Goal: Task Accomplishment & Management: Use online tool/utility

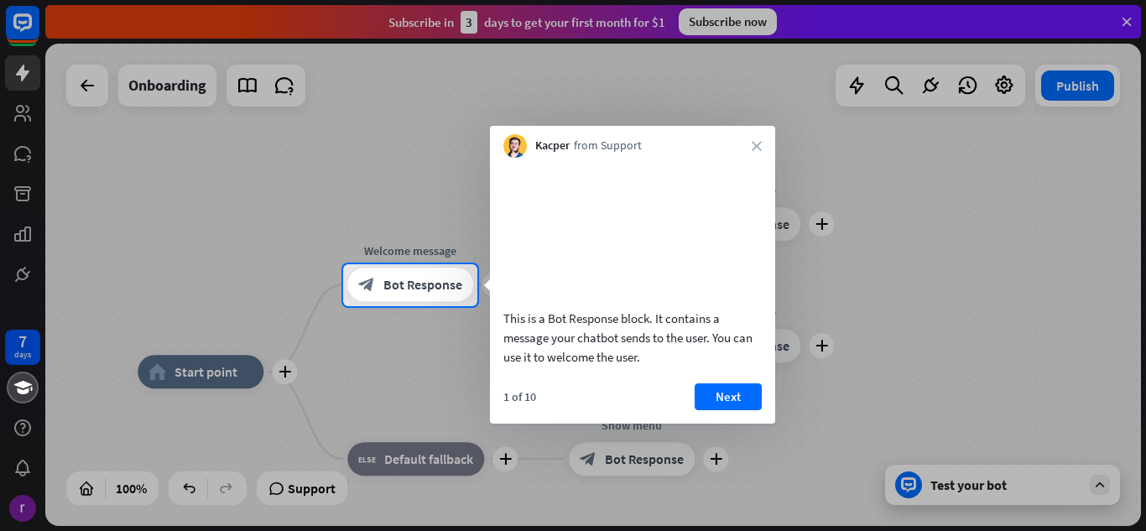
click at [746, 143] on div "Kacper from Support close" at bounding box center [632, 142] width 285 height 32
click at [762, 146] on div "Kacper from Support close" at bounding box center [632, 142] width 285 height 32
click at [752, 149] on icon "close" at bounding box center [756, 146] width 10 height 10
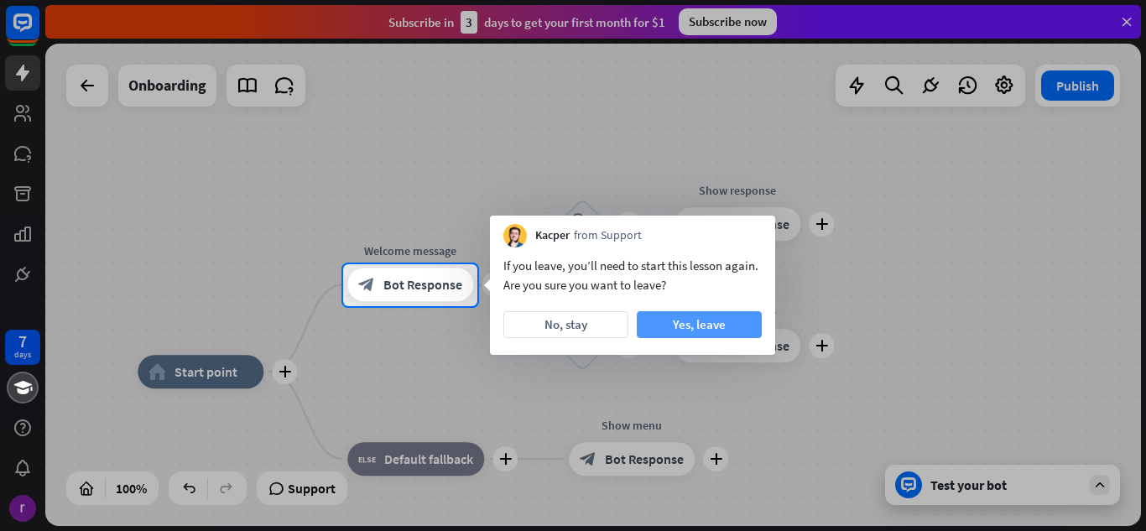
click at [745, 320] on button "Yes, leave" at bounding box center [699, 324] width 125 height 27
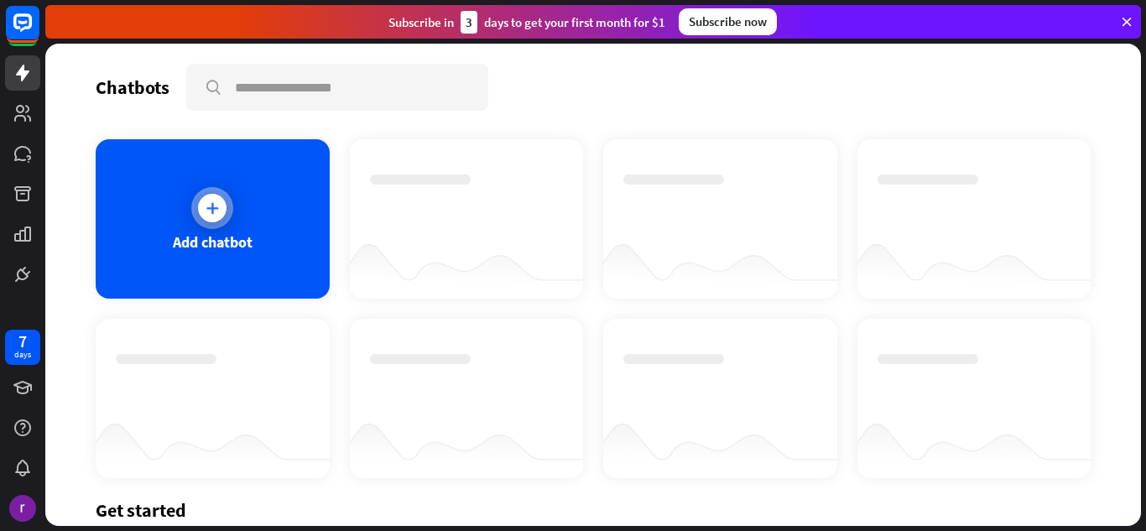
click at [234, 202] on div "Add chatbot" at bounding box center [213, 218] width 234 height 159
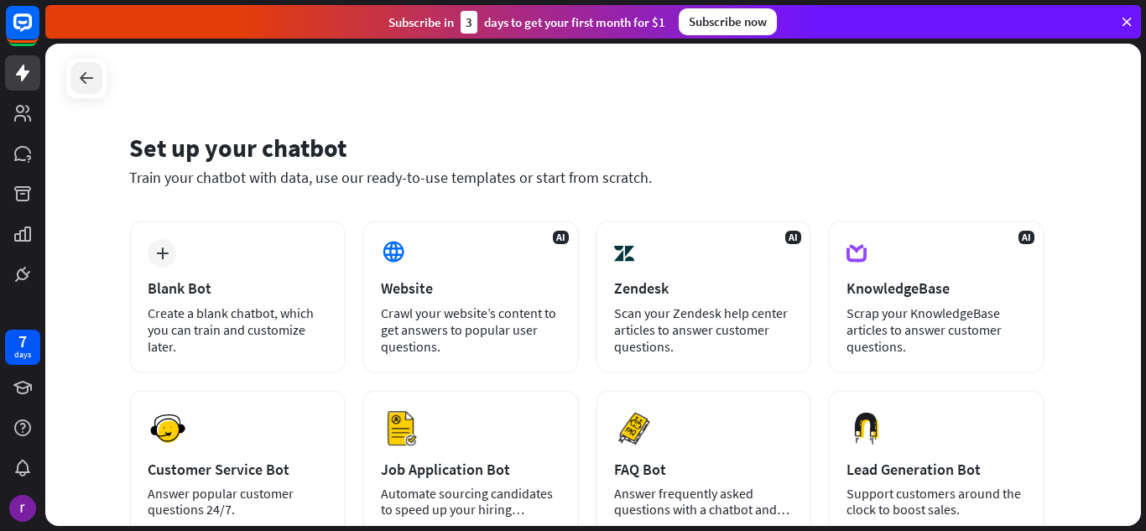
click at [84, 89] on div at bounding box center [86, 78] width 32 height 32
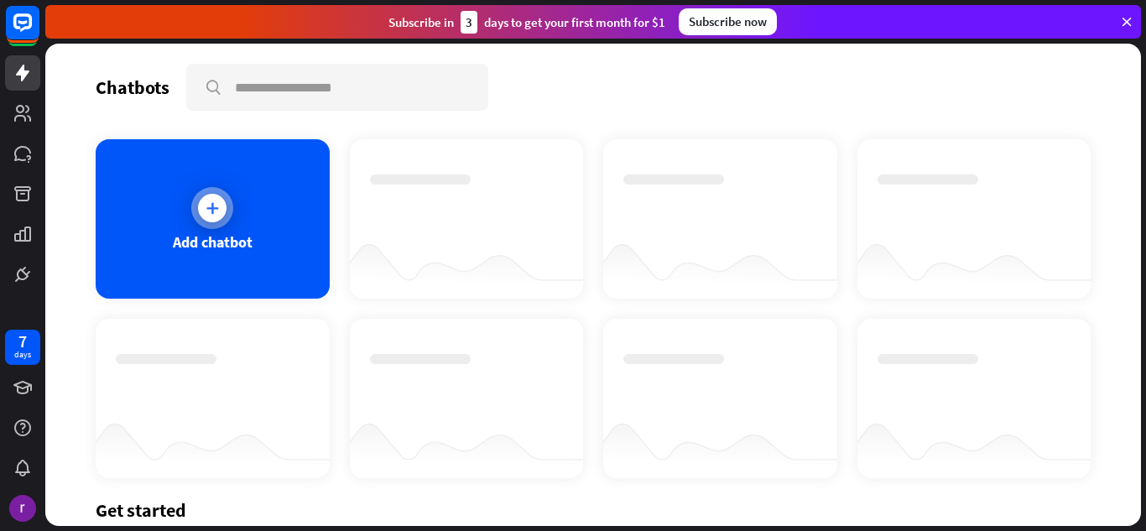
click at [201, 264] on div "Add chatbot" at bounding box center [213, 218] width 234 height 159
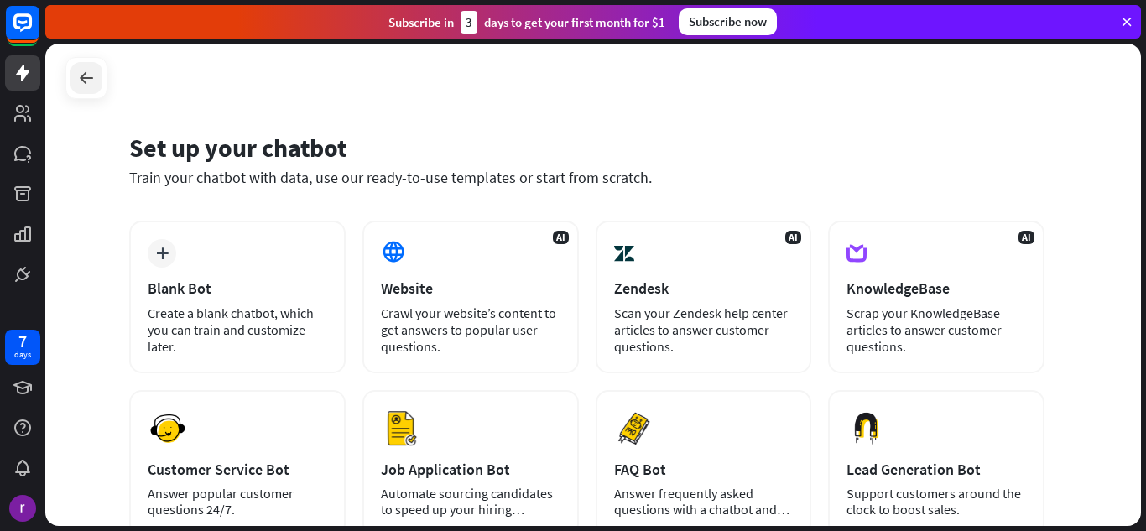
click at [87, 69] on icon at bounding box center [86, 78] width 20 height 20
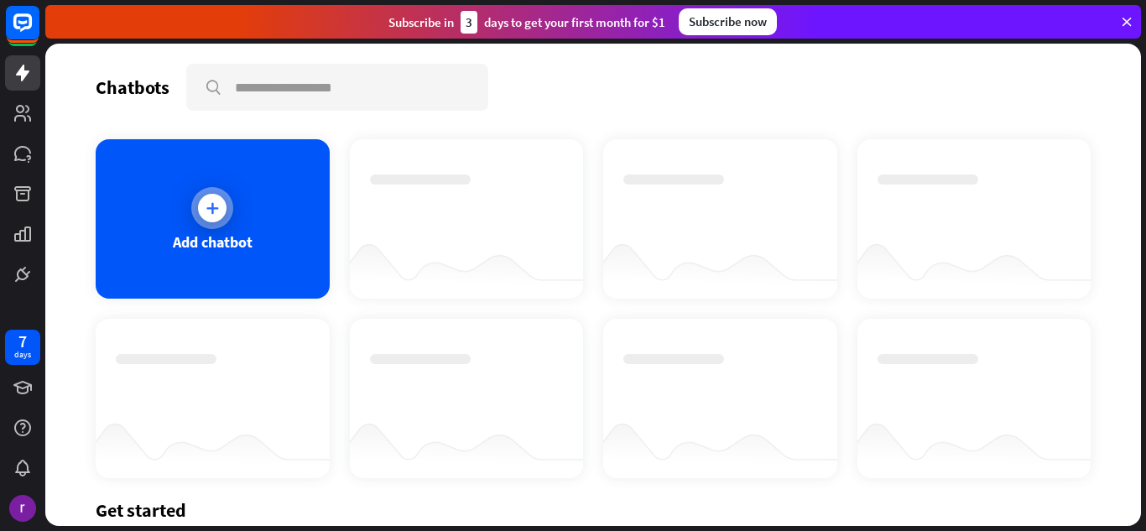
click at [139, 172] on div "Add chatbot" at bounding box center [213, 218] width 234 height 159
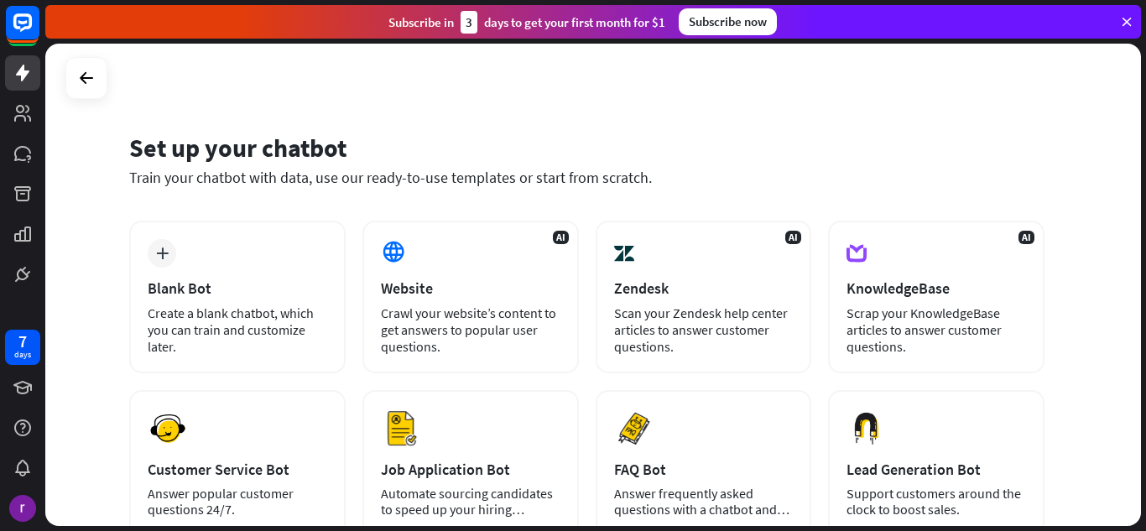
click at [102, 84] on div at bounding box center [86, 78] width 42 height 42
click at [102, 77] on div at bounding box center [86, 78] width 42 height 42
click at [83, 86] on icon at bounding box center [86, 78] width 20 height 20
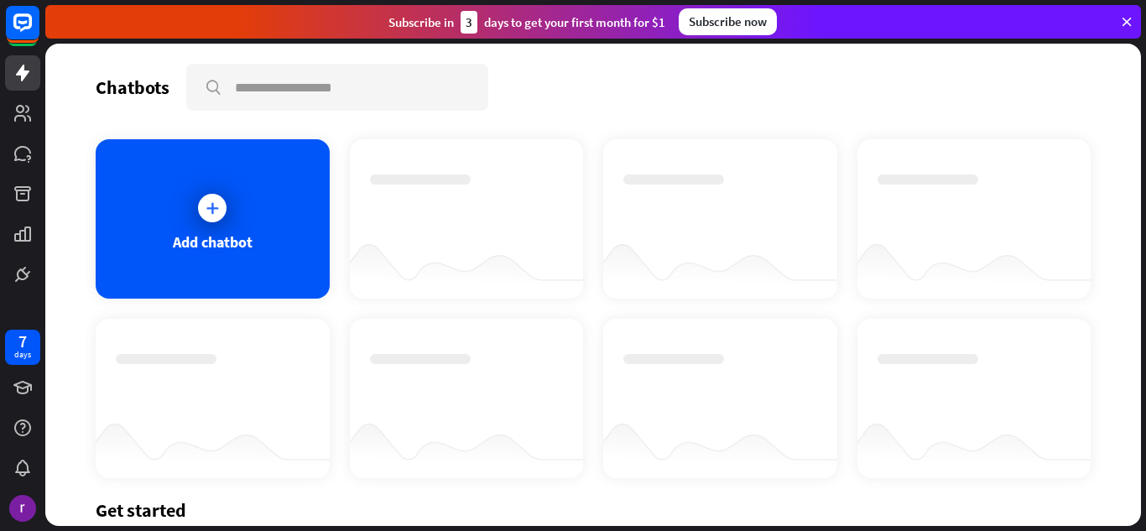
click at [1130, 16] on icon at bounding box center [1126, 21] width 15 height 15
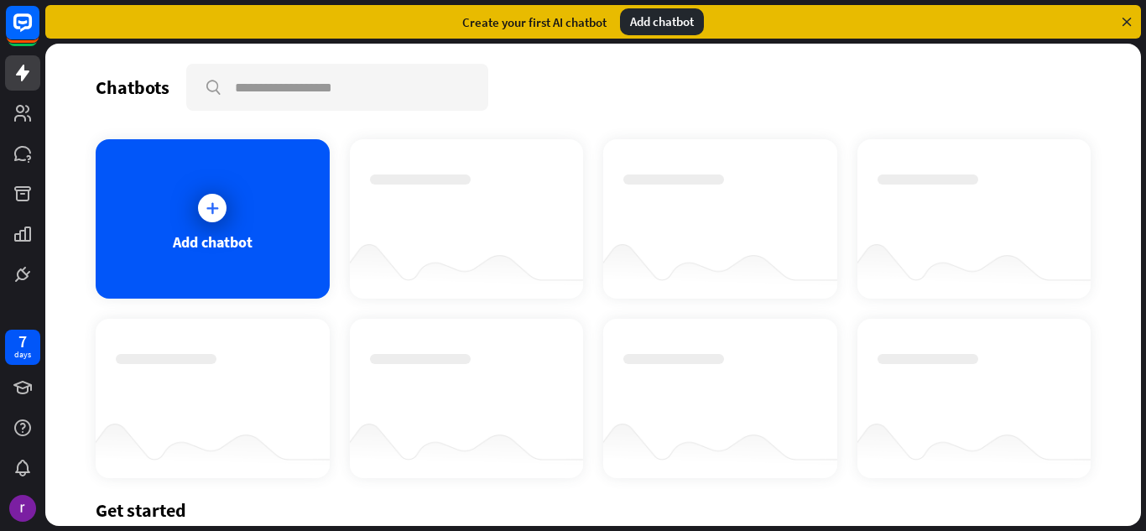
click at [1135, 20] on div "Create your first AI chatbot Add chatbot" at bounding box center [592, 22] width 1095 height 34
click at [1125, 24] on icon at bounding box center [1126, 21] width 15 height 15
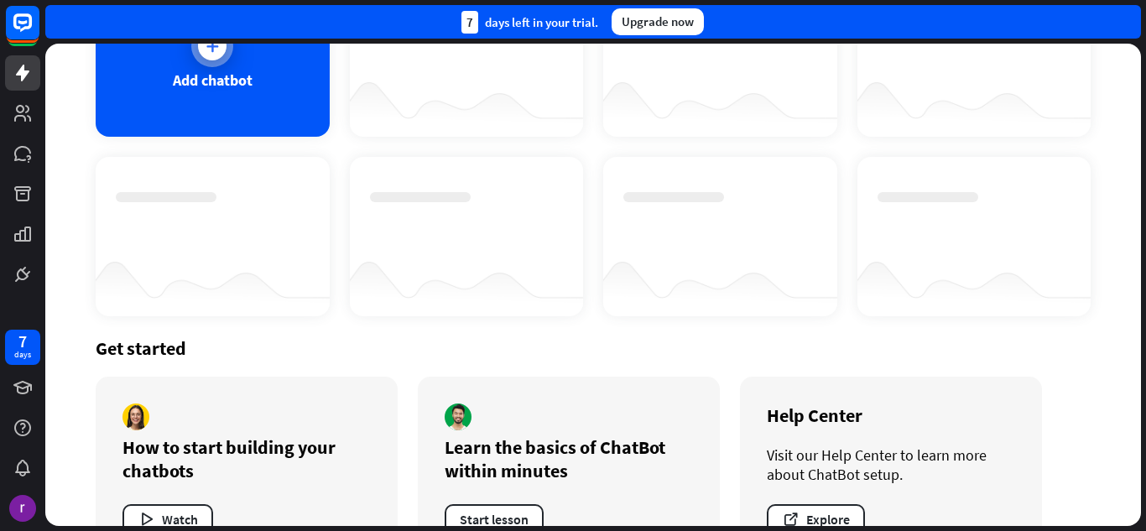
scroll to position [217, 0]
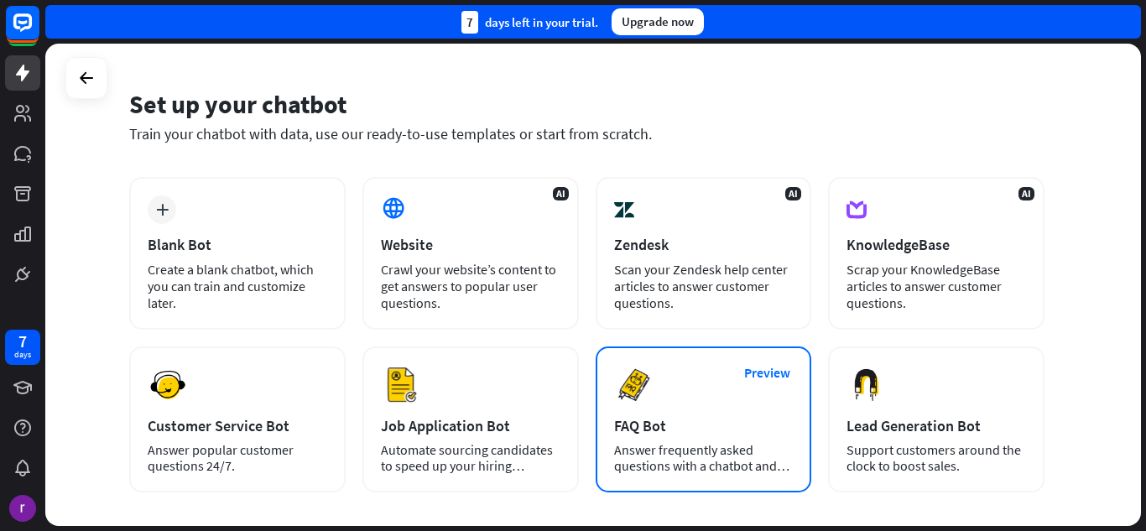
scroll to position [84, 0]
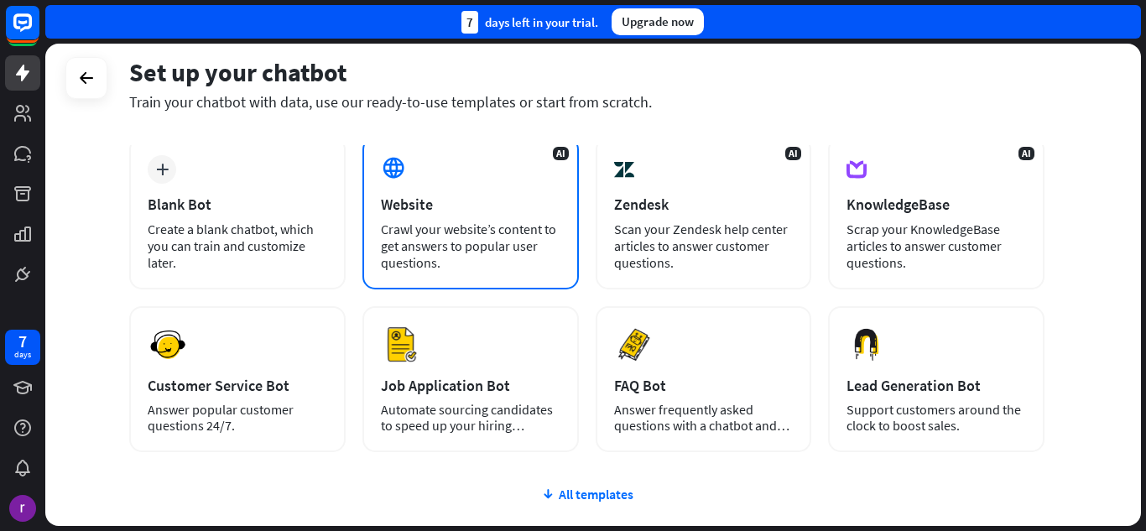
click at [538, 155] on div "AI Website Crawl your website’s content to get answers to popular user question…" at bounding box center [470, 213] width 216 height 153
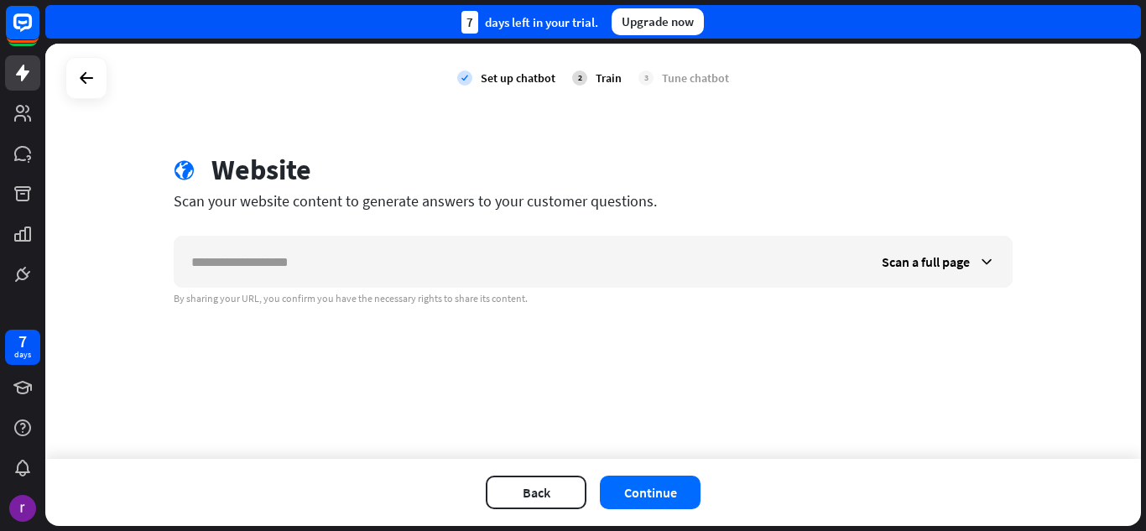
click at [105, 73] on div at bounding box center [86, 78] width 42 height 42
click at [97, 70] on div at bounding box center [86, 78] width 32 height 32
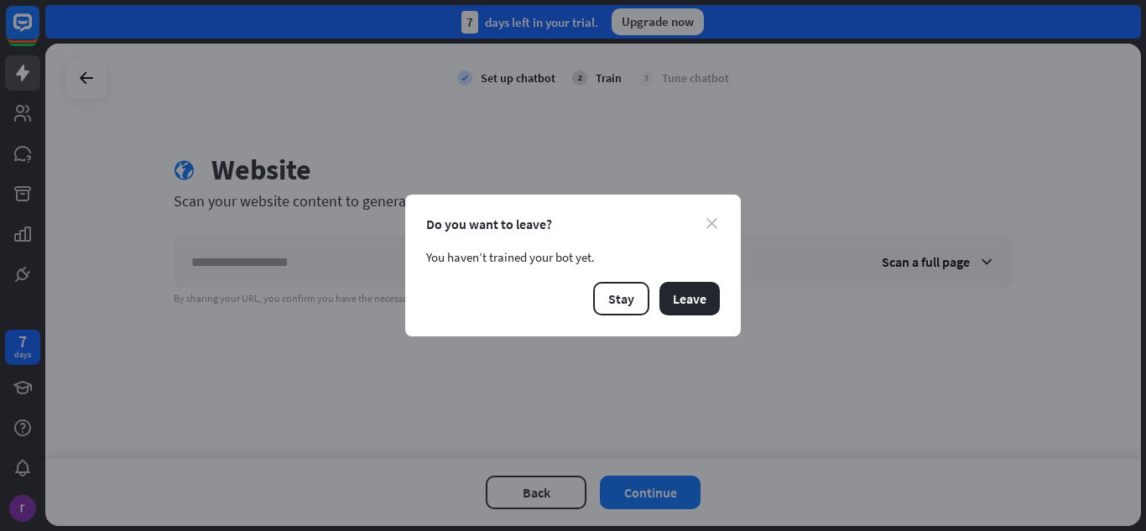
click at [712, 223] on icon "close" at bounding box center [711, 223] width 11 height 11
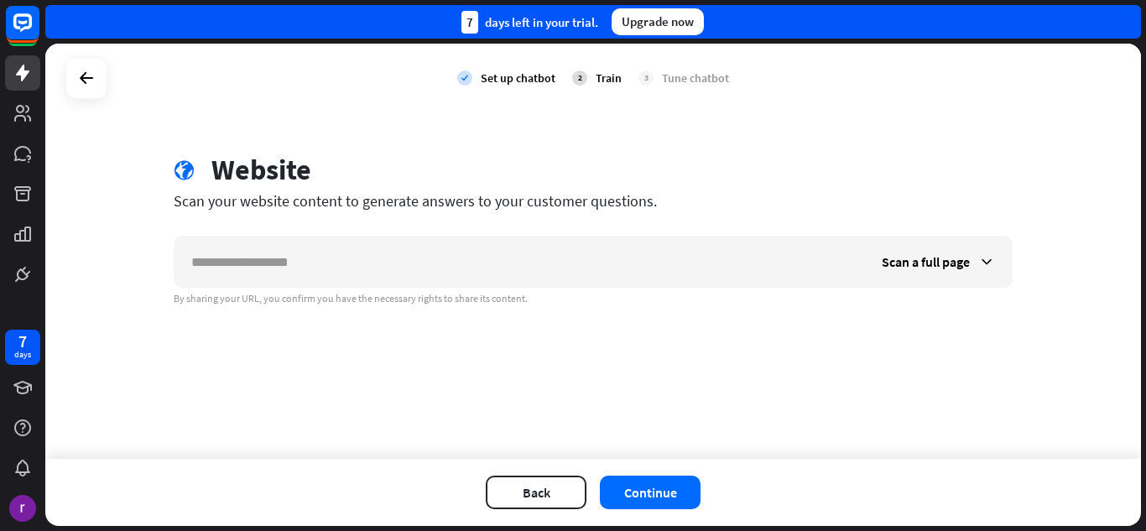
click at [70, 65] on div at bounding box center [86, 78] width 42 height 42
click at [95, 65] on div at bounding box center [86, 78] width 32 height 32
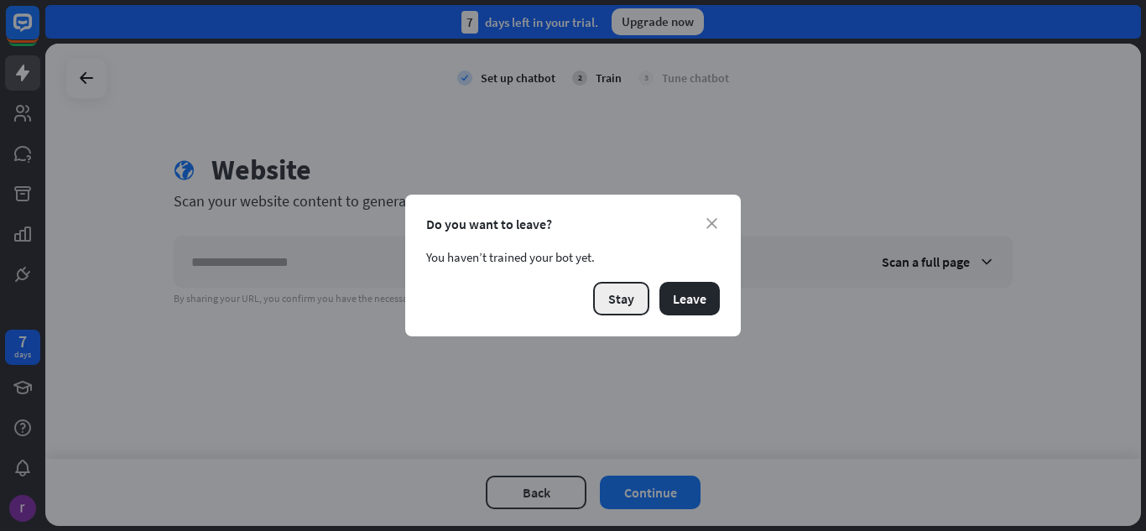
click at [605, 303] on button "Stay" at bounding box center [621, 299] width 56 height 34
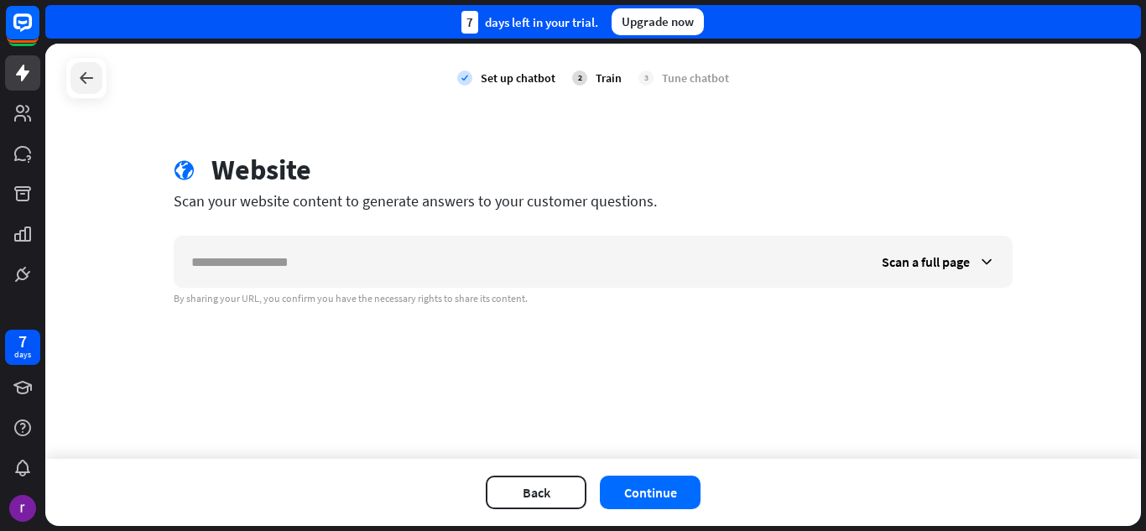
click at [79, 71] on icon at bounding box center [86, 78] width 20 height 20
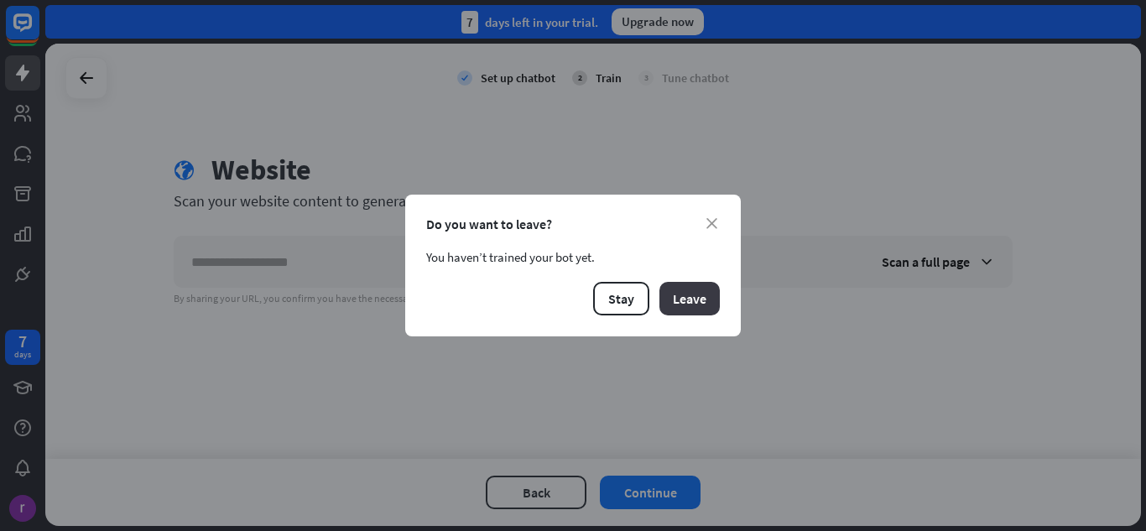
click at [695, 306] on button "Leave" at bounding box center [689, 299] width 60 height 34
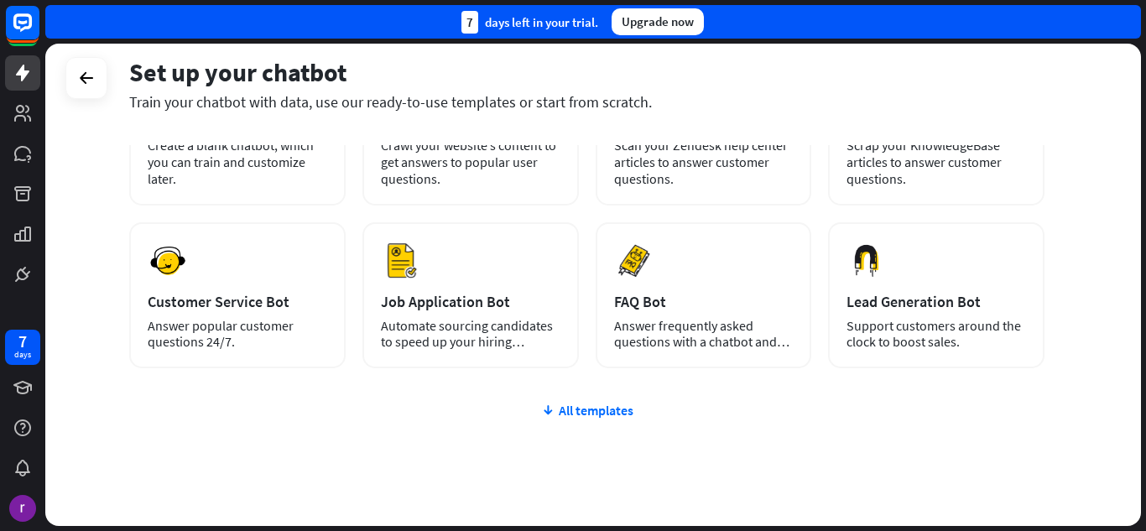
scroll to position [211, 0]
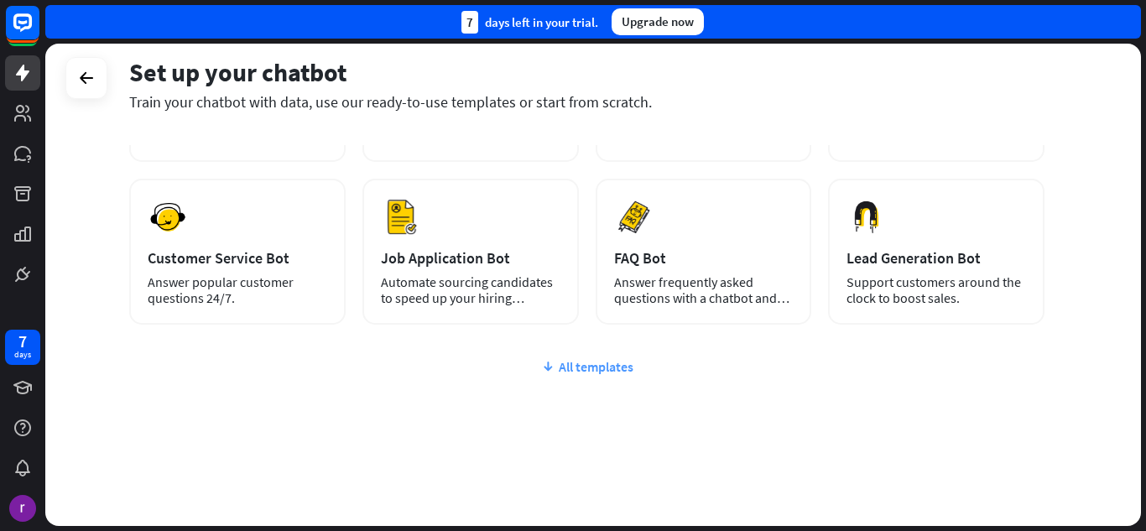
click at [579, 363] on div "All templates" at bounding box center [586, 366] width 915 height 17
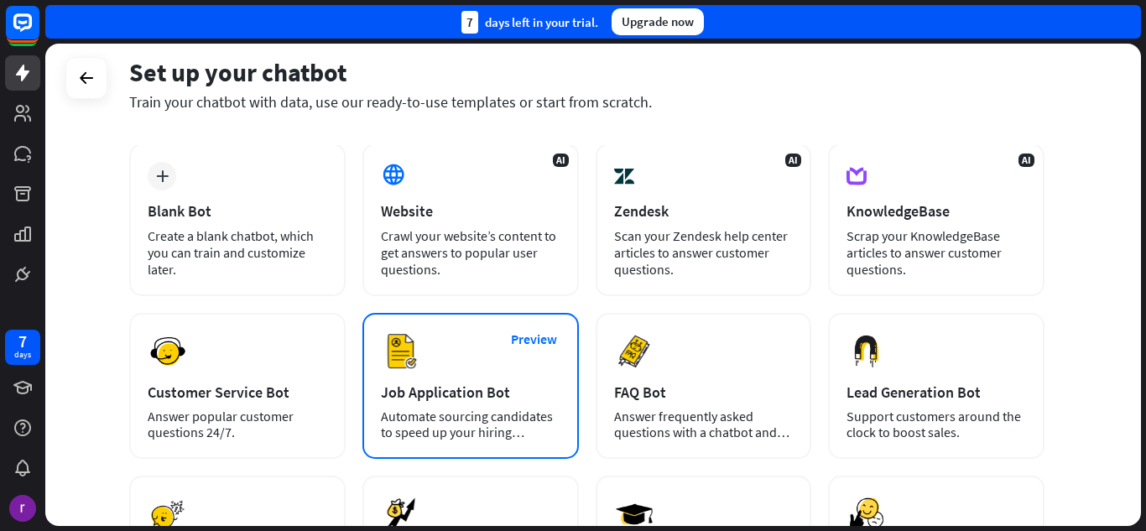
scroll to position [117, 0]
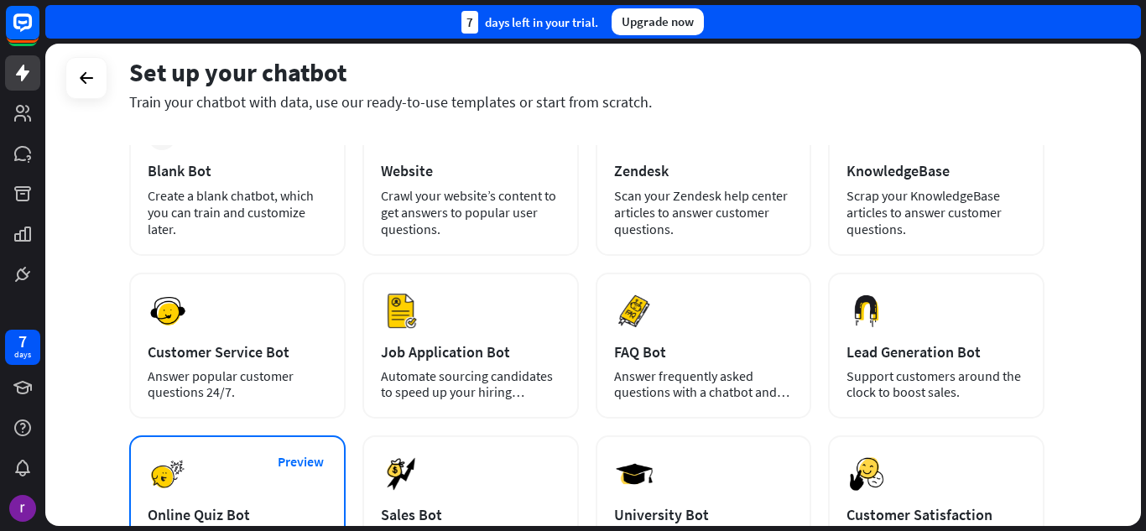
click at [255, 507] on div "Online Quiz Bot" at bounding box center [237, 514] width 179 height 19
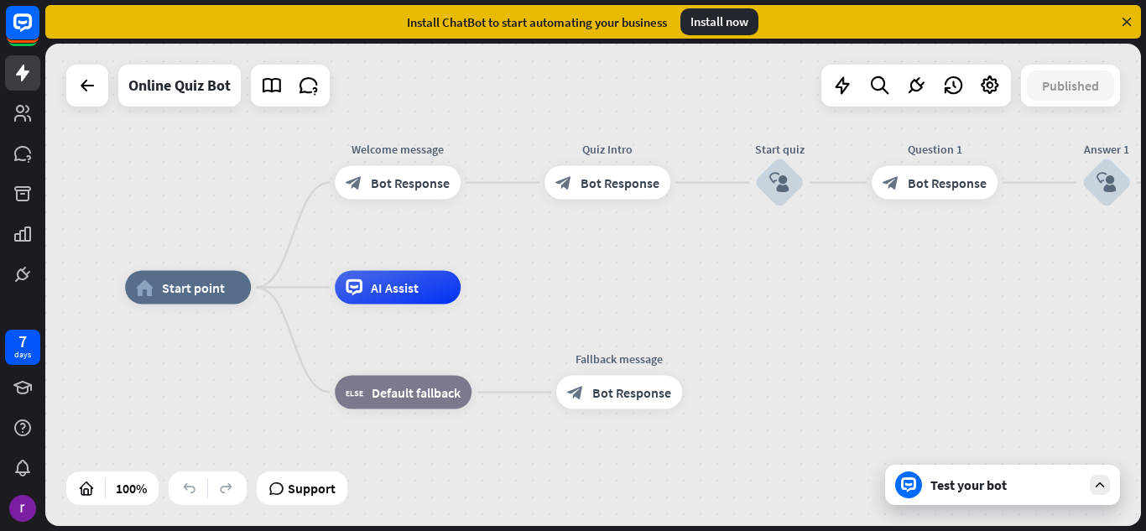
drag, startPoint x: 139, startPoint y: 174, endPoint x: 0, endPoint y: 176, distance: 139.2
click at [0, 176] on div "7 days close Product Help First steps Get started with ChatBot Help Center Foll…" at bounding box center [573, 265] width 1146 height 531
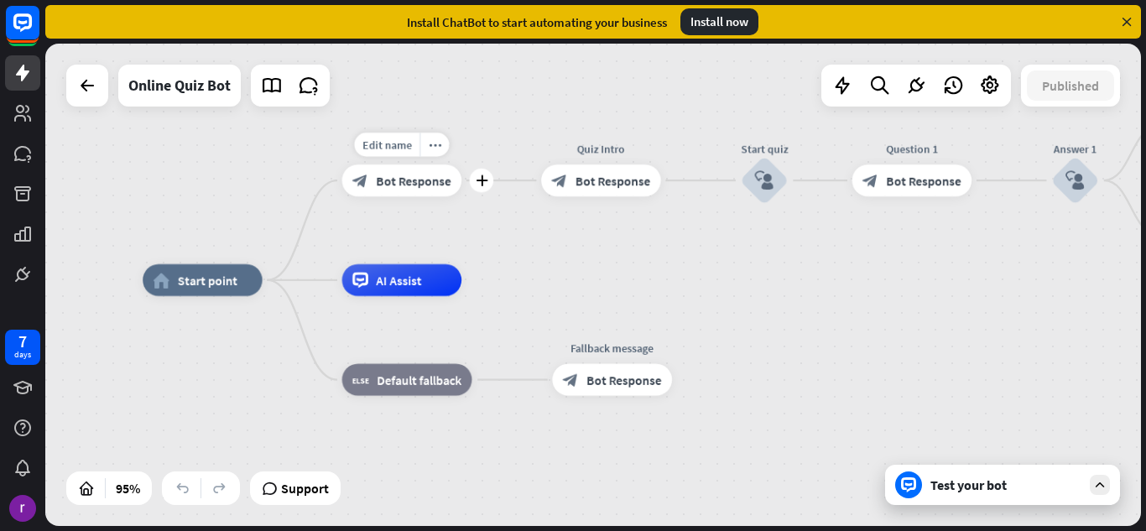
drag, startPoint x: 419, startPoint y: 169, endPoint x: 418, endPoint y: 217, distance: 48.6
click at [418, 196] on div "Edit name more_horiz plus block_bot_response Bot Response" at bounding box center [402, 180] width 120 height 32
click at [419, 190] on div "block_bot_response Bot Response" at bounding box center [402, 180] width 120 height 32
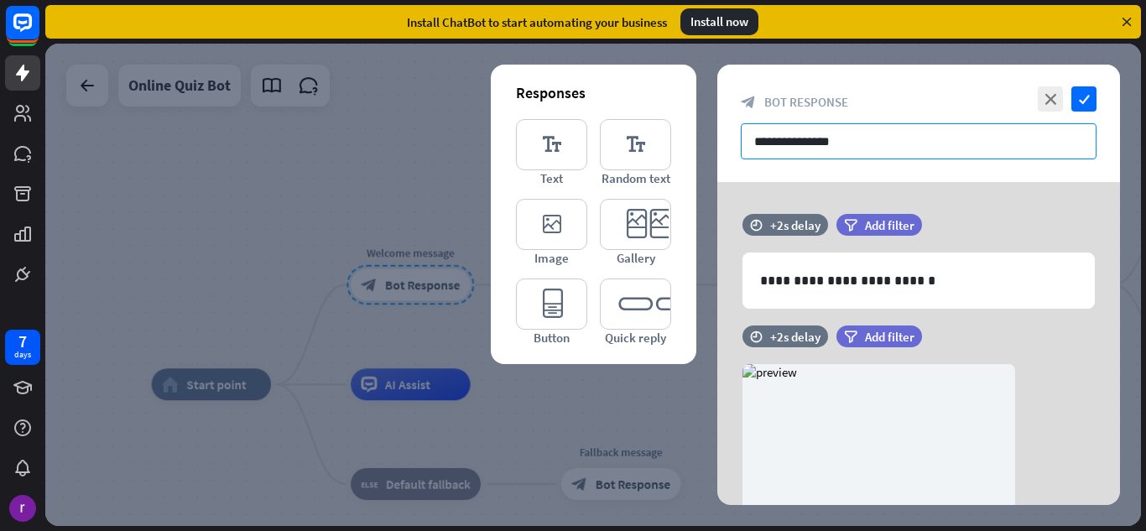
click at [977, 144] on input "**********" at bounding box center [919, 141] width 356 height 36
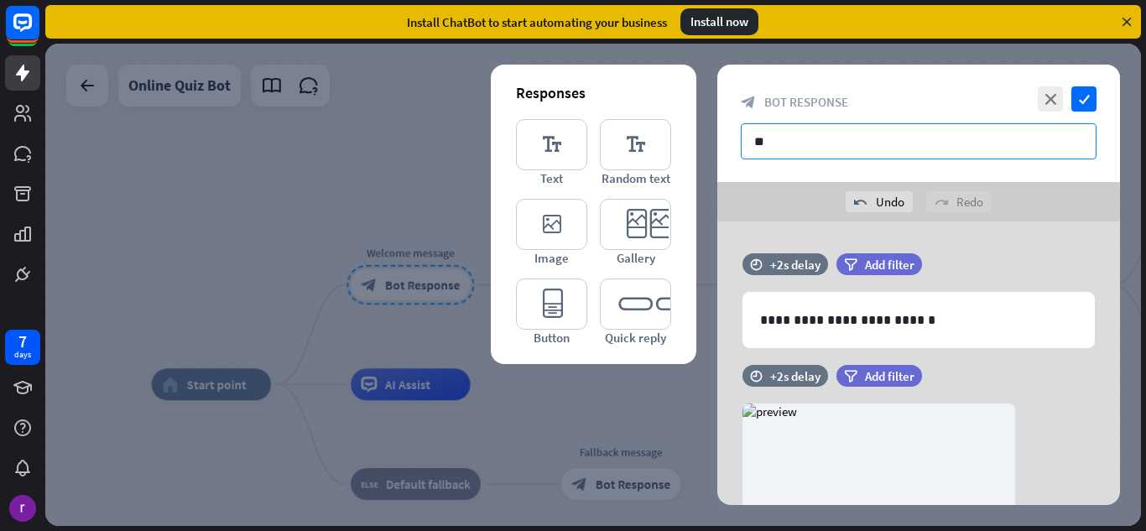
type input "*"
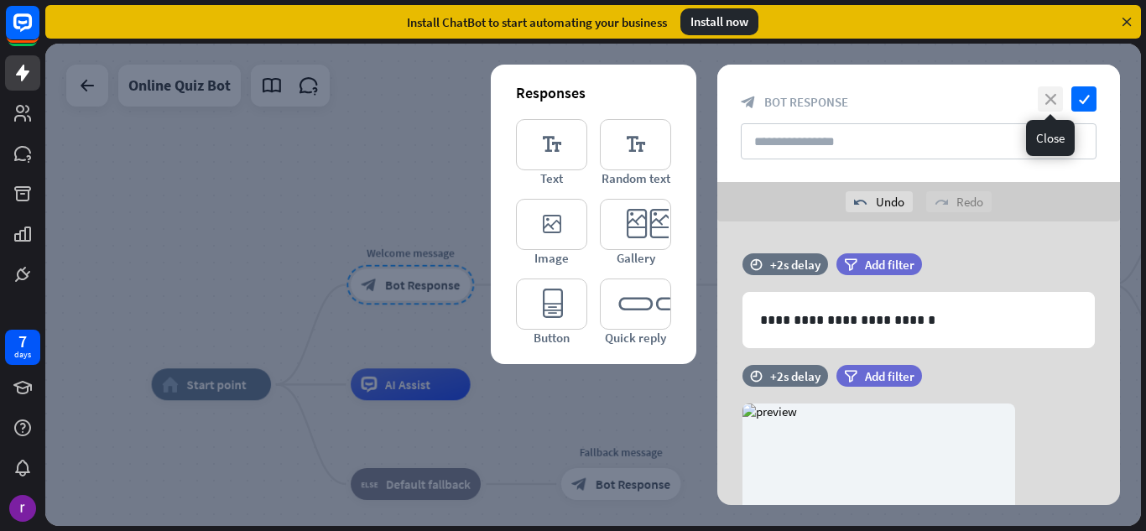
click at [1045, 91] on icon "close" at bounding box center [1049, 98] width 25 height 25
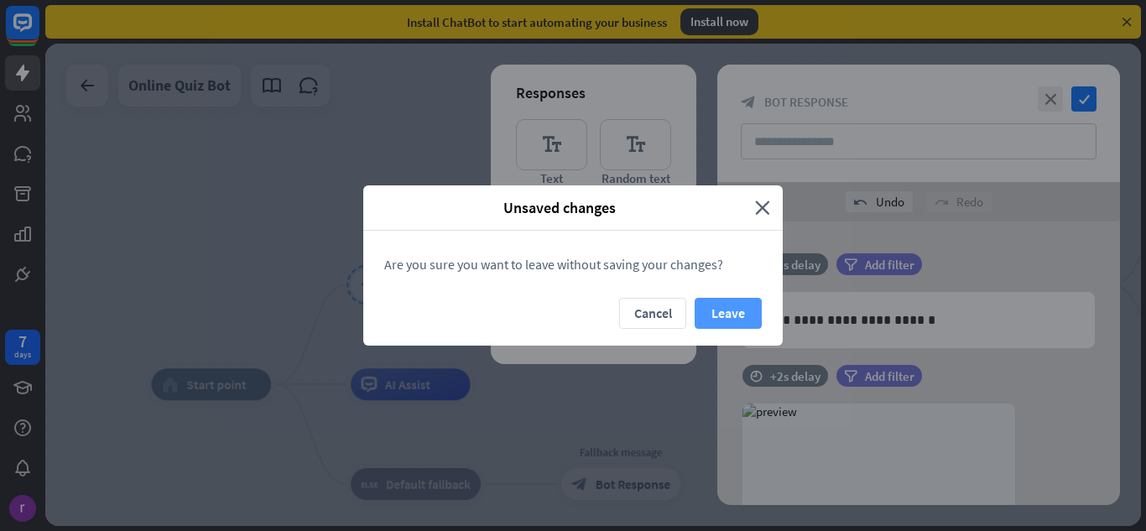
drag, startPoint x: 766, startPoint y: 309, endPoint x: 749, endPoint y: 311, distance: 16.9
click at [749, 311] on div "Cancel Leave" at bounding box center [572, 322] width 419 height 48
drag, startPoint x: 749, startPoint y: 311, endPoint x: 750, endPoint y: 301, distance: 10.1
click at [749, 310] on button "Leave" at bounding box center [727, 313] width 67 height 31
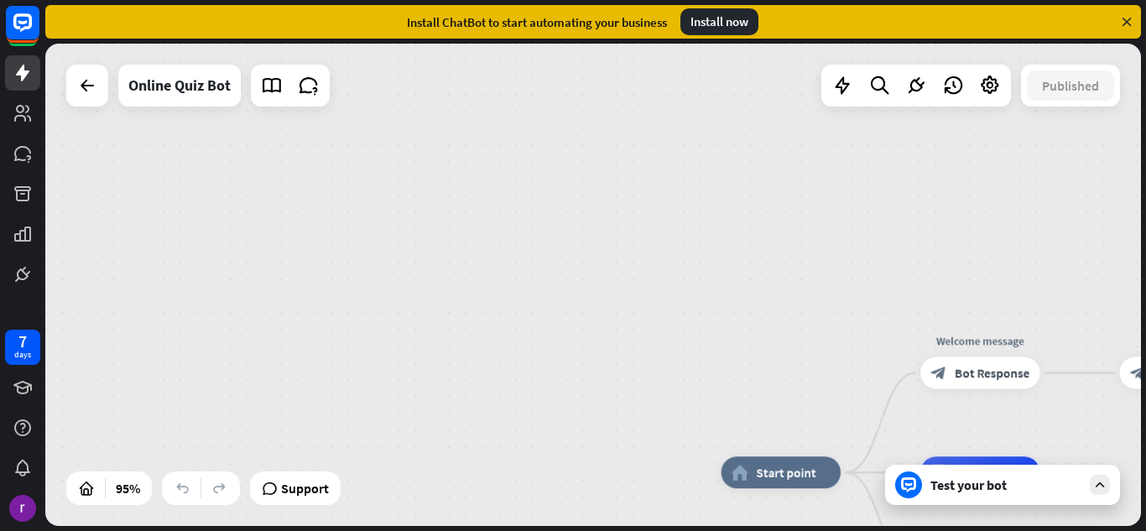
drag, startPoint x: 432, startPoint y: 139, endPoint x: 954, endPoint y: 198, distance: 525.7
click at [958, 200] on div "home_2 Start point Welcome message block_bot_response Bot Response Quiz Intro b…" at bounding box center [592, 285] width 1095 height 482
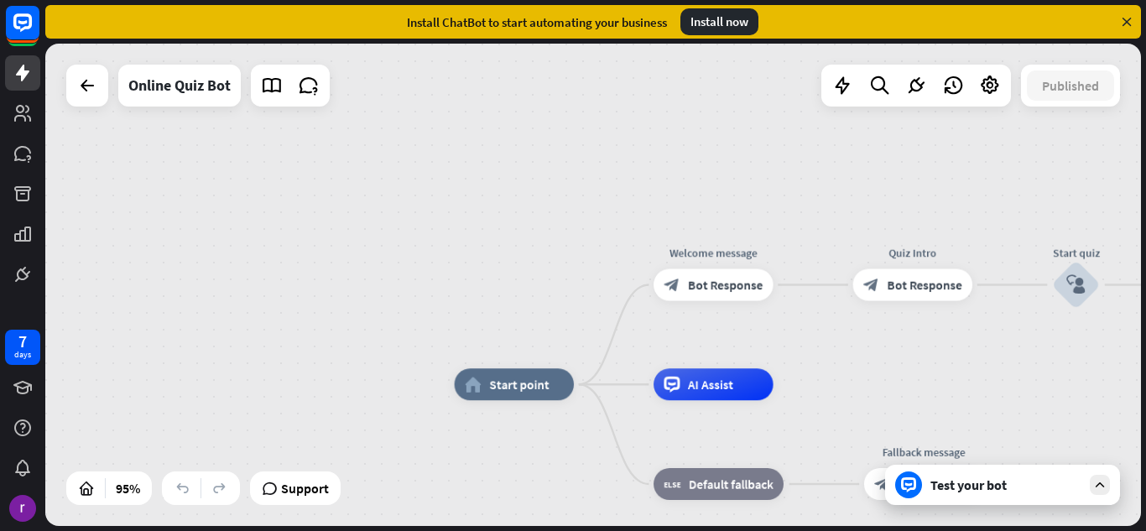
drag, startPoint x: 938, startPoint y: 186, endPoint x: 548, endPoint y: 53, distance: 412.1
click at [631, 91] on div "home_2 Start point Welcome message block_bot_response Bot Response Quiz Intro b…" at bounding box center [592, 285] width 1095 height 482
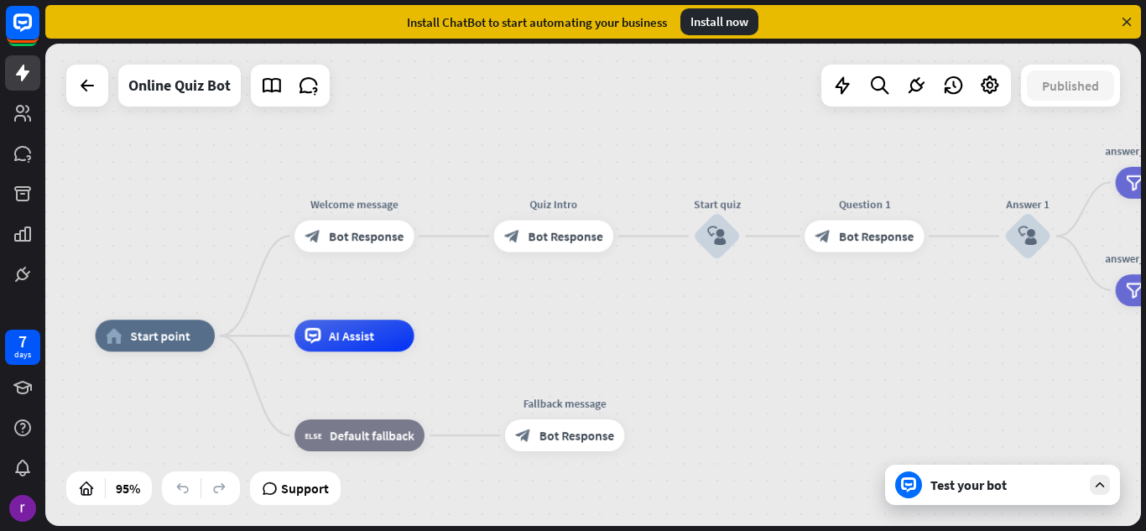
drag, startPoint x: 729, startPoint y: 85, endPoint x: 454, endPoint y: 70, distance: 275.4
click at [454, 70] on div "home_2 Start point Welcome message block_bot_response Bot Response Quiz Intro b…" at bounding box center [592, 285] width 1095 height 482
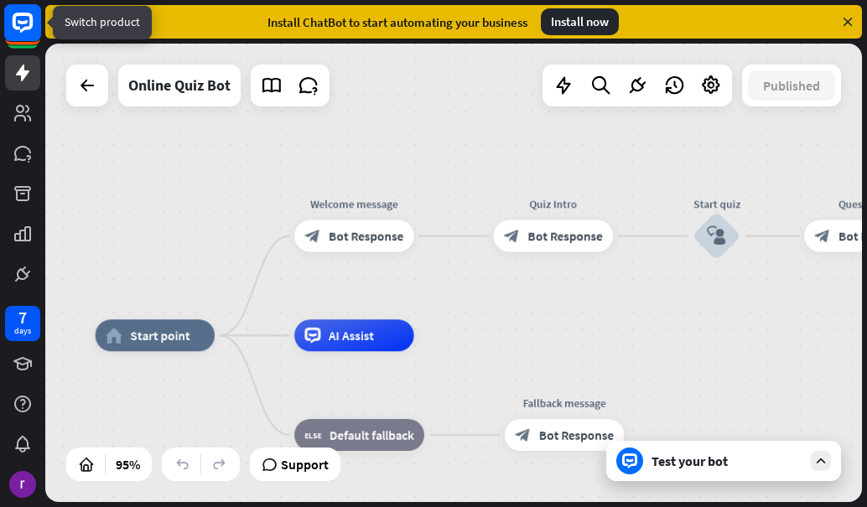
click at [17, 27] on icon at bounding box center [23, 23] width 20 height 20
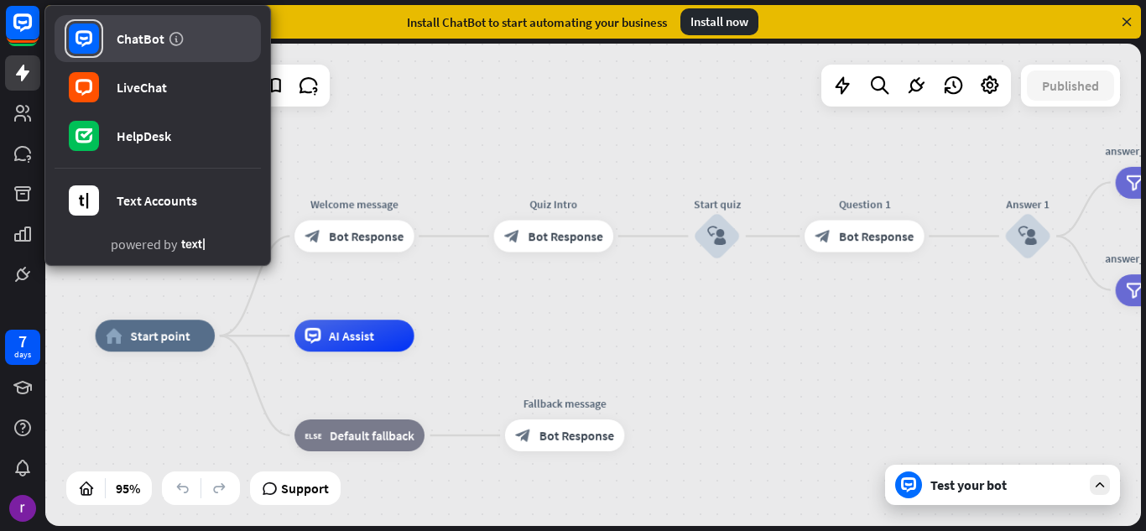
click at [133, 39] on div "ChatBot" at bounding box center [141, 38] width 48 height 17
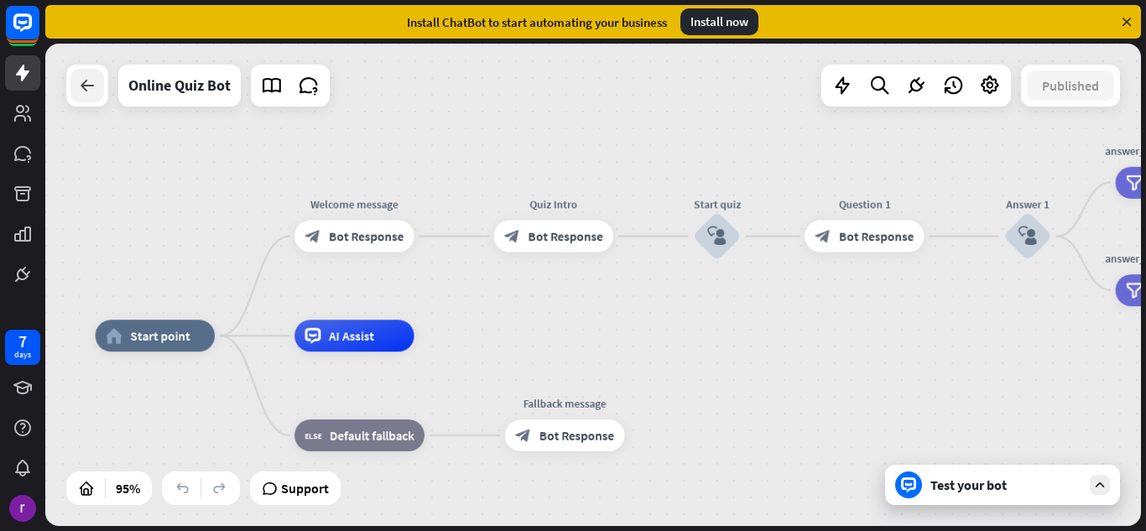
click at [89, 83] on icon at bounding box center [87, 85] width 20 height 20
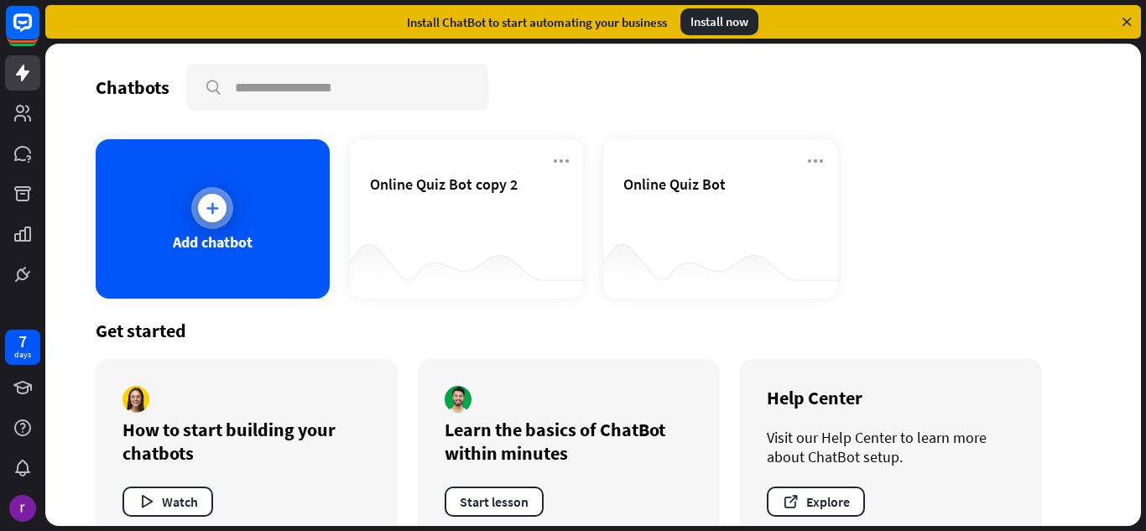
click at [182, 248] on div "Add chatbot" at bounding box center [213, 241] width 80 height 19
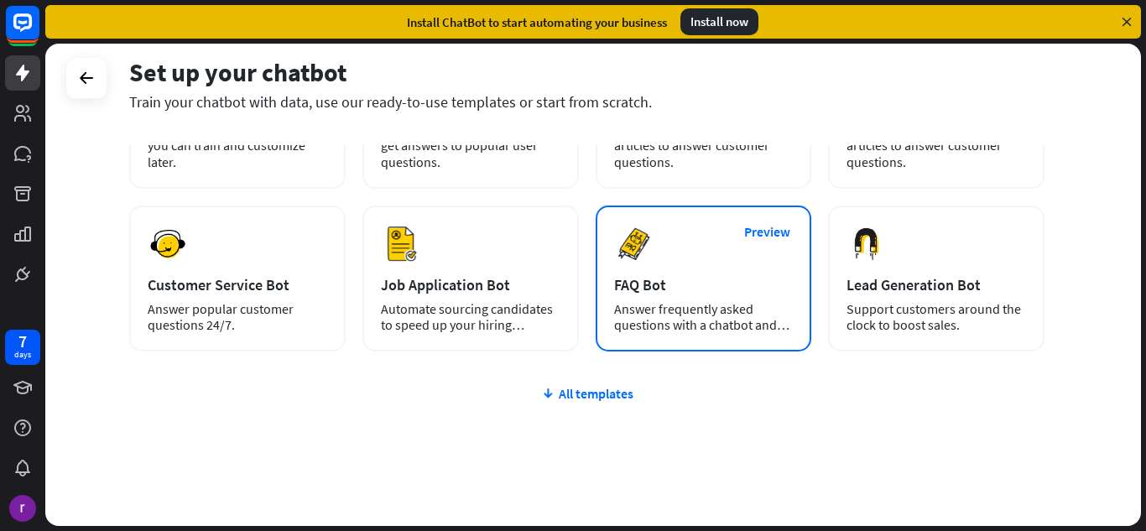
scroll to position [211, 0]
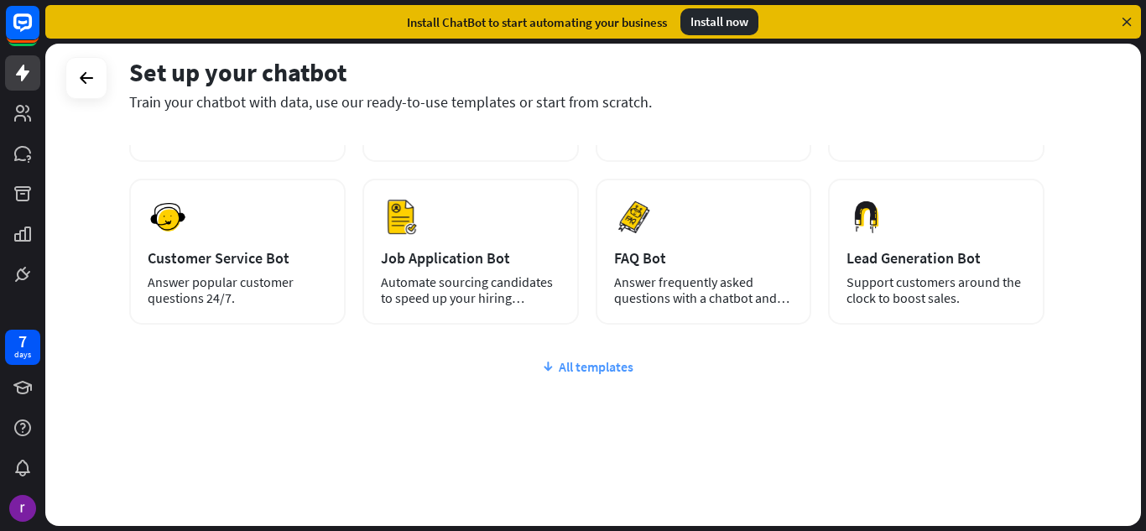
click at [545, 370] on icon at bounding box center [547, 366] width 13 height 17
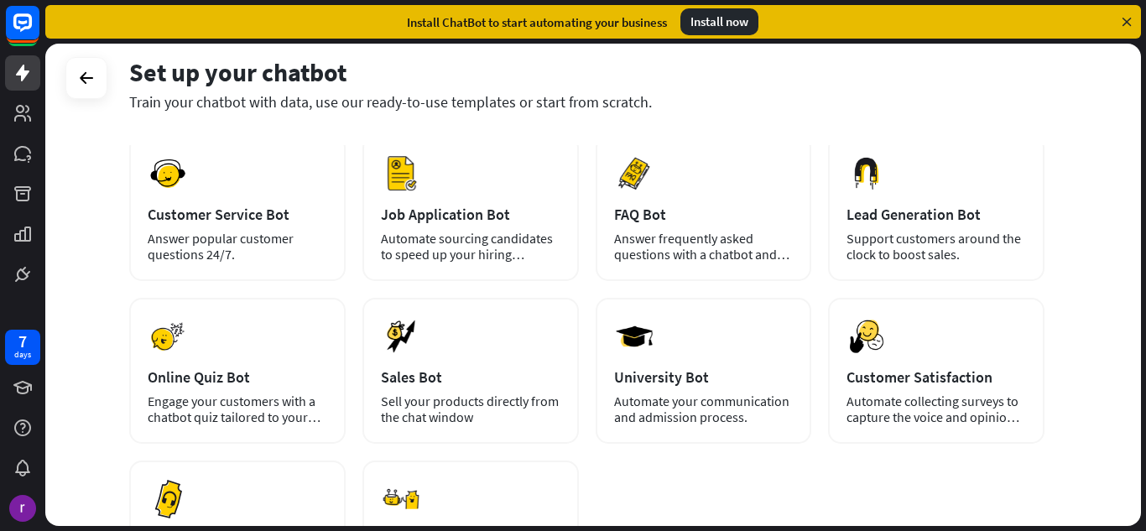
scroll to position [201, 0]
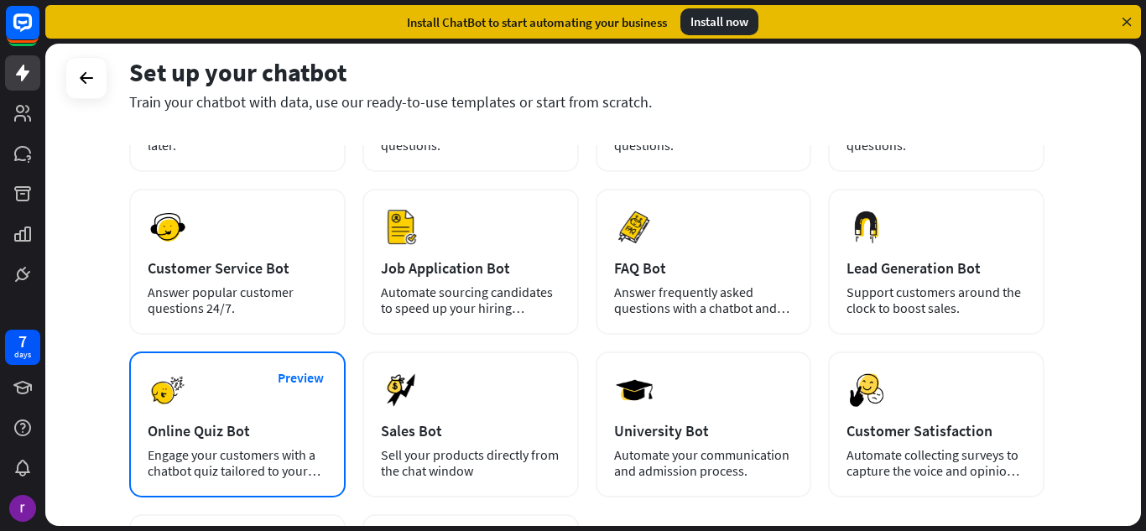
click at [251, 409] on div "Preview Online Quiz Bot Engage your customers with a chatbot quiz tailored to y…" at bounding box center [237, 424] width 216 height 146
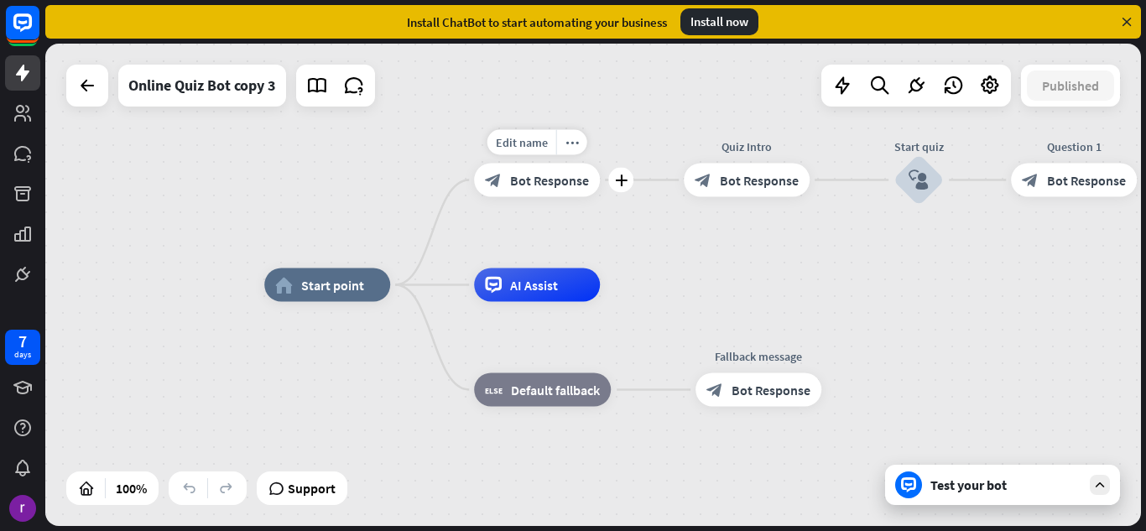
click at [543, 169] on div "block_bot_response Bot Response" at bounding box center [537, 181] width 126 height 34
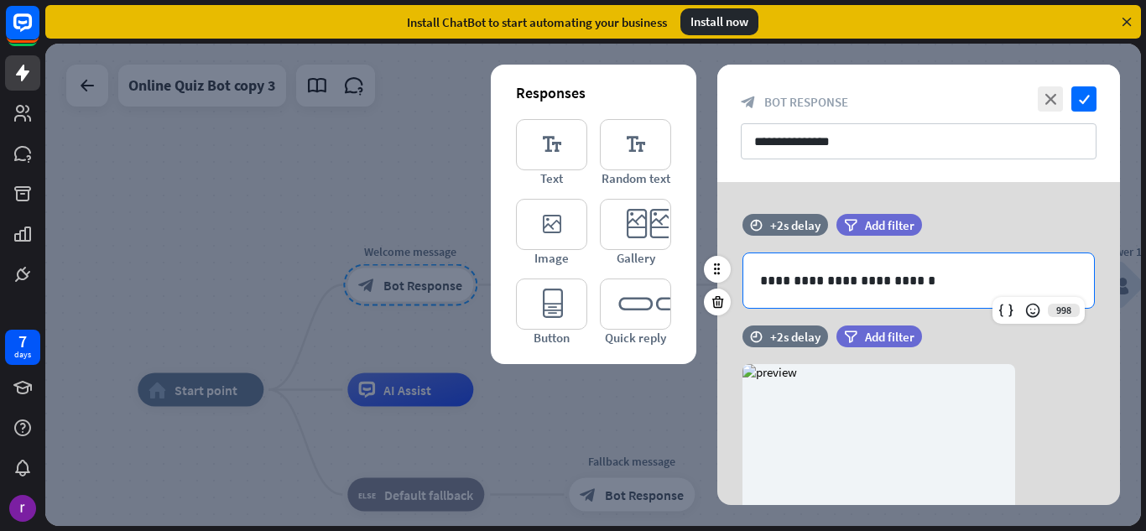
click at [917, 281] on p "**********" at bounding box center [918, 280] width 317 height 21
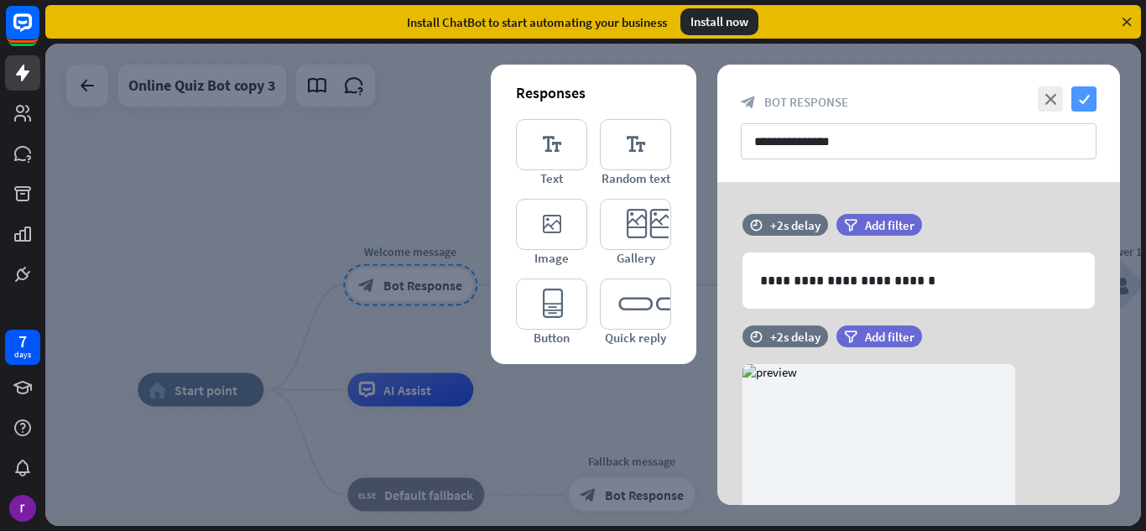
click at [1090, 94] on icon "check" at bounding box center [1083, 98] width 25 height 25
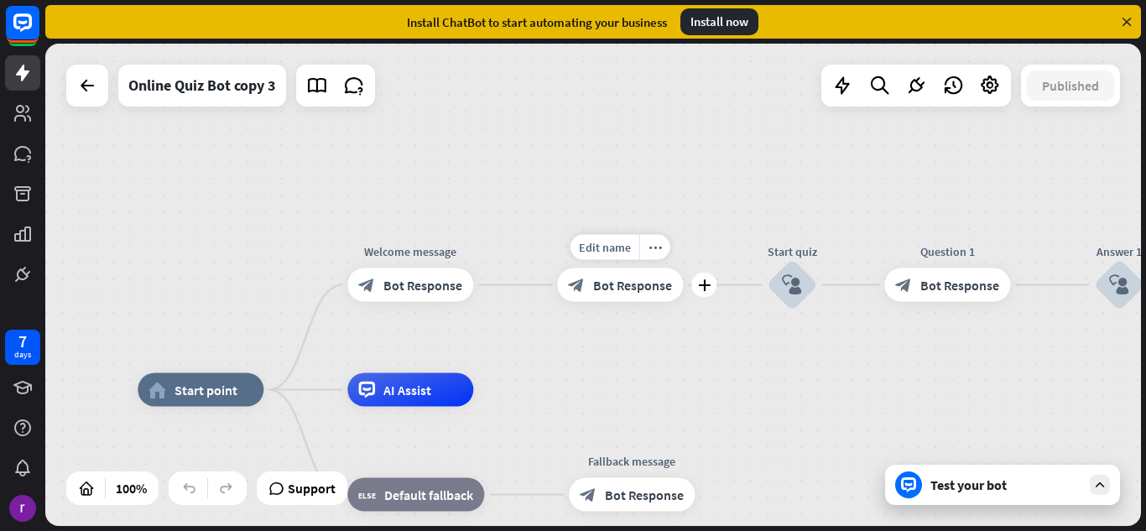
click at [629, 291] on span "Bot Response" at bounding box center [632, 285] width 79 height 17
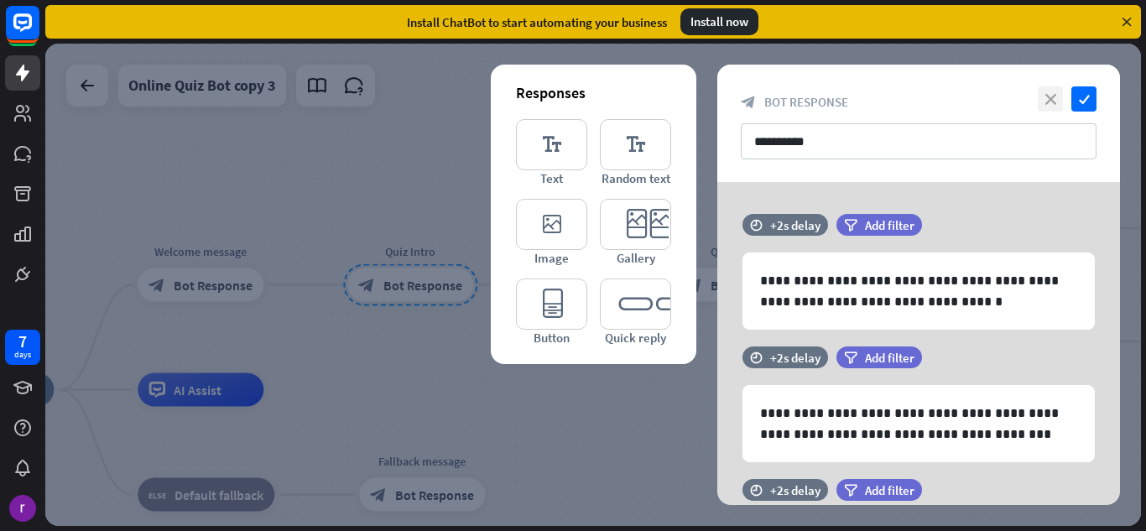
click at [1039, 99] on icon "close" at bounding box center [1049, 98] width 25 height 25
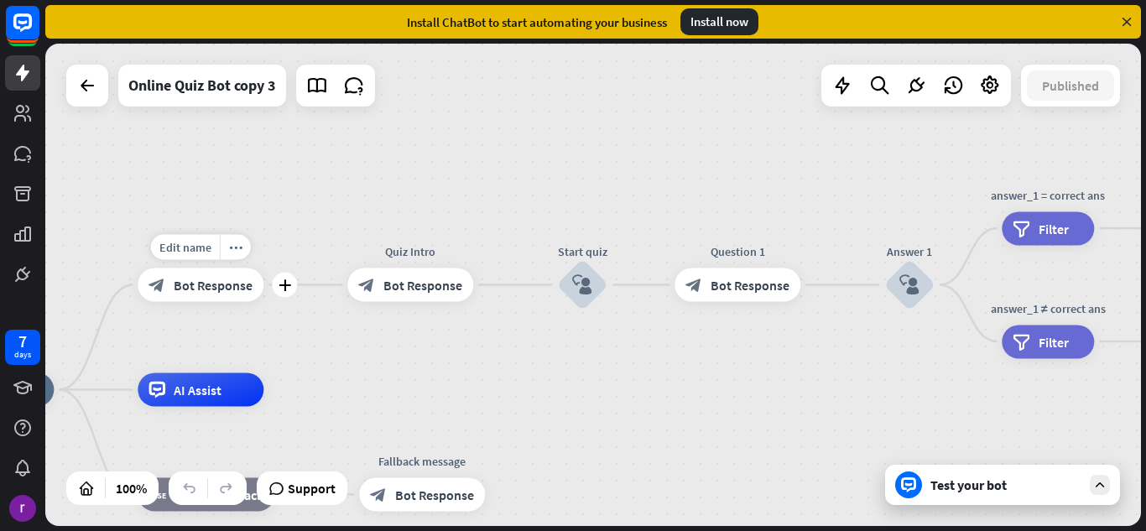
click at [210, 275] on div "block_bot_response Bot Response" at bounding box center [201, 285] width 126 height 34
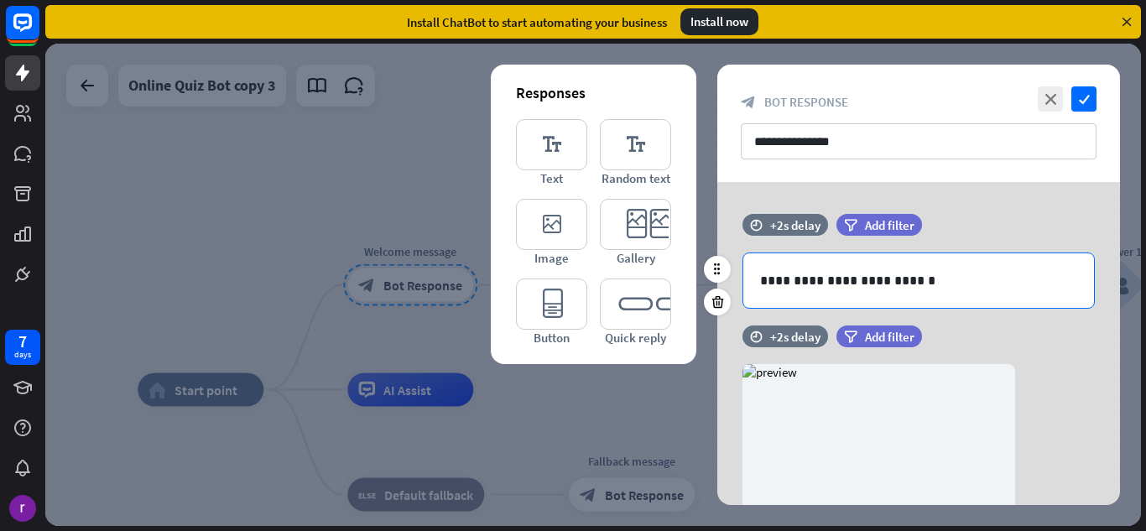
click at [916, 279] on p "**********" at bounding box center [918, 280] width 317 height 21
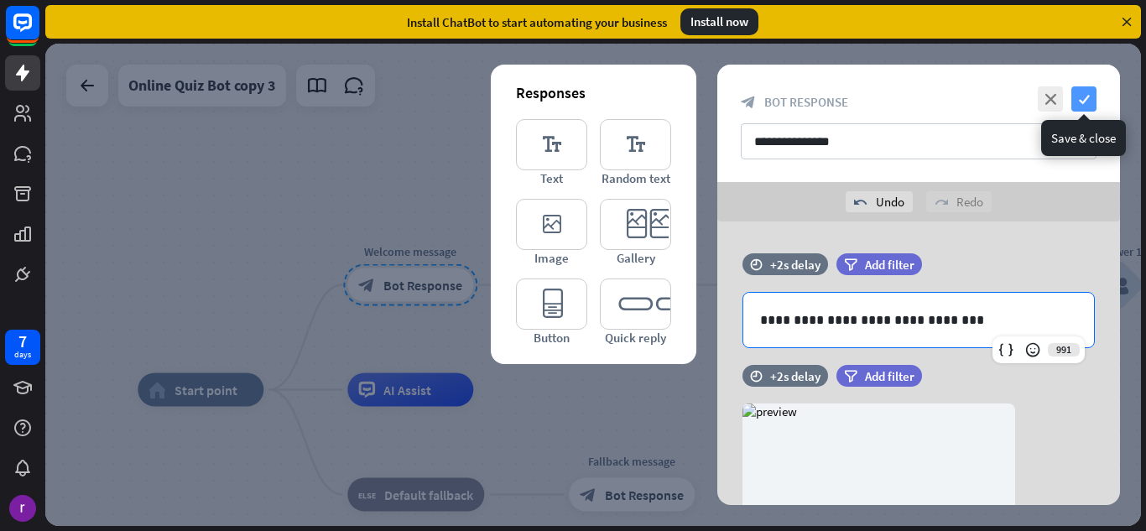
click at [1089, 94] on icon "check" at bounding box center [1083, 98] width 25 height 25
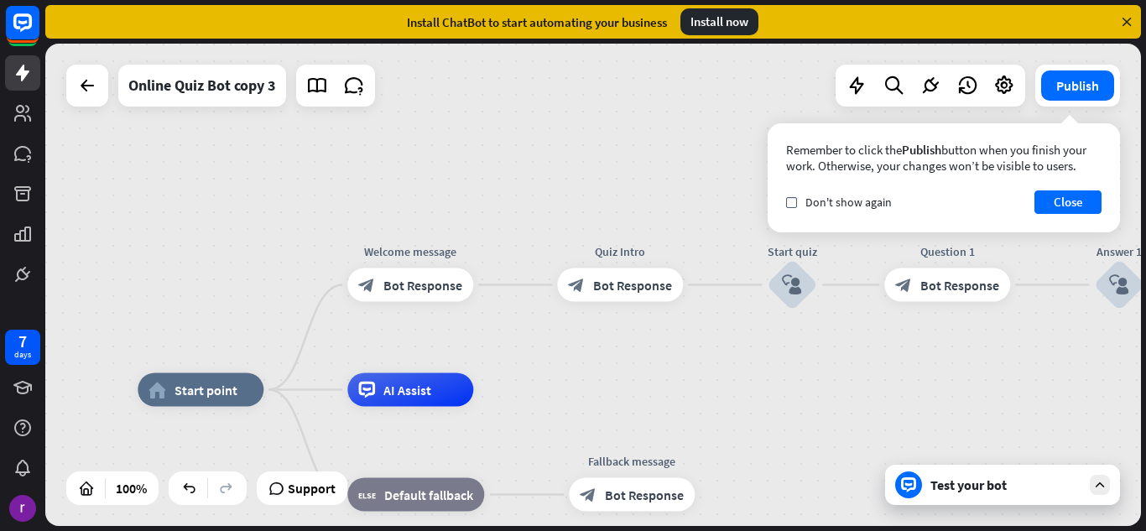
click at [797, 194] on div "check Don't show again Close" at bounding box center [943, 201] width 315 height 23
click at [788, 207] on label "check" at bounding box center [791, 202] width 11 height 11
click at [1042, 195] on button "Close" at bounding box center [1067, 201] width 67 height 23
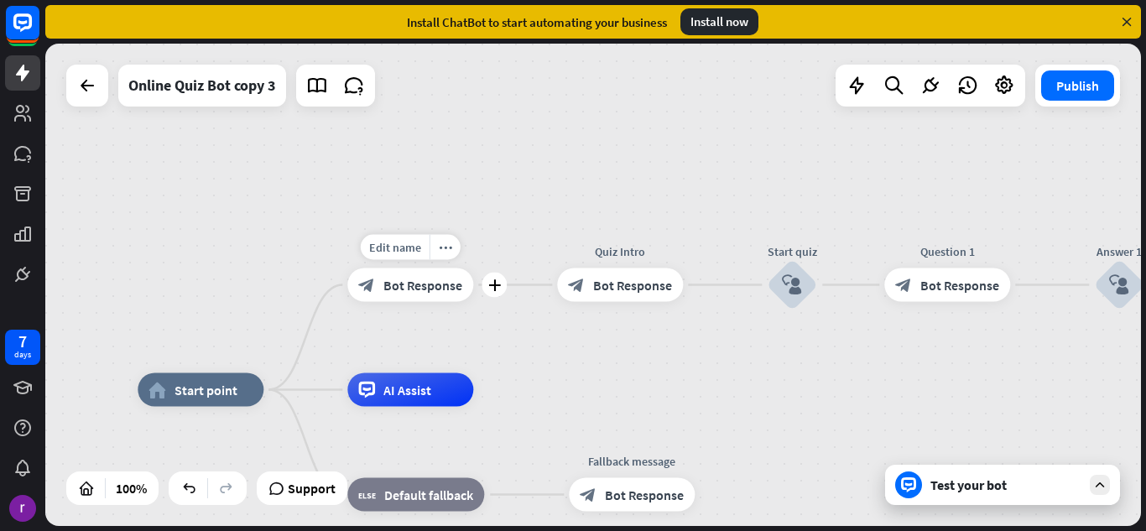
click at [405, 277] on span "Bot Response" at bounding box center [422, 285] width 79 height 17
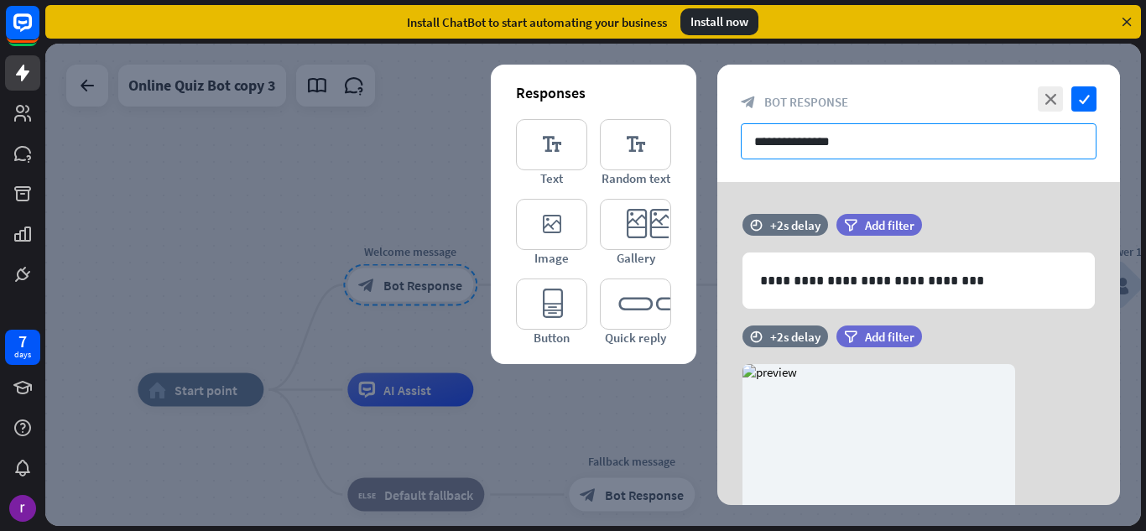
drag, startPoint x: 905, startPoint y: 139, endPoint x: 917, endPoint y: 148, distance: 15.6
click at [917, 148] on input "**********" at bounding box center [919, 141] width 356 height 36
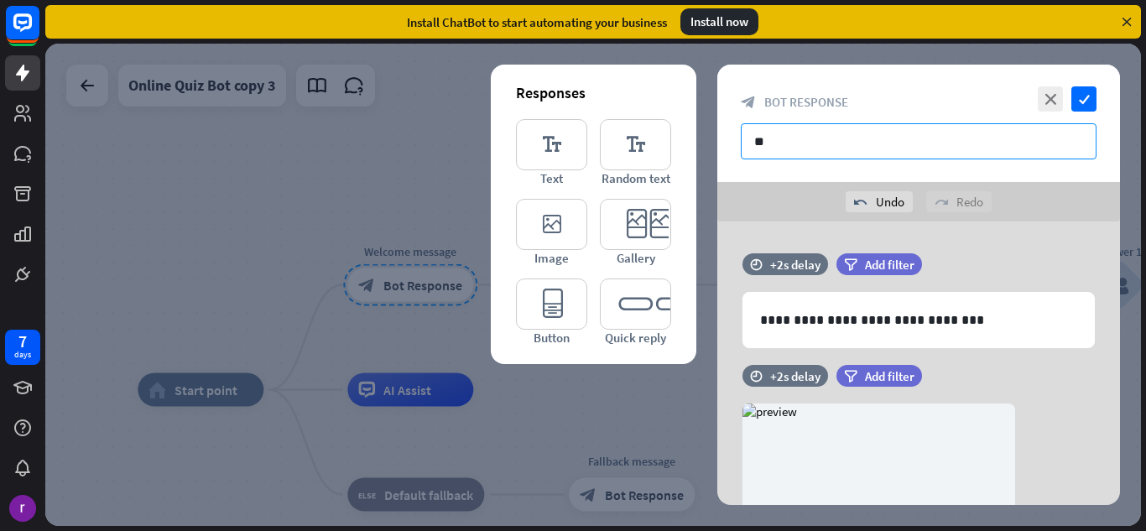
type input "*"
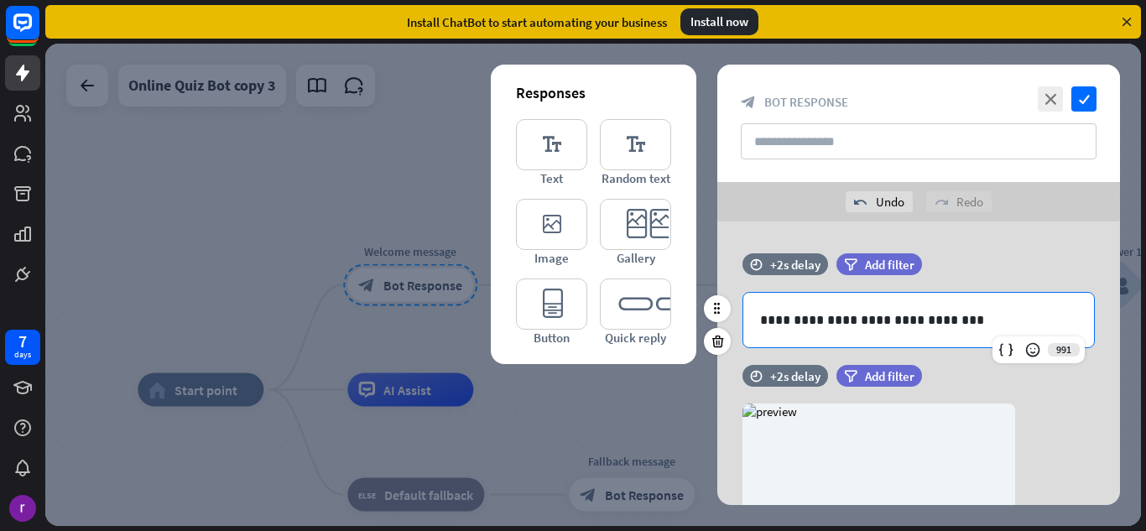
click at [959, 330] on p "**********" at bounding box center [918, 319] width 317 height 21
click at [793, 324] on p "**********" at bounding box center [918, 319] width 317 height 21
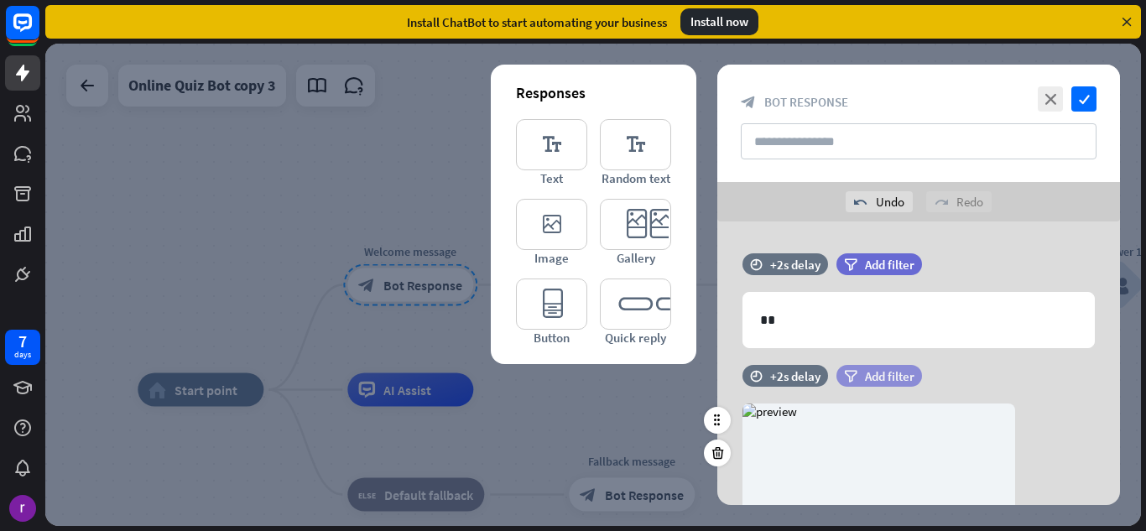
click at [883, 376] on span "Add filter" at bounding box center [889, 376] width 49 height 16
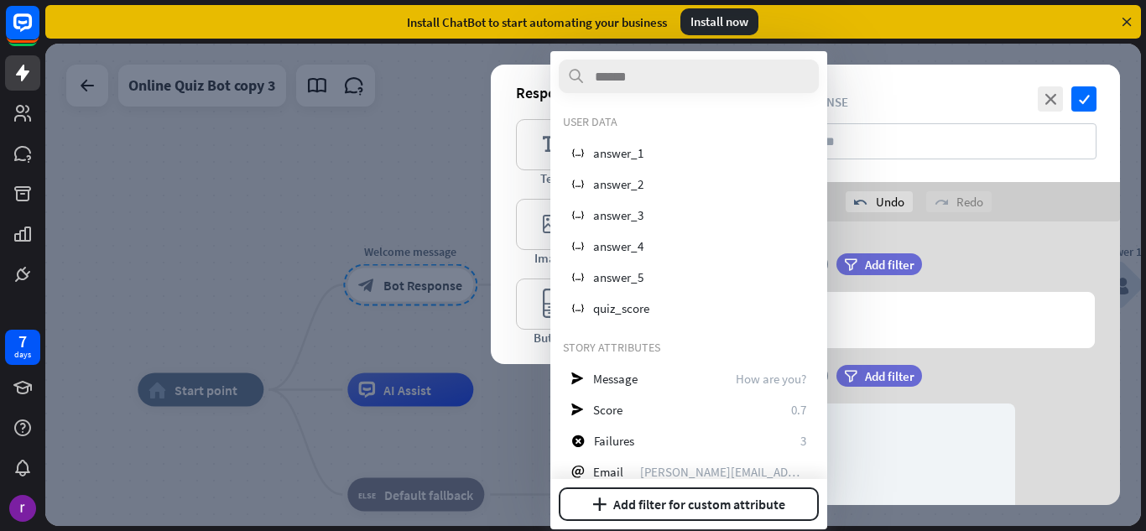
click at [962, 260] on div "filter Add filter" at bounding box center [920, 264] width 169 height 22
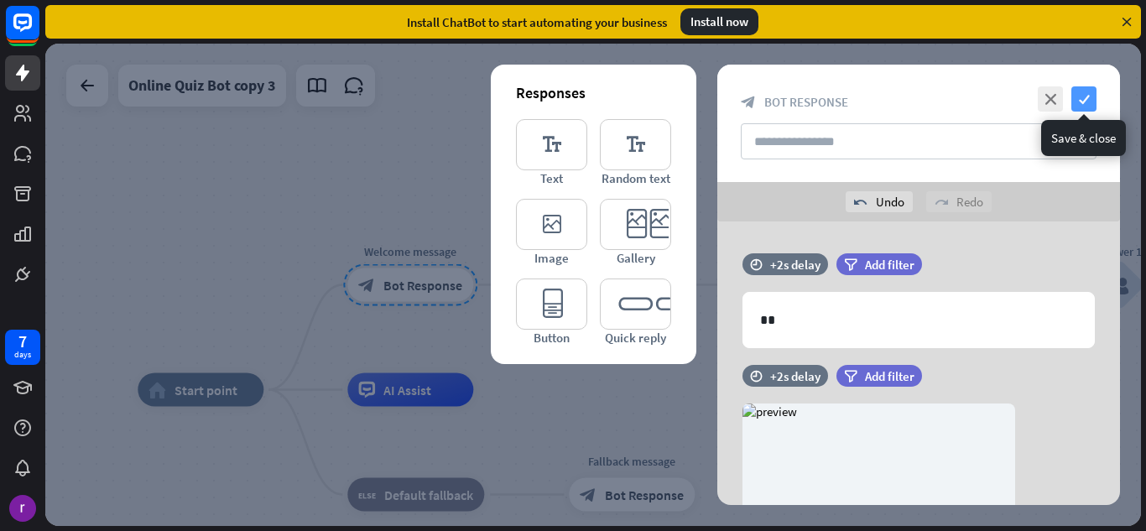
click at [1078, 101] on icon "check" at bounding box center [1083, 98] width 25 height 25
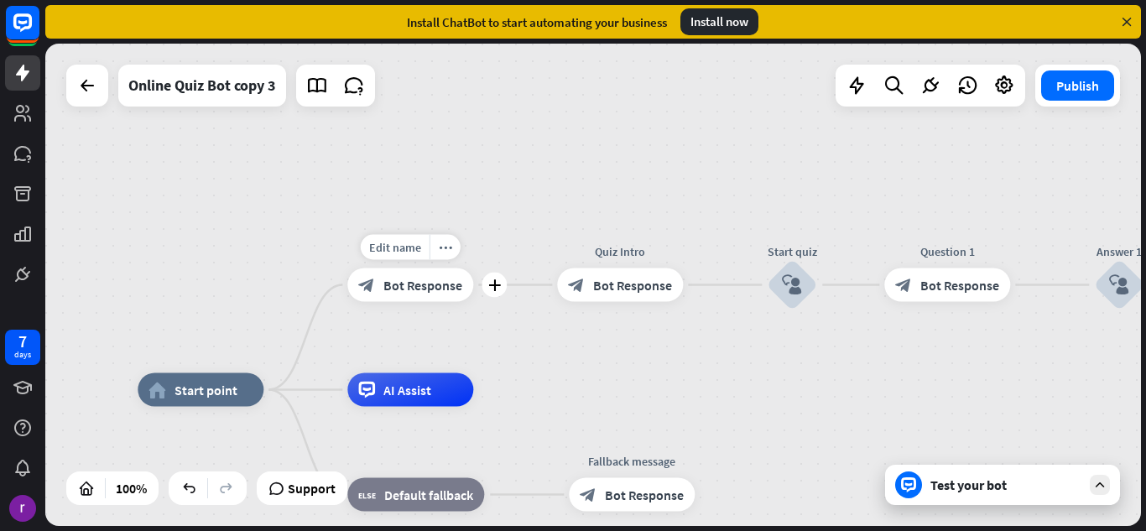
click at [473, 301] on div "Edit name more_horiz plus block_bot_response Bot Response" at bounding box center [410, 285] width 126 height 34
click at [499, 290] on icon "plus" at bounding box center [494, 285] width 13 height 12
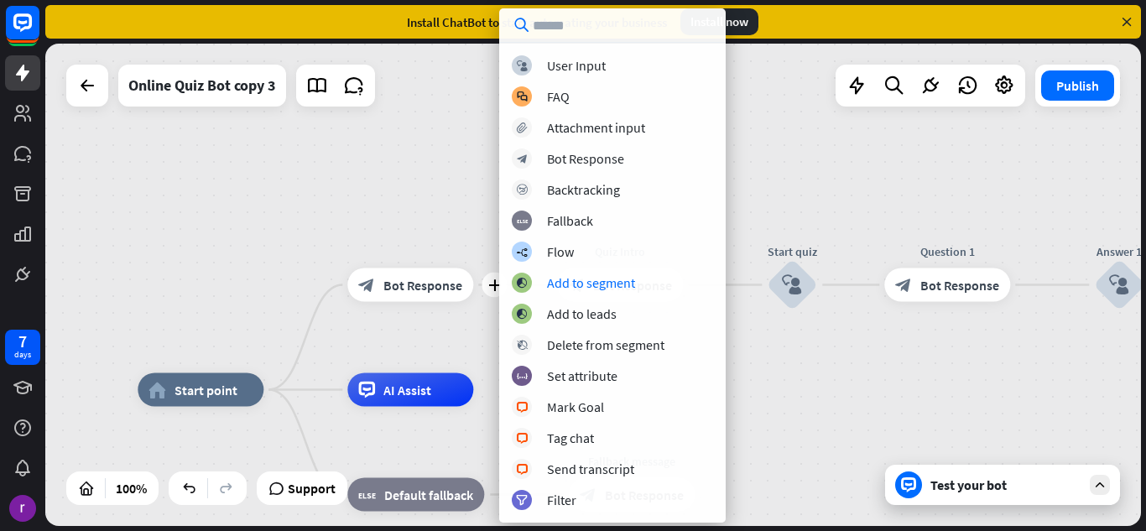
click at [242, 262] on div "home_2 Start point plus block_bot_response Bot Response Quiz Intro block_bot_re…" at bounding box center [592, 285] width 1095 height 482
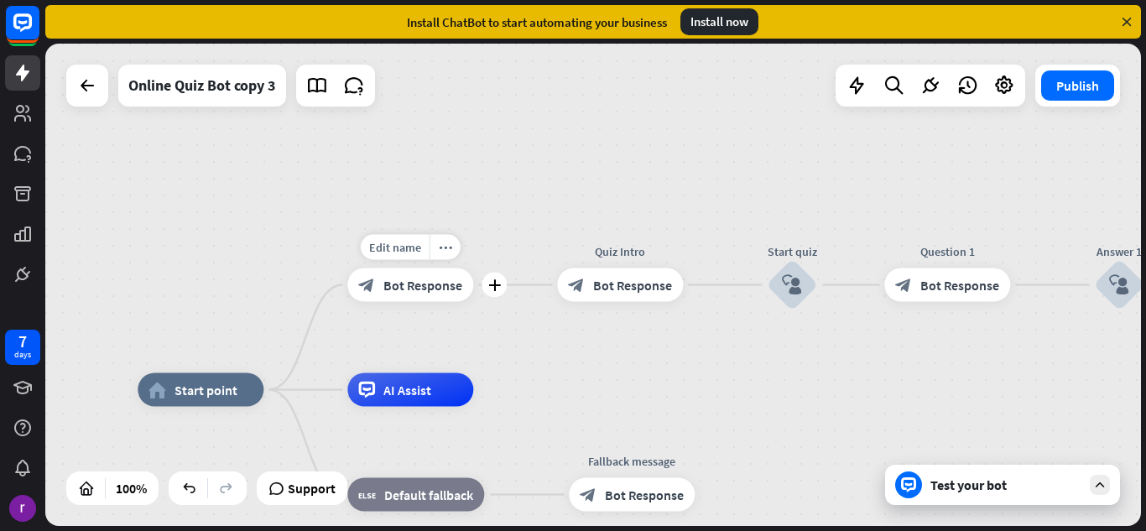
click at [409, 287] on span "Bot Response" at bounding box center [422, 285] width 79 height 17
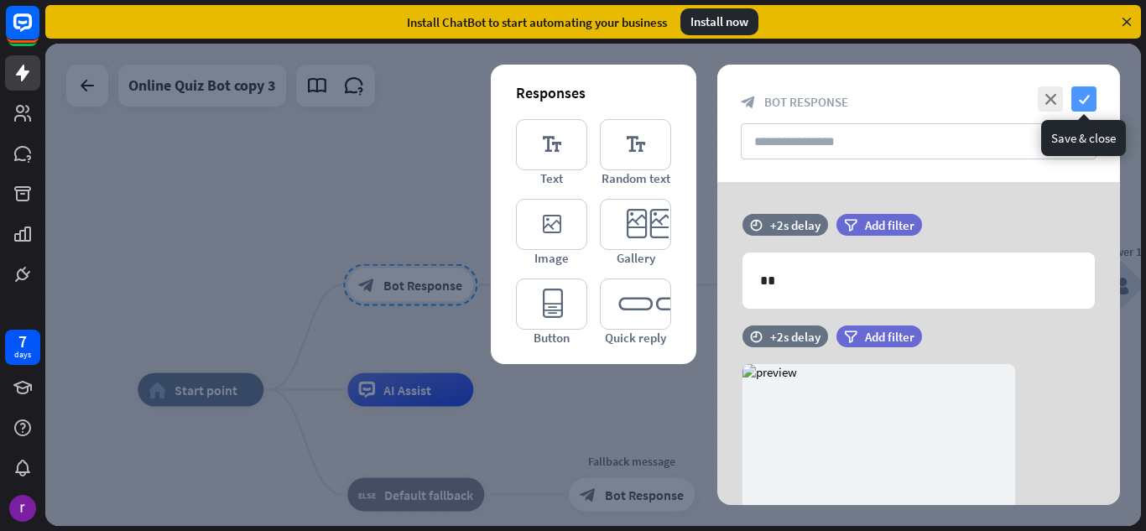
click at [1086, 96] on icon "check" at bounding box center [1083, 98] width 25 height 25
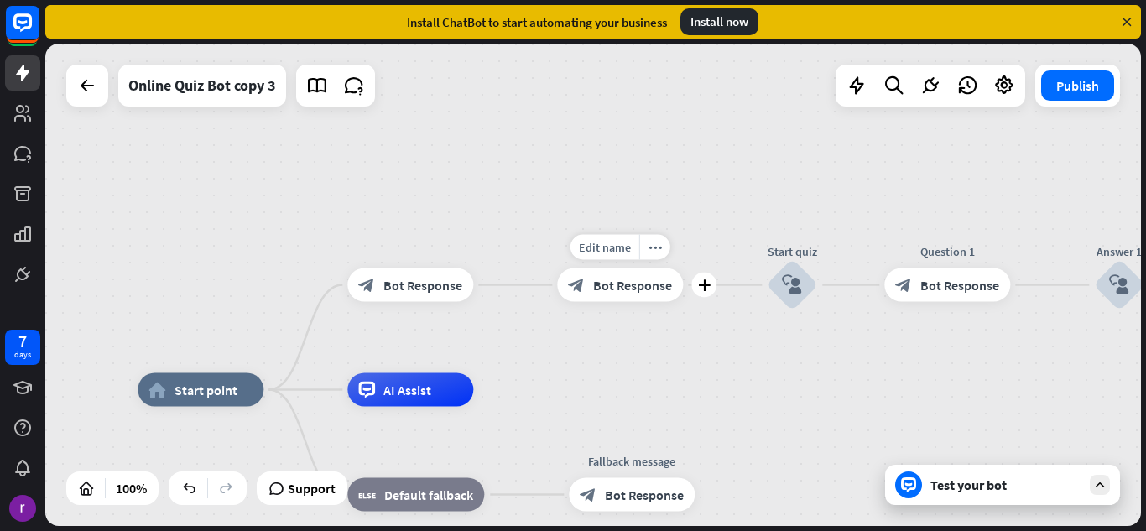
click at [649, 291] on span "Bot Response" at bounding box center [632, 285] width 79 height 17
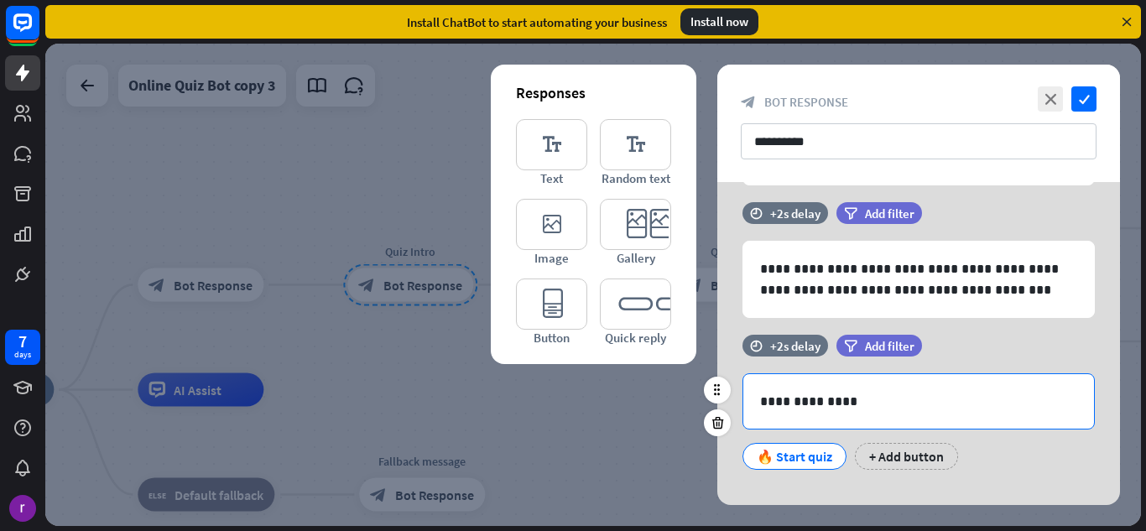
scroll to position [168, 0]
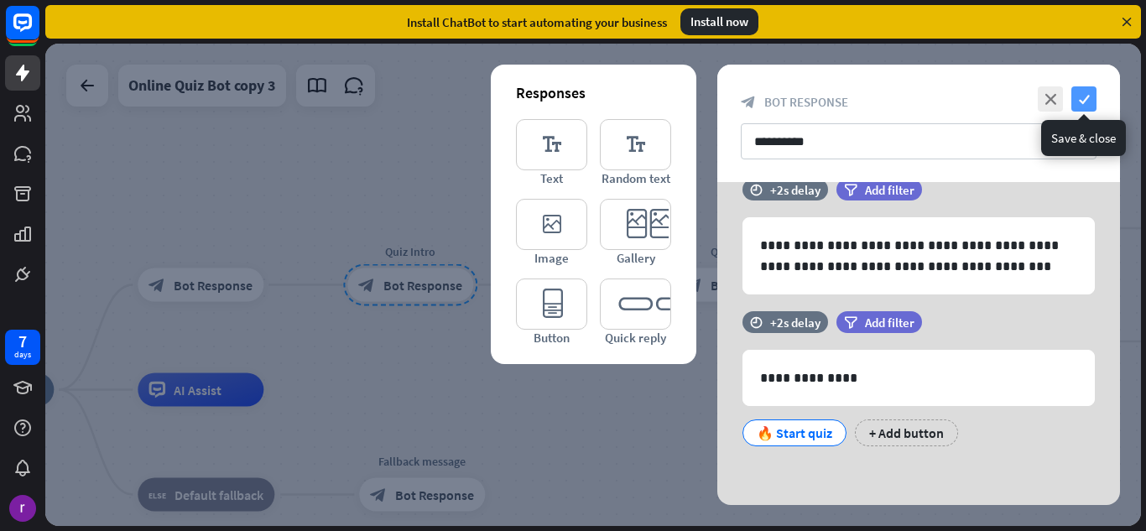
click at [1080, 101] on icon "check" at bounding box center [1083, 98] width 25 height 25
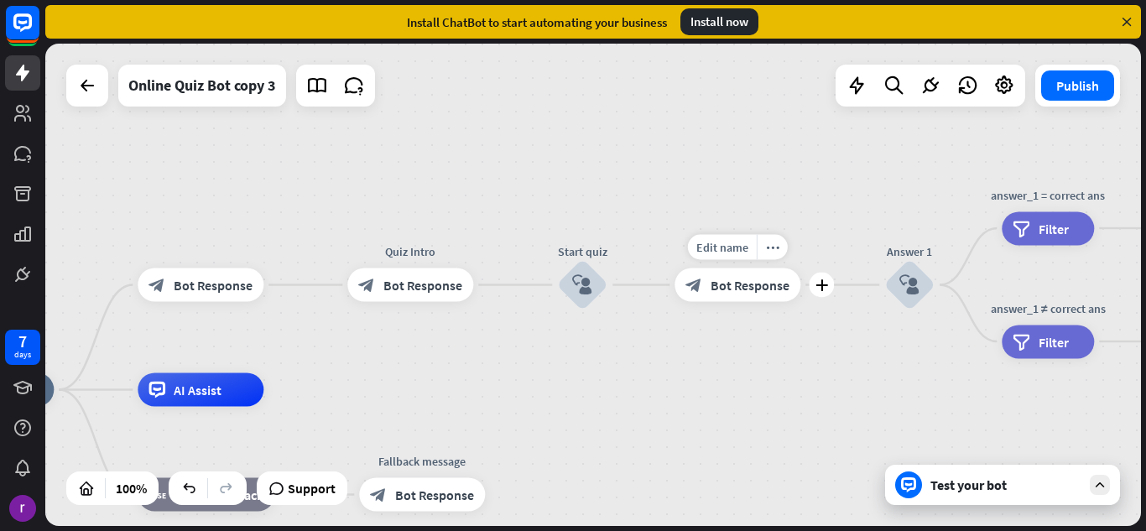
click at [738, 287] on span "Bot Response" at bounding box center [749, 285] width 79 height 17
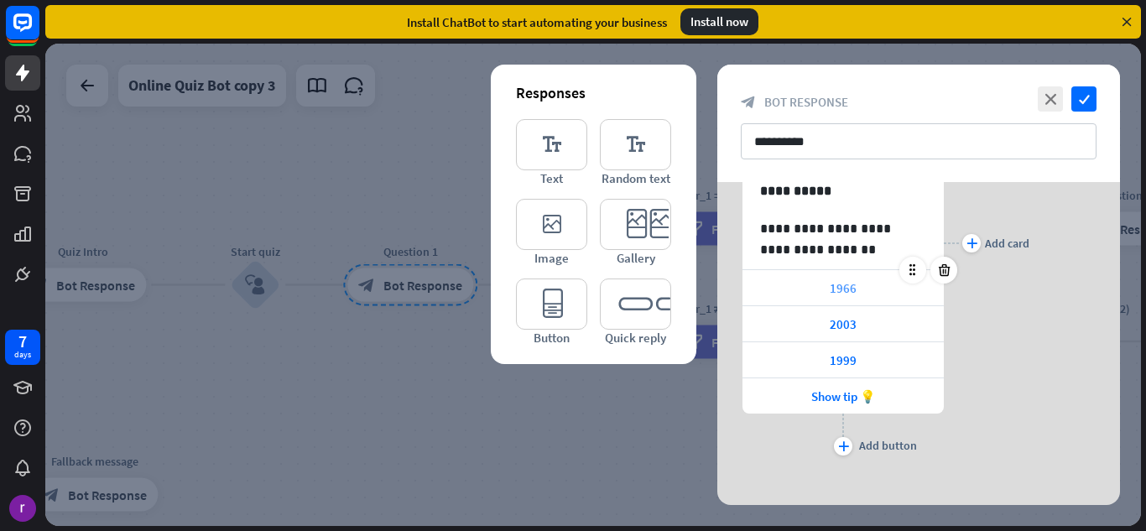
scroll to position [215, 0]
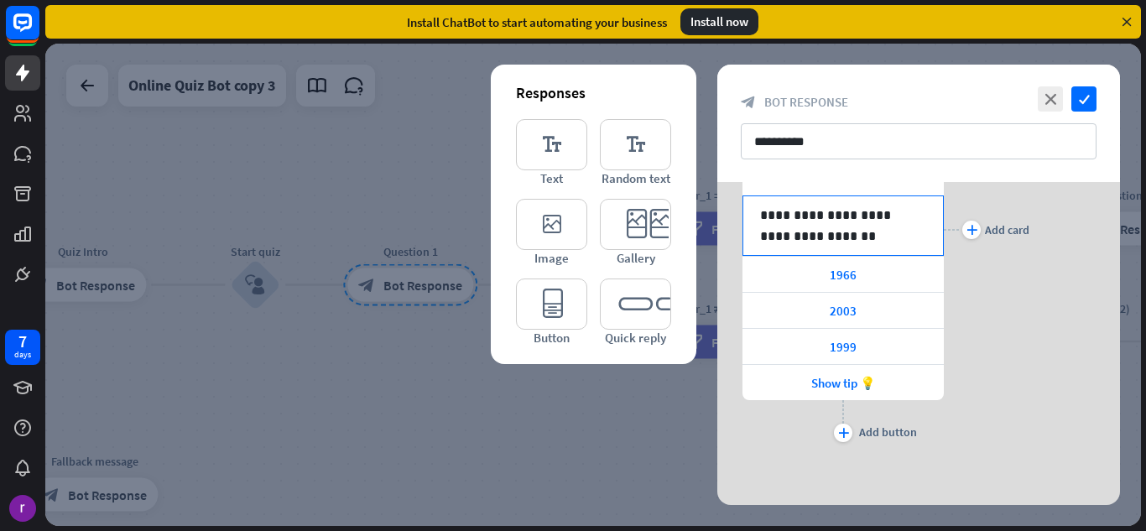
click at [842, 226] on p "**********" at bounding box center [843, 226] width 166 height 42
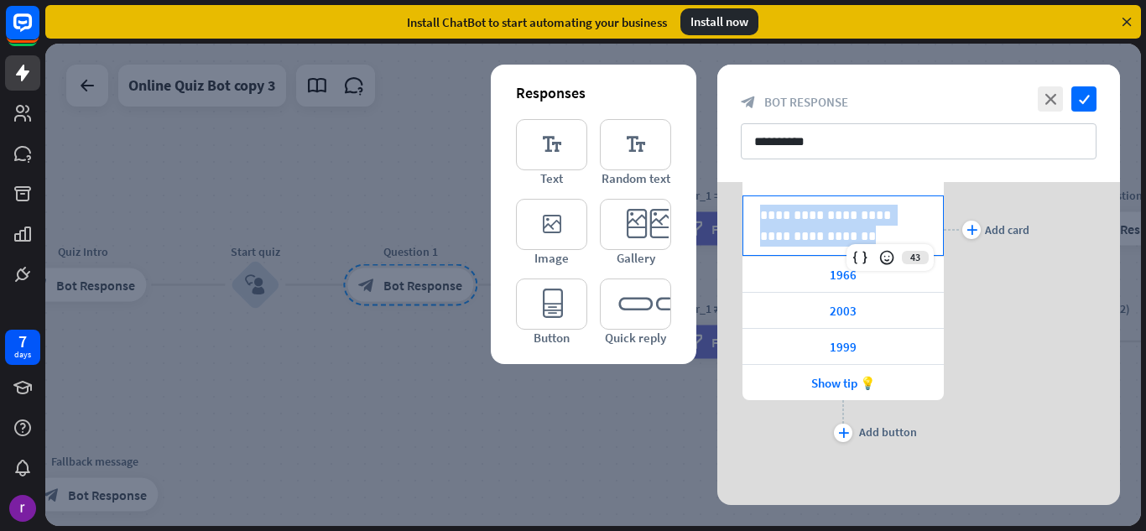
drag, startPoint x: 824, startPoint y: 241, endPoint x: 704, endPoint y: 209, distance: 123.3
click at [704, 209] on div "**********" at bounding box center [918, 343] width 444 height 323
click at [824, 265] on div "1966" at bounding box center [842, 274] width 201 height 35
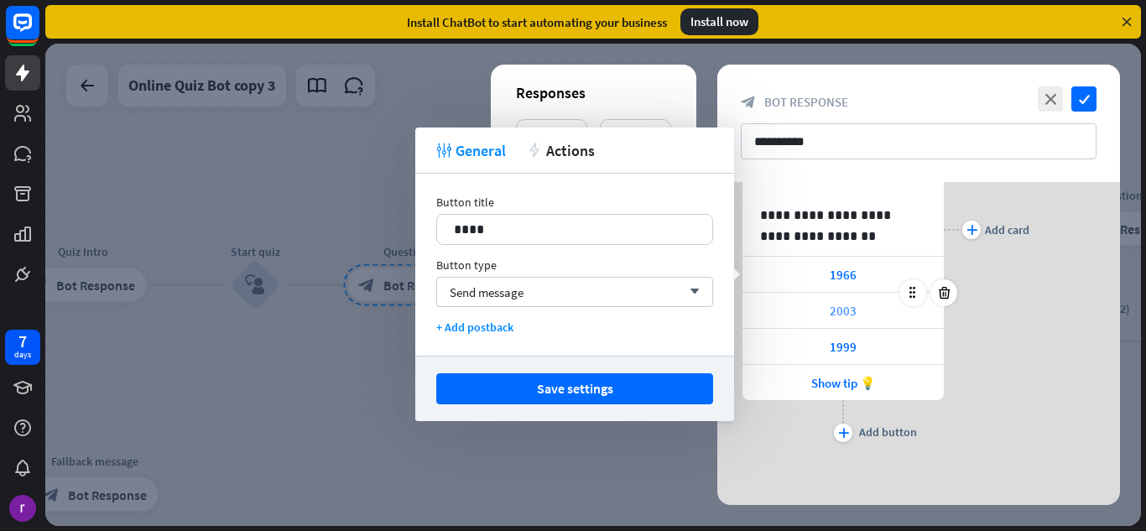
click at [836, 314] on span "2003" at bounding box center [842, 311] width 27 height 16
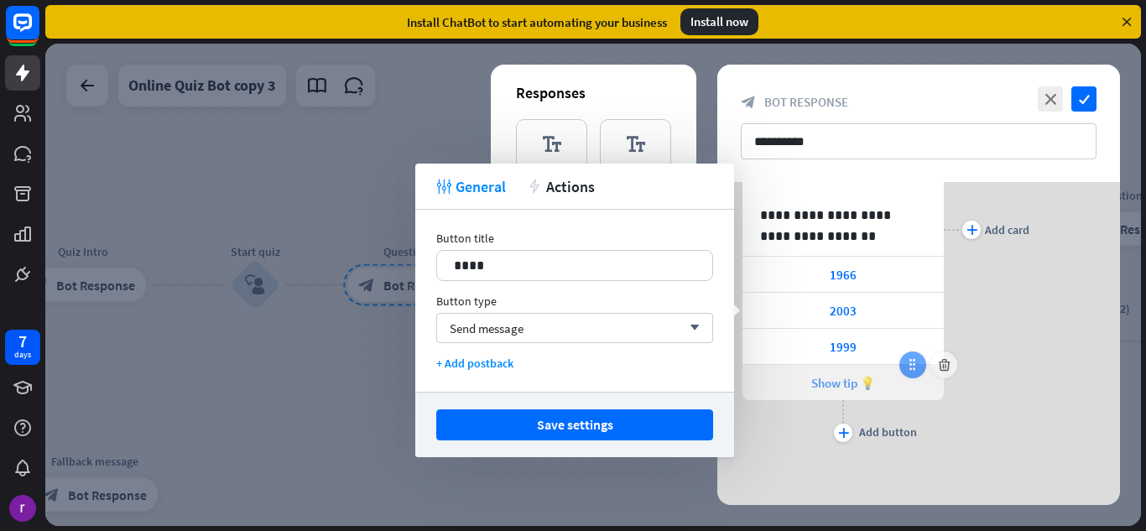
click at [914, 358] on icon at bounding box center [912, 364] width 15 height 15
click at [842, 356] on div "1999" at bounding box center [842, 346] width 201 height 35
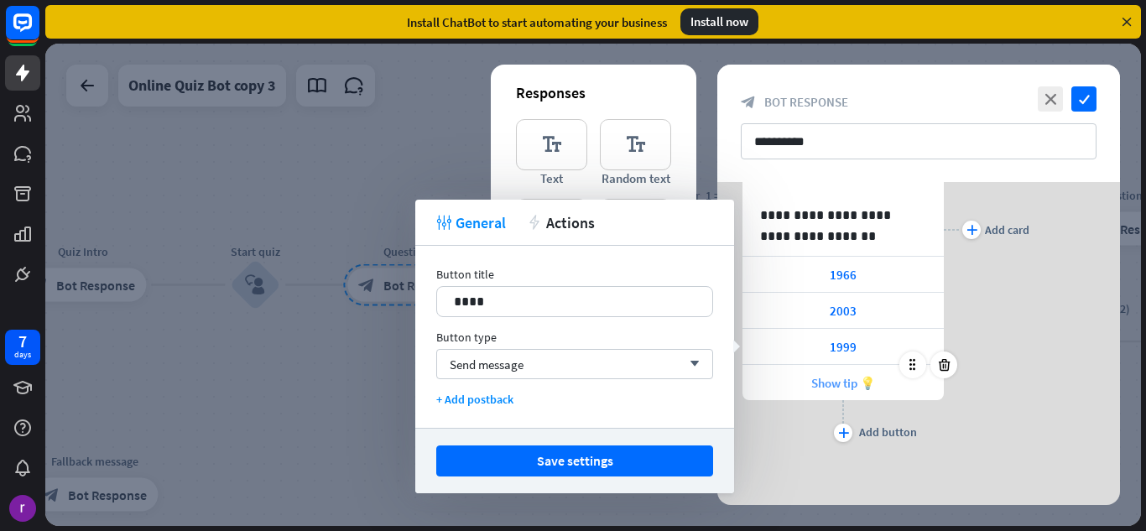
click at [813, 382] on span "Show tip 💡" at bounding box center [843, 383] width 65 height 16
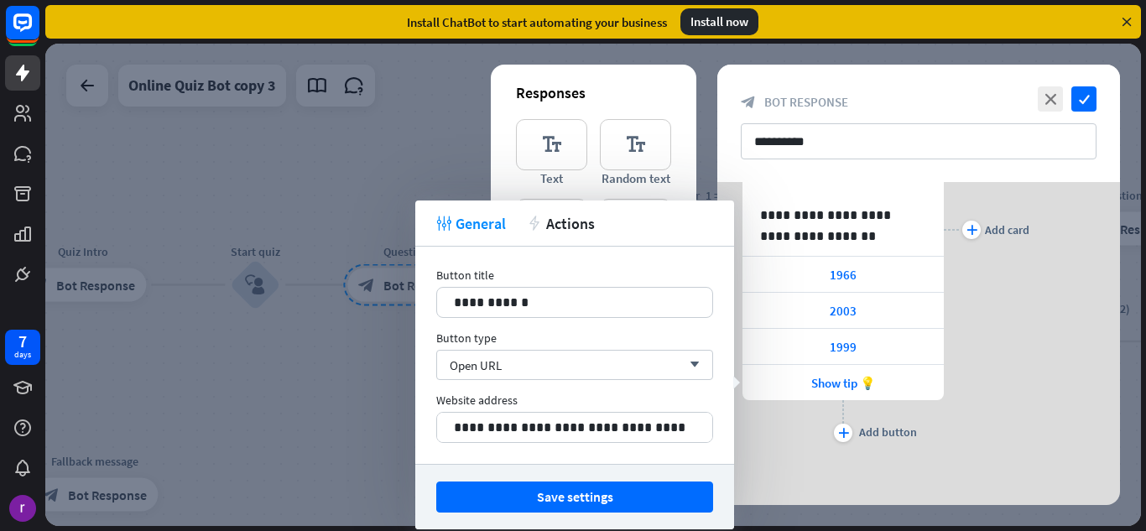
click at [1063, 331] on div "**********" at bounding box center [918, 230] width 403 height 434
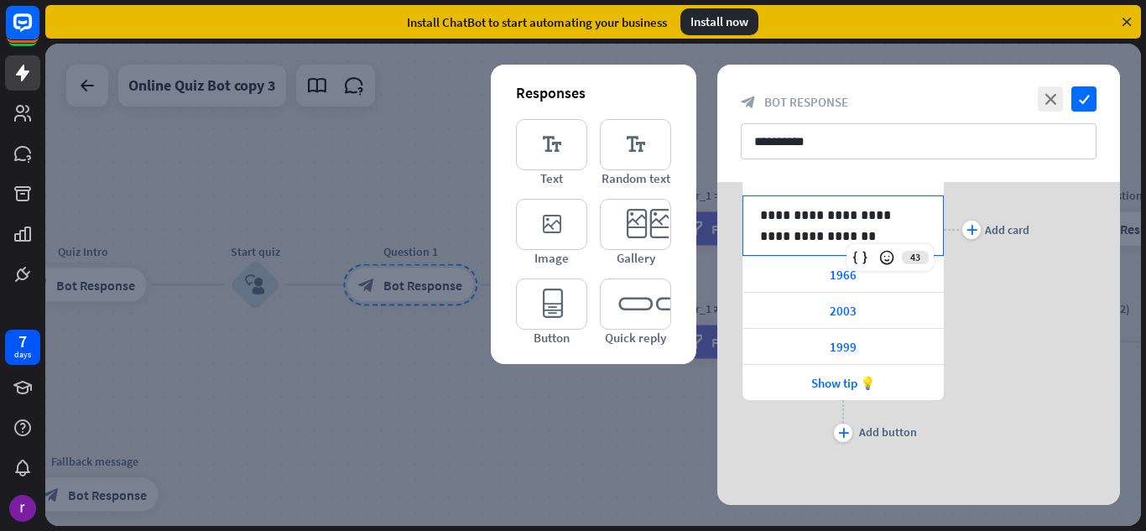
click at [866, 241] on p "**********" at bounding box center [843, 226] width 166 height 42
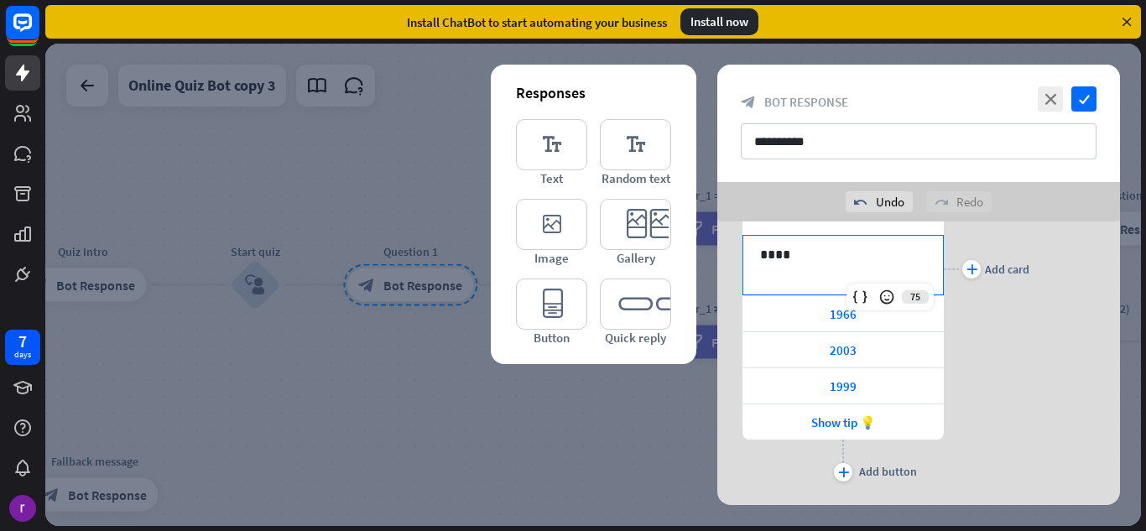
scroll to position [0, 0]
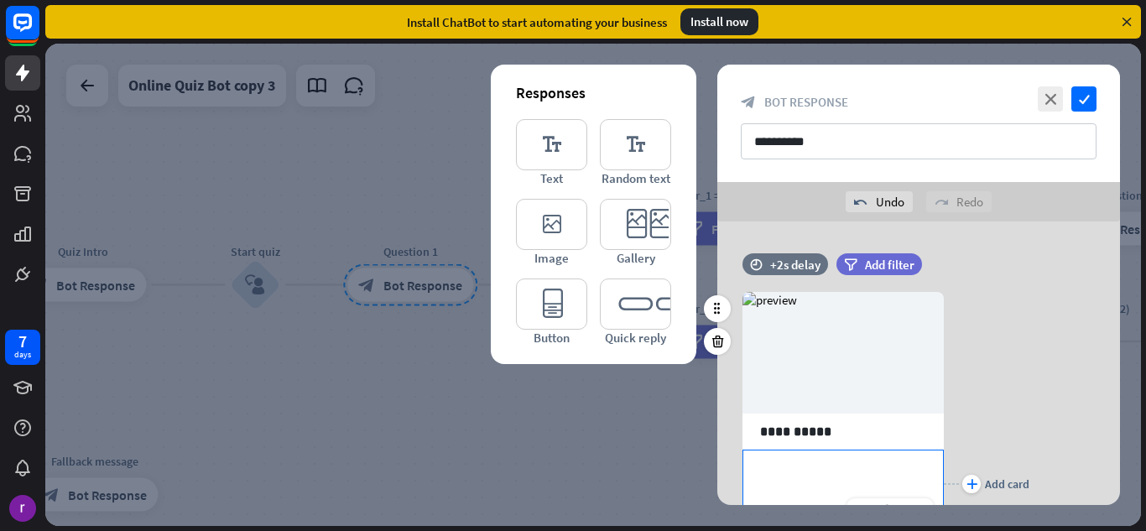
click at [834, 482] on div "**********" at bounding box center [843, 479] width 200 height 59
drag, startPoint x: 844, startPoint y: 483, endPoint x: 847, endPoint y: 459, distance: 24.4
click at [847, 459] on div "**********" at bounding box center [843, 479] width 200 height 59
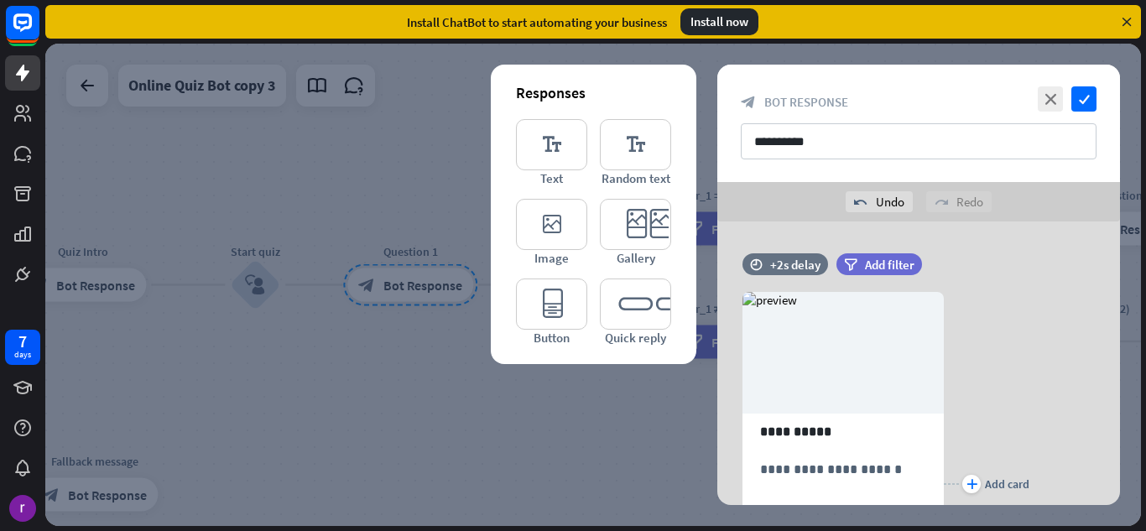
click at [369, 378] on div at bounding box center [592, 285] width 1095 height 482
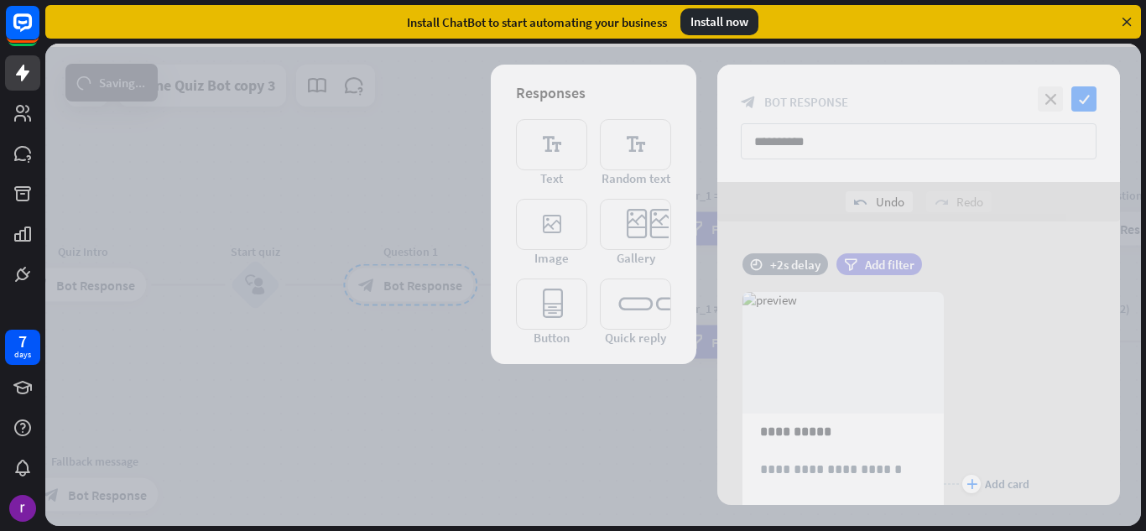
click at [369, 378] on div at bounding box center [592, 285] width 1095 height 482
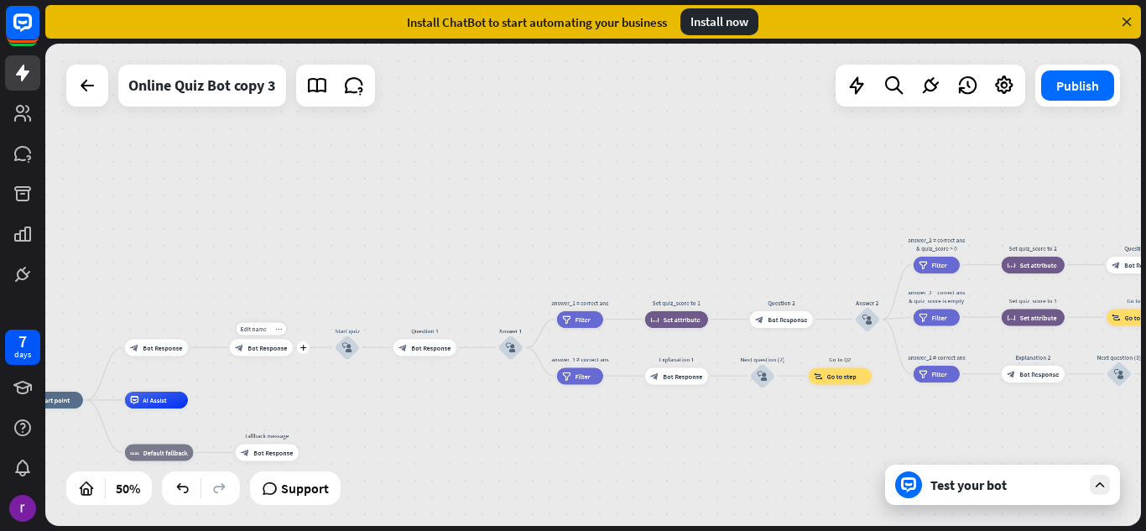
click at [268, 352] on div "block_bot_response Bot Response" at bounding box center [261, 347] width 63 height 17
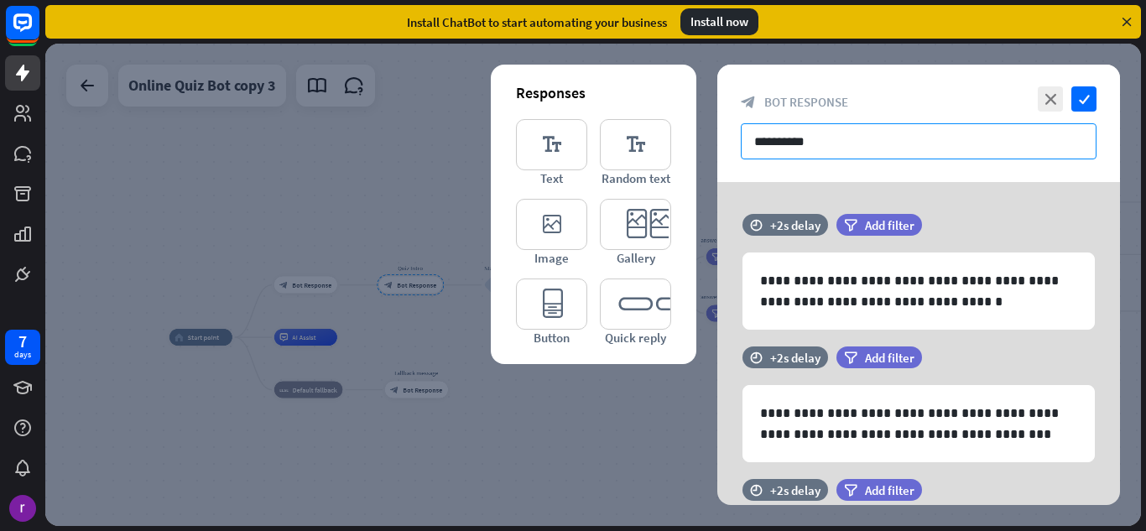
click at [913, 145] on input "**********" at bounding box center [919, 141] width 356 height 36
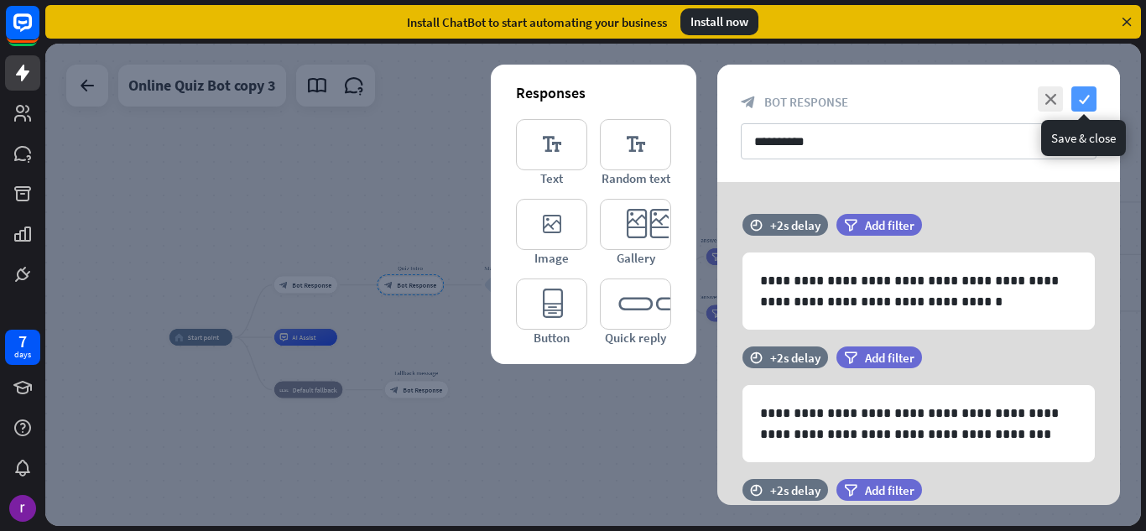
click at [1081, 109] on icon "check" at bounding box center [1083, 98] width 25 height 25
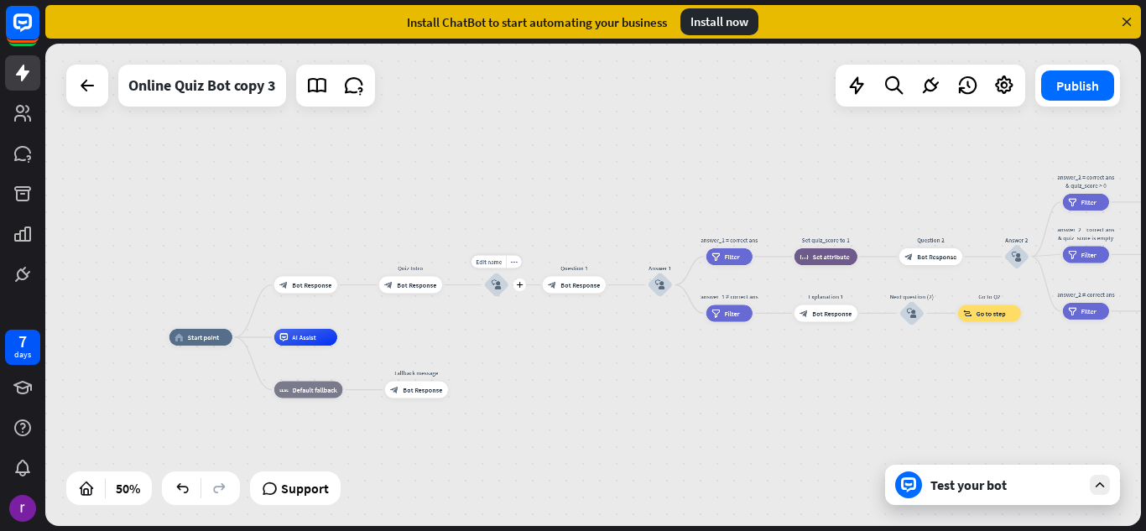
click at [493, 283] on icon "block_user_input" at bounding box center [496, 285] width 10 height 10
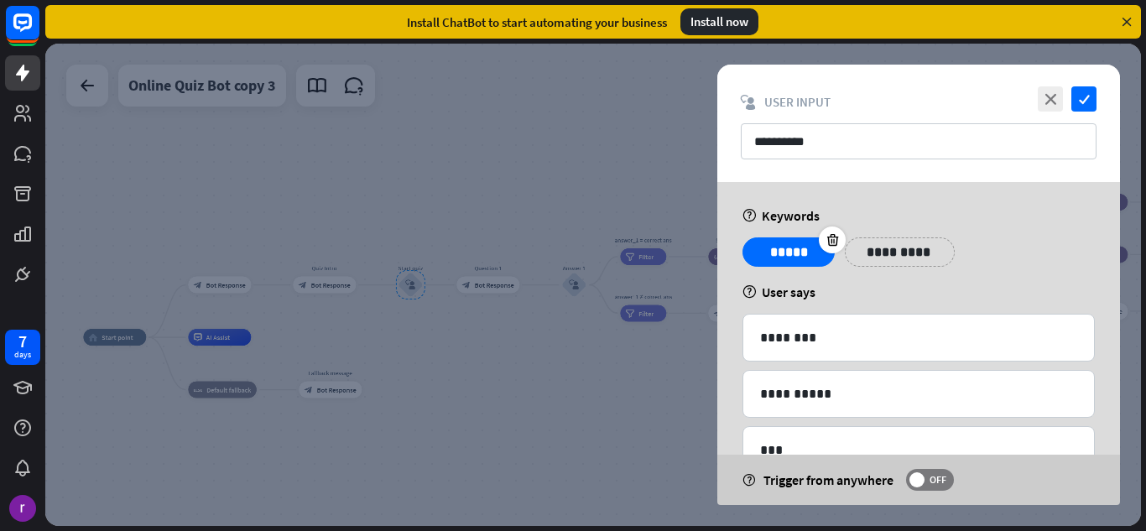
click at [810, 245] on p "*****" at bounding box center [788, 252] width 67 height 21
click at [910, 247] on p "**********" at bounding box center [890, 252] width 67 height 21
click at [1047, 89] on icon "close" at bounding box center [1049, 98] width 25 height 25
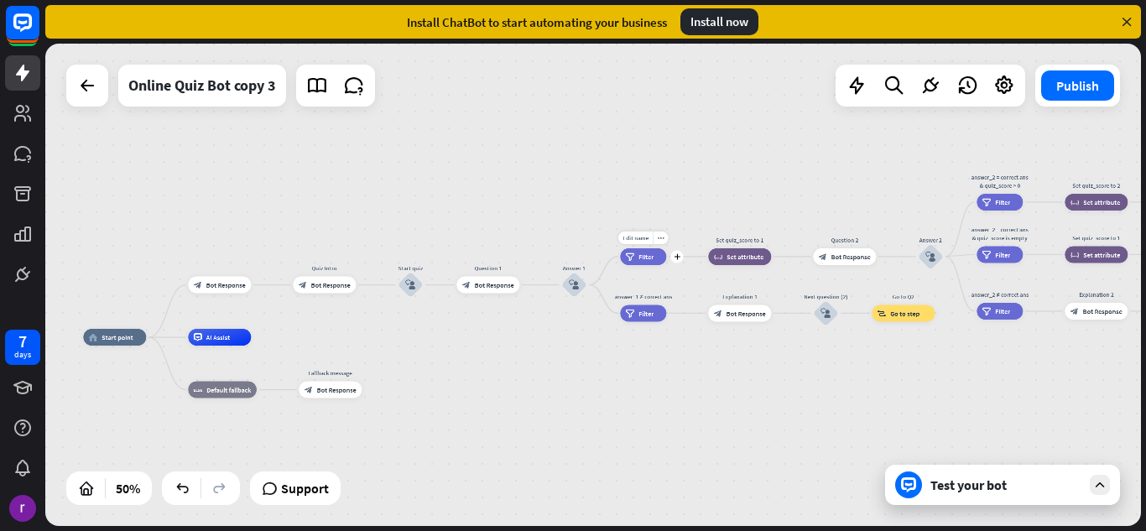
click at [634, 248] on div "filter Filter" at bounding box center [643, 256] width 46 height 17
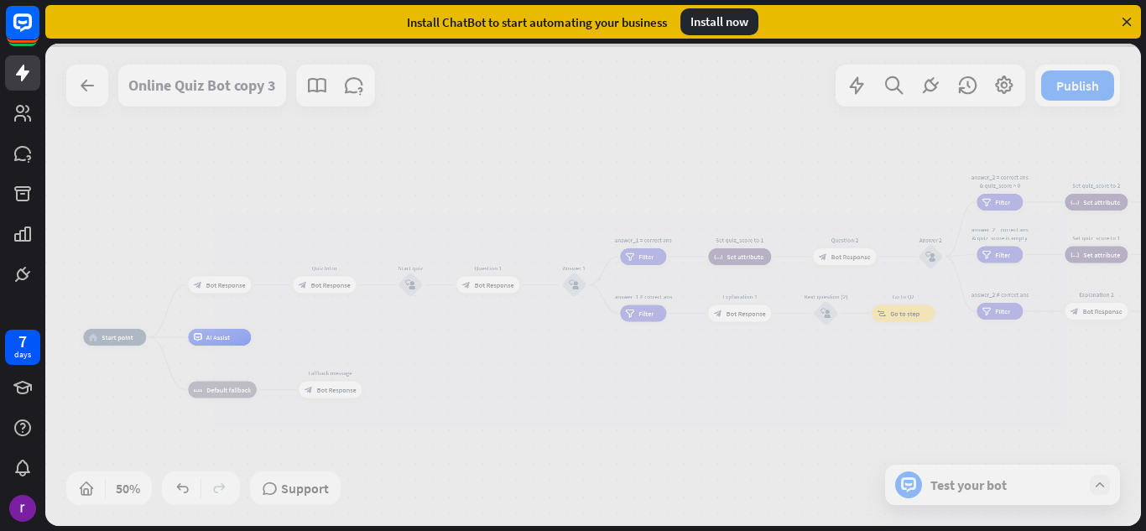
click at [634, 248] on div at bounding box center [592, 285] width 1095 height 482
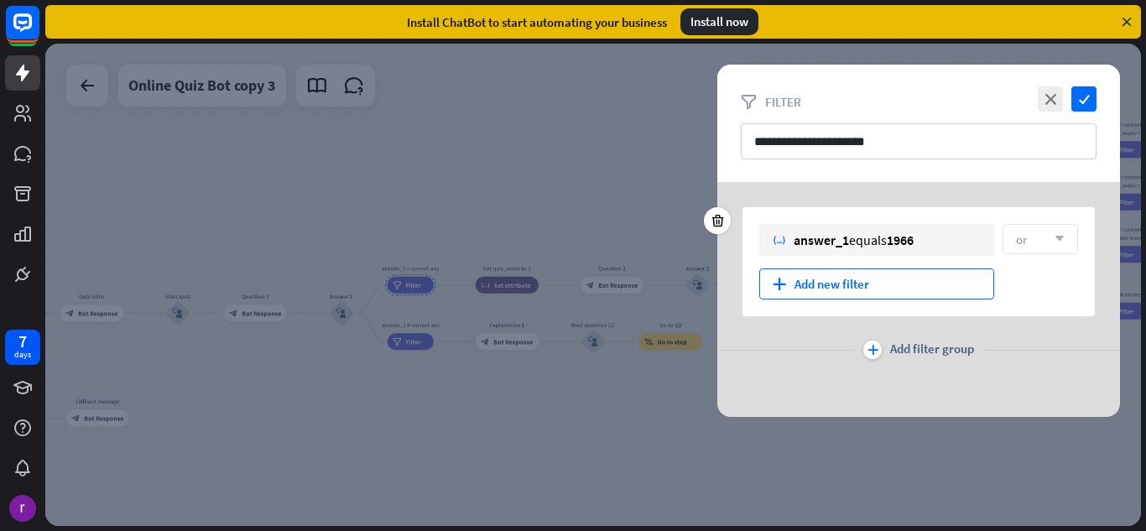
click at [906, 286] on div "plus Add new filter" at bounding box center [876, 283] width 235 height 31
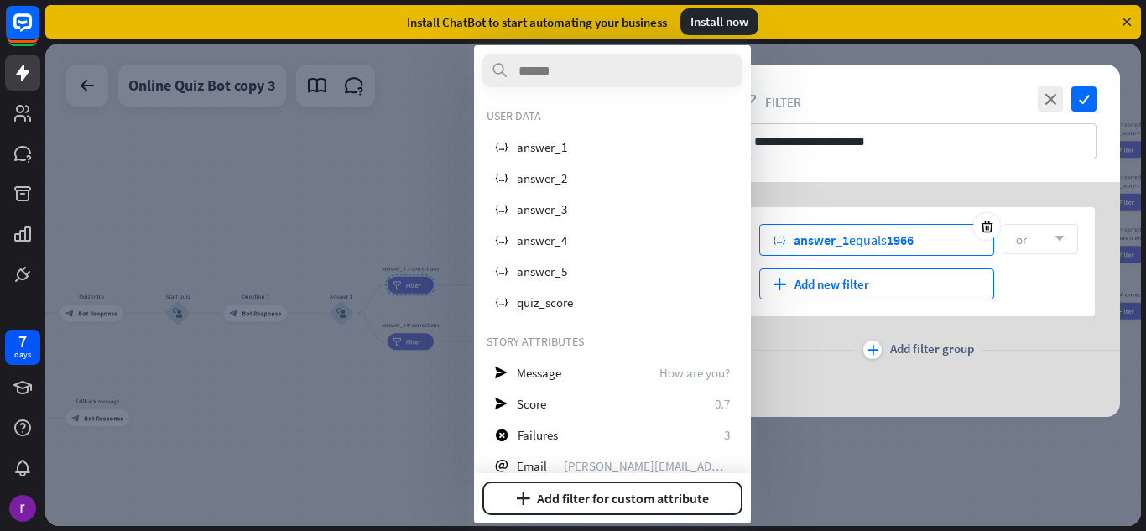
click at [912, 249] on div "variable answer_1 equals 1966" at bounding box center [876, 240] width 235 height 32
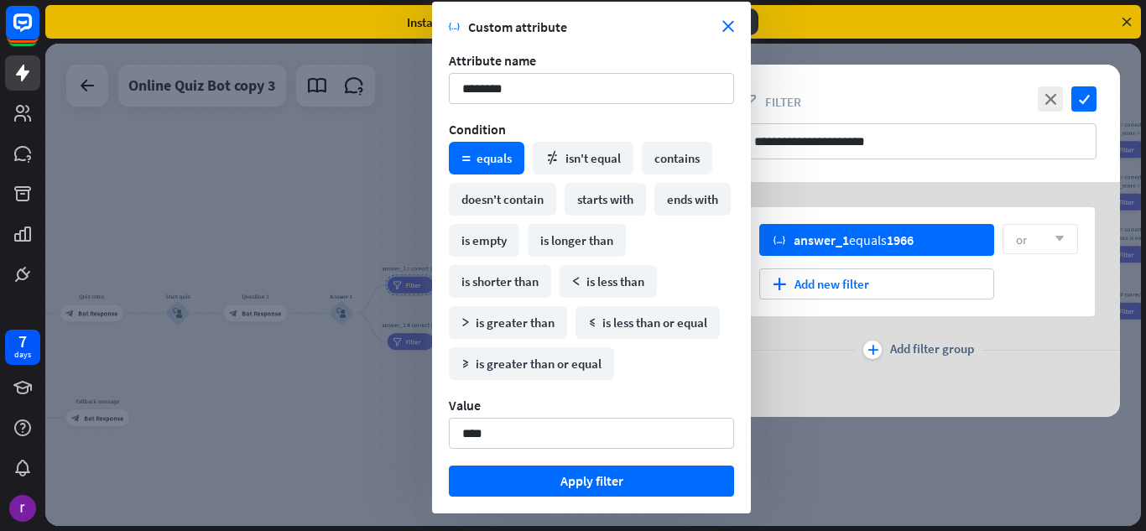
click at [1037, 234] on div "or arrow_down" at bounding box center [1039, 239] width 75 height 30
click at [1046, 101] on icon "close" at bounding box center [1049, 98] width 25 height 25
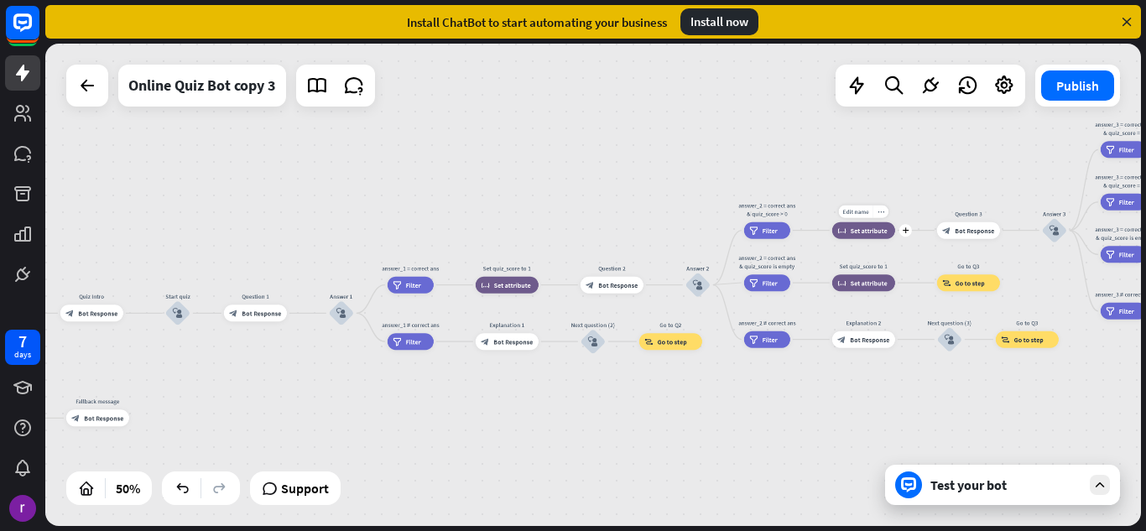
click at [868, 231] on span "Set attribute" at bounding box center [868, 230] width 37 height 8
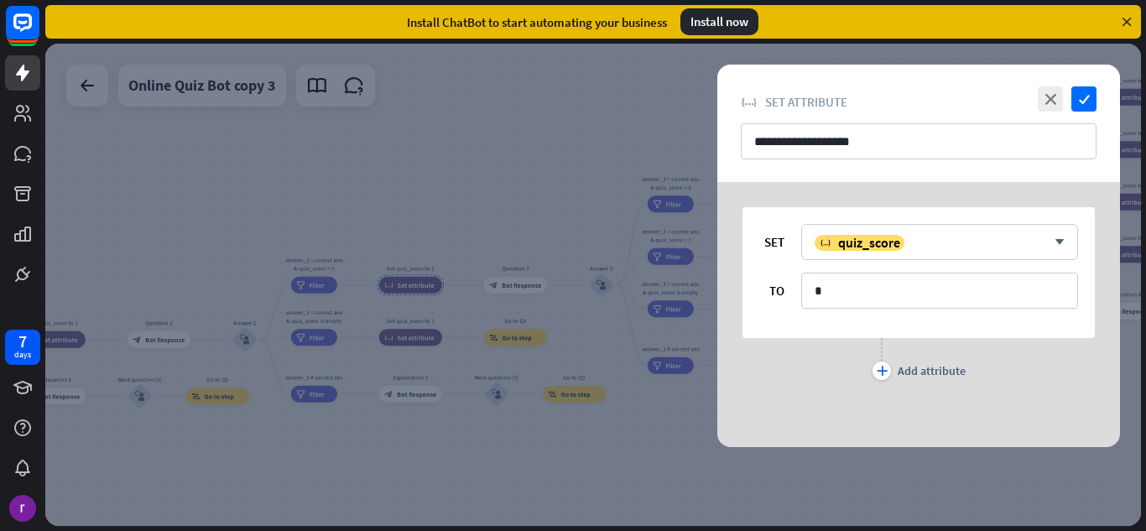
drag, startPoint x: 182, startPoint y: 104, endPoint x: 192, endPoint y: 180, distance: 77.0
click at [184, 139] on div at bounding box center [592, 285] width 1095 height 482
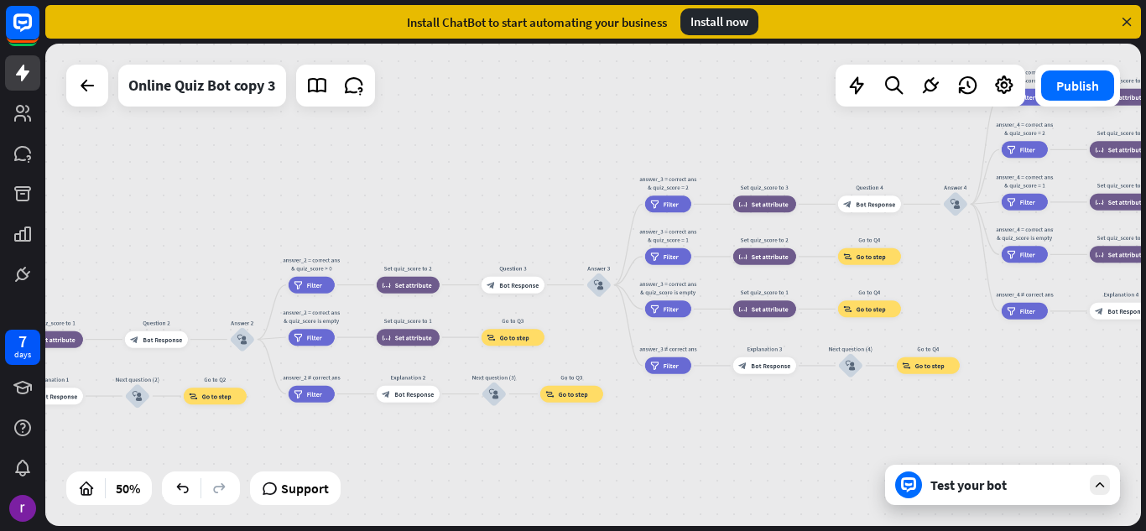
drag, startPoint x: 210, startPoint y: 197, endPoint x: 201, endPoint y: 199, distance: 8.6
click at [201, 199] on div "home_2 Start point block_bot_response Bot Response Quiz Intro block_bot_respons…" at bounding box center [592, 285] width 1095 height 482
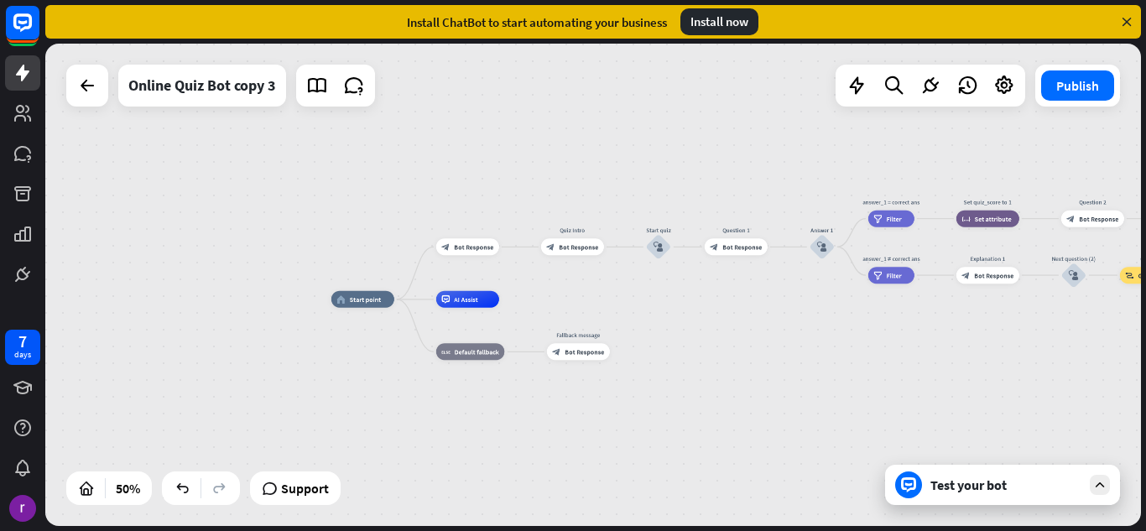
drag, startPoint x: 205, startPoint y: 201, endPoint x: 1145, endPoint y: 76, distance: 947.5
click at [1145, 76] on div "home_2 Start point block_bot_response Bot Response Quiz Intro block_bot_respons…" at bounding box center [595, 287] width 1100 height 487
click at [834, 256] on div "Edit name more_horiz plus Answer 1 block_user_input" at bounding box center [821, 246] width 25 height 25
click at [845, 252] on div "plus" at bounding box center [845, 247] width 13 height 13
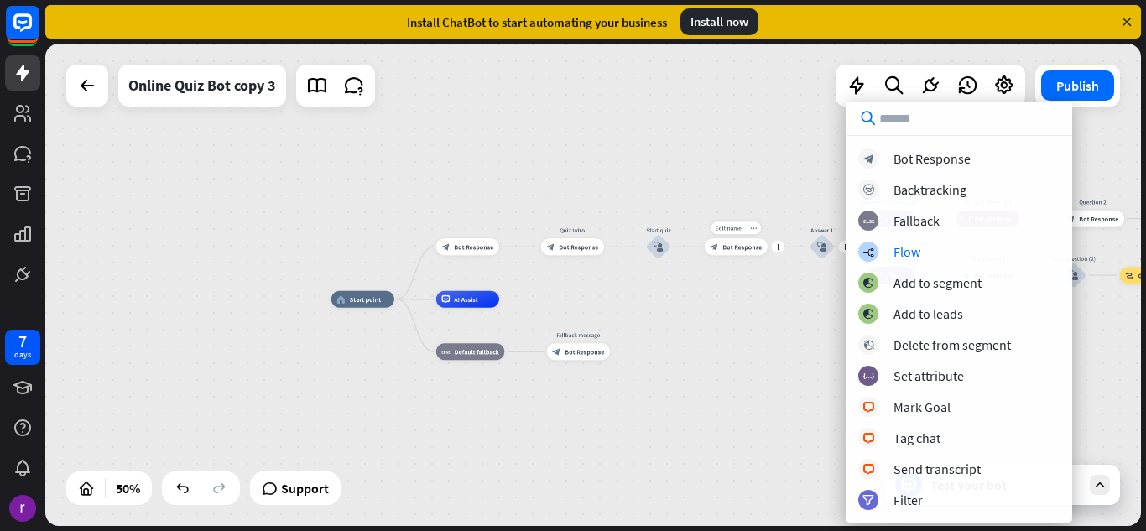
click at [751, 255] on div "Edit name more_horiz plus Question 1 block_bot_response Bot Response" at bounding box center [735, 246] width 63 height 17
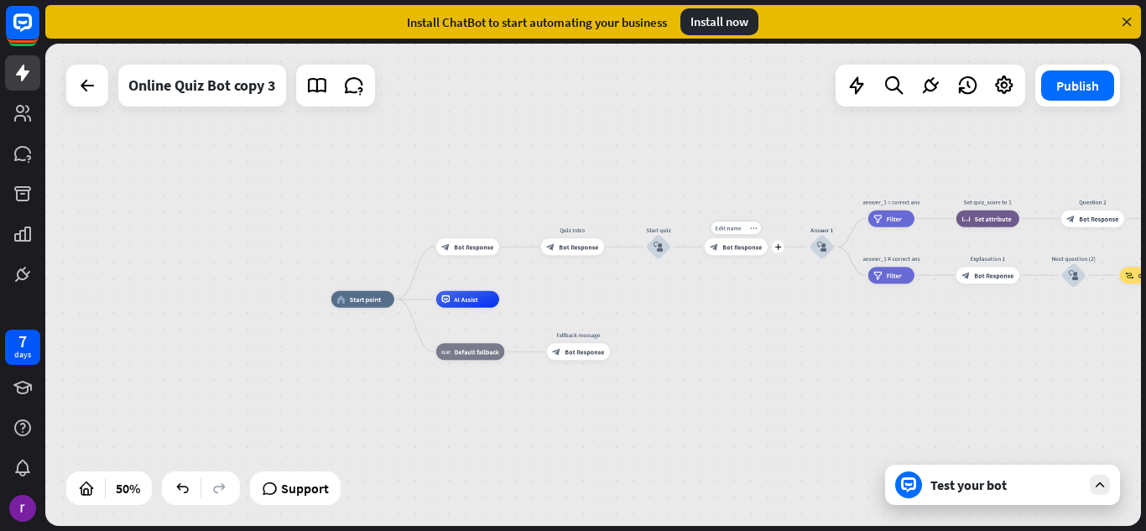
click at [761, 249] on div "block_bot_response Bot Response" at bounding box center [735, 246] width 63 height 17
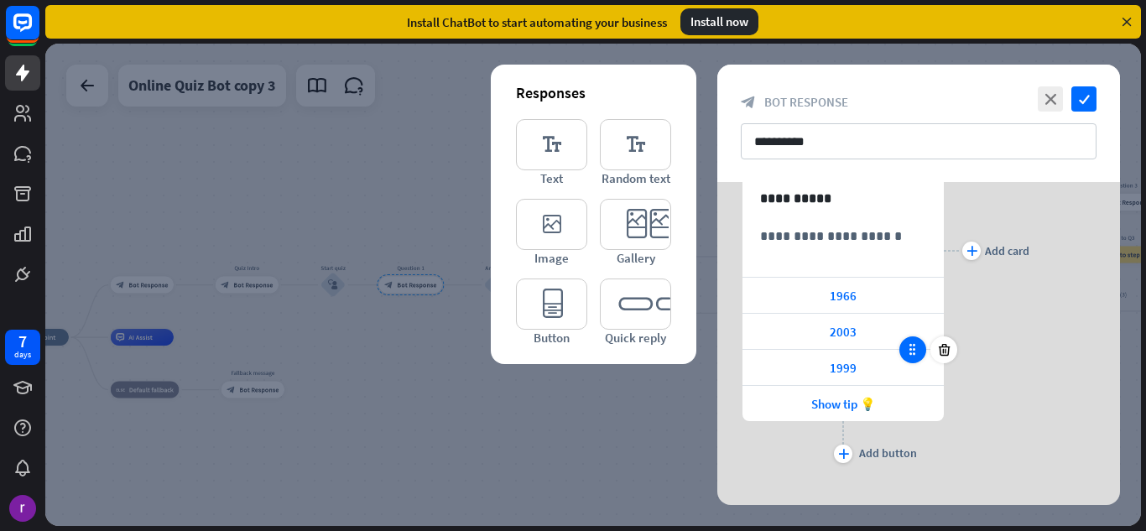
scroll to position [215, 0]
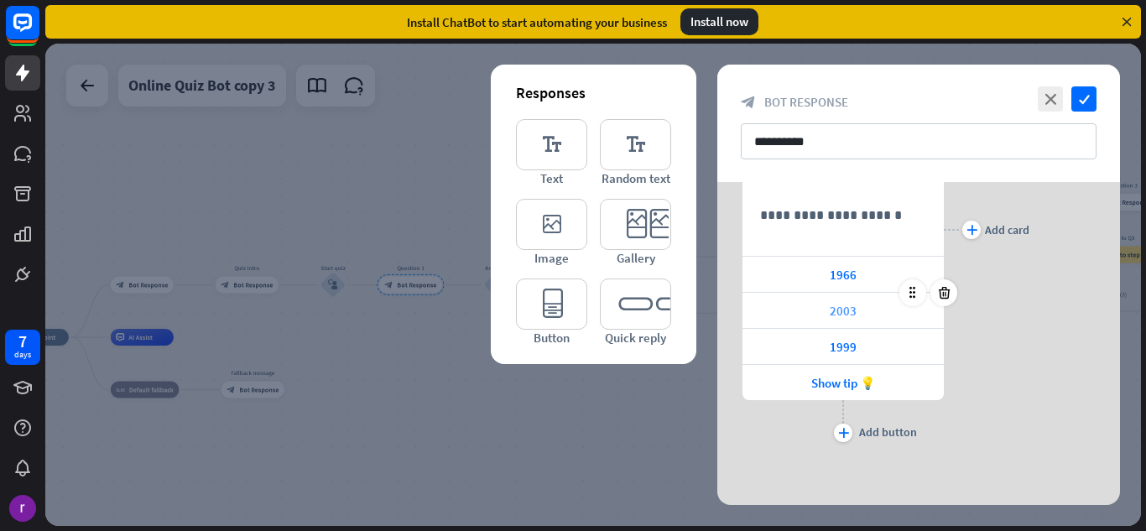
click at [886, 302] on div "2003" at bounding box center [842, 310] width 201 height 35
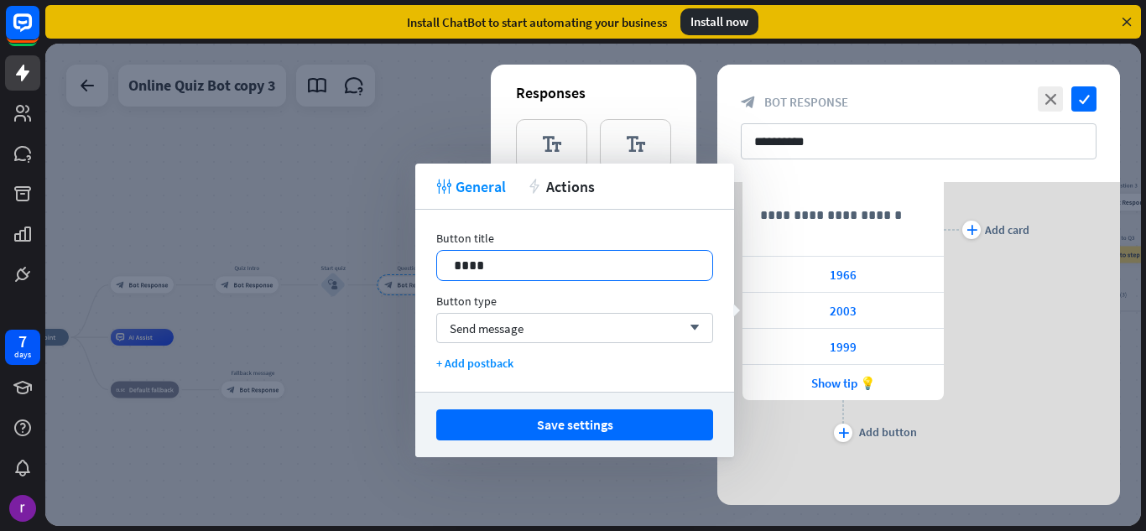
click at [589, 279] on div "****" at bounding box center [574, 265] width 275 height 29
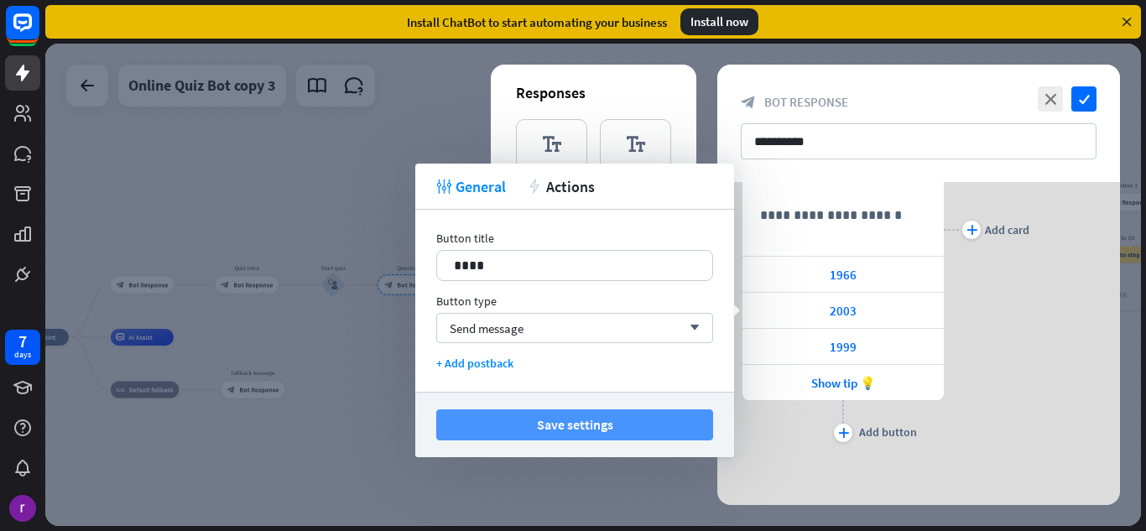
click at [709, 424] on button "Save settings" at bounding box center [574, 424] width 277 height 31
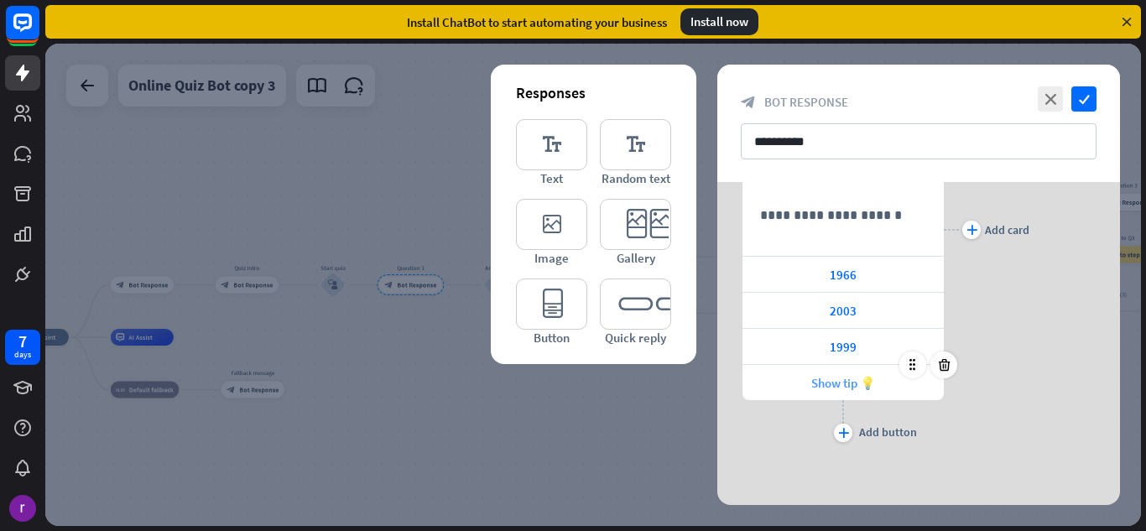
click at [845, 382] on span "Show tip 💡" at bounding box center [843, 383] width 65 height 16
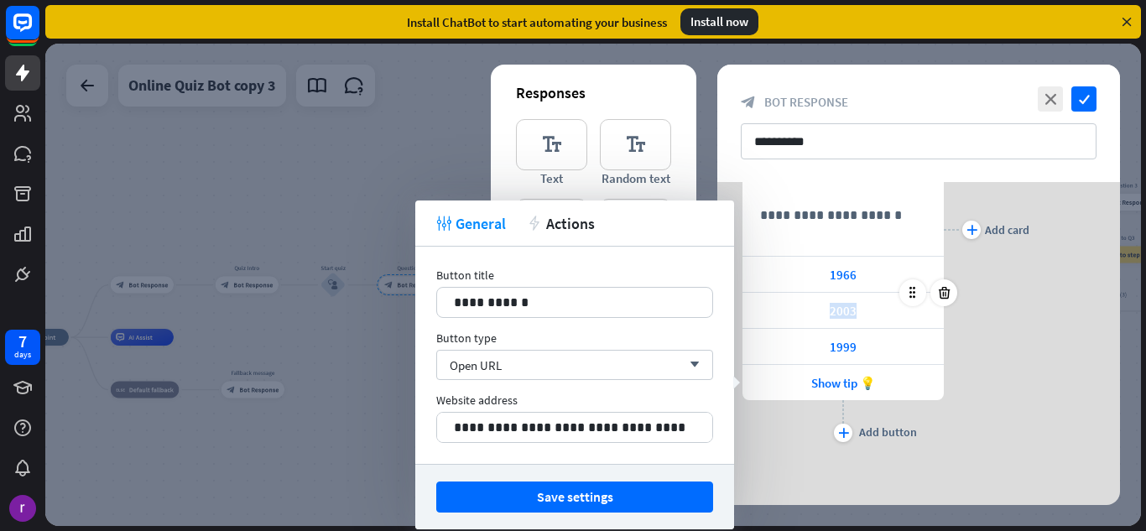
click at [899, 307] on div "2003" at bounding box center [842, 310] width 201 height 35
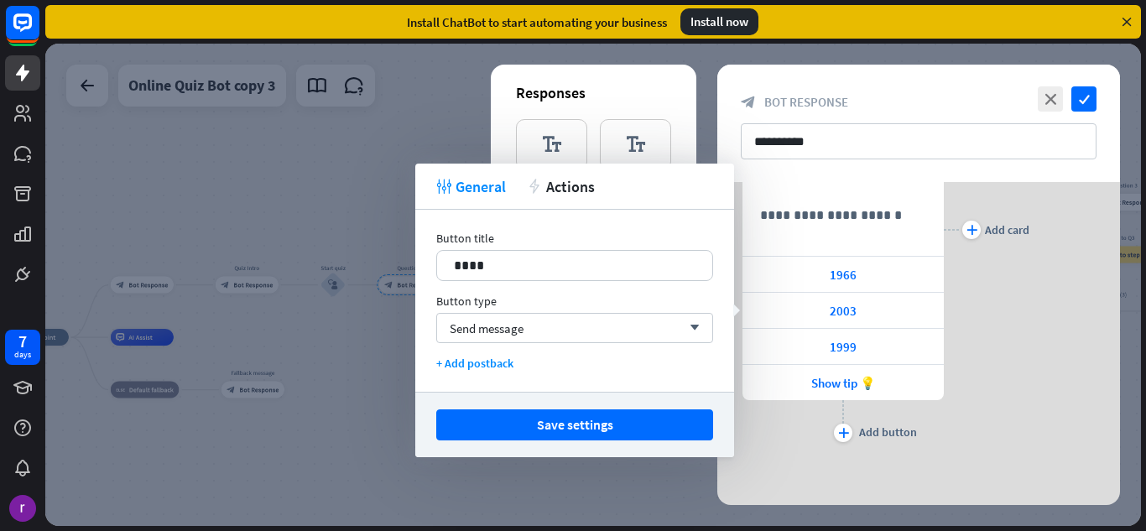
click at [969, 337] on div "plus Add card" at bounding box center [986, 230] width 86 height 434
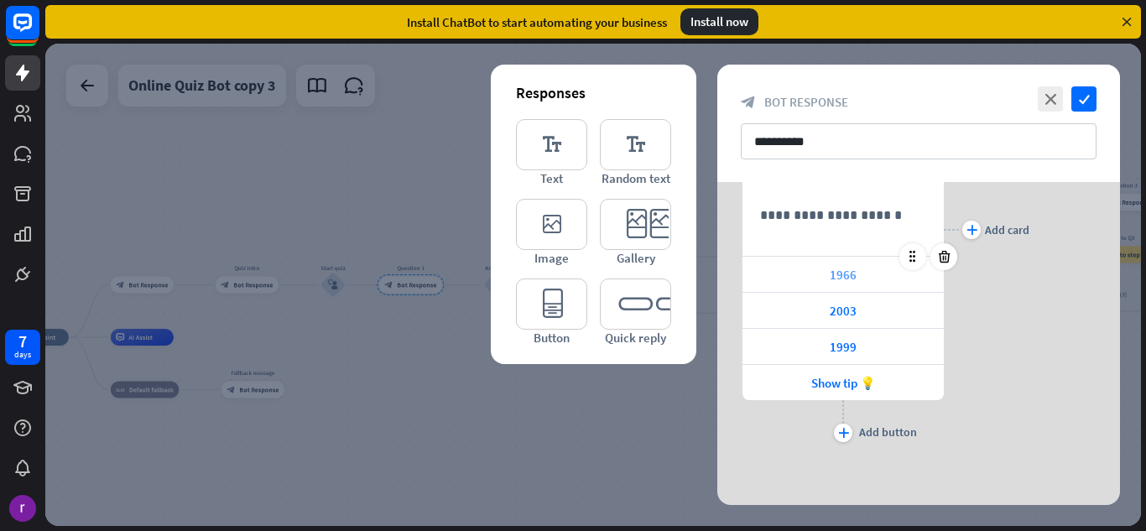
click at [897, 268] on div "1966" at bounding box center [842, 274] width 201 height 35
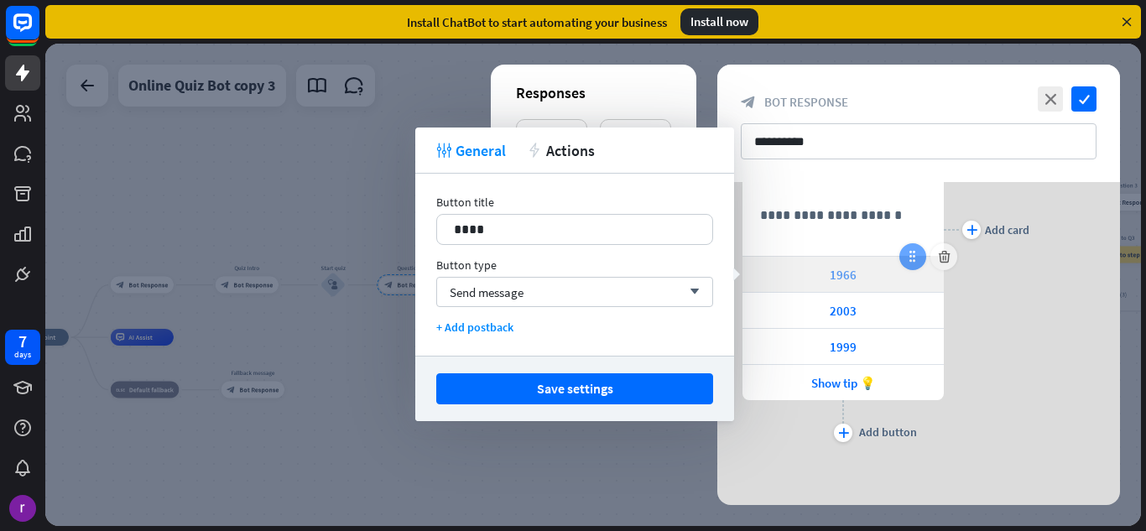
click at [912, 256] on icon at bounding box center [912, 256] width 15 height 15
click at [860, 282] on div "1966" at bounding box center [842, 274] width 201 height 35
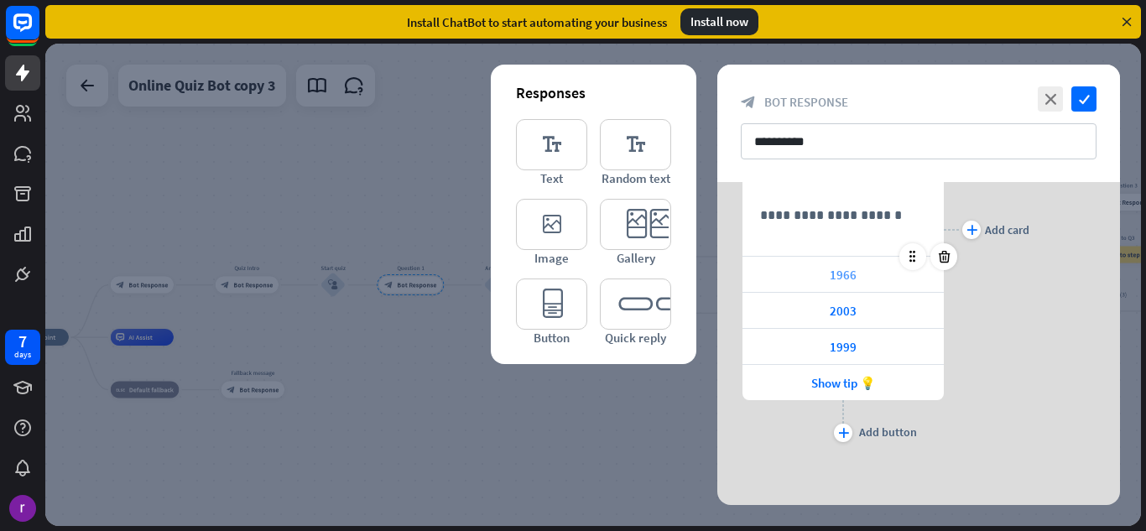
click at [857, 280] on div "1966" at bounding box center [842, 274] width 201 height 35
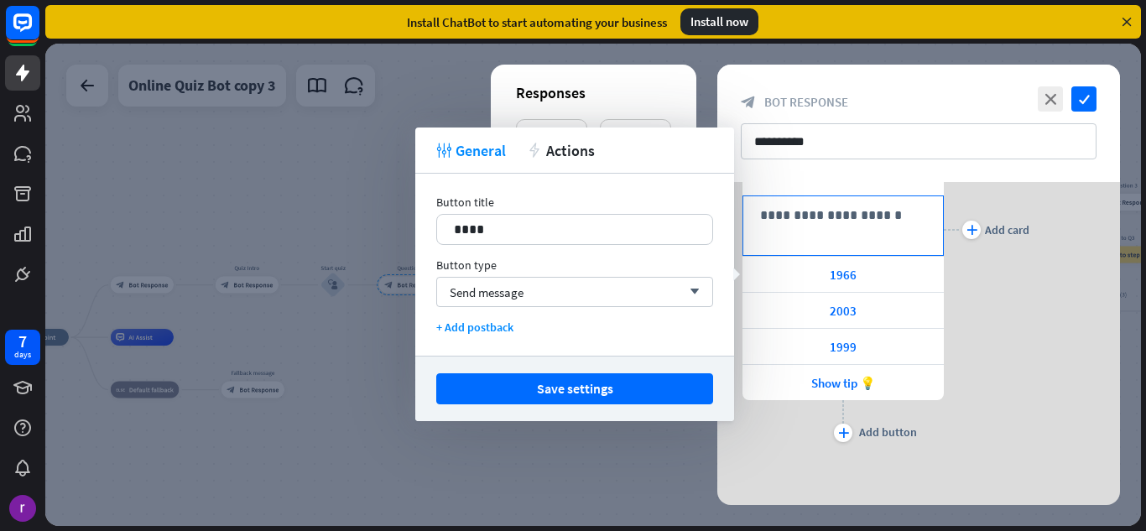
drag, startPoint x: 856, startPoint y: 279, endPoint x: 860, endPoint y: 252, distance: 27.2
click at [860, 264] on div "1966" at bounding box center [842, 274] width 201 height 35
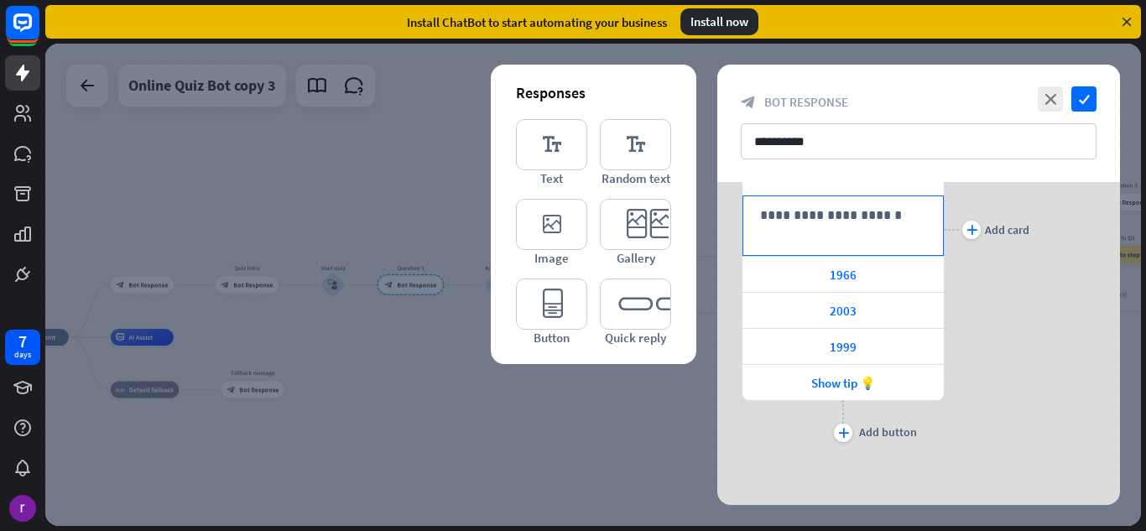
click at [860, 251] on div "**********" at bounding box center [842, 225] width 201 height 60
click at [831, 283] on div "1966" at bounding box center [842, 274] width 201 height 35
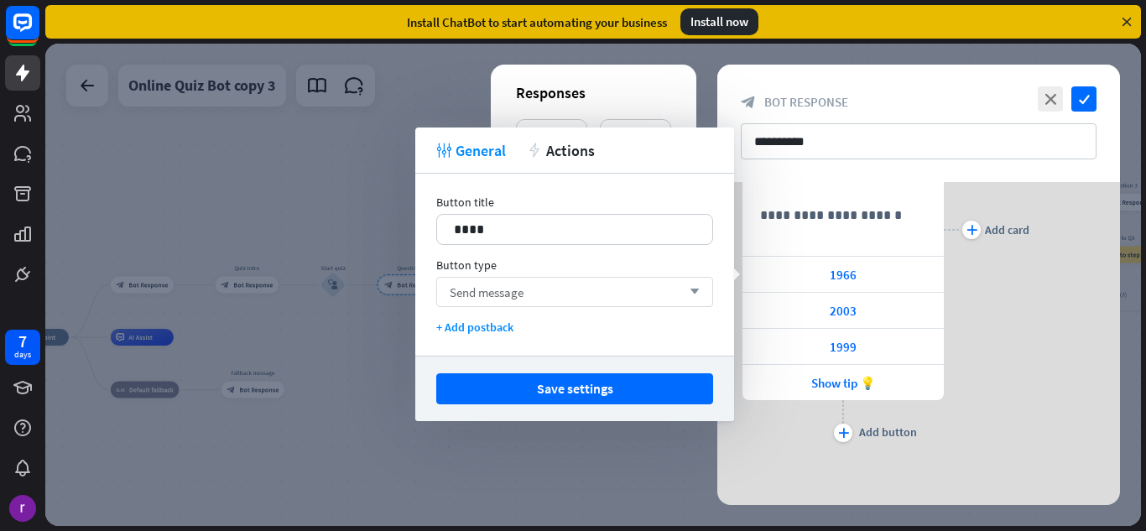
click at [704, 292] on div "Send message arrow_down" at bounding box center [574, 292] width 277 height 30
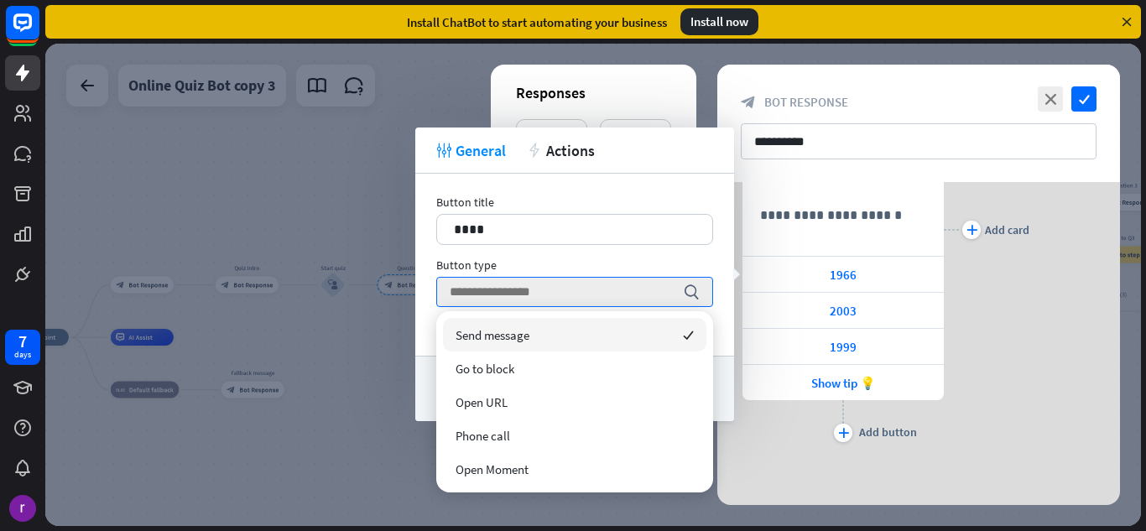
click at [617, 339] on div "Send message checked" at bounding box center [574, 335] width 263 height 34
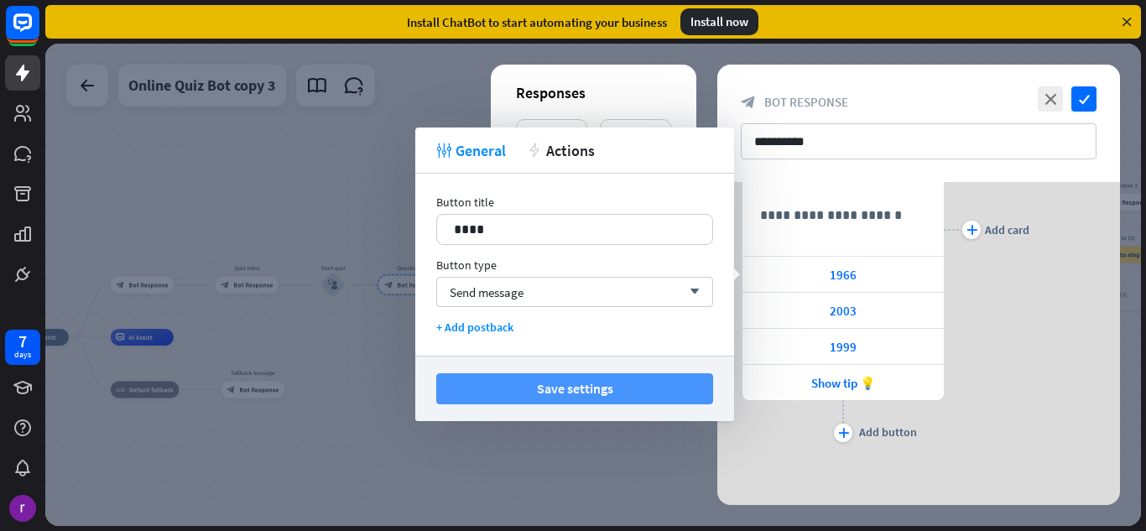
click at [593, 398] on button "Save settings" at bounding box center [574, 388] width 277 height 31
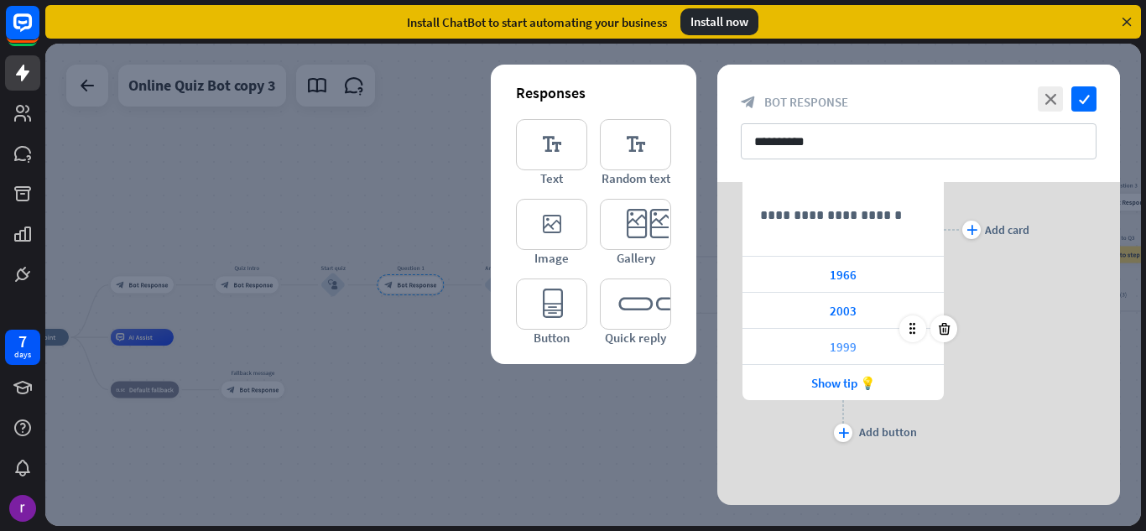
click at [810, 342] on div "1999" at bounding box center [842, 346] width 201 height 35
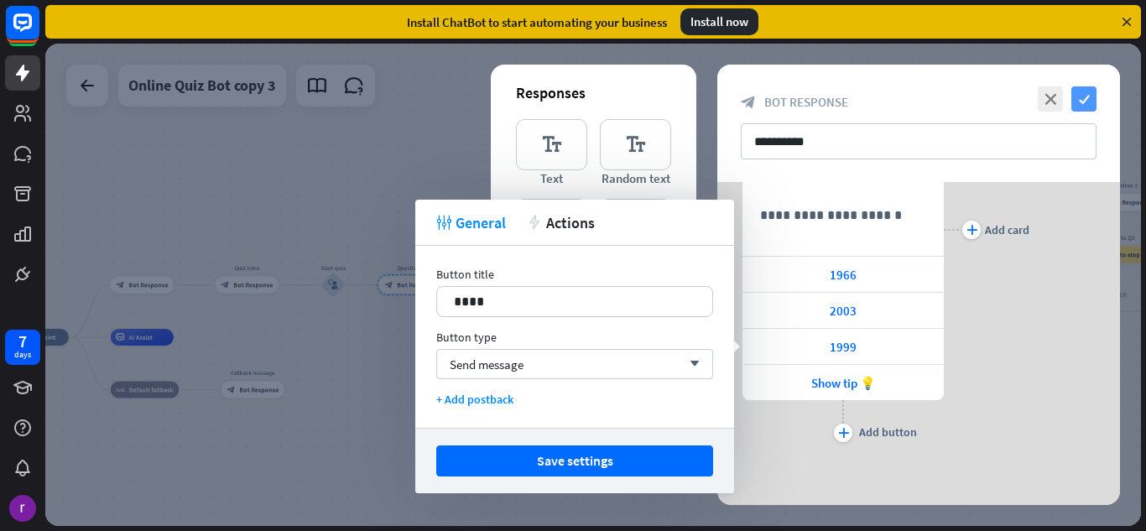
click at [1083, 93] on icon "check" at bounding box center [1083, 98] width 25 height 25
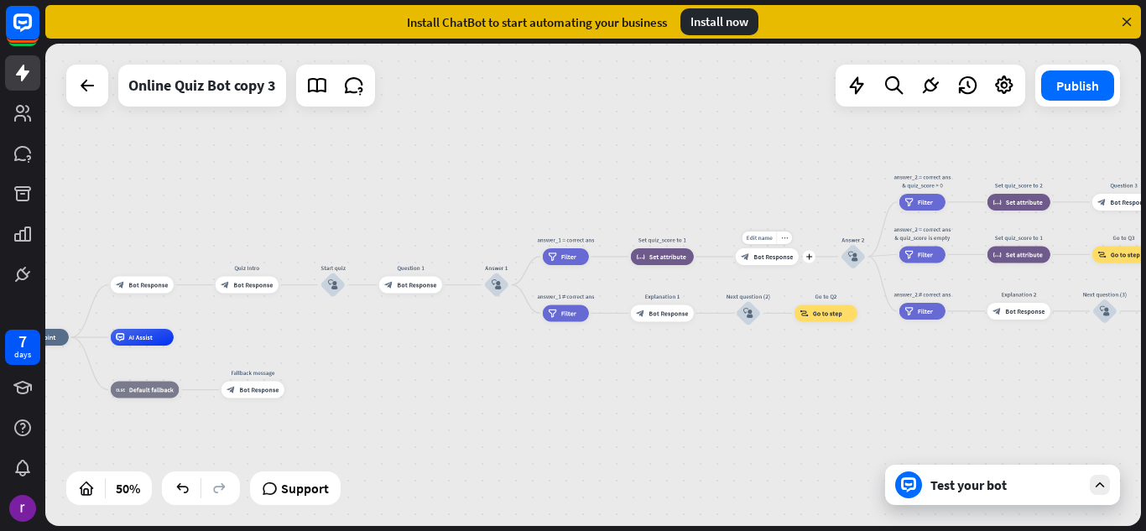
click at [775, 252] on span "Bot Response" at bounding box center [772, 256] width 39 height 8
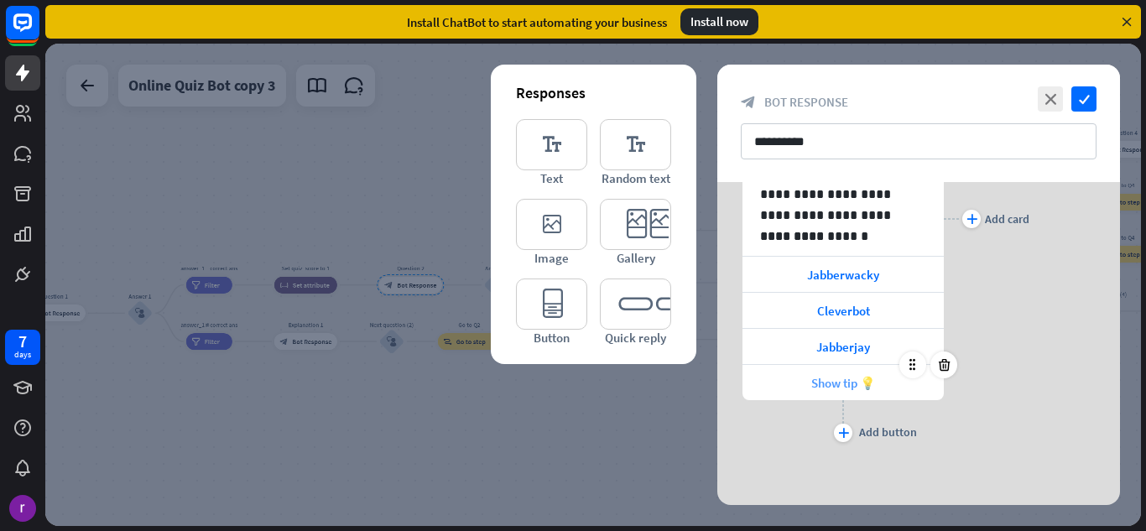
scroll to position [152, 0]
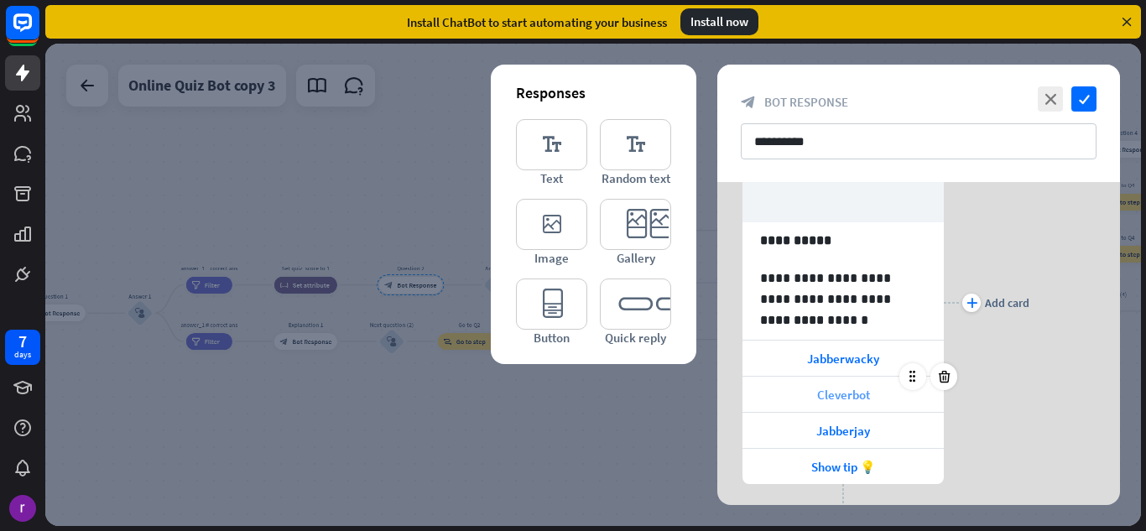
click at [830, 392] on span "Cleverbot" at bounding box center [843, 395] width 53 height 16
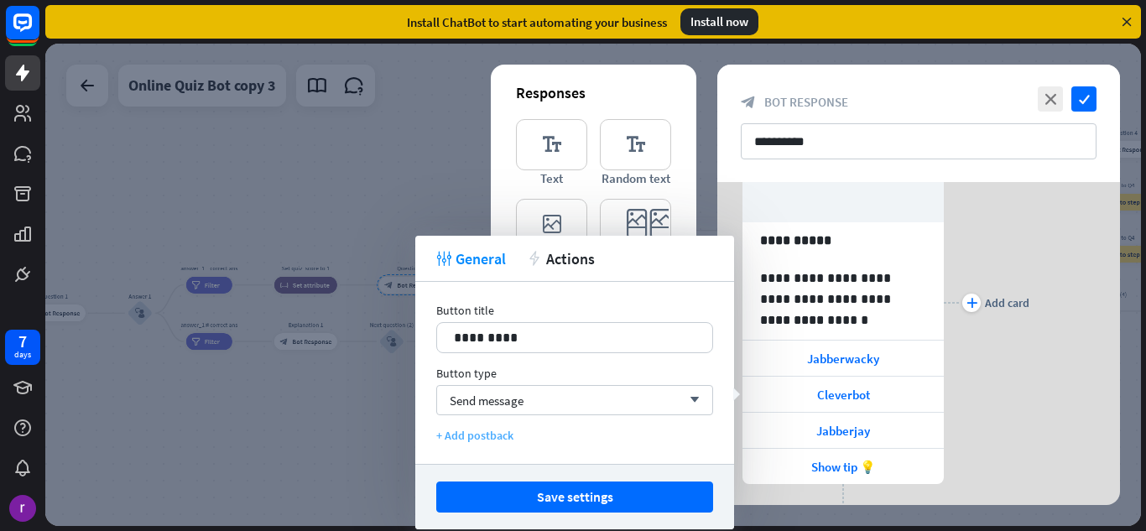
click at [568, 439] on div "+ Add postback" at bounding box center [574, 435] width 277 height 15
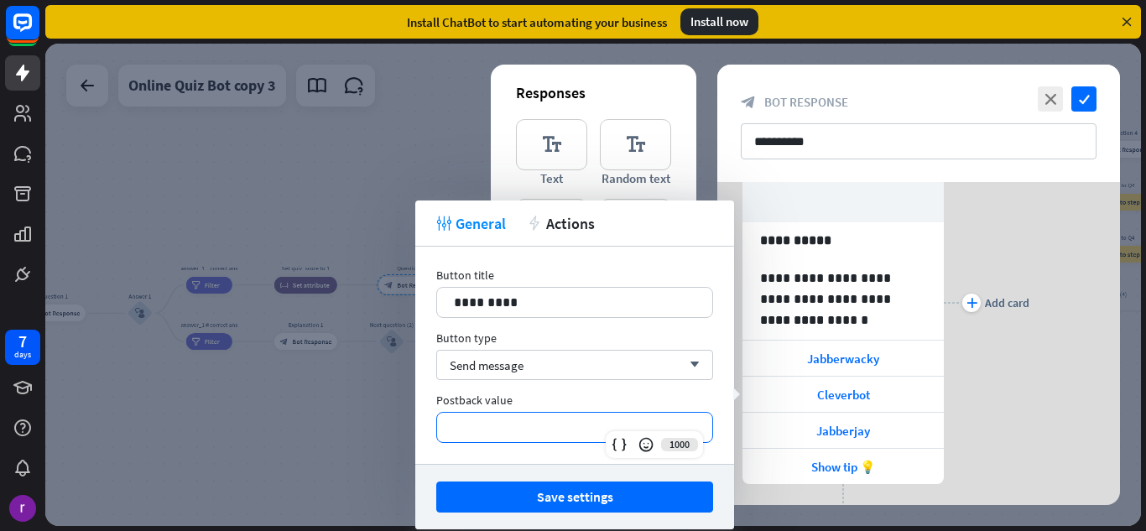
click at [553, 426] on p "**********" at bounding box center [575, 427] width 242 height 21
click at [537, 474] on div "Save settings" at bounding box center [574, 496] width 319 height 65
click at [535, 473] on div "Save settings" at bounding box center [574, 496] width 319 height 65
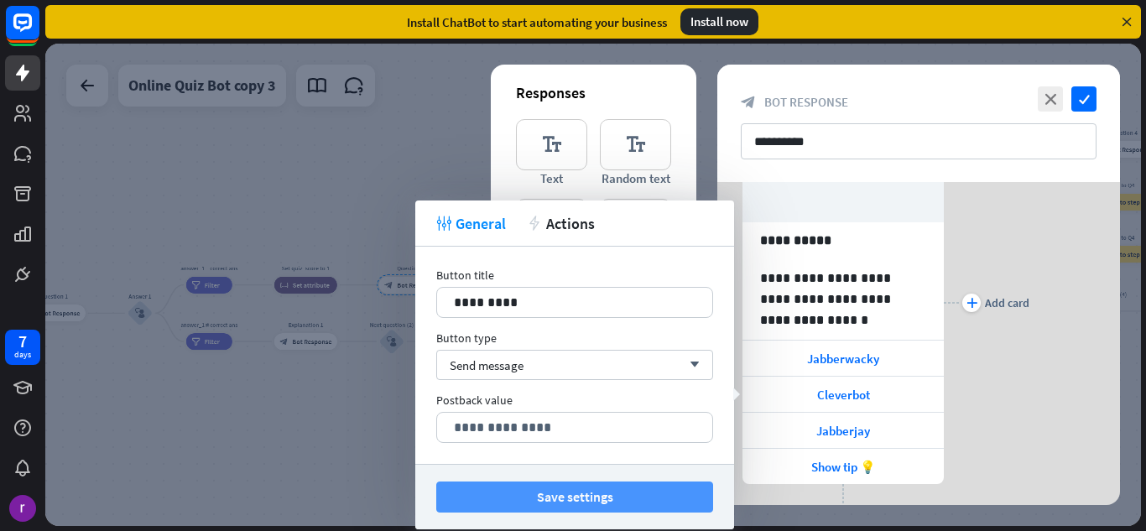
click at [529, 486] on div "Save settings" at bounding box center [574, 496] width 319 height 65
click at [529, 486] on button "Save settings" at bounding box center [574, 496] width 277 height 31
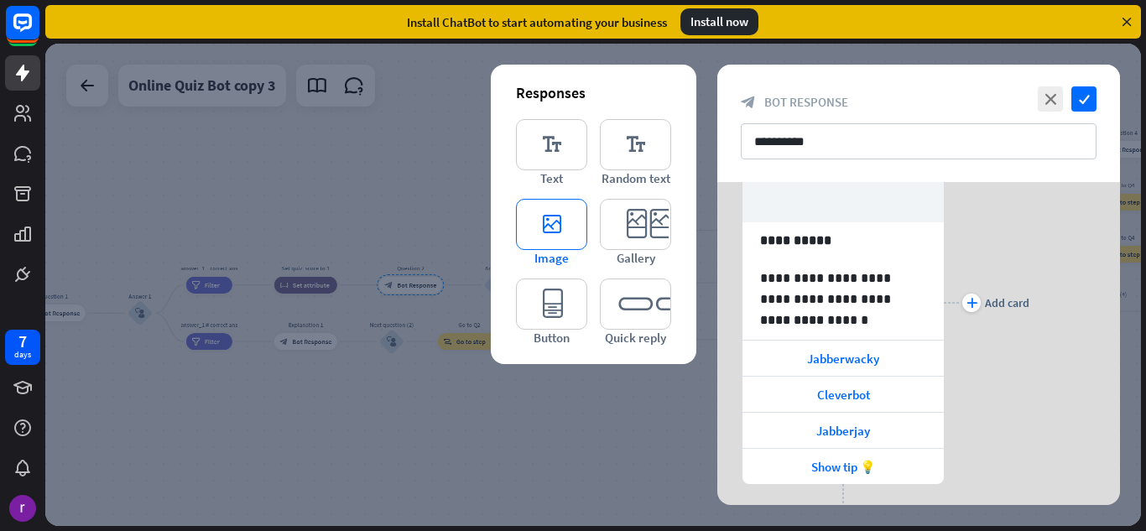
click at [534, 220] on icon "editor_image" at bounding box center [551, 224] width 71 height 51
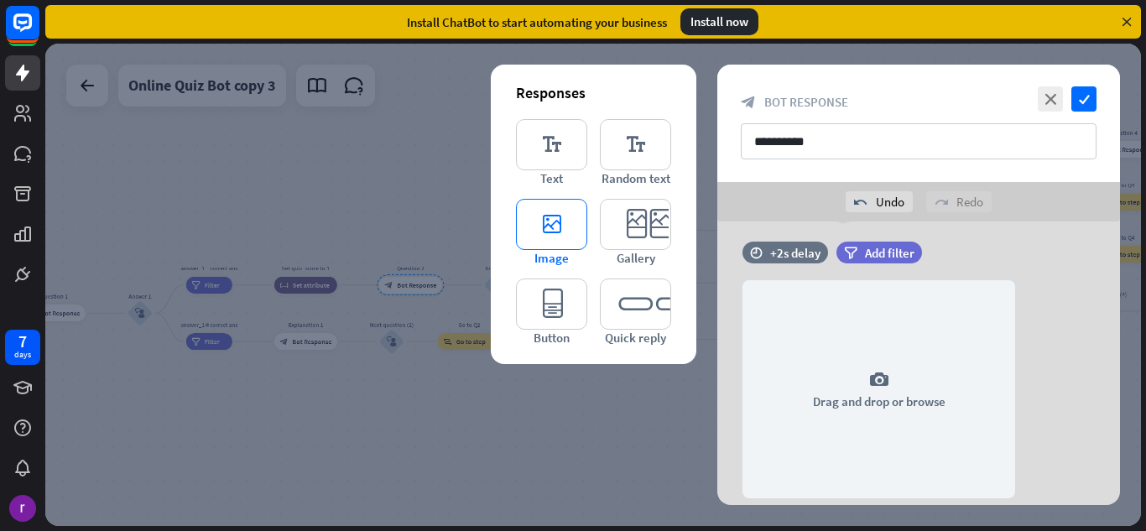
scroll to position [517, 0]
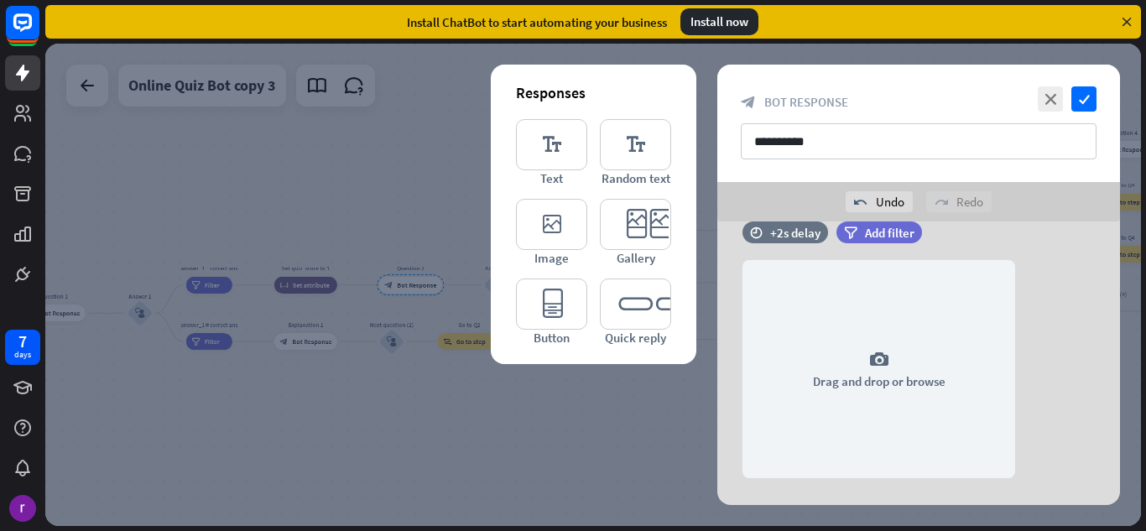
click at [418, 204] on div at bounding box center [592, 285] width 1095 height 482
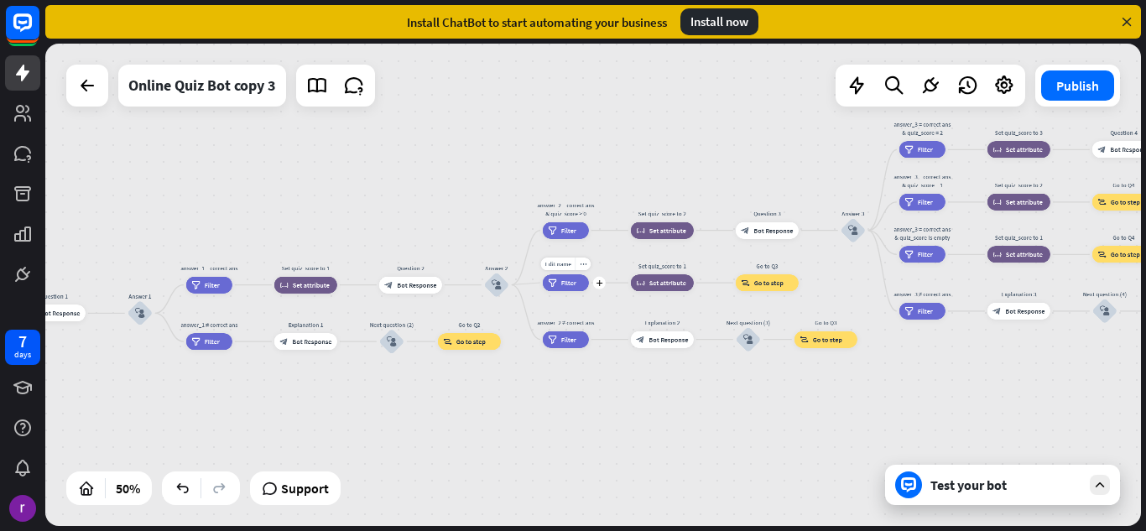
click at [553, 291] on div "Edit name more_horiz plus answer_2 = correct ans & quiz_score is empty filter F…" at bounding box center [566, 282] width 46 height 17
click at [556, 285] on icon "filter" at bounding box center [552, 282] width 9 height 8
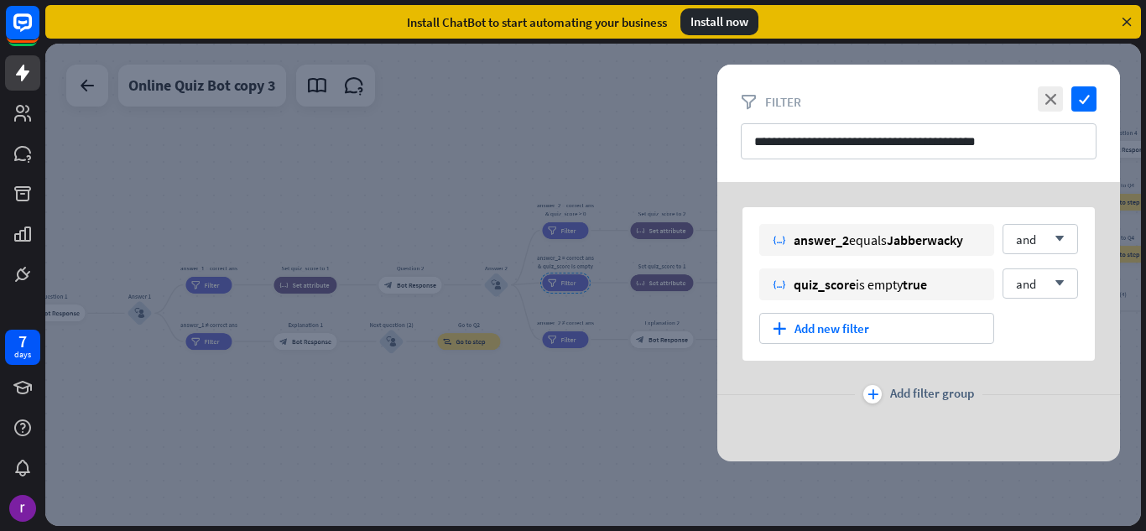
click at [556, 285] on div at bounding box center [592, 285] width 1095 height 482
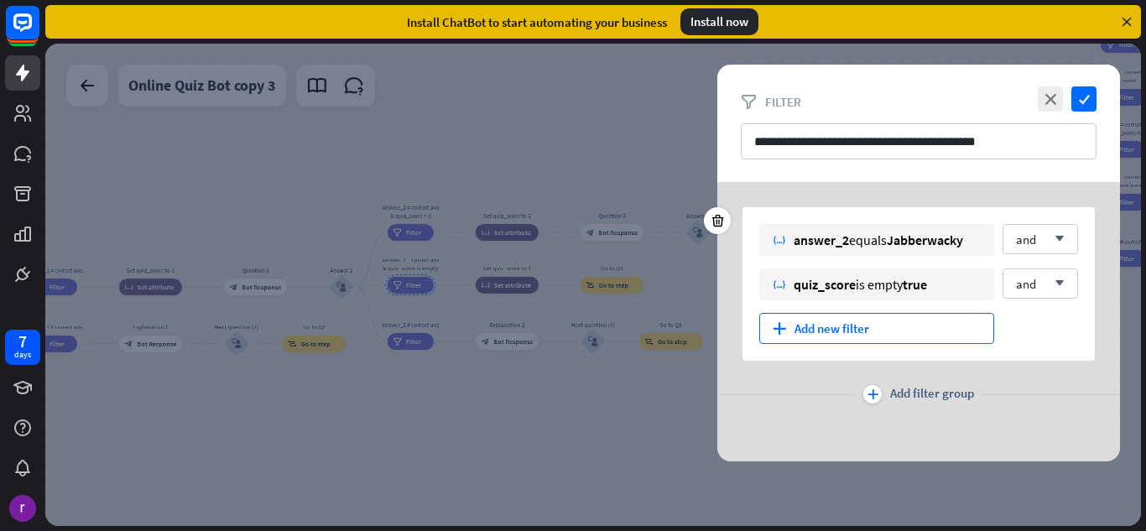
click at [793, 329] on div "plus Add new filter" at bounding box center [876, 328] width 235 height 31
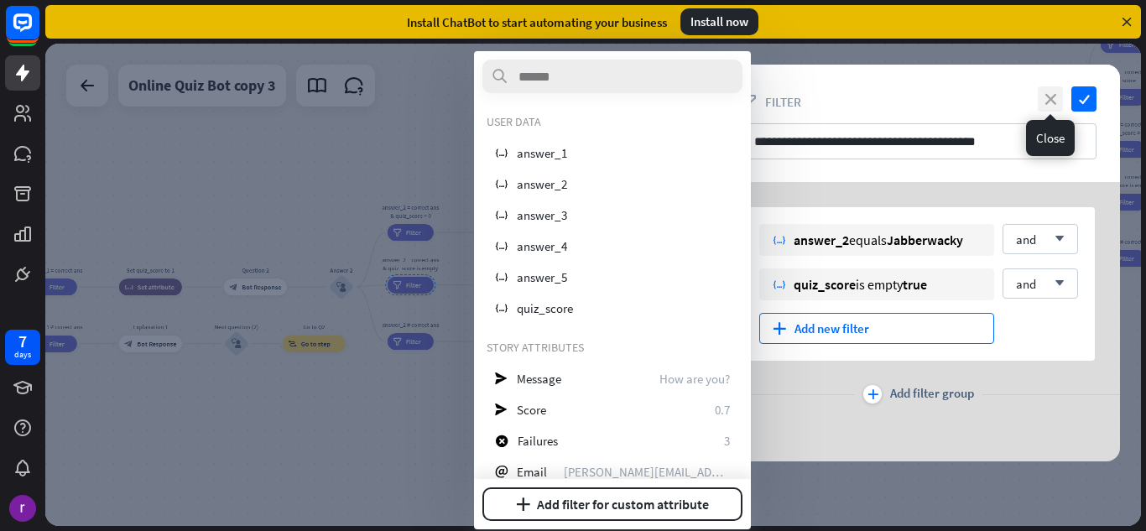
click at [1037, 107] on icon "close" at bounding box center [1049, 98] width 25 height 25
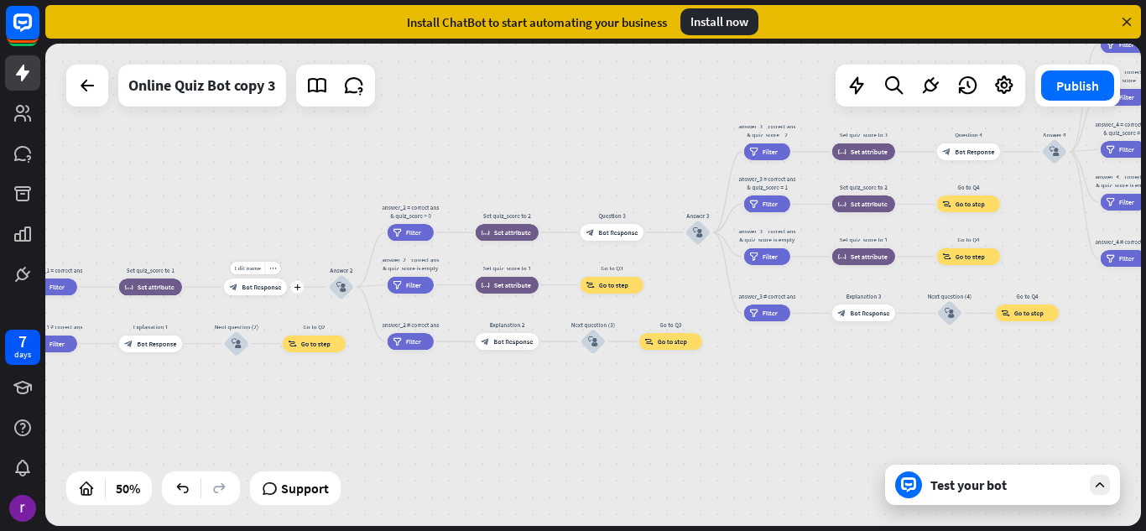
click at [262, 280] on div "block_bot_response Bot Response" at bounding box center [255, 286] width 63 height 17
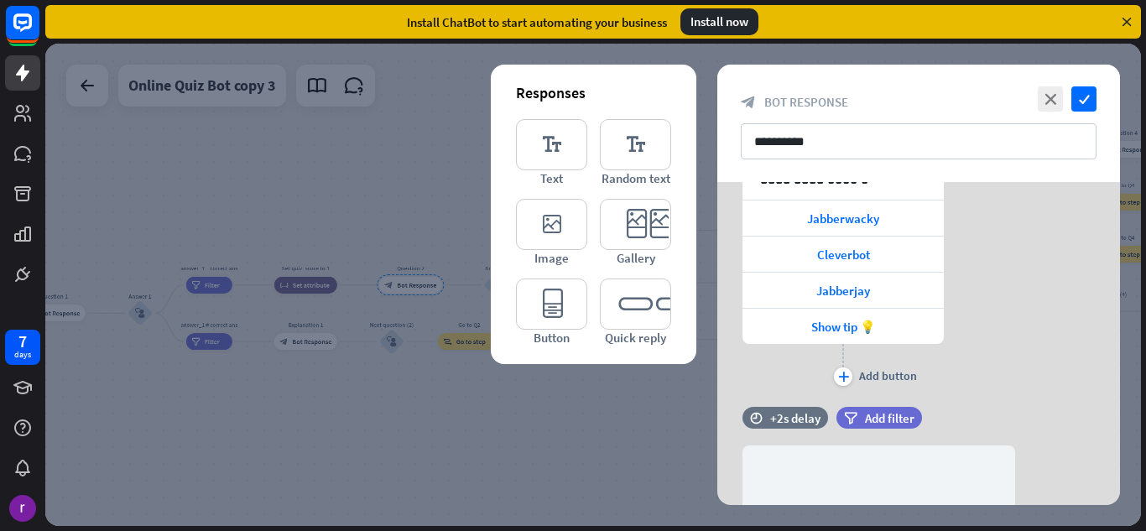
scroll to position [335, 0]
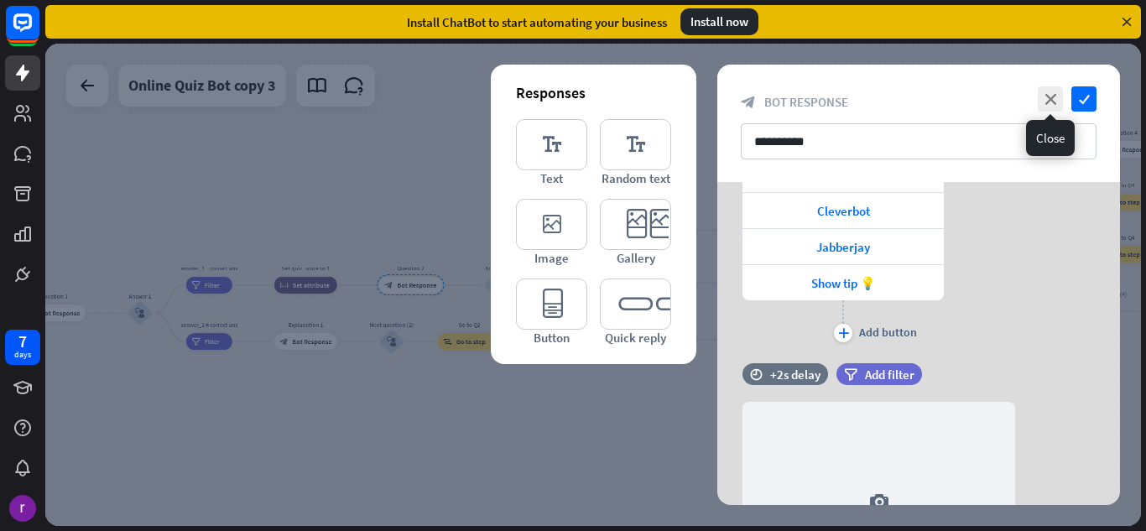
click at [1063, 93] on div "close check" at bounding box center [1064, 98] width 63 height 25
click at [1046, 101] on icon "close" at bounding box center [1049, 98] width 25 height 25
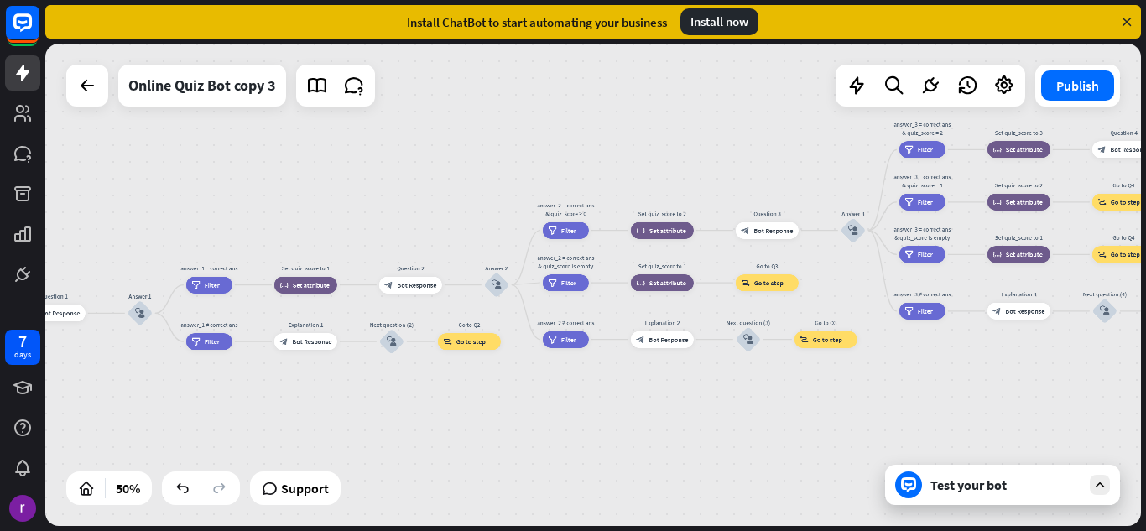
click at [409, 190] on div "home_2 Start point block_bot_response Bot Response Quiz Intro block_bot_respons…" at bounding box center [592, 285] width 1095 height 482
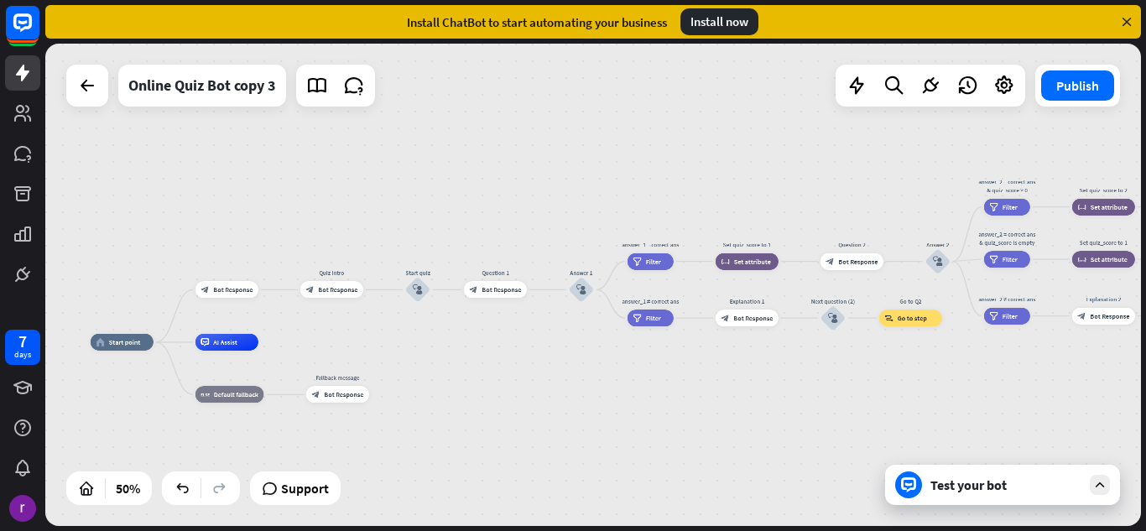
drag, startPoint x: 272, startPoint y: 401, endPoint x: 713, endPoint y: 377, distance: 441.7
click at [713, 377] on div "home_2 Start point block_bot_response Bot Response Quiz Intro block_bot_respons…" at bounding box center [592, 285] width 1095 height 482
click at [502, 291] on span "Bot Response" at bounding box center [500, 289] width 39 height 8
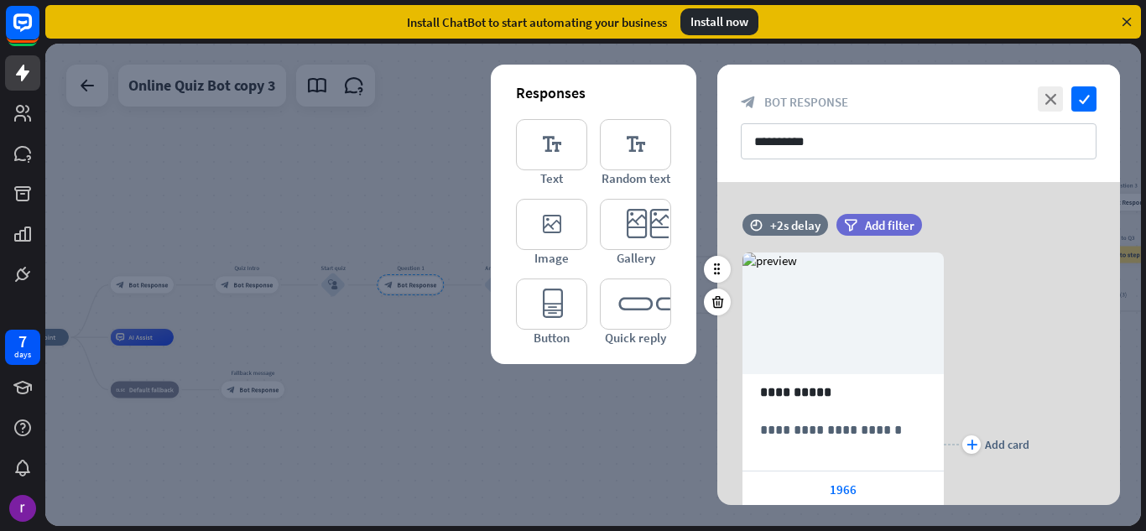
click at [1052, 342] on div "**********" at bounding box center [918, 444] width 403 height 434
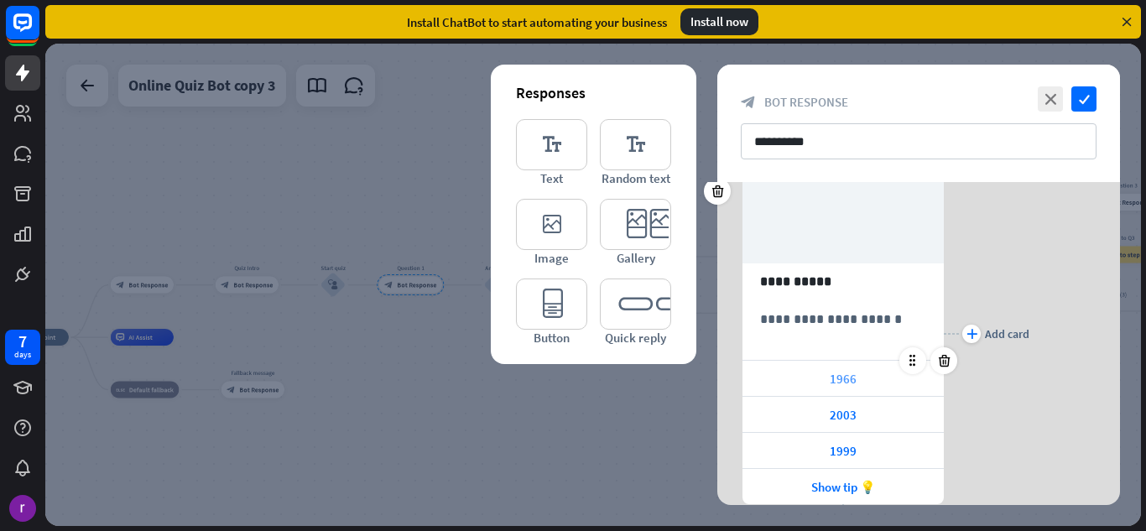
scroll to position [84, 0]
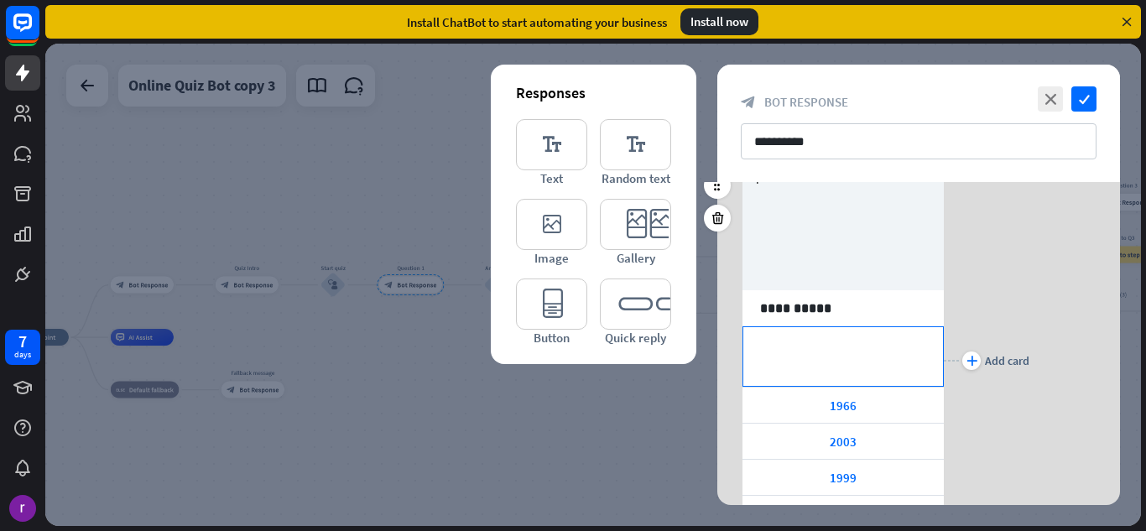
click at [809, 347] on p "**********" at bounding box center [843, 345] width 166 height 21
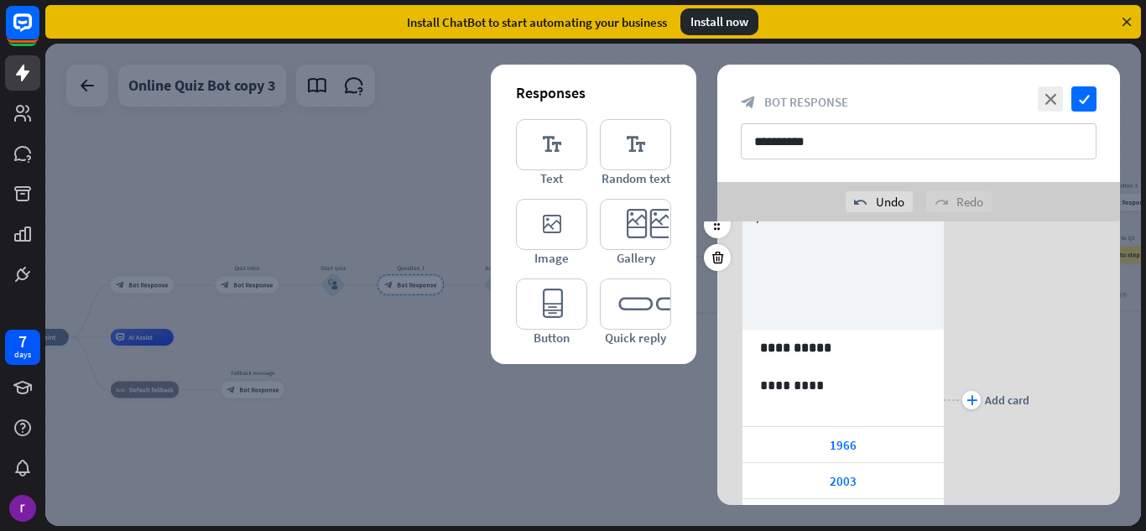
click at [1063, 321] on div "**********" at bounding box center [918, 400] width 403 height 434
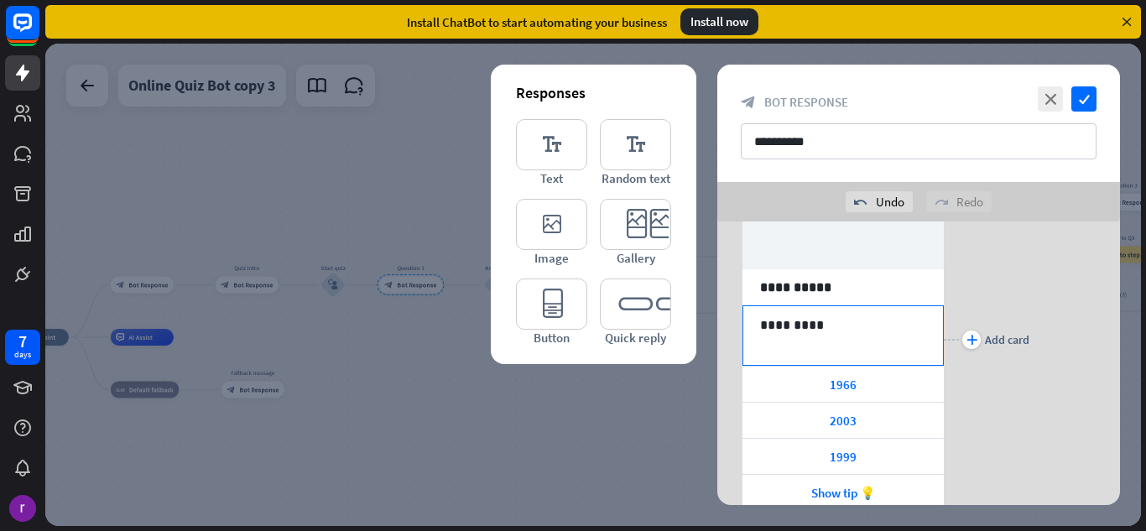
scroll to position [168, 0]
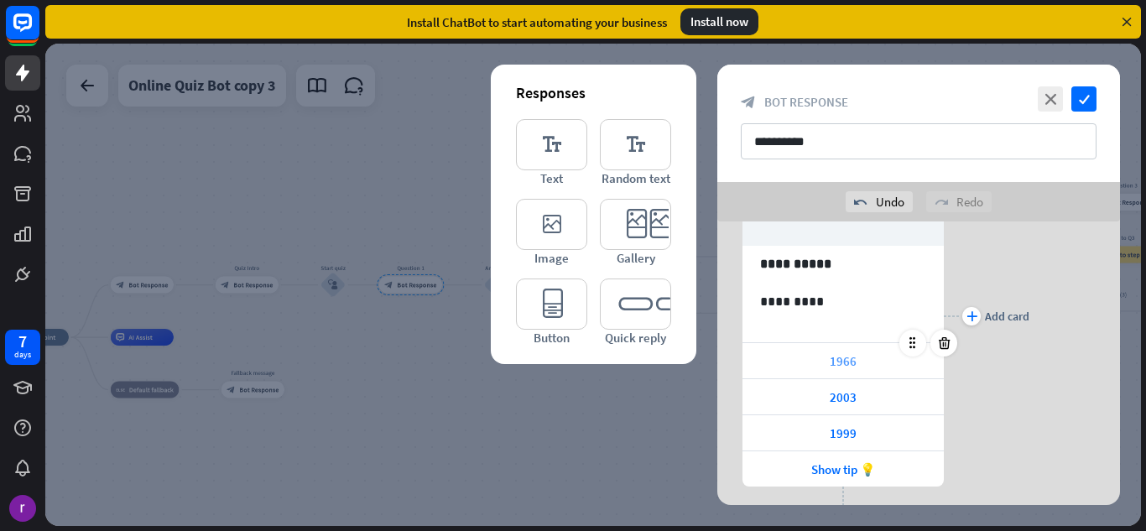
click at [824, 358] on div "1966" at bounding box center [842, 360] width 201 height 35
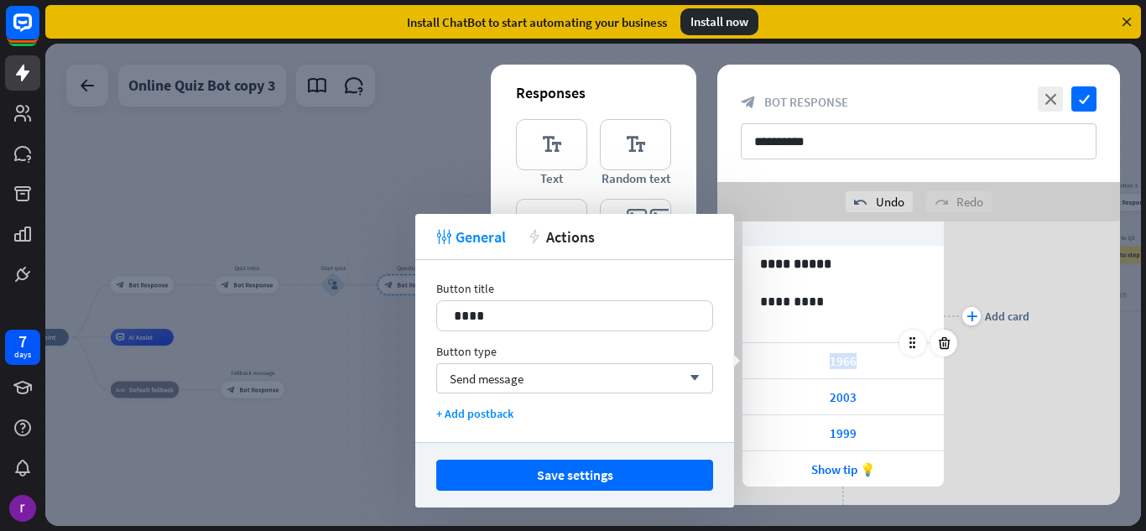
click at [824, 358] on div "1966" at bounding box center [842, 360] width 201 height 35
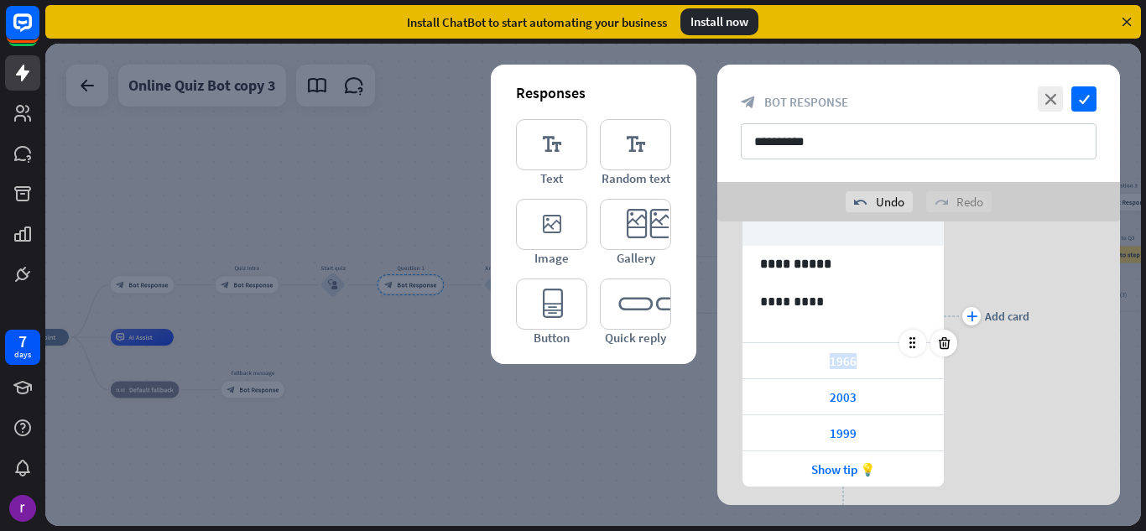
click at [864, 357] on div "1966" at bounding box center [842, 360] width 201 height 35
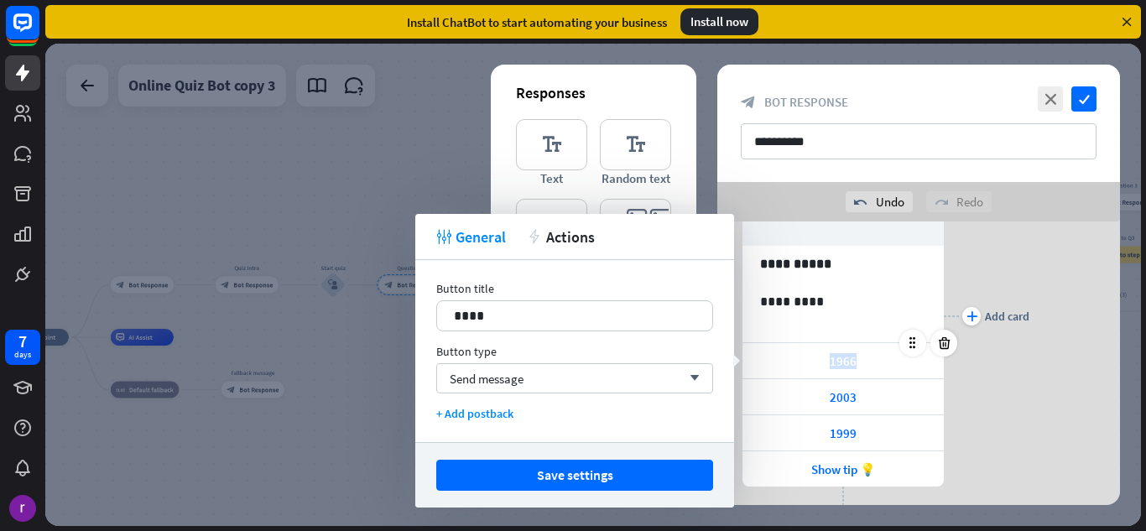
click at [862, 357] on div "1966" at bounding box center [842, 360] width 201 height 35
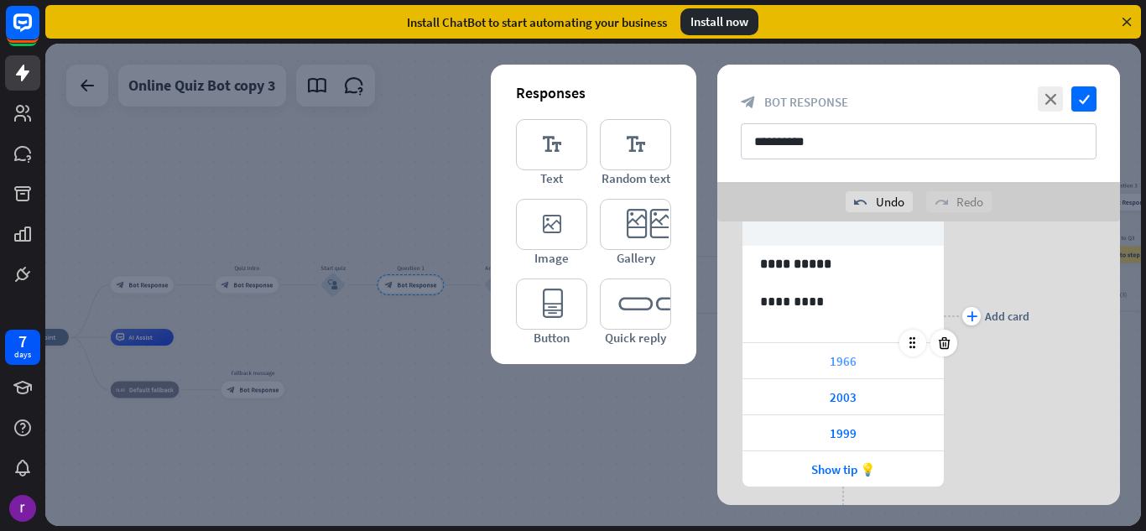
click at [862, 357] on div "1966" at bounding box center [842, 360] width 201 height 35
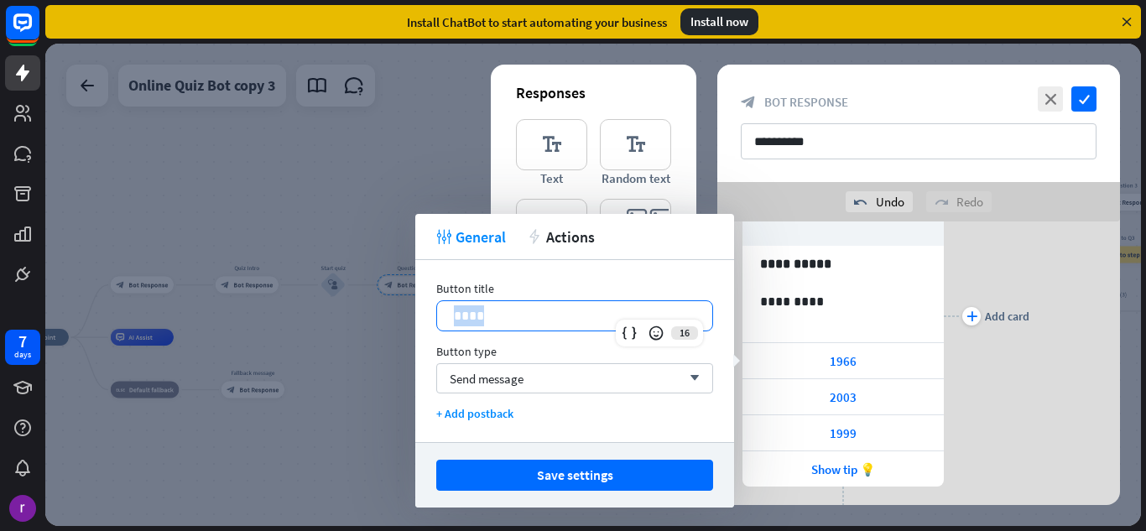
drag, startPoint x: 499, startPoint y: 313, endPoint x: 429, endPoint y: 294, distance: 72.8
click at [429, 294] on div "Button title 16 **** Button type Send message arrow_down + Add postback" at bounding box center [574, 351] width 319 height 182
click at [827, 403] on div "2003" at bounding box center [842, 396] width 201 height 35
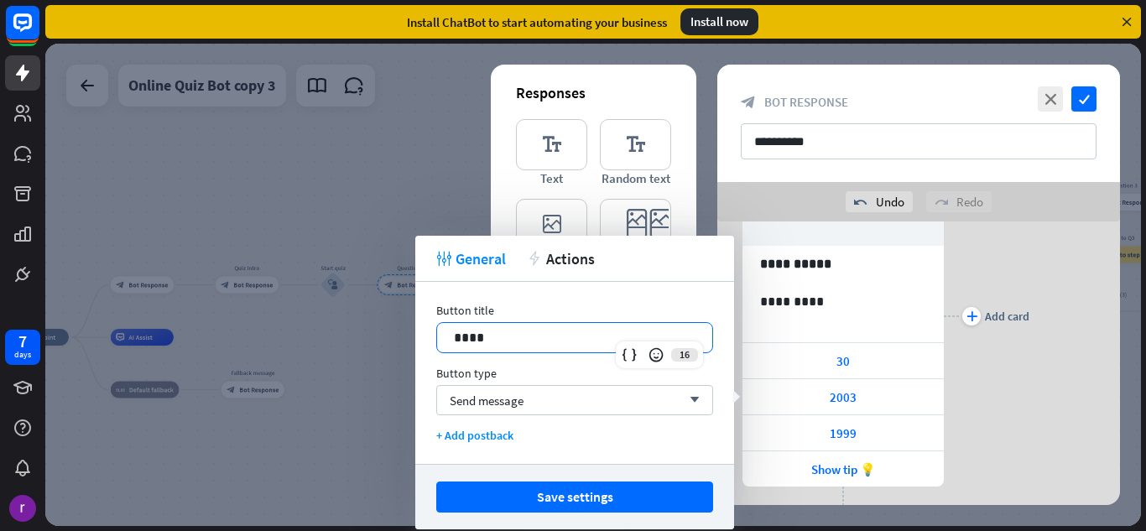
drag, startPoint x: 492, startPoint y: 343, endPoint x: 352, endPoint y: 312, distance: 143.4
click at [352, 312] on body "7 days close Product Help First steps Get started with ChatBot Help Center Foll…" at bounding box center [573, 265] width 1146 height 531
drag, startPoint x: 499, startPoint y: 338, endPoint x: 448, endPoint y: 326, distance: 52.5
click at [448, 326] on div "****" at bounding box center [574, 337] width 275 height 29
click at [794, 434] on div "1999" at bounding box center [842, 432] width 201 height 35
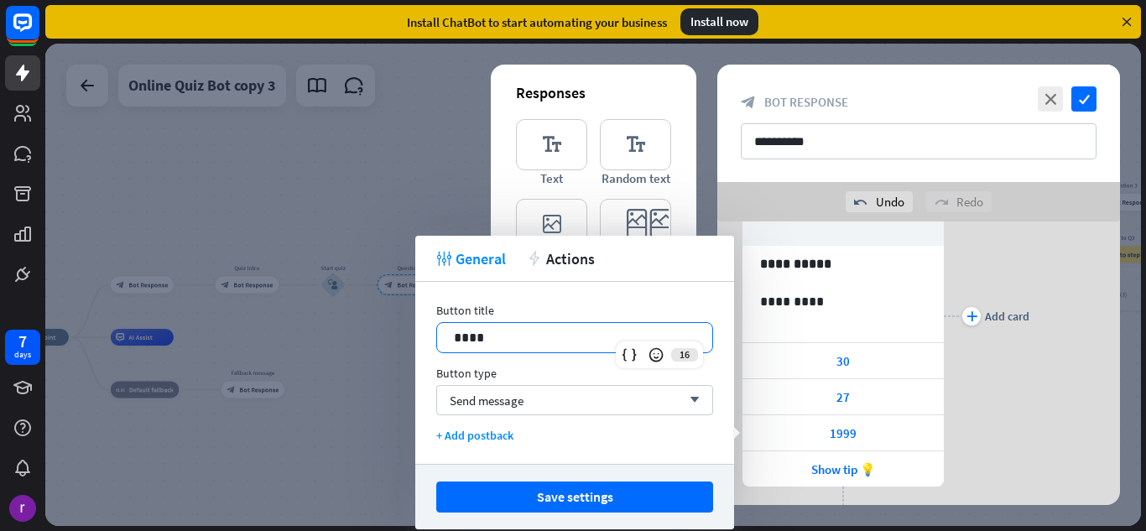
drag, startPoint x: 509, startPoint y: 340, endPoint x: 402, endPoint y: 322, distance: 108.8
click at [402, 322] on body "7 days close Product Help First steps Get started with ChatBot Help Center Foll…" at bounding box center [573, 265] width 1146 height 531
click at [983, 377] on div "plus Add card" at bounding box center [986, 316] width 86 height 434
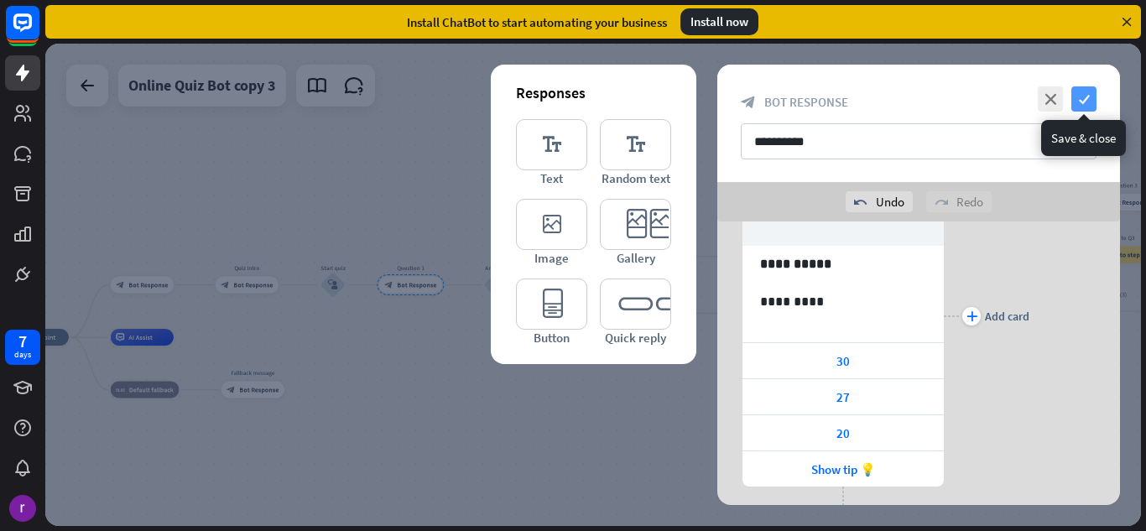
click at [1087, 93] on icon "check" at bounding box center [1083, 98] width 25 height 25
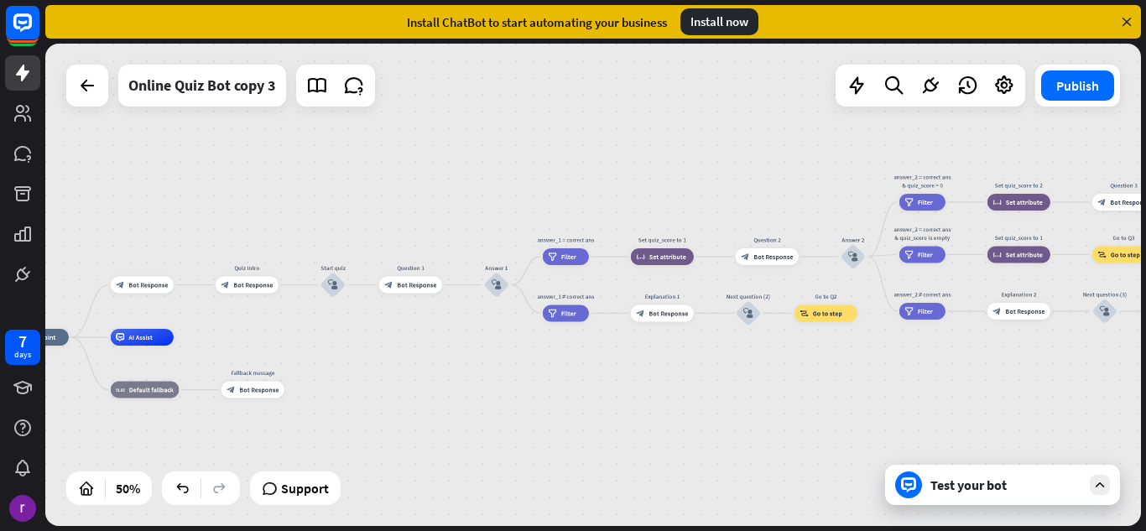
click at [340, 393] on div "home_2 Start point block_bot_response Bot Response Quiz Intro block_bot_respons…" at bounding box center [280, 458] width 548 height 242
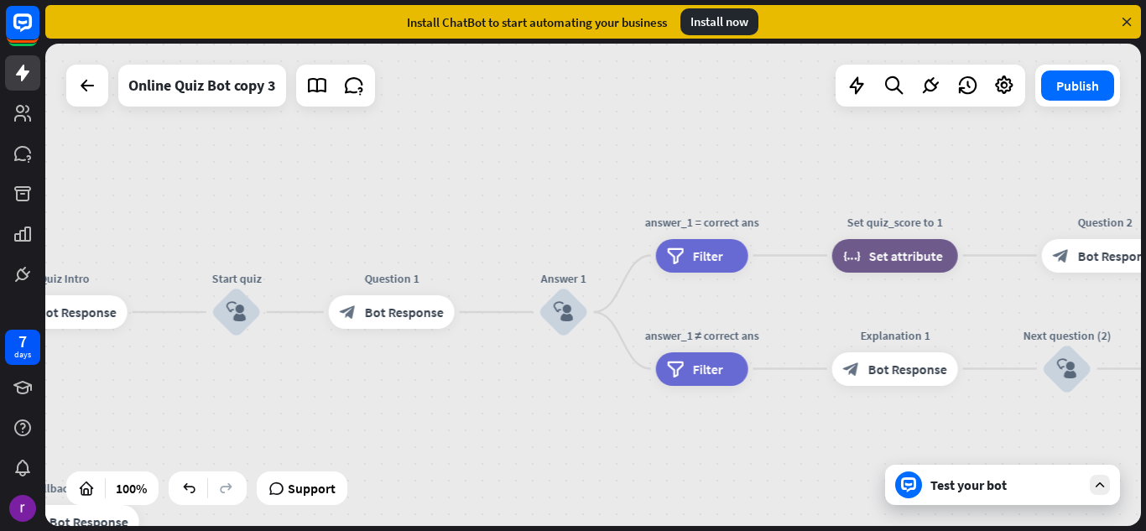
drag, startPoint x: 431, startPoint y: 383, endPoint x: 424, endPoint y: 509, distance: 126.0
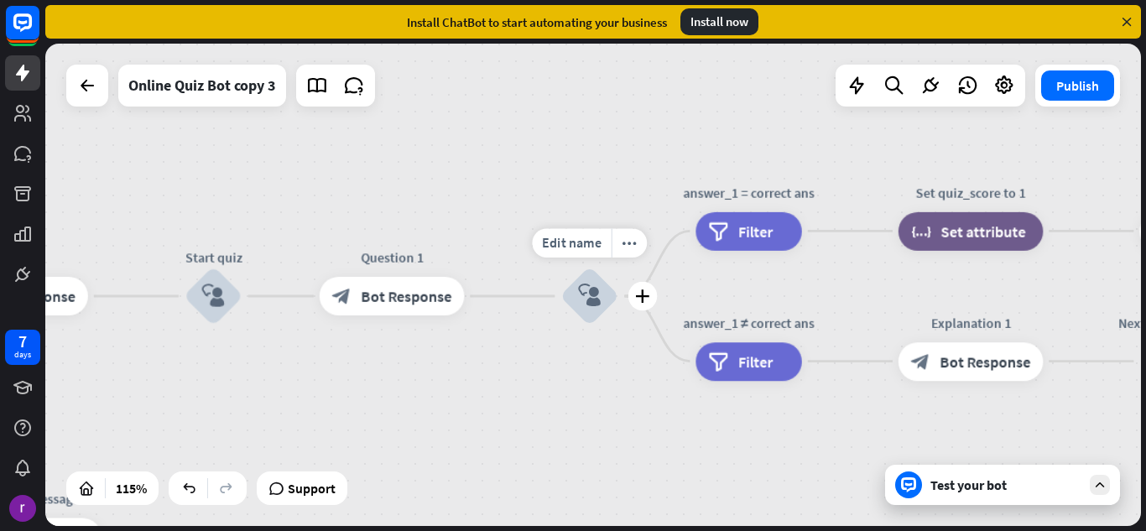
click at [590, 299] on icon "block_user_input" at bounding box center [589, 295] width 23 height 23
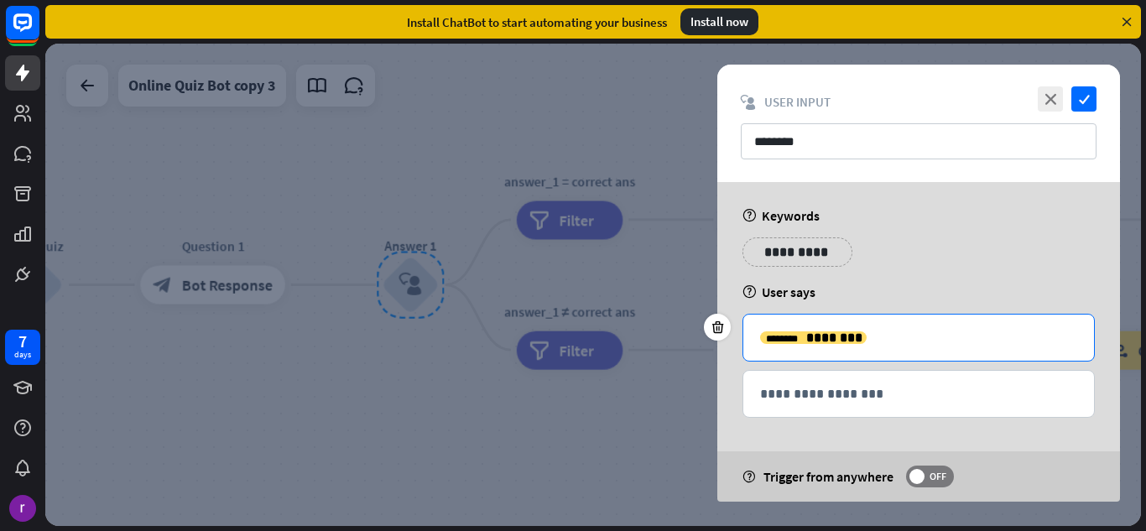
click at [878, 345] on p "**********" at bounding box center [918, 337] width 317 height 21
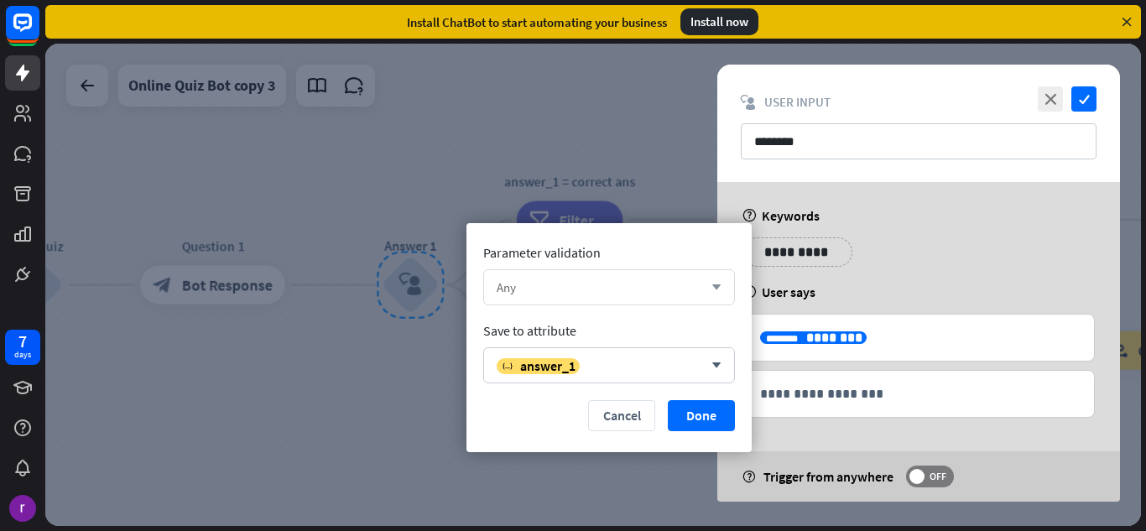
click at [590, 297] on div "Any arrow_down" at bounding box center [609, 287] width 252 height 36
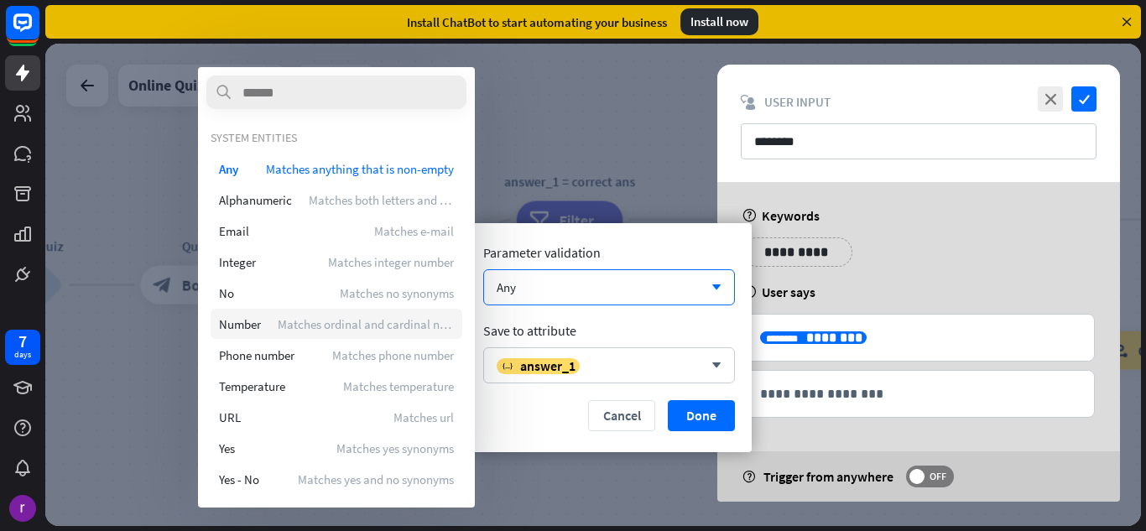
click at [295, 322] on span "Matches ordinal and cardinal number" at bounding box center [366, 324] width 176 height 16
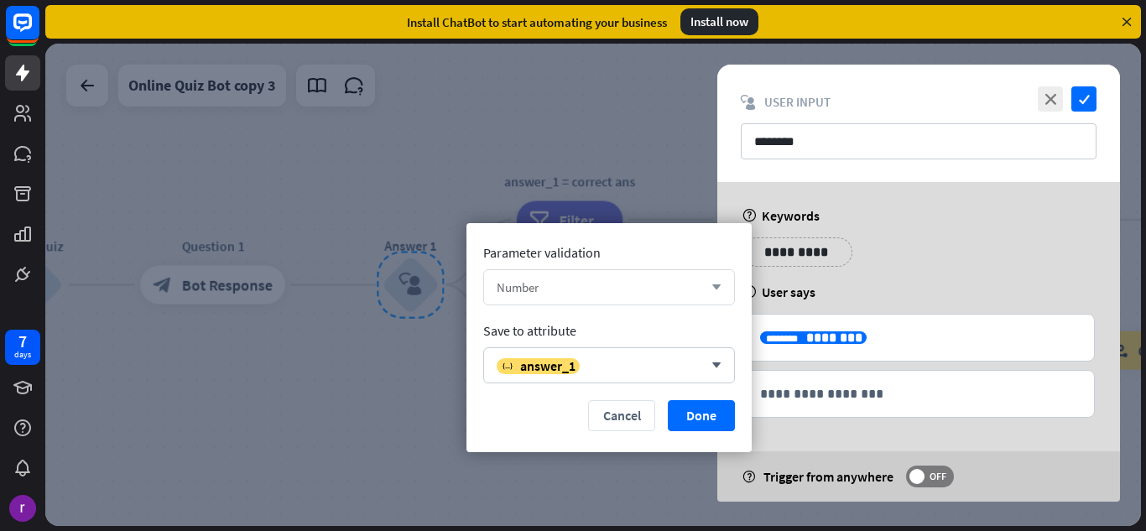
click at [646, 289] on div "Number" at bounding box center [599, 287] width 206 height 16
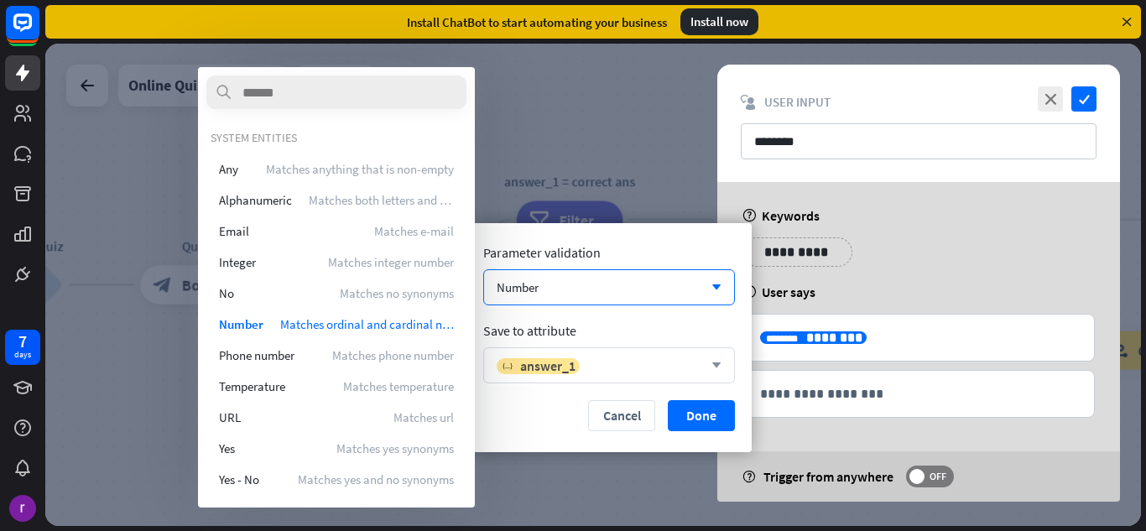
click at [605, 362] on div "variable answer_1" at bounding box center [599, 365] width 206 height 17
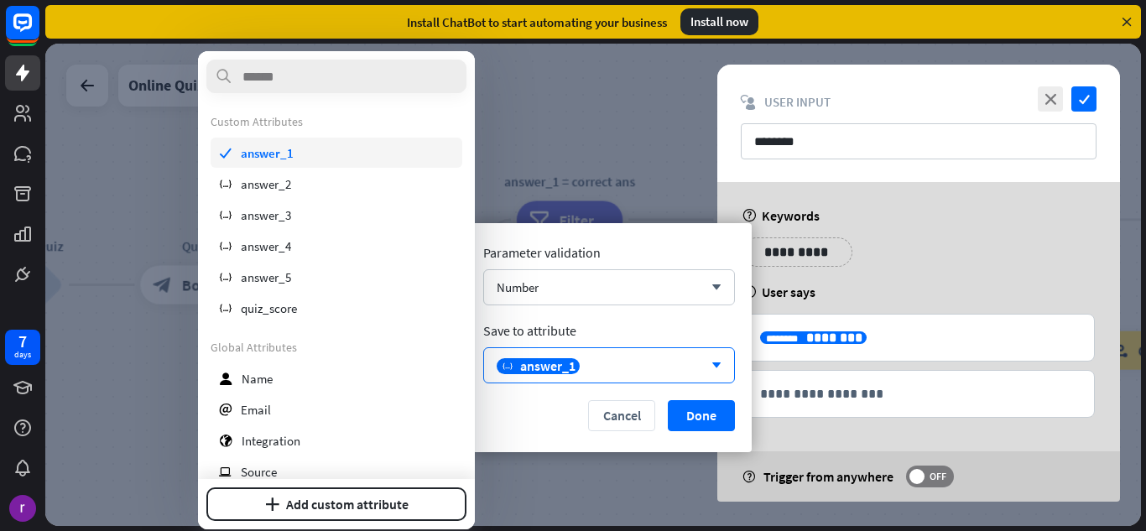
click at [311, 144] on div "check answer_1" at bounding box center [336, 153] width 252 height 30
click at [311, 144] on div at bounding box center [592, 285] width 1095 height 482
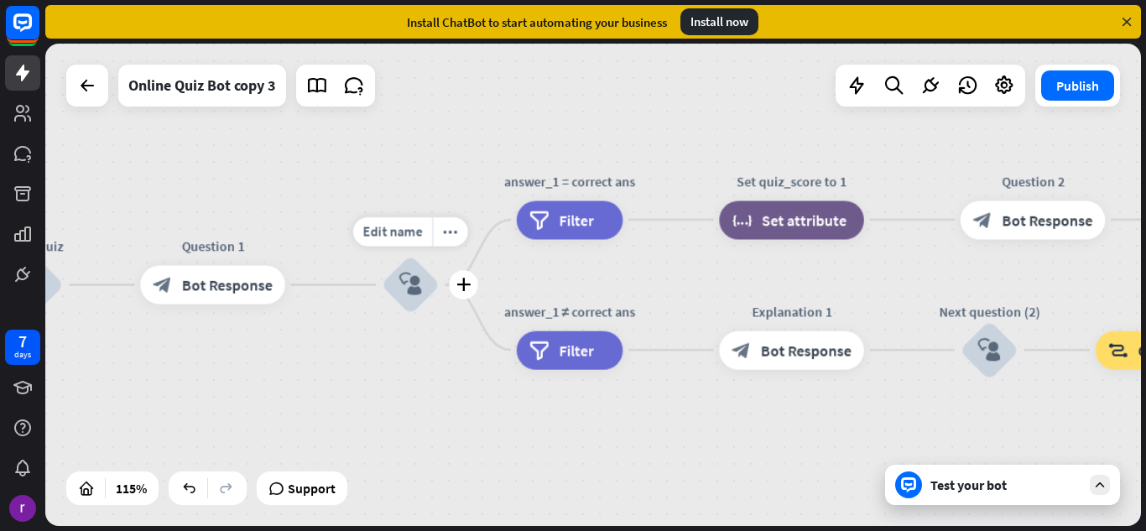
click at [418, 285] on icon "block_user_input" at bounding box center [410, 284] width 23 height 23
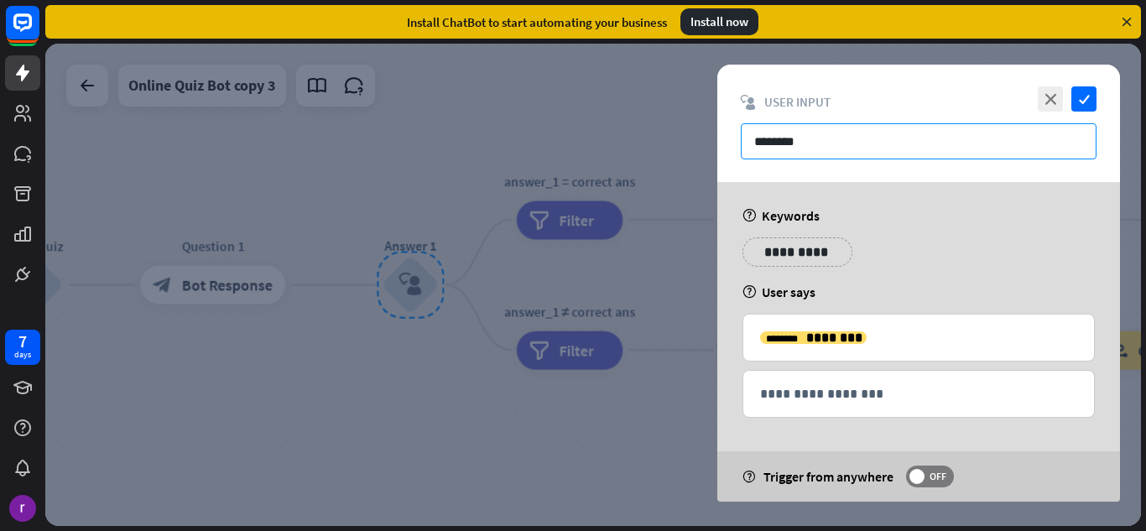
click at [813, 150] on input "********" at bounding box center [919, 141] width 356 height 36
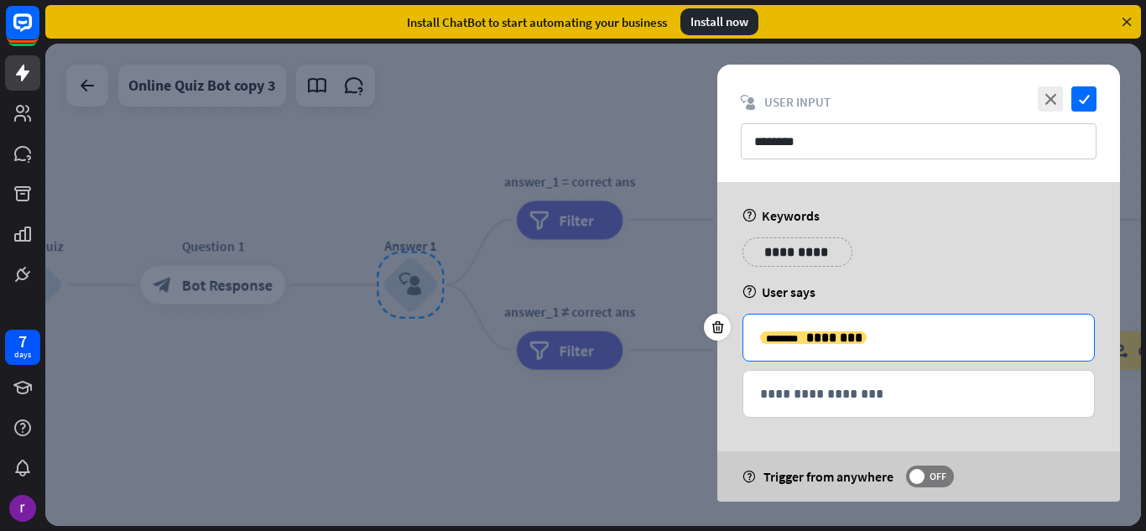
click at [858, 343] on p "**********" at bounding box center [918, 337] width 317 height 21
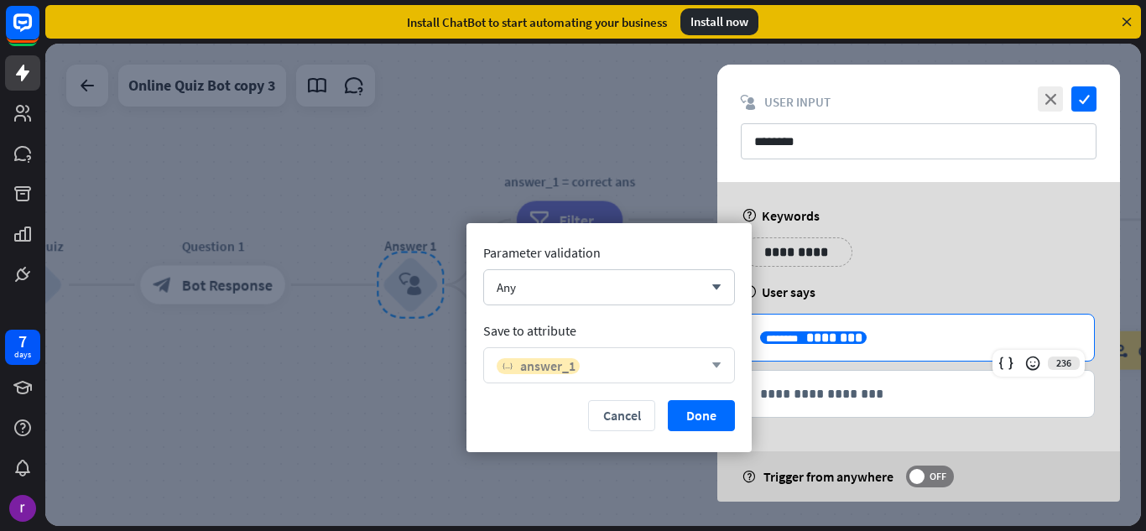
click at [559, 364] on span "answer_1" at bounding box center [547, 365] width 55 height 17
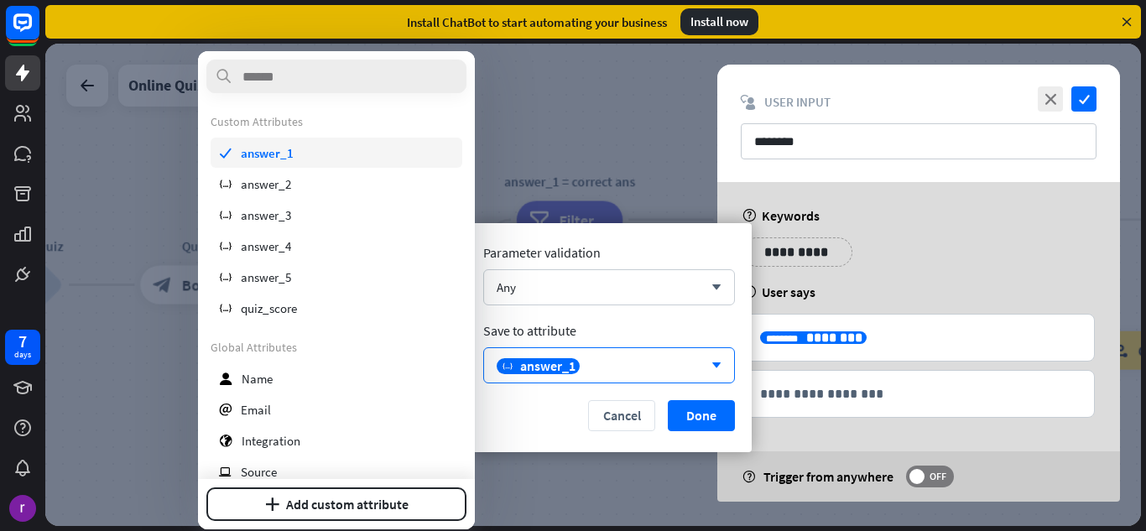
click at [276, 149] on span "answer_1" at bounding box center [267, 153] width 53 height 16
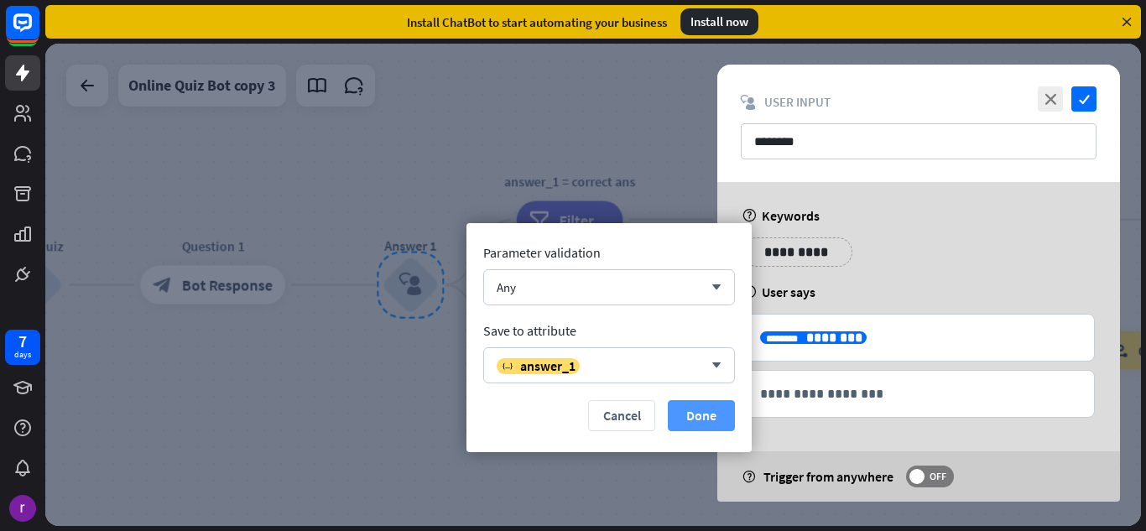
click at [715, 422] on button "Done" at bounding box center [701, 415] width 67 height 31
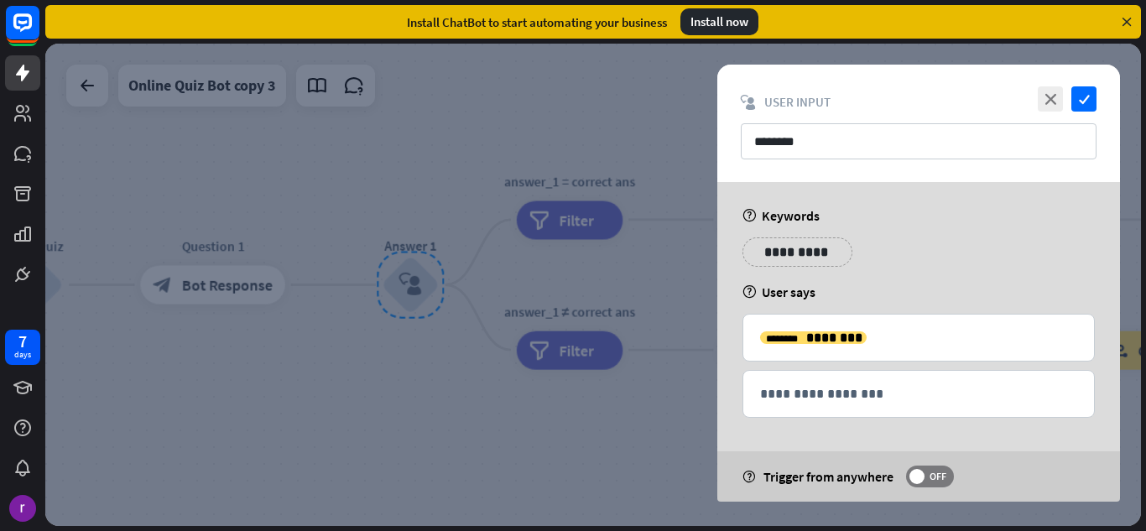
click at [454, 433] on div at bounding box center [592, 285] width 1095 height 482
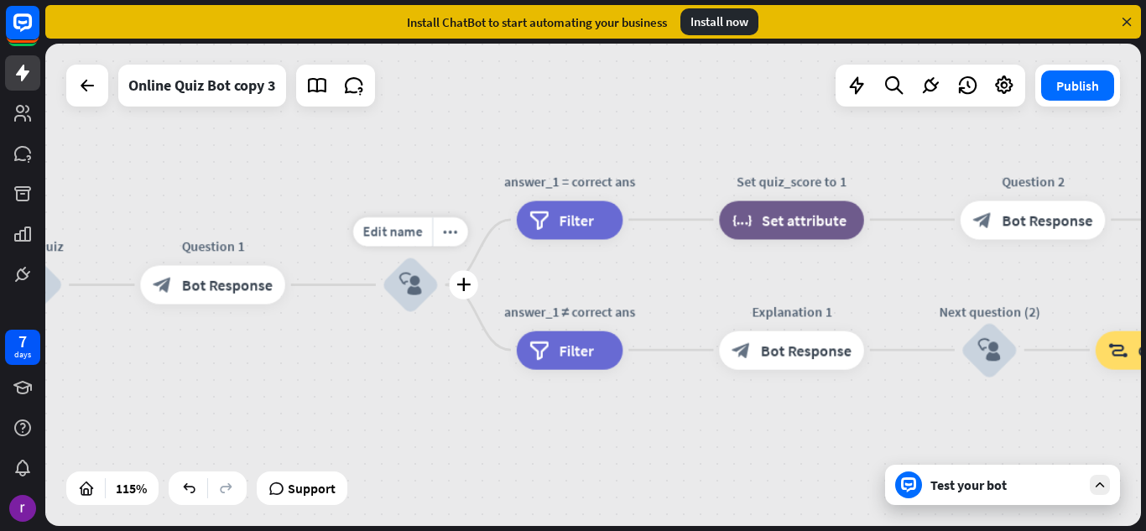
click at [413, 281] on icon "block_user_input" at bounding box center [410, 284] width 23 height 23
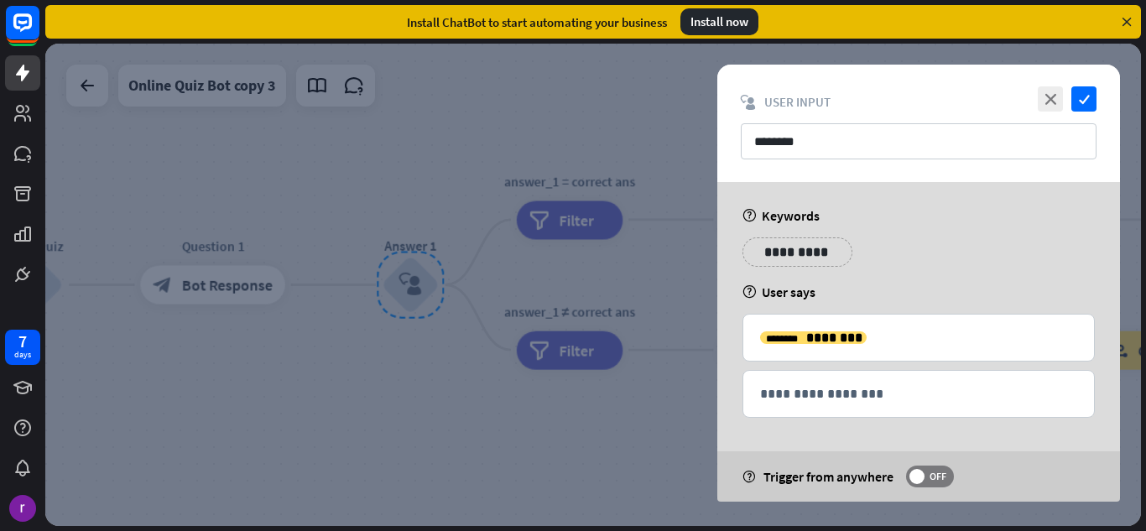
click at [396, 349] on div at bounding box center [592, 285] width 1095 height 482
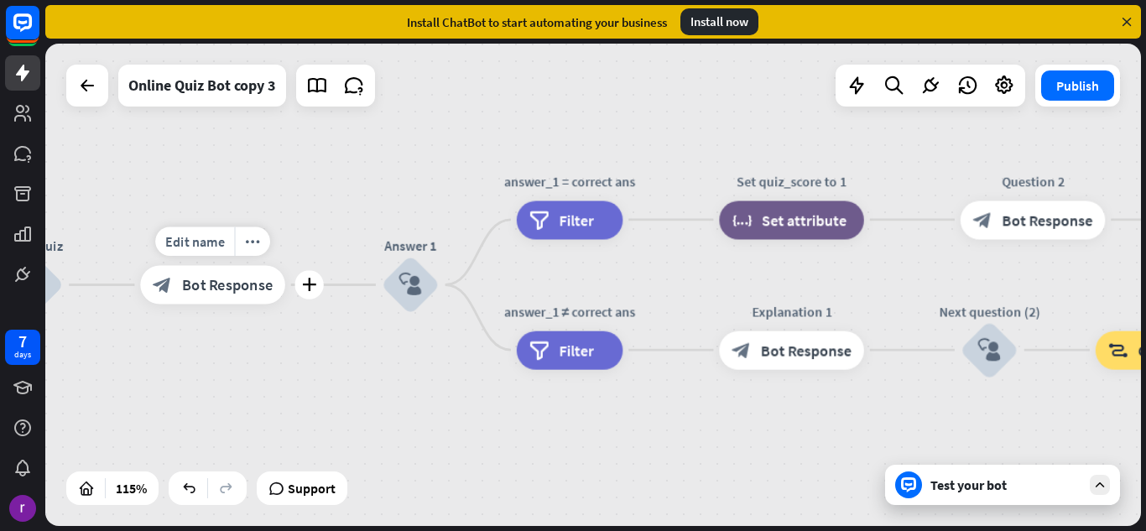
click at [179, 279] on div "block_bot_response Bot Response" at bounding box center [212, 285] width 145 height 39
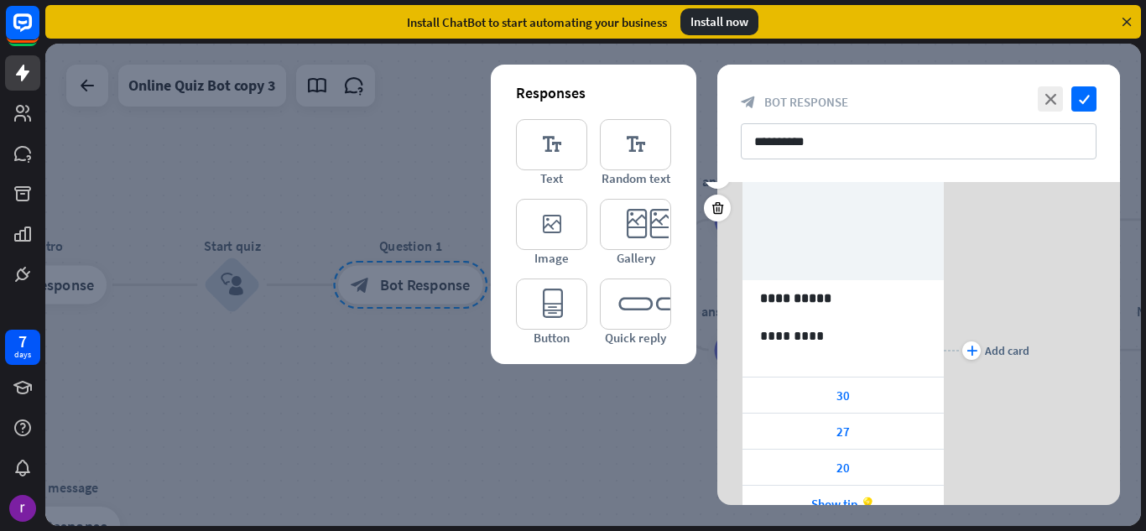
scroll to position [215, 0]
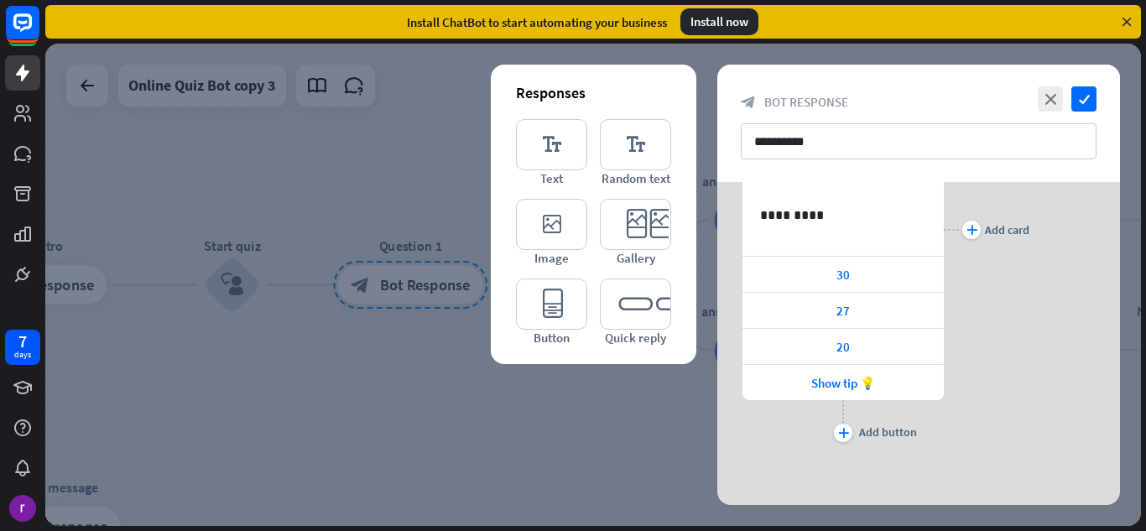
click at [457, 382] on div at bounding box center [592, 285] width 1095 height 482
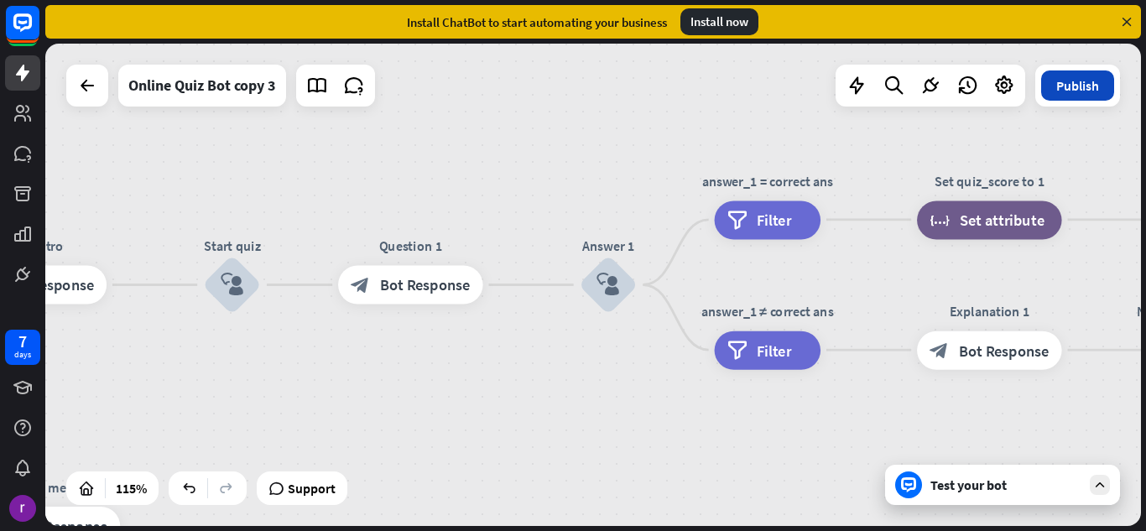
click at [1070, 87] on button "Publish" at bounding box center [1077, 85] width 73 height 30
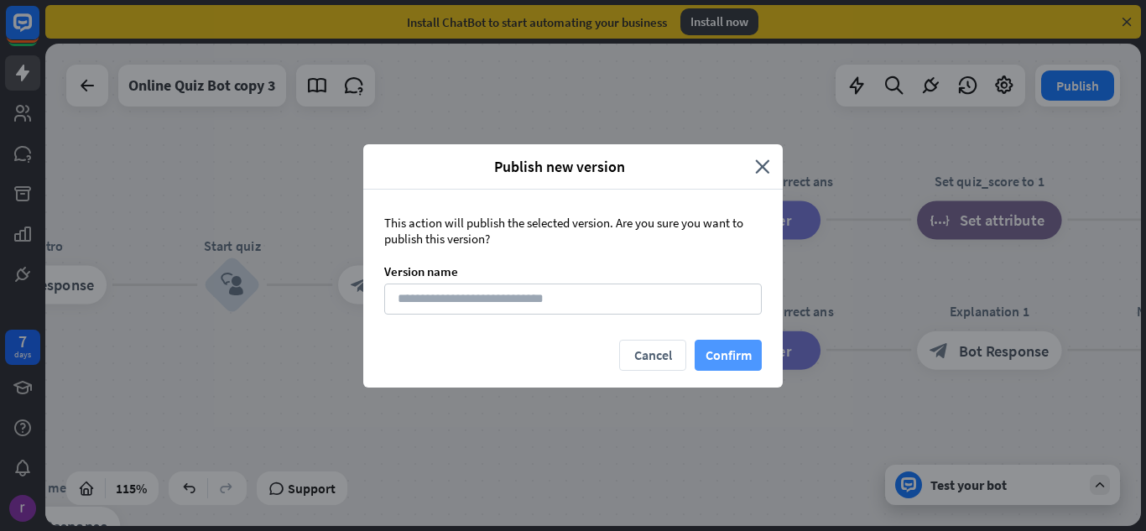
click at [728, 350] on button "Confirm" at bounding box center [727, 355] width 67 height 31
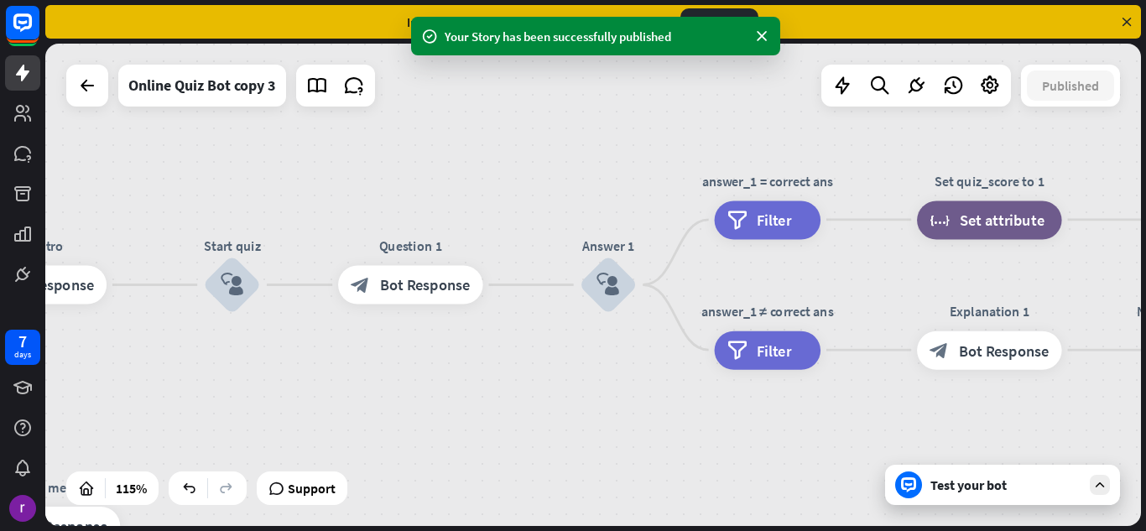
click at [1007, 487] on div "Test your bot" at bounding box center [1005, 484] width 151 height 17
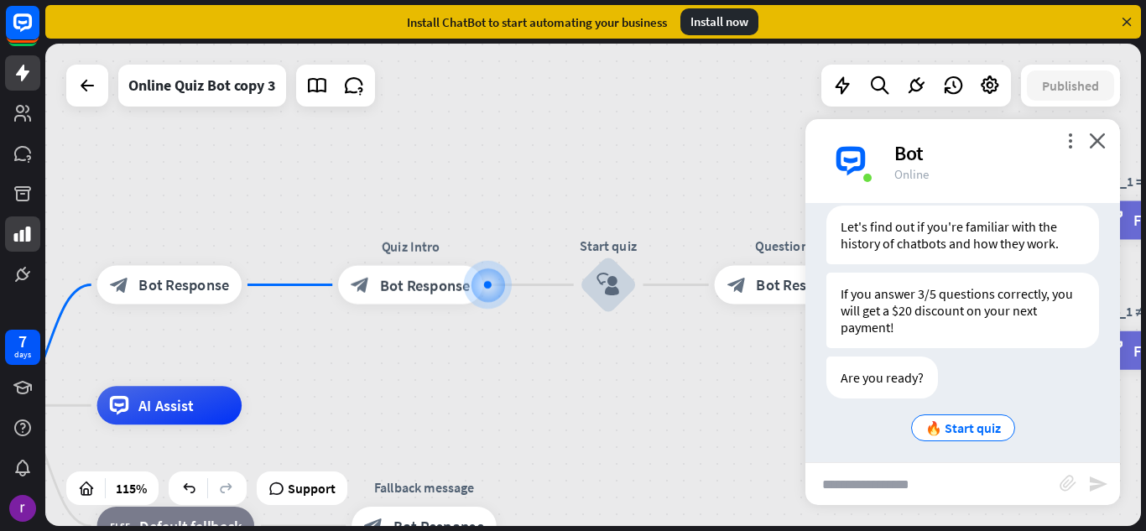
scroll to position [314, 0]
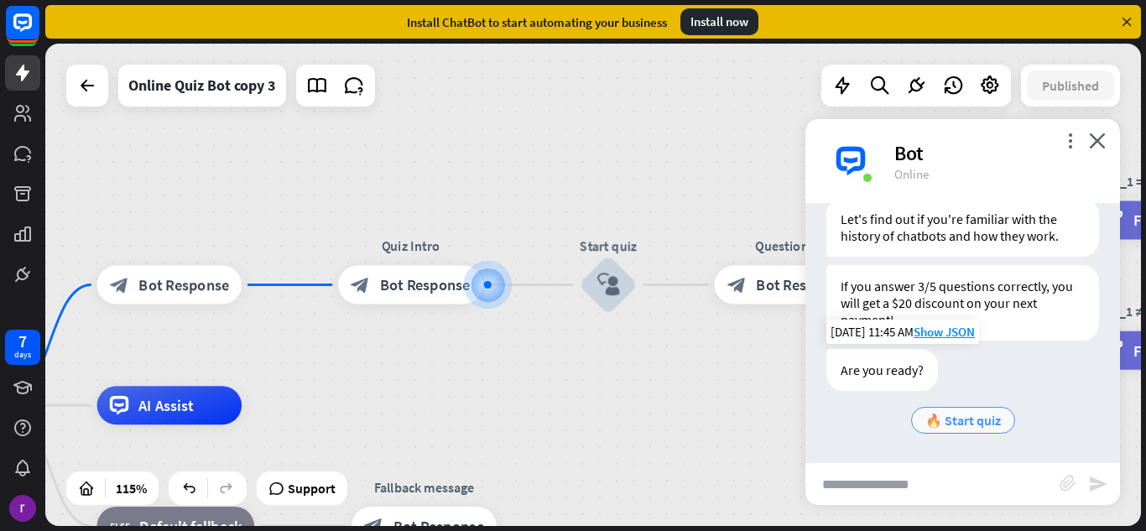
click at [963, 420] on span "🔥 Start quiz" at bounding box center [962, 420] width 75 height 17
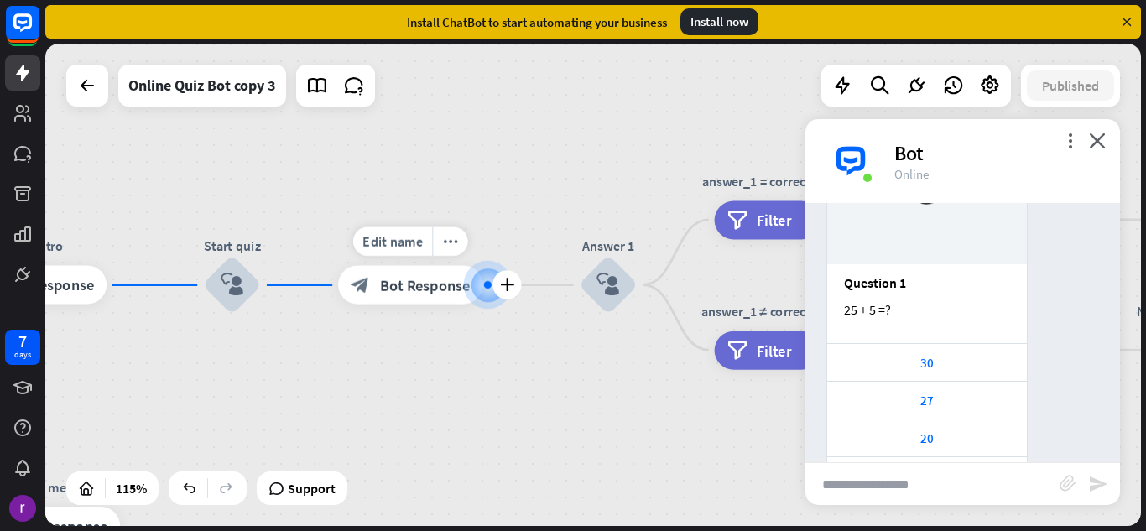
scroll to position [764, 0]
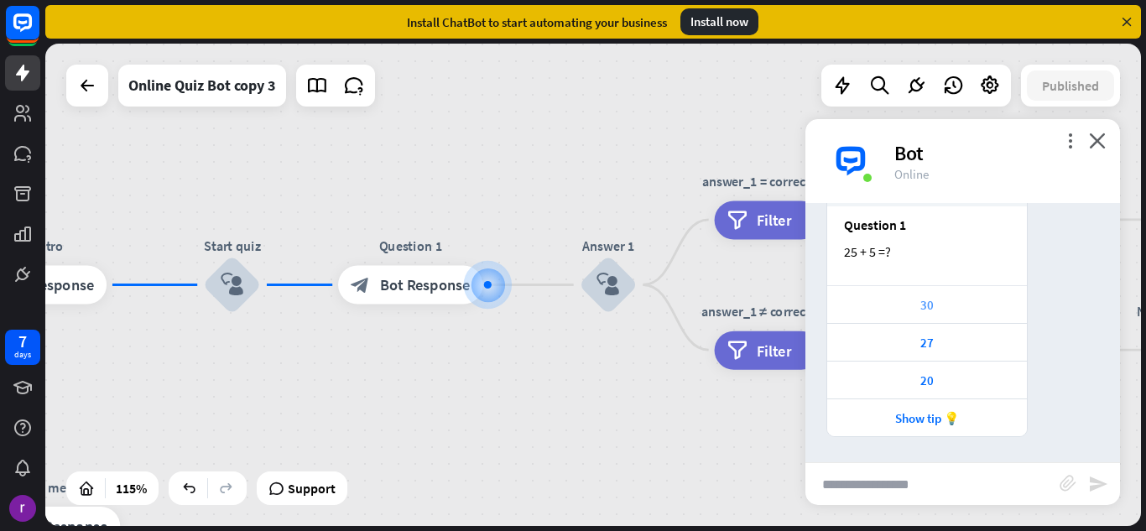
click at [870, 301] on div "30" at bounding box center [926, 305] width 183 height 16
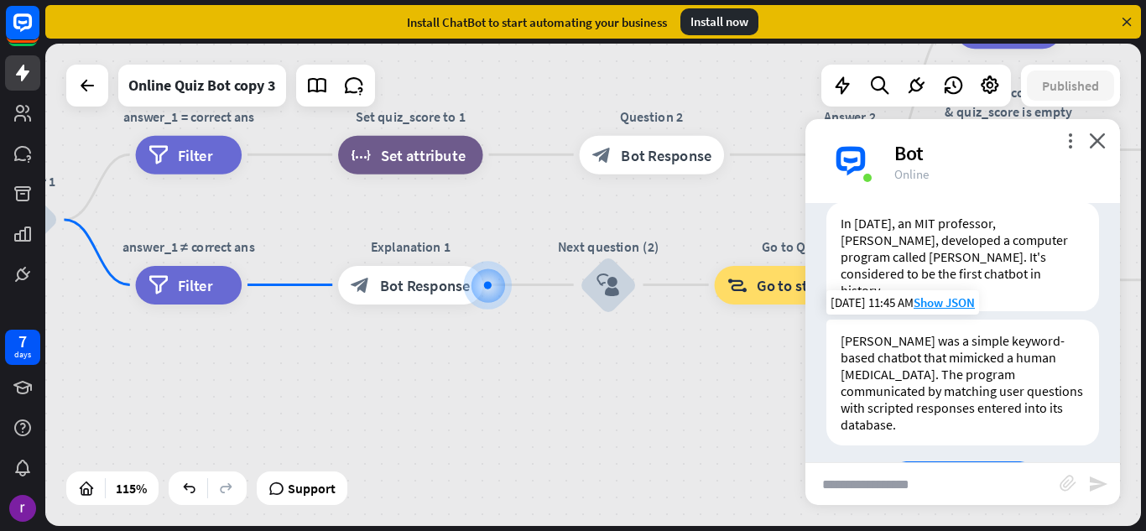
scroll to position [1352, 0]
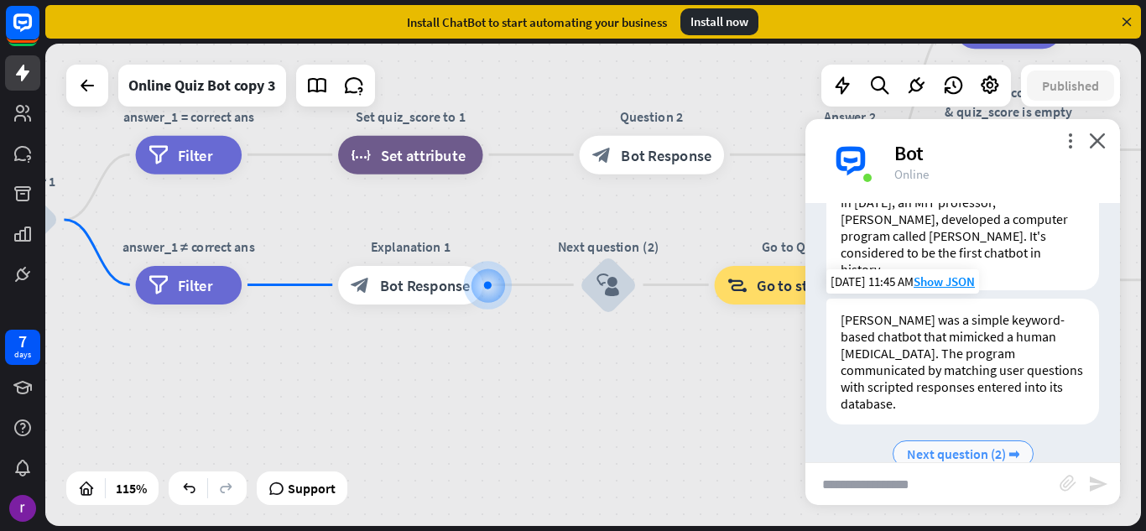
click at [931, 445] on span "Next question (2) ➡" at bounding box center [963, 453] width 112 height 17
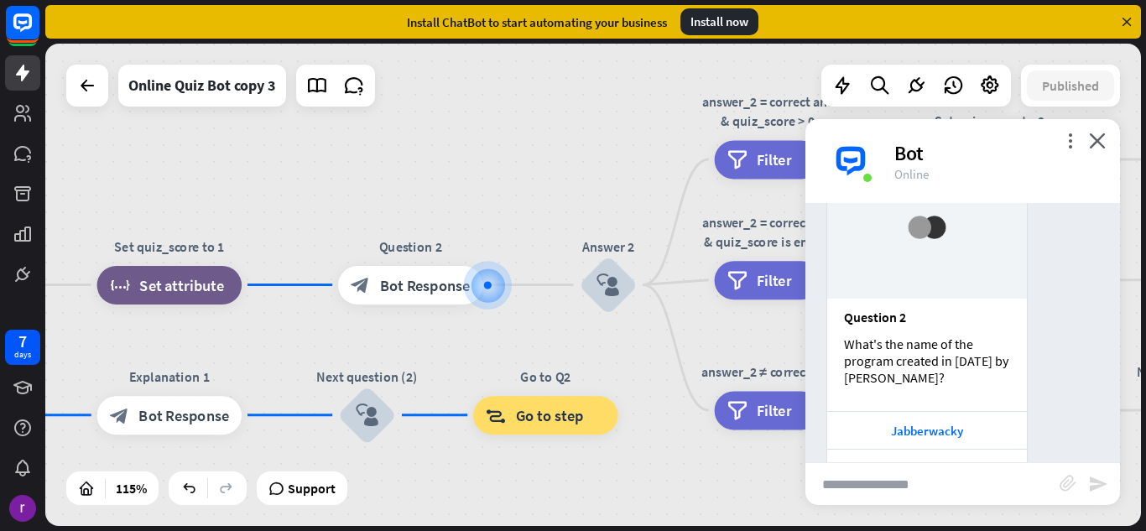
scroll to position [1836, 0]
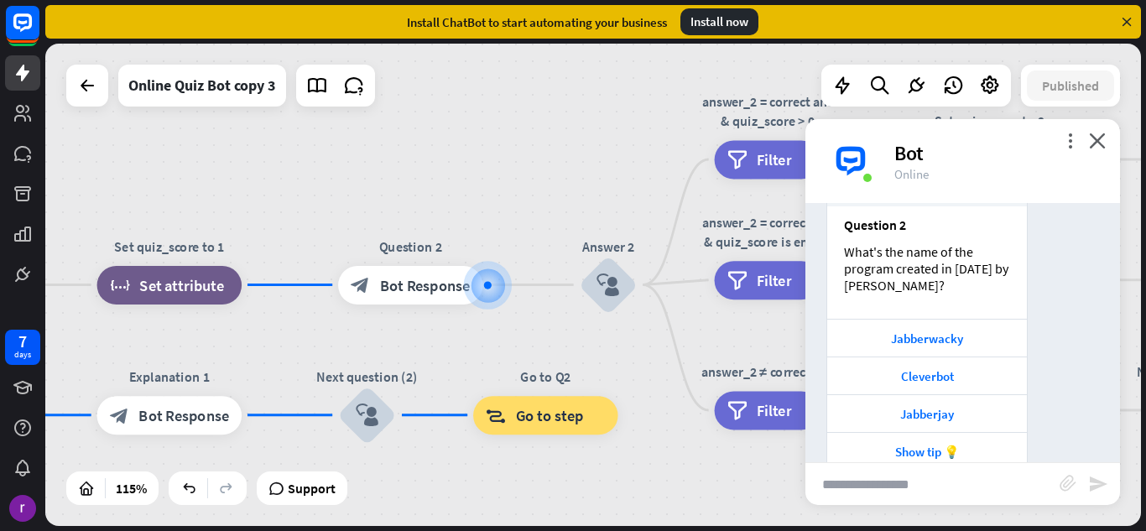
click at [1106, 143] on div "more_vert close Bot Online" at bounding box center [962, 161] width 314 height 84
click at [1090, 143] on icon "close" at bounding box center [1097, 141] width 17 height 16
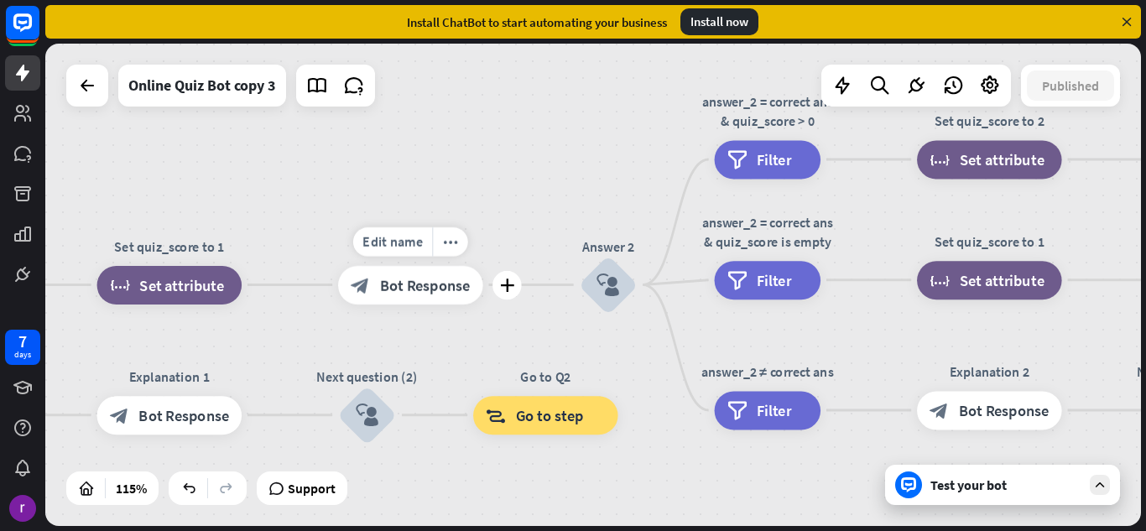
click at [405, 278] on span "Bot Response" at bounding box center [425, 284] width 91 height 19
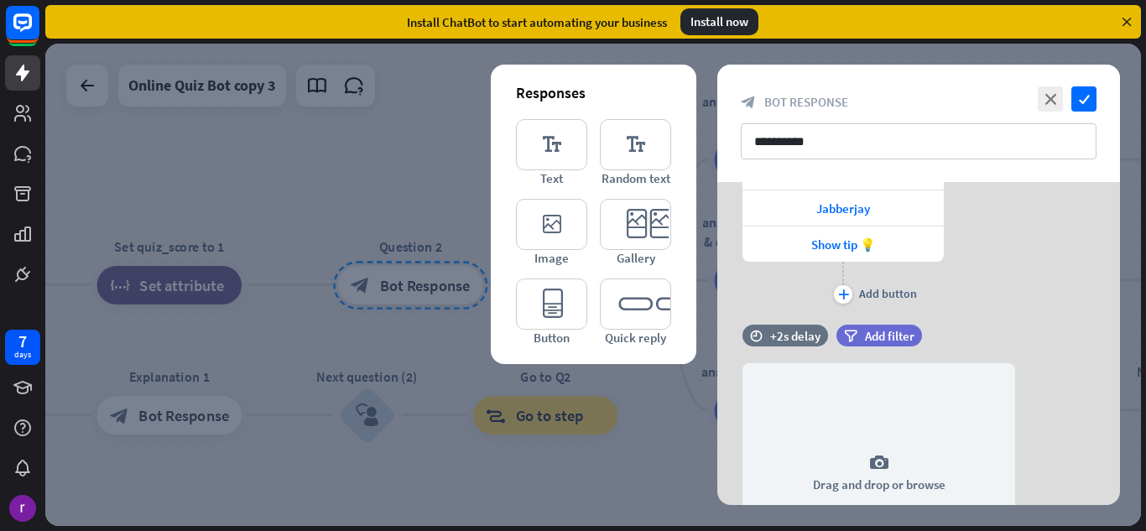
scroll to position [252, 0]
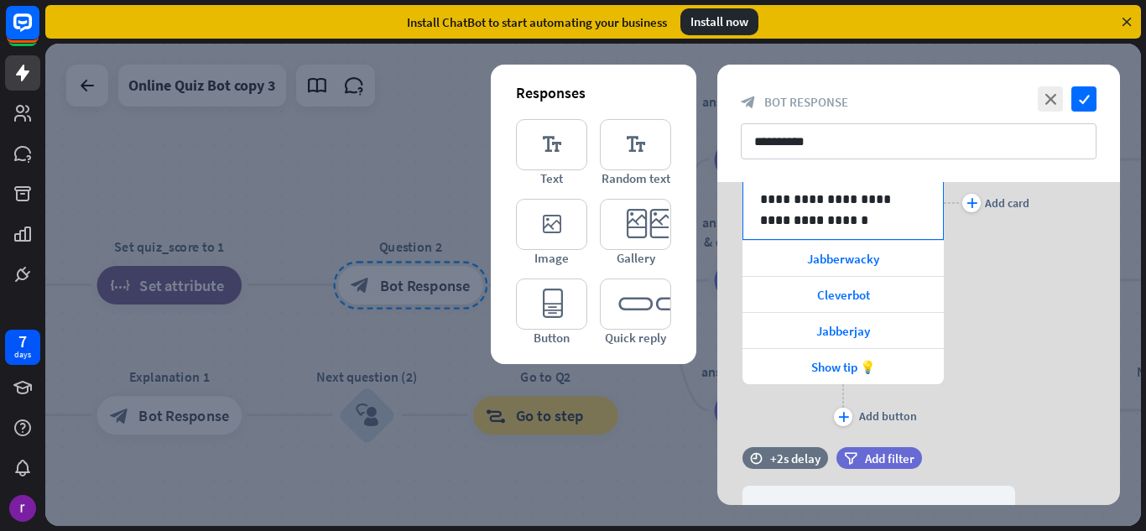
click at [905, 201] on p "**********" at bounding box center [843, 189] width 166 height 42
click at [930, 215] on div "**********" at bounding box center [843, 199] width 200 height 80
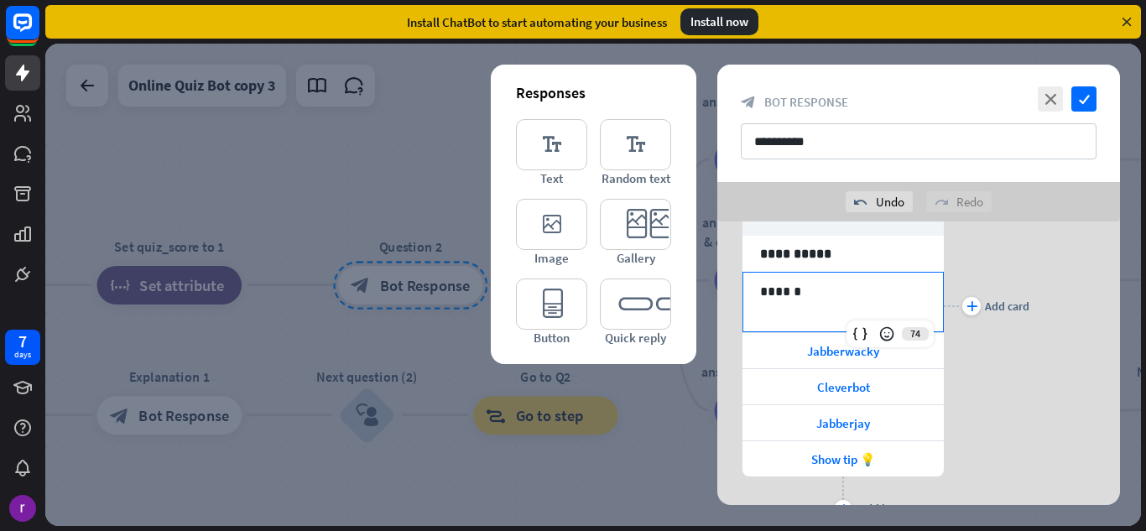
scroll to position [177, 0]
click at [865, 354] on span "Jabberwacky" at bounding box center [843, 352] width 72 height 16
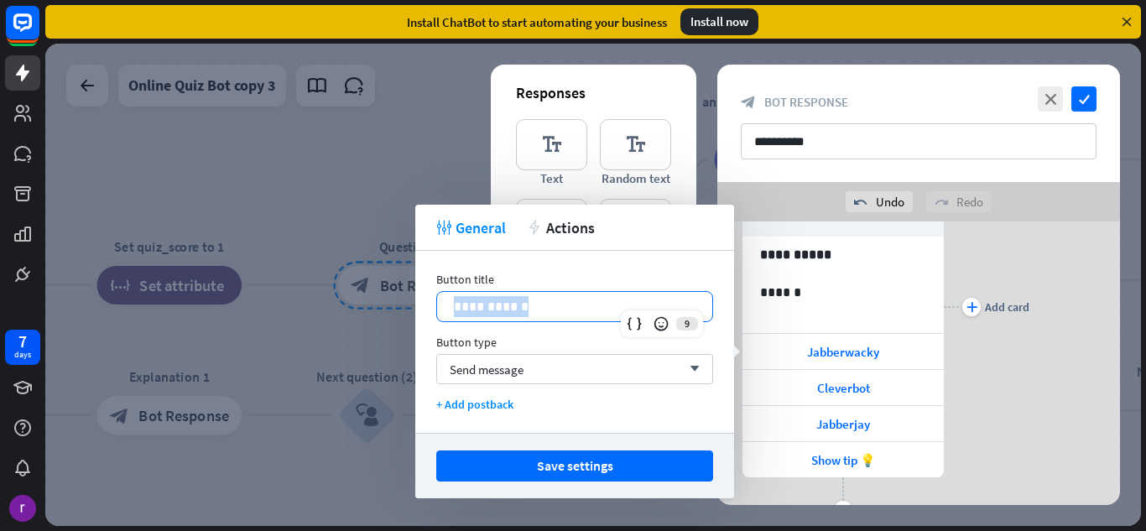
drag, startPoint x: 560, startPoint y: 306, endPoint x: 447, endPoint y: 303, distance: 113.3
click at [439, 302] on div "**********" at bounding box center [574, 306] width 275 height 29
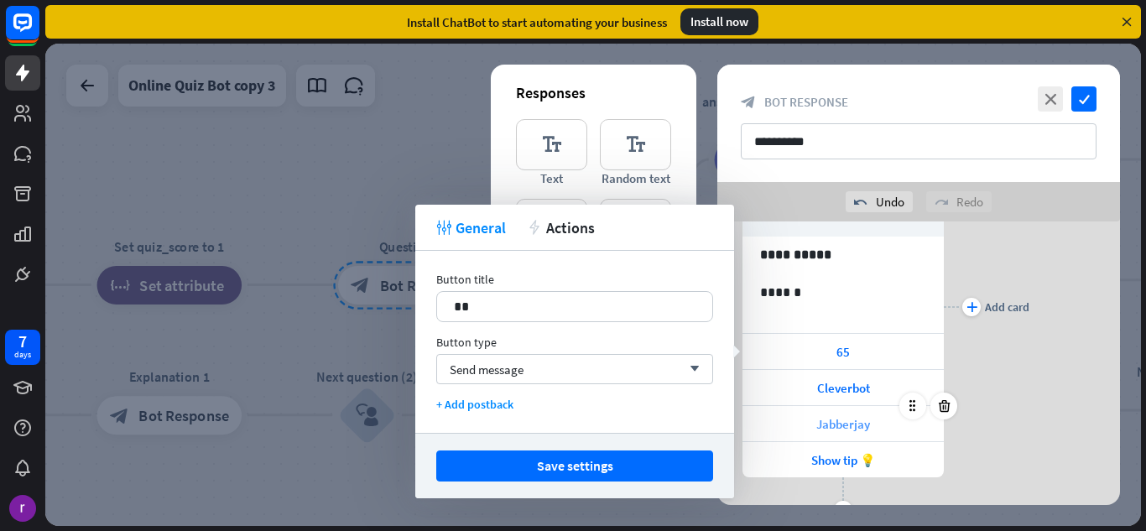
drag, startPoint x: 881, startPoint y: 382, endPoint x: 772, endPoint y: 415, distance: 114.1
click at [772, 415] on div "65 Cleverbot Jabberjay Show tip 💡" at bounding box center [842, 405] width 201 height 144
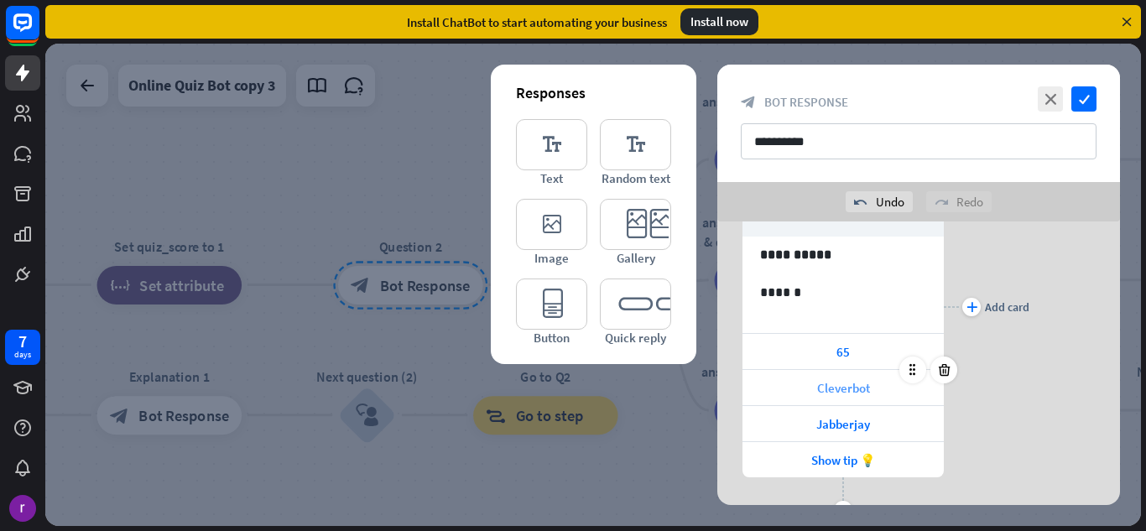
click at [814, 396] on div "Cleverbot" at bounding box center [842, 387] width 201 height 35
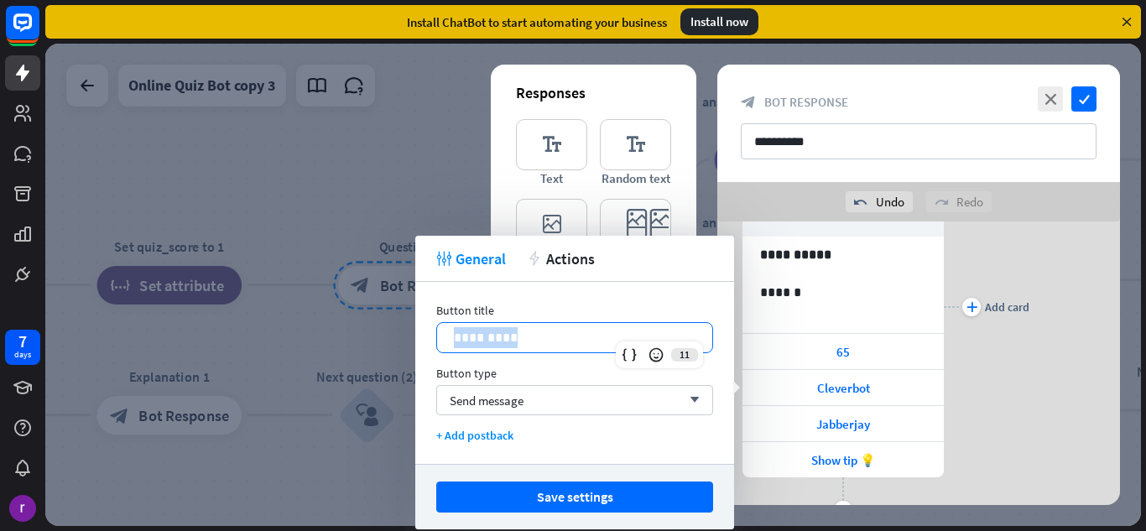
drag, startPoint x: 583, startPoint y: 340, endPoint x: 446, endPoint y: 341, distance: 136.7
click at [446, 341] on div "*********" at bounding box center [574, 337] width 275 height 29
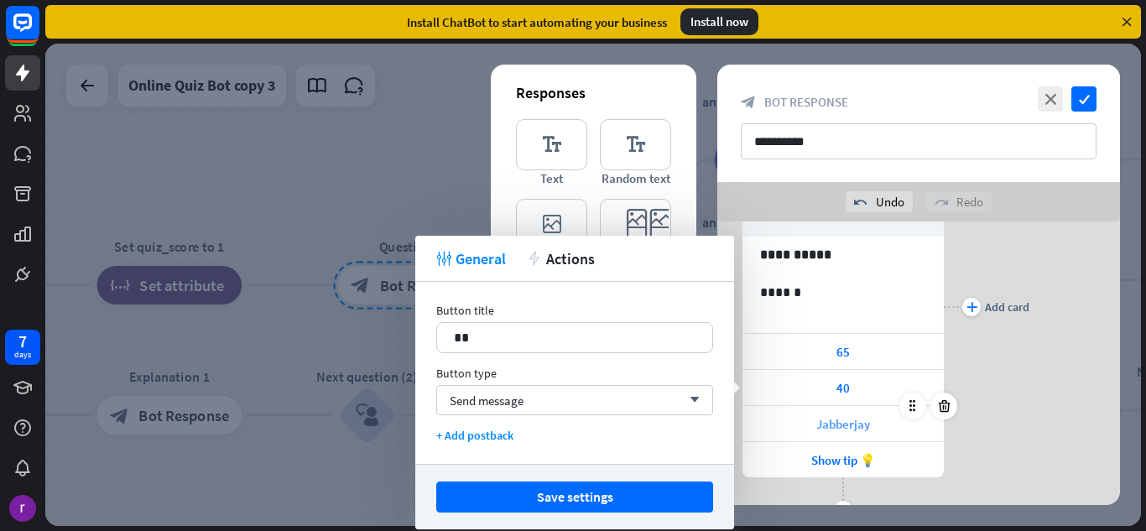
click at [840, 418] on span "Jabberjay" at bounding box center [843, 424] width 54 height 16
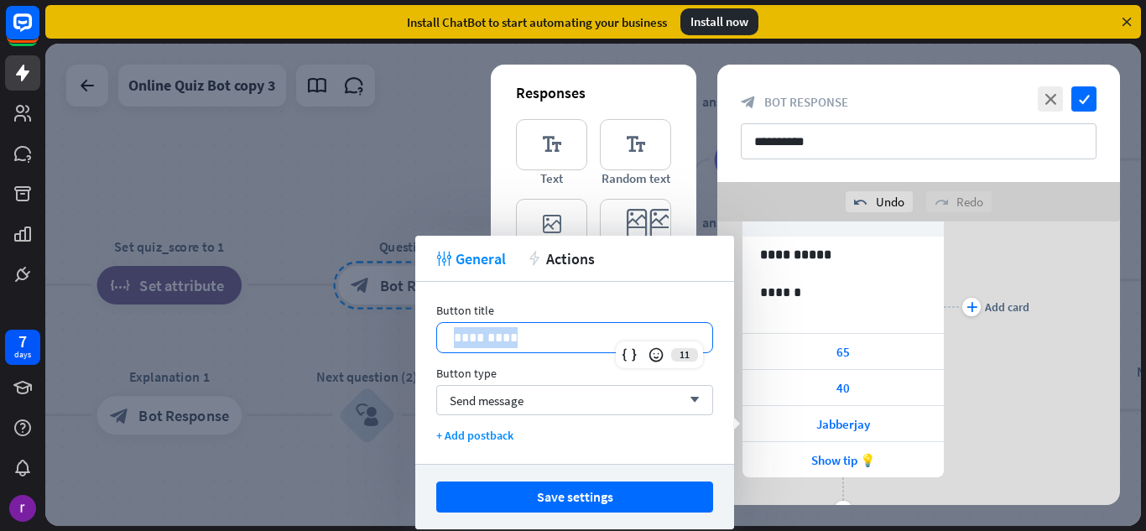
drag, startPoint x: 557, startPoint y: 330, endPoint x: 418, endPoint y: 306, distance: 141.3
click at [418, 306] on div "Button title 11 ********* Button type Send message arrow_down + Add postback" at bounding box center [574, 373] width 319 height 182
click at [885, 457] on div "Show tip 💡" at bounding box center [842, 459] width 201 height 35
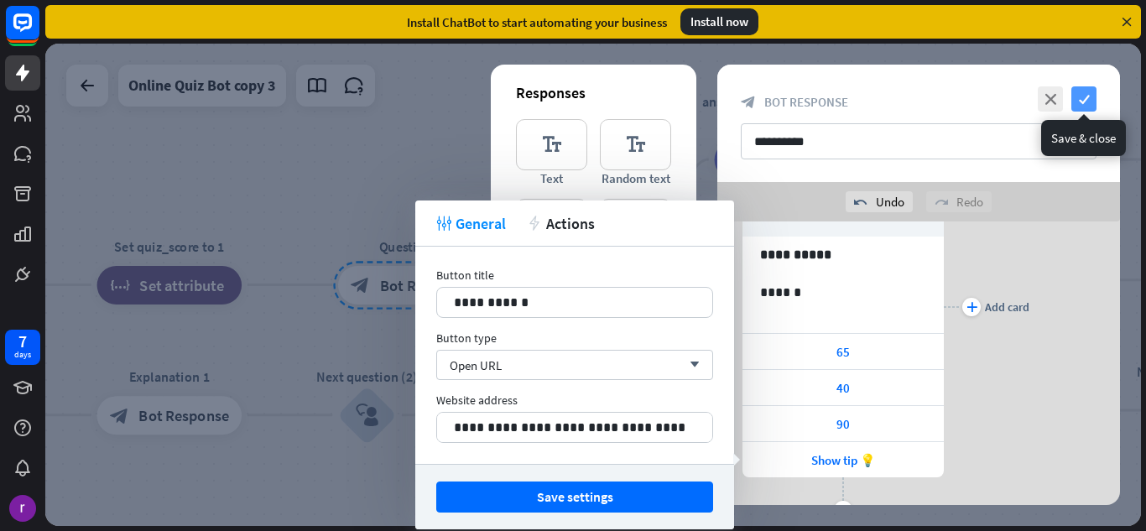
click at [1094, 98] on icon "check" at bounding box center [1083, 98] width 25 height 25
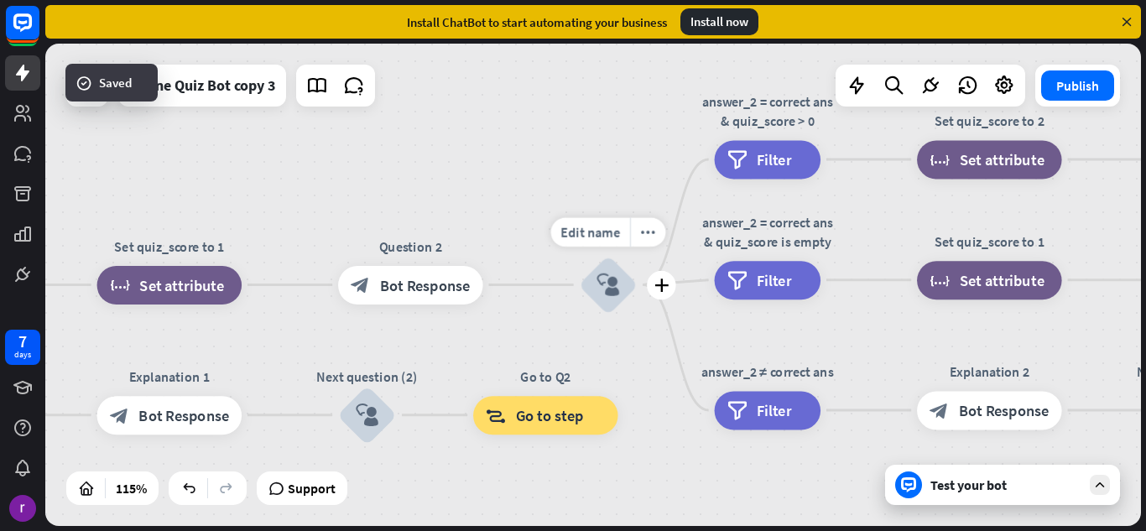
click at [611, 286] on icon "block_user_input" at bounding box center [607, 284] width 23 height 23
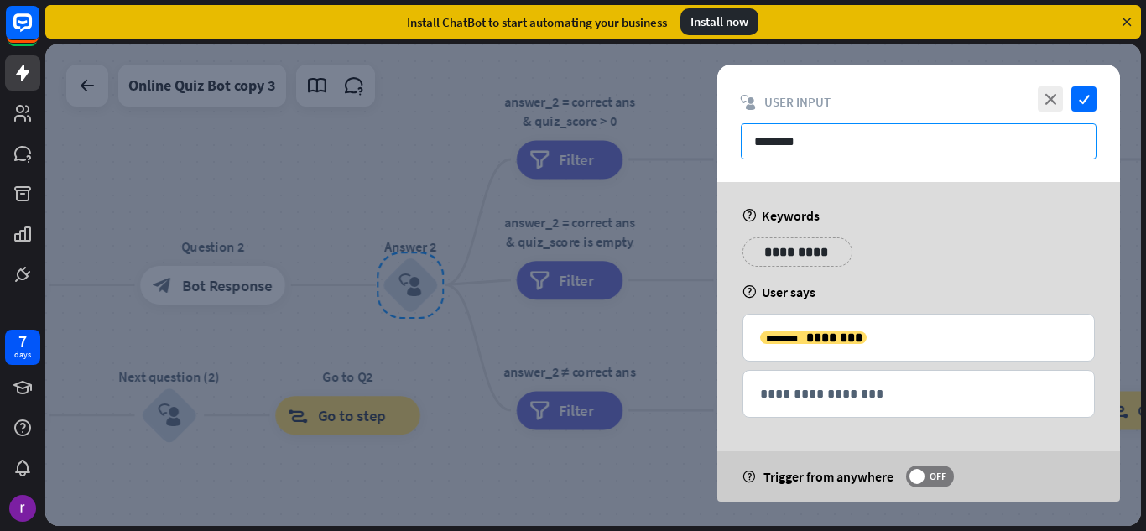
click at [846, 151] on input "********" at bounding box center [919, 141] width 356 height 36
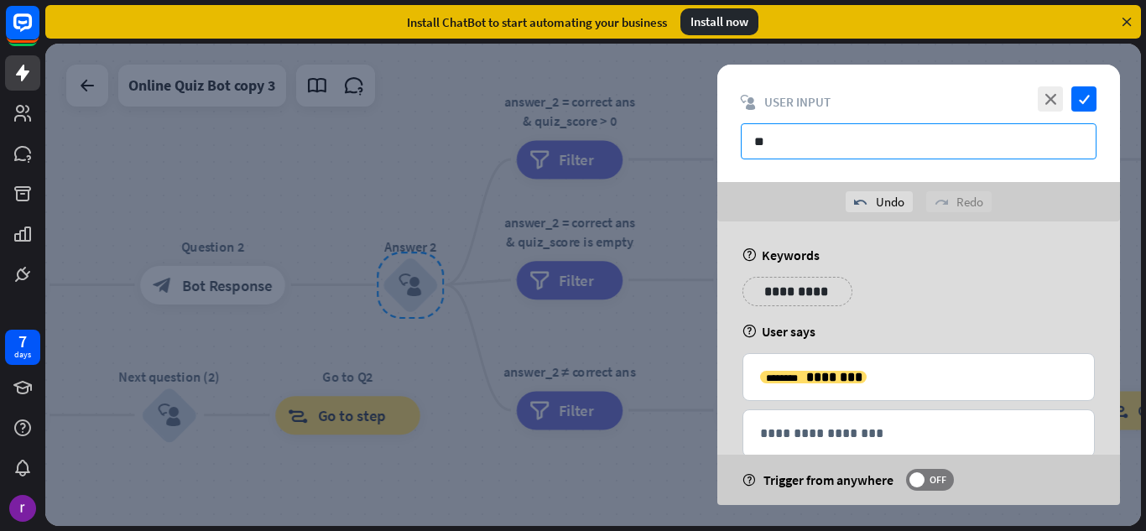
type input "*"
type input "********"
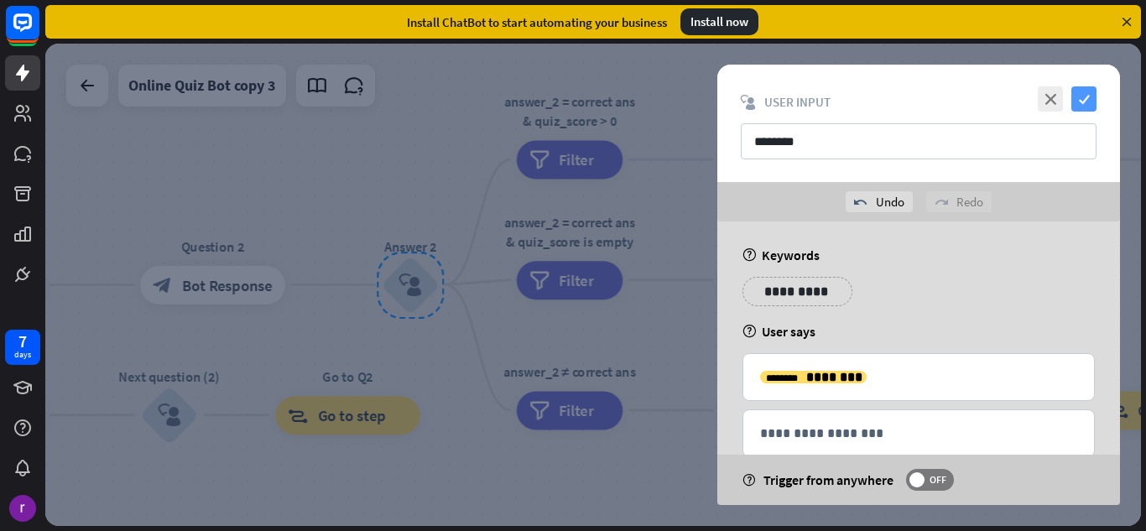
click at [1081, 88] on icon "check" at bounding box center [1083, 98] width 25 height 25
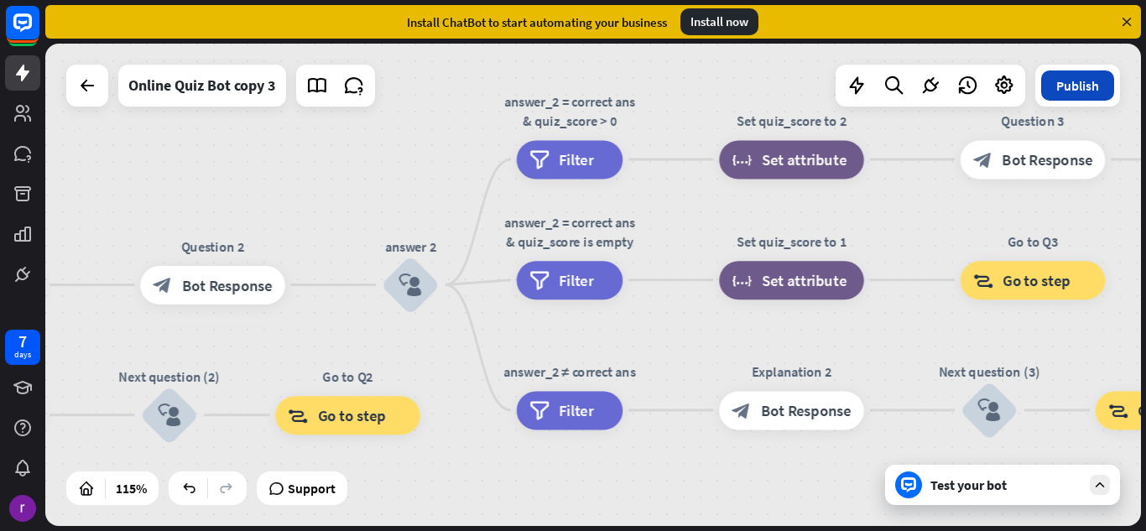
click at [1094, 82] on button "Publish" at bounding box center [1077, 85] width 73 height 30
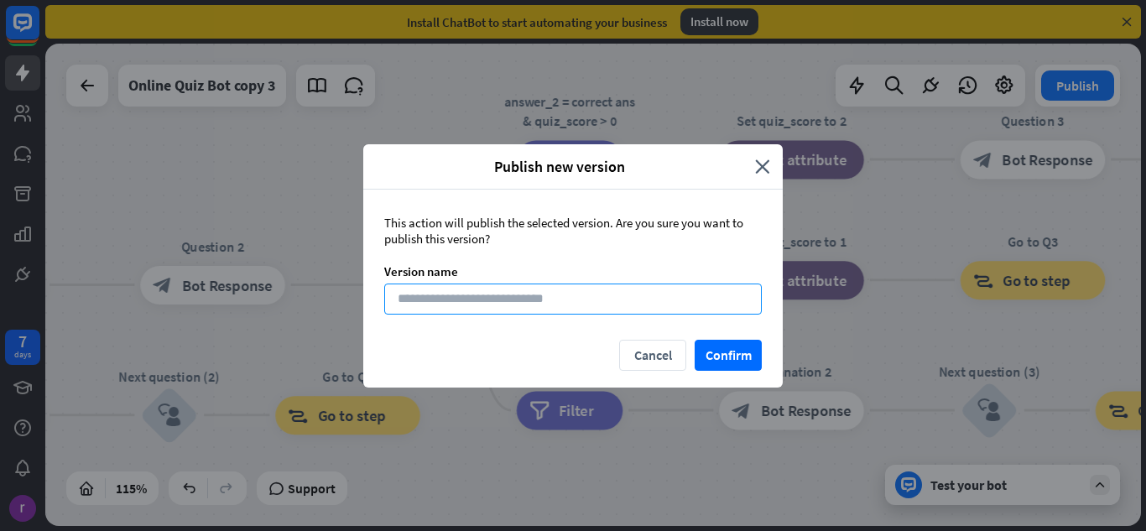
drag, startPoint x: 673, startPoint y: 312, endPoint x: 623, endPoint y: 305, distance: 49.9
click at [623, 305] on input at bounding box center [572, 298] width 377 height 31
click at [710, 347] on button "Confirm" at bounding box center [727, 355] width 67 height 31
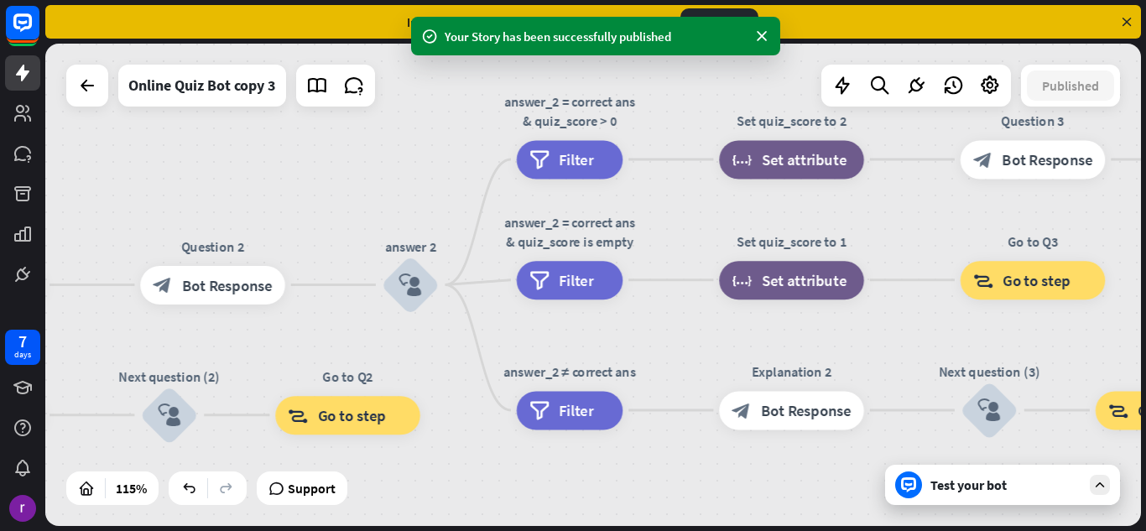
click at [538, 48] on div "Your Story has been successfully published" at bounding box center [595, 36] width 369 height 39
click at [425, 31] on icon at bounding box center [429, 37] width 17 height 18
click at [425, 30] on icon at bounding box center [429, 37] width 17 height 18
click at [404, 95] on div "home_2 Start point block_bot_response Bot Response Quiz Intro block_bot_respons…" at bounding box center [592, 285] width 1095 height 482
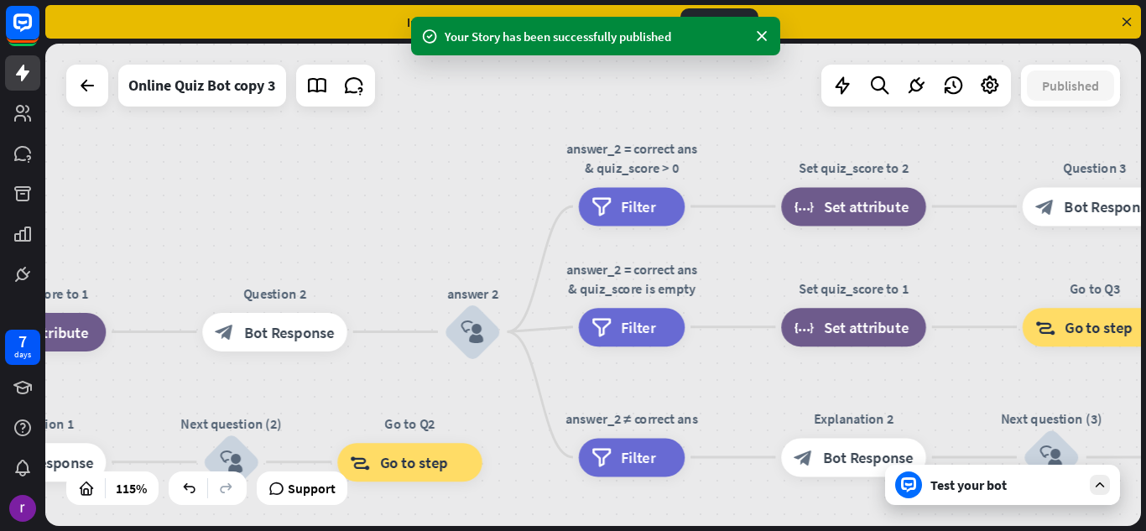
drag, startPoint x: 487, startPoint y: 176, endPoint x: 517, endPoint y: 197, distance: 36.1
click at [517, 197] on div "home_2 Start point block_bot_response Bot Response Quiz Intro block_bot_respons…" at bounding box center [592, 285] width 1095 height 482
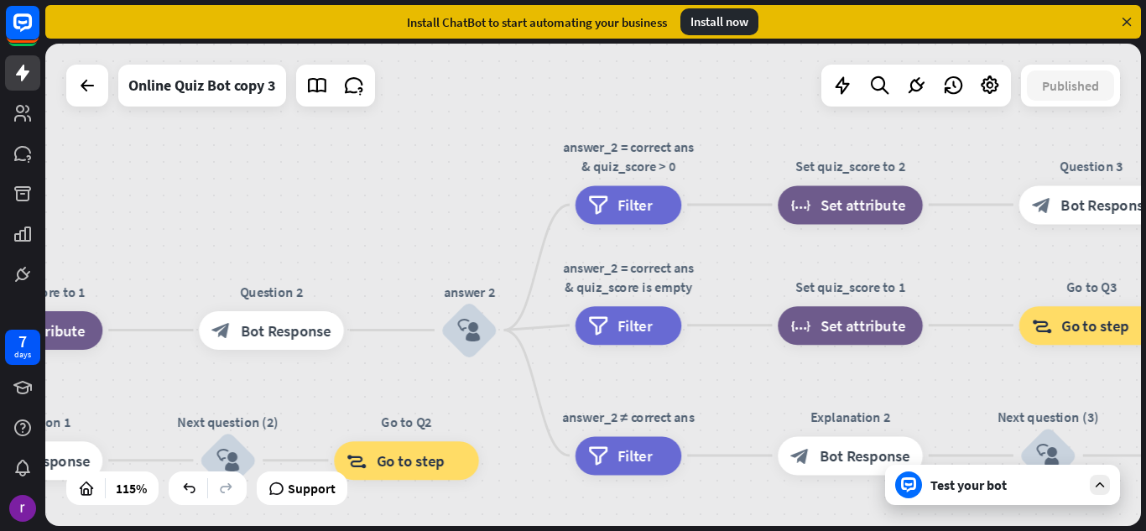
click at [968, 482] on div "Test your bot" at bounding box center [1005, 484] width 151 height 17
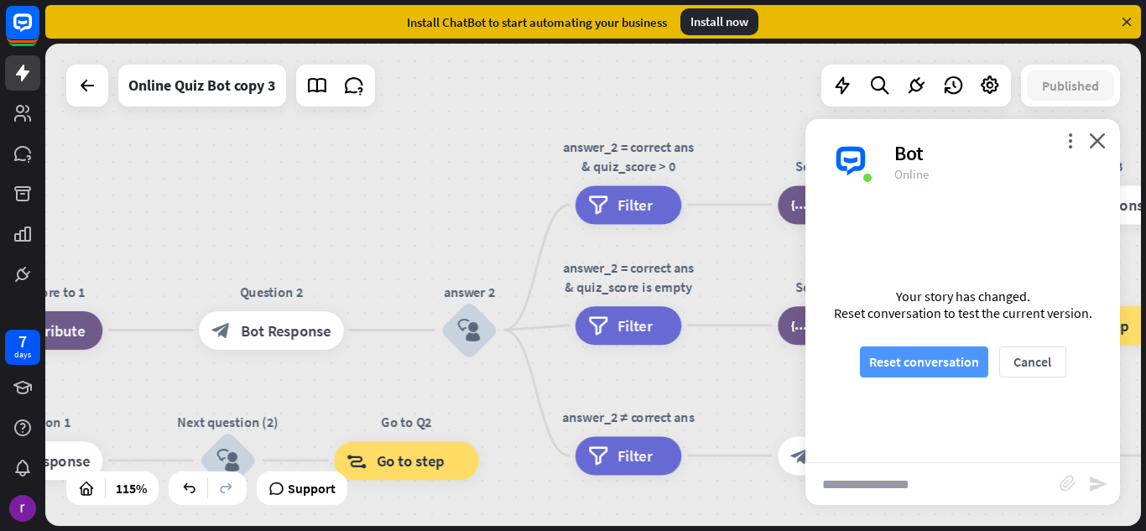
click at [943, 371] on button "Reset conversation" at bounding box center [924, 361] width 128 height 31
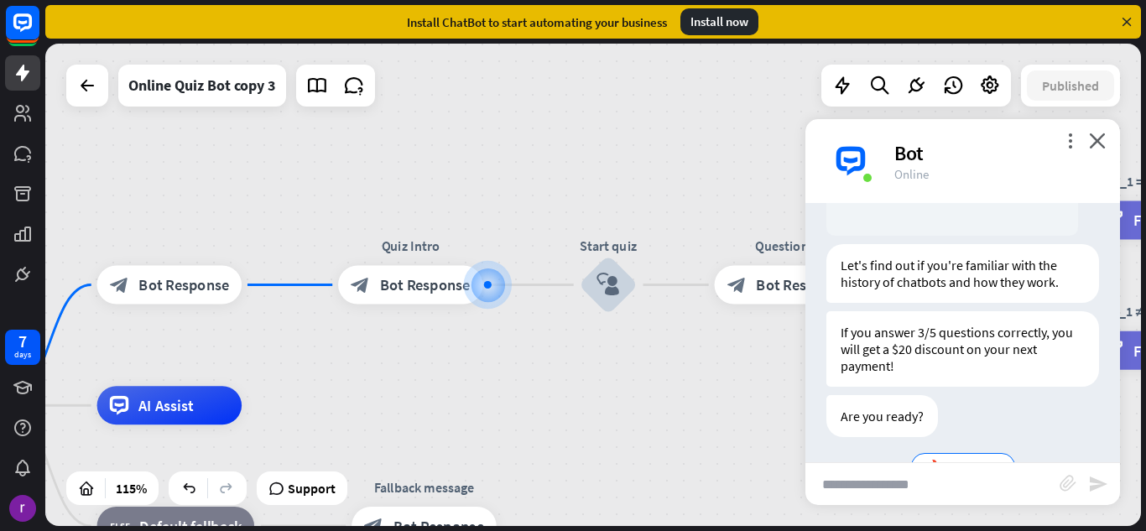
scroll to position [314, 0]
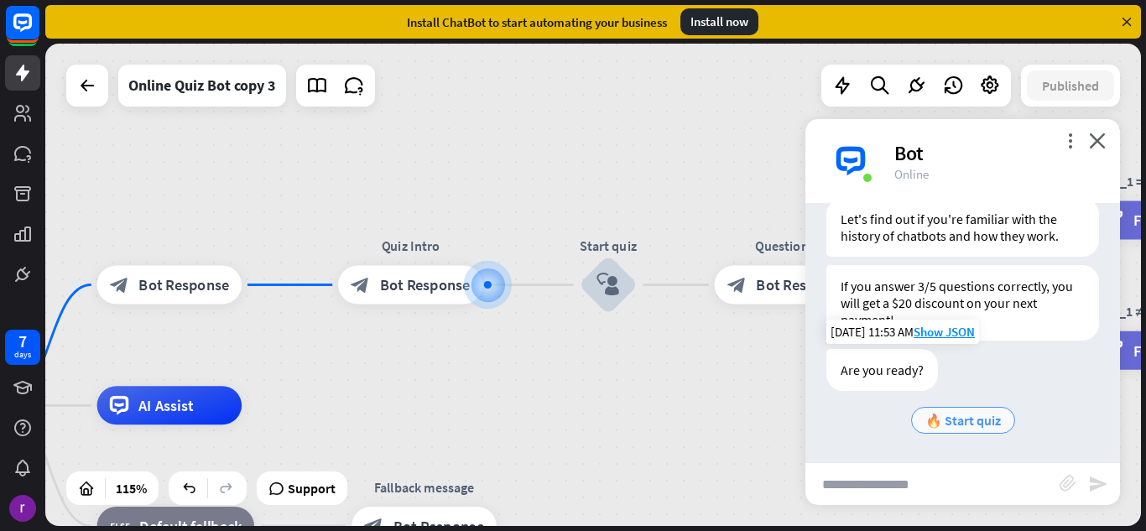
click at [980, 418] on span "🔥 Start quiz" at bounding box center [962, 420] width 75 height 17
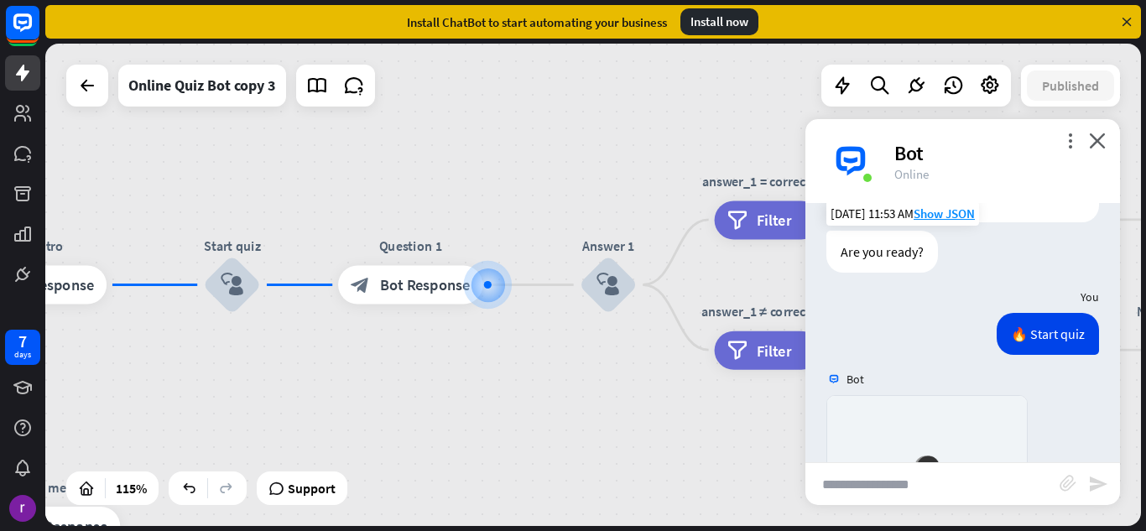
scroll to position [764, 0]
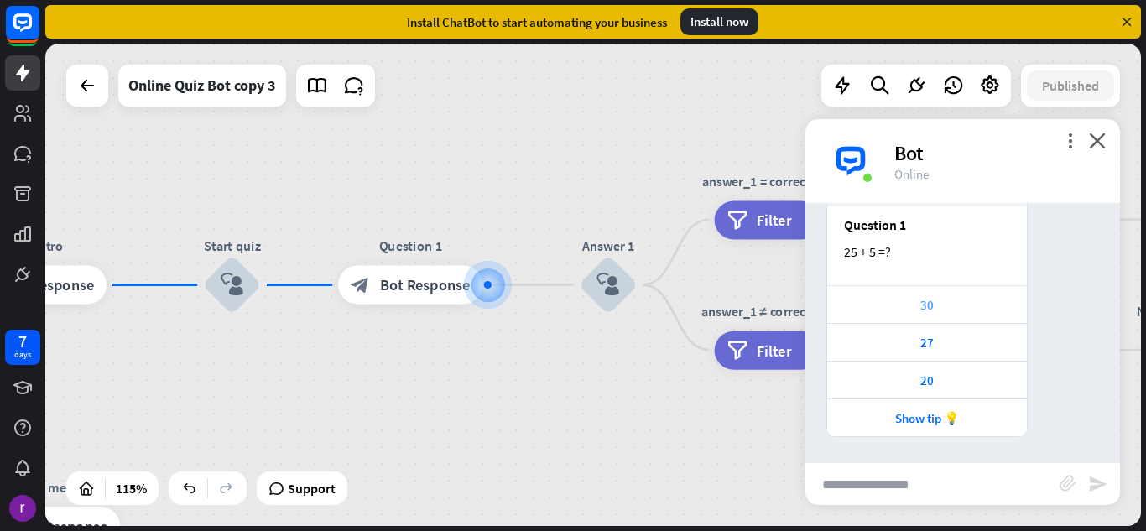
click at [950, 295] on div "30" at bounding box center [927, 304] width 200 height 38
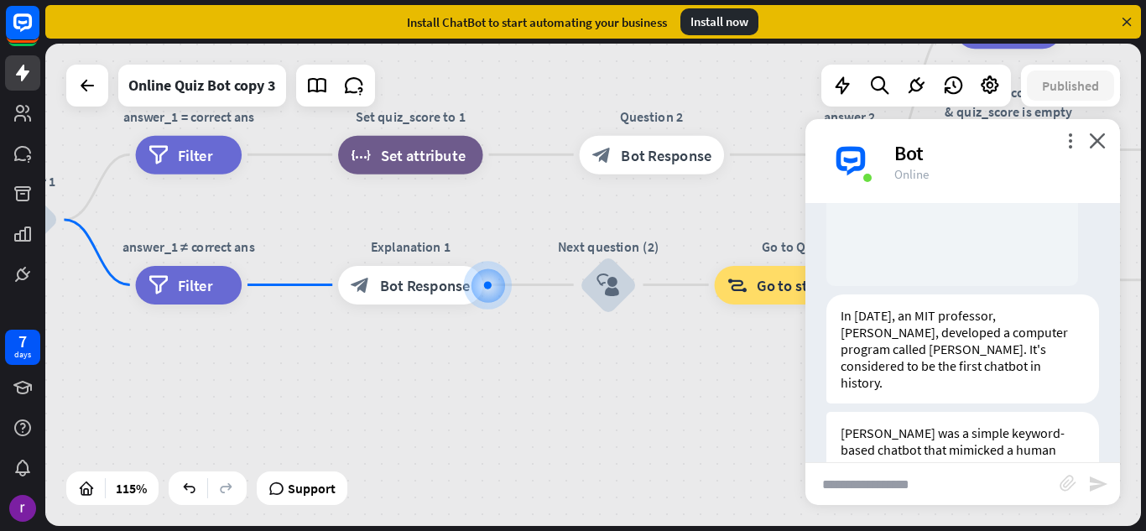
scroll to position [1352, 0]
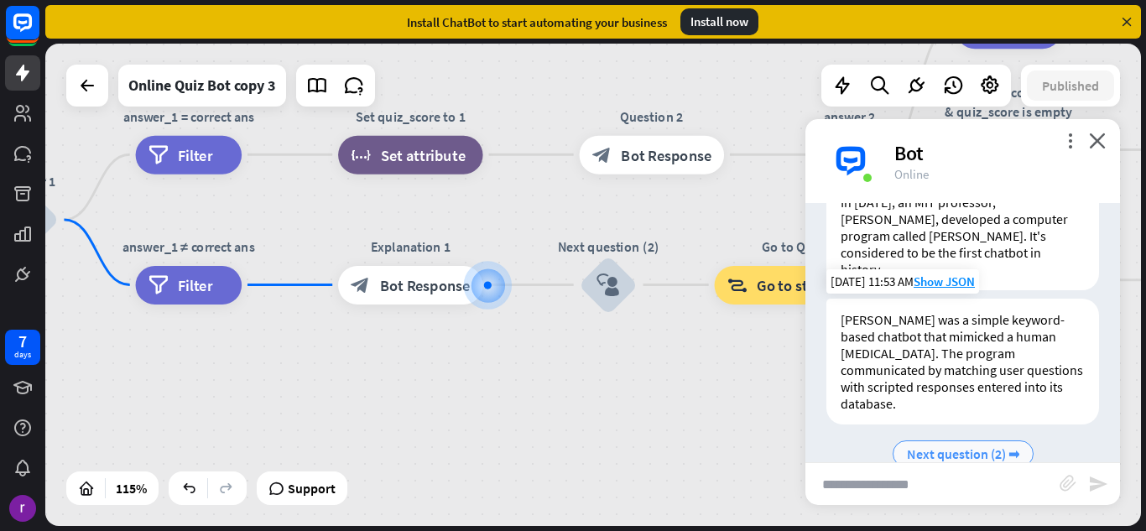
click at [982, 445] on span "Next question (2) ➡" at bounding box center [963, 453] width 112 height 17
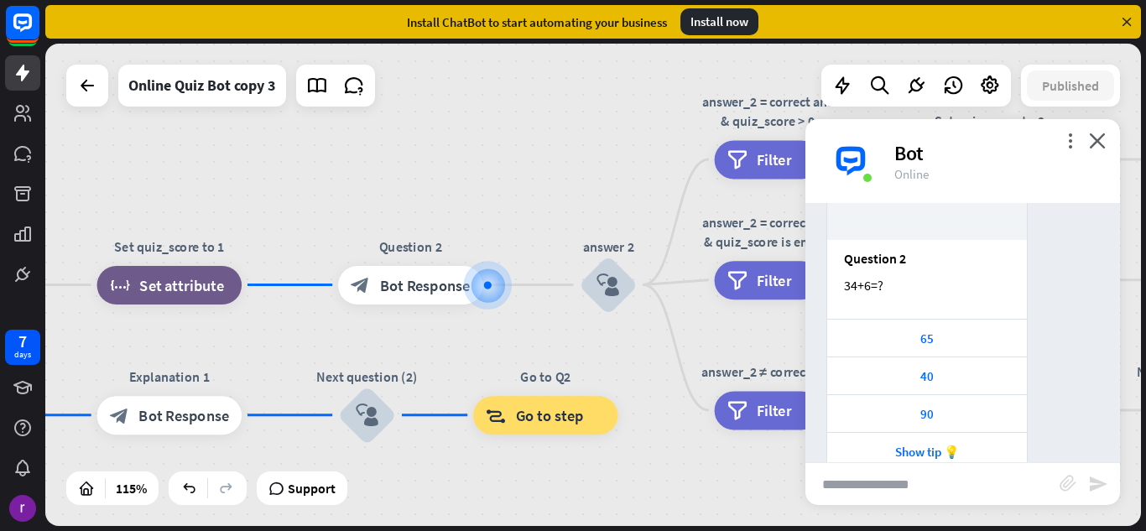
scroll to position [1802, 0]
click at [972, 368] on div "40" at bounding box center [926, 376] width 183 height 16
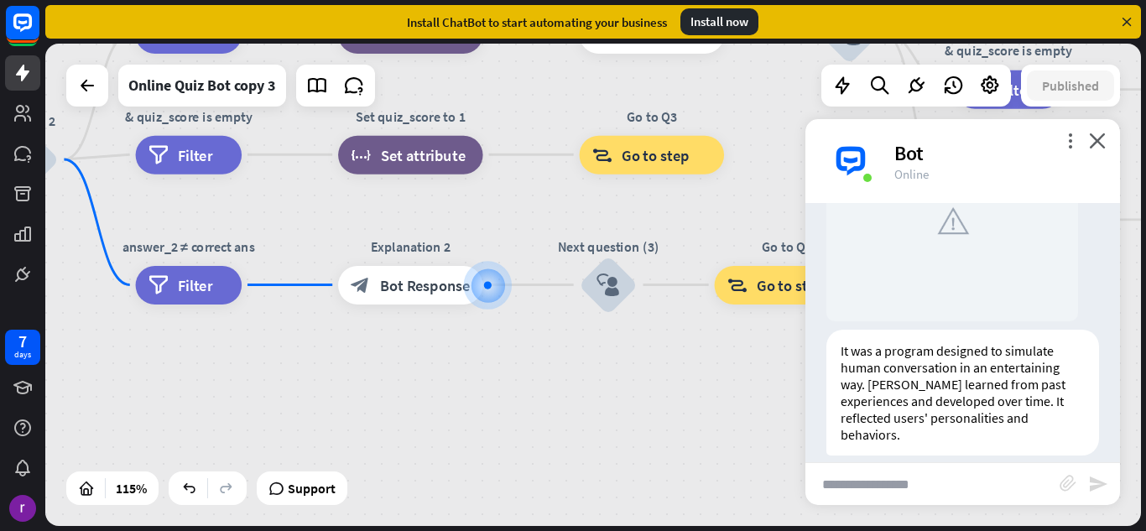
scroll to position [2357, 0]
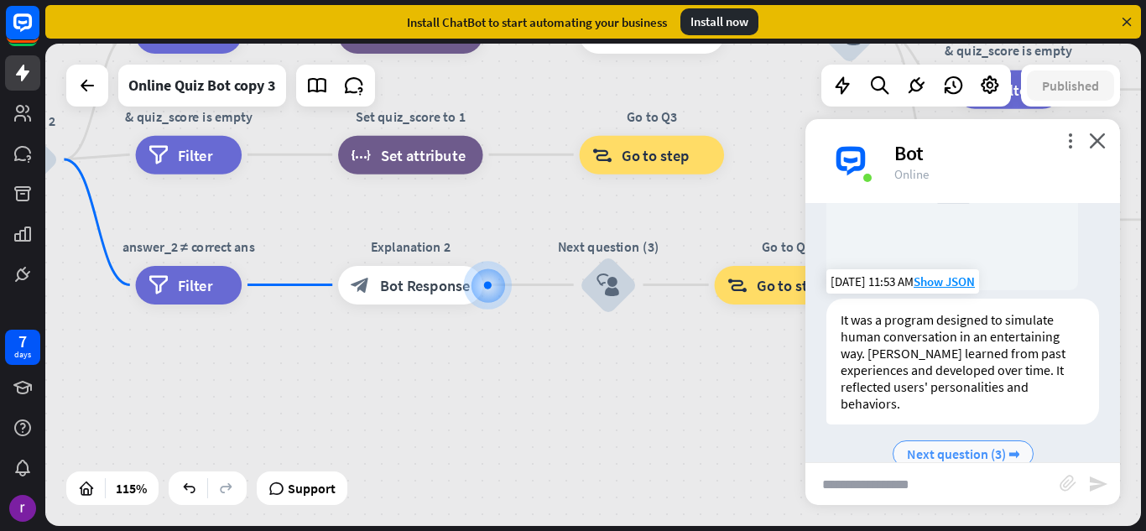
click at [950, 445] on span "Next question (3) ➡" at bounding box center [963, 453] width 112 height 17
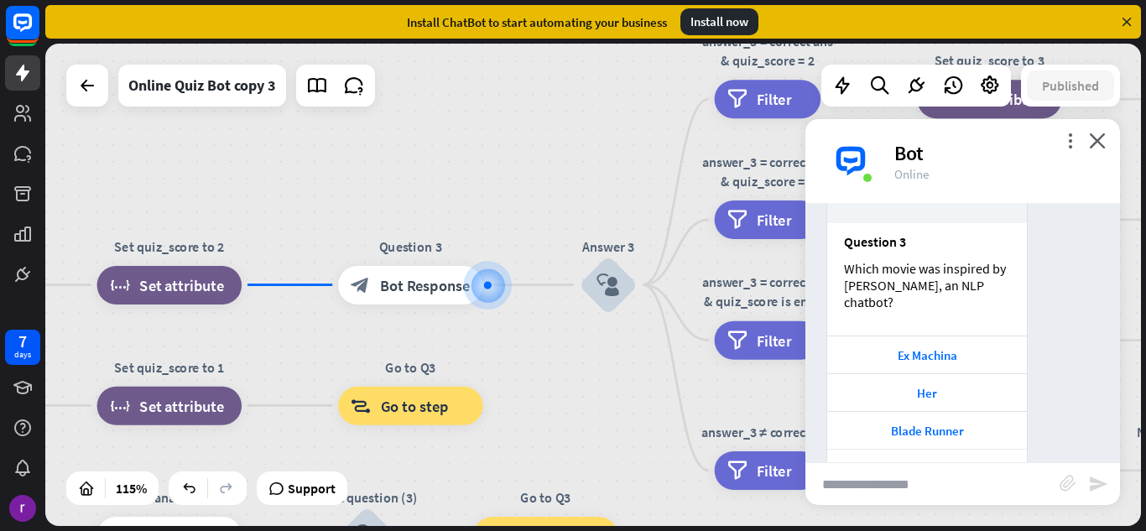
scroll to position [2740, 0]
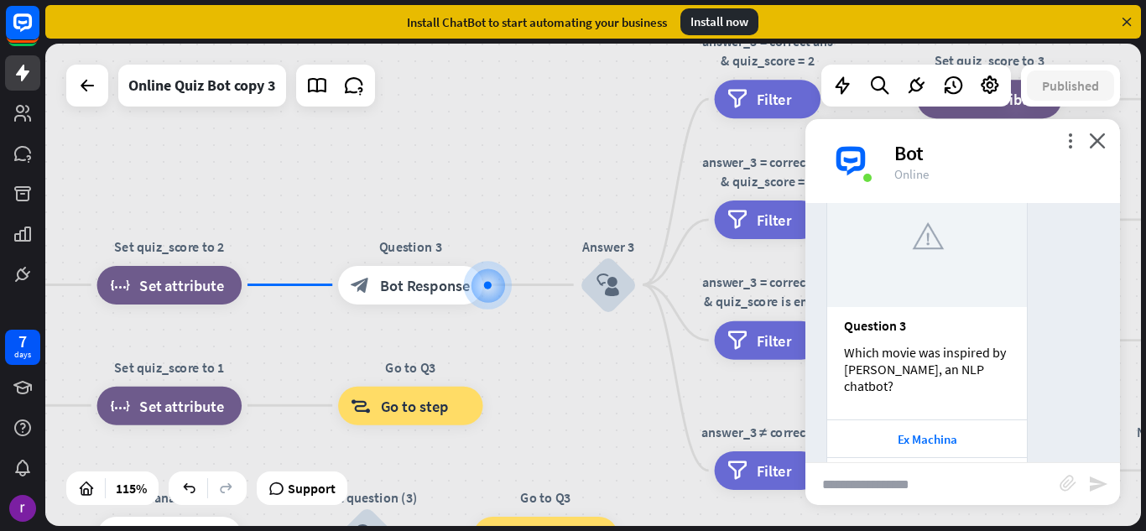
click at [972, 344] on div "Which movie was inspired by [PERSON_NAME], an NLP chatbot?" at bounding box center [927, 369] width 166 height 50
click at [971, 344] on div "Which movie was inspired by [PERSON_NAME], an NLP chatbot?" at bounding box center [927, 369] width 166 height 50
drag, startPoint x: 971, startPoint y: 335, endPoint x: 912, endPoint y: 335, distance: 59.5
click at [912, 344] on div "Which movie was inspired by [PERSON_NAME], an NLP chatbot?" at bounding box center [927, 369] width 166 height 50
click at [919, 344] on div "Which movie was inspired by [PERSON_NAME], an NLP chatbot?" at bounding box center [927, 369] width 166 height 50
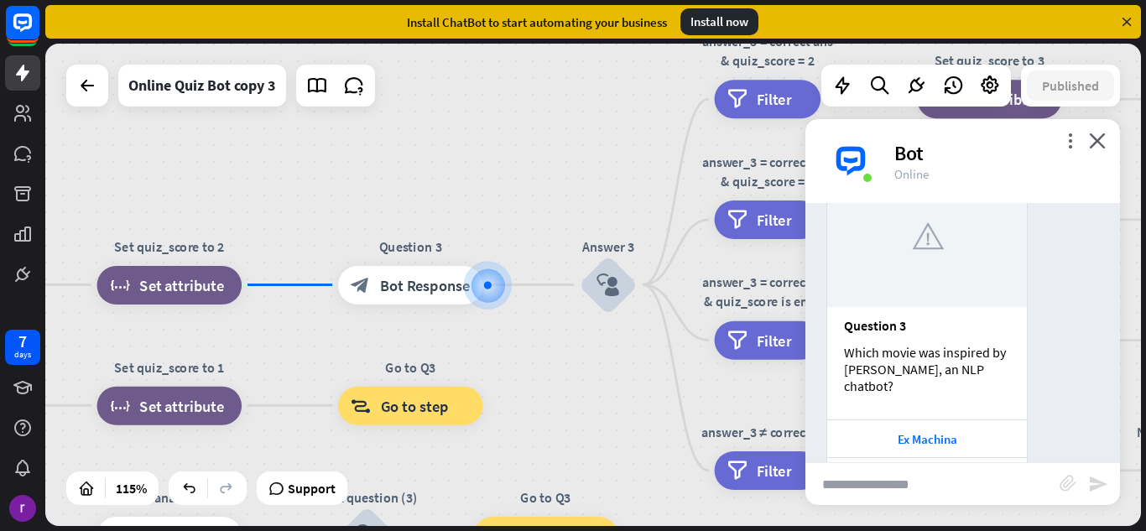
click at [919, 344] on div "Which movie was inspired by [PERSON_NAME], an NLP chatbot?" at bounding box center [927, 369] width 166 height 50
drag, startPoint x: 943, startPoint y: 334, endPoint x: 944, endPoint y: 346, distance: 11.8
click at [944, 346] on div "Question 3 Which movie was inspired by [PERSON_NAME], an NLP chatbot?" at bounding box center [927, 363] width 200 height 112
click at [942, 469] on div "Her" at bounding box center [926, 477] width 183 height 16
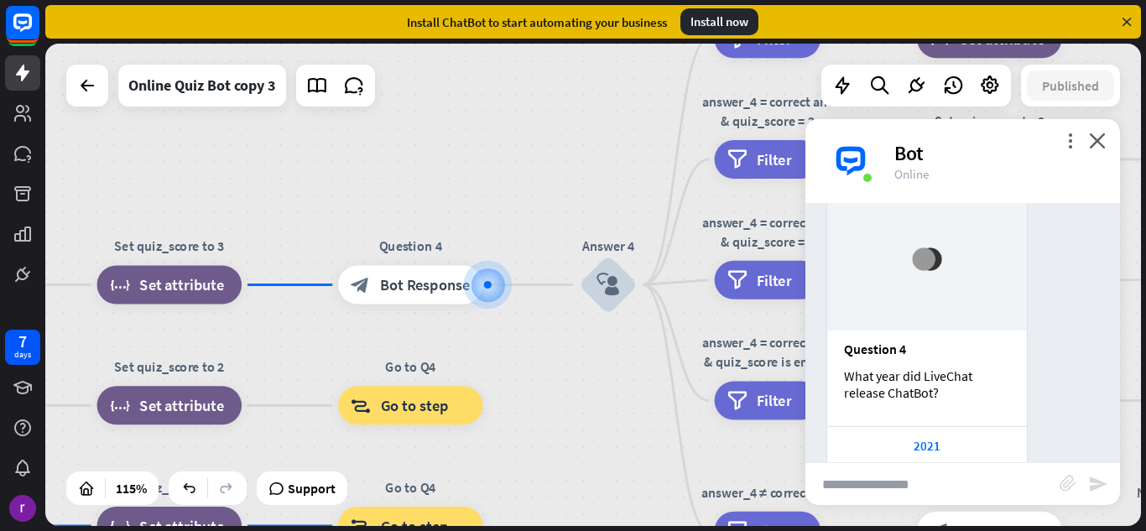
scroll to position [3337, 0]
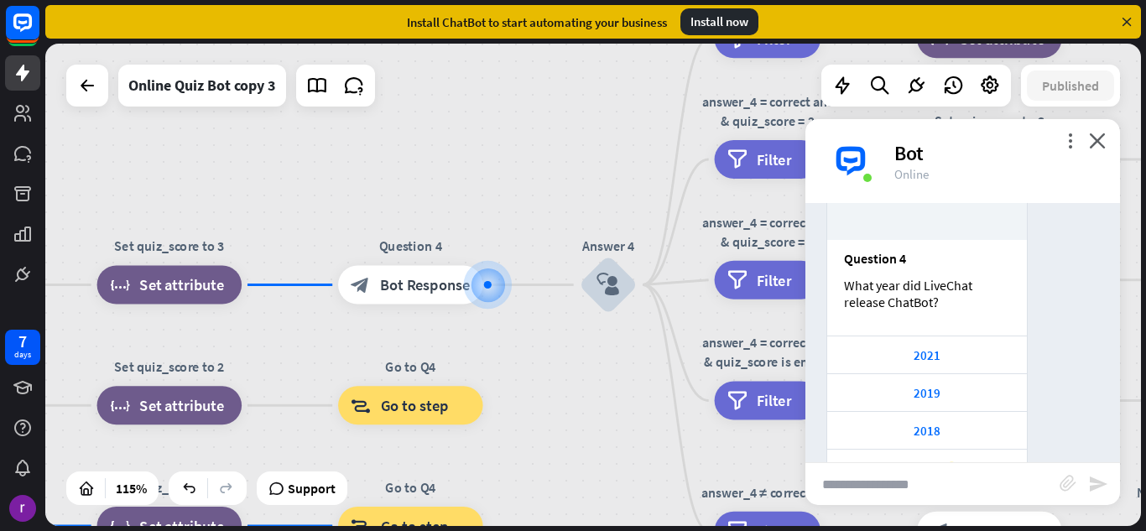
click at [949, 262] on div "Question 4 What year did LiveChat release ChatBot?" at bounding box center [927, 288] width 200 height 96
click at [967, 373] on div "2019" at bounding box center [927, 392] width 200 height 38
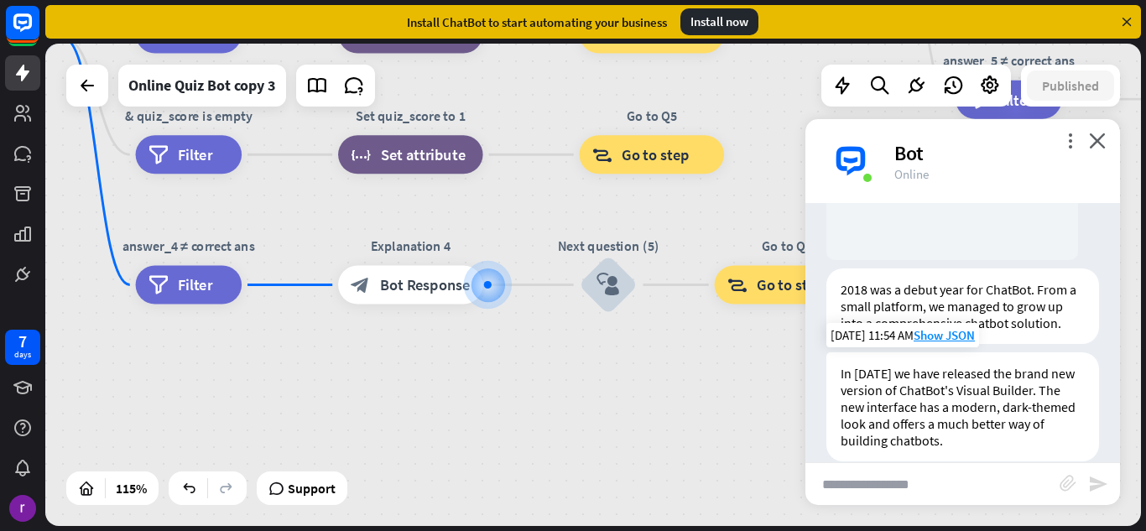
scroll to position [3908, 0]
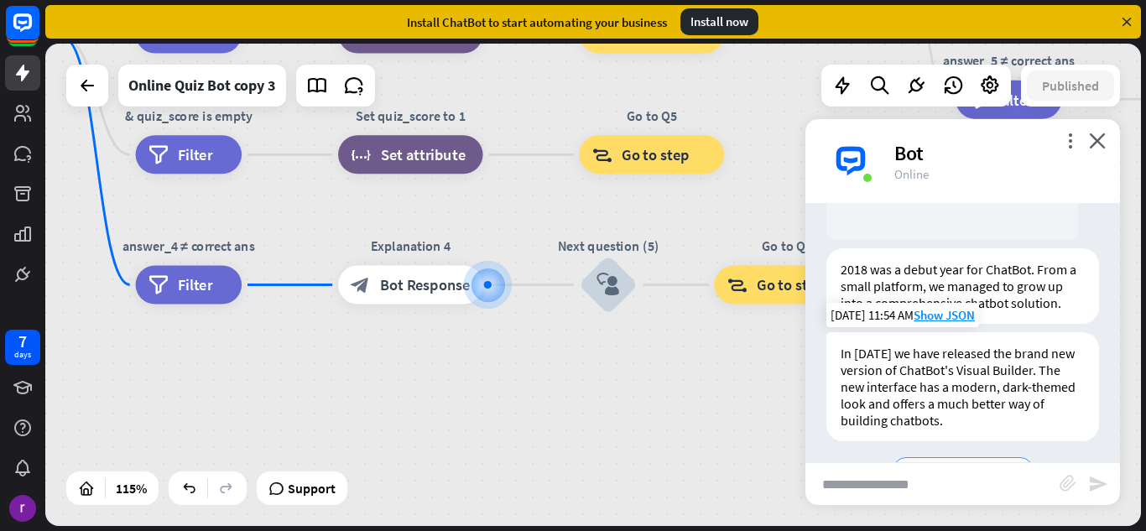
click at [1011, 457] on div "Next question (5) ➡" at bounding box center [962, 470] width 141 height 27
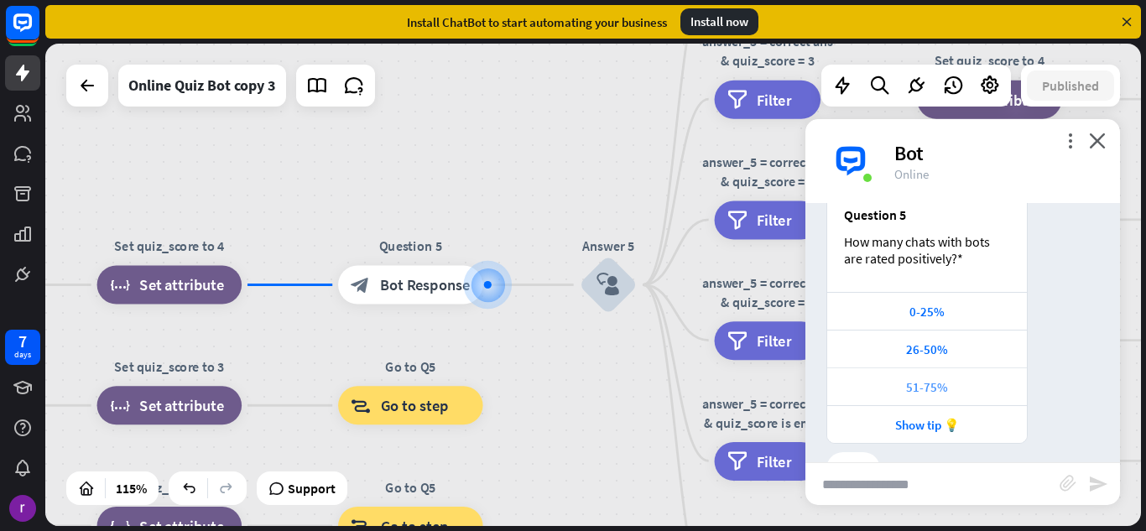
scroll to position [4425, 0]
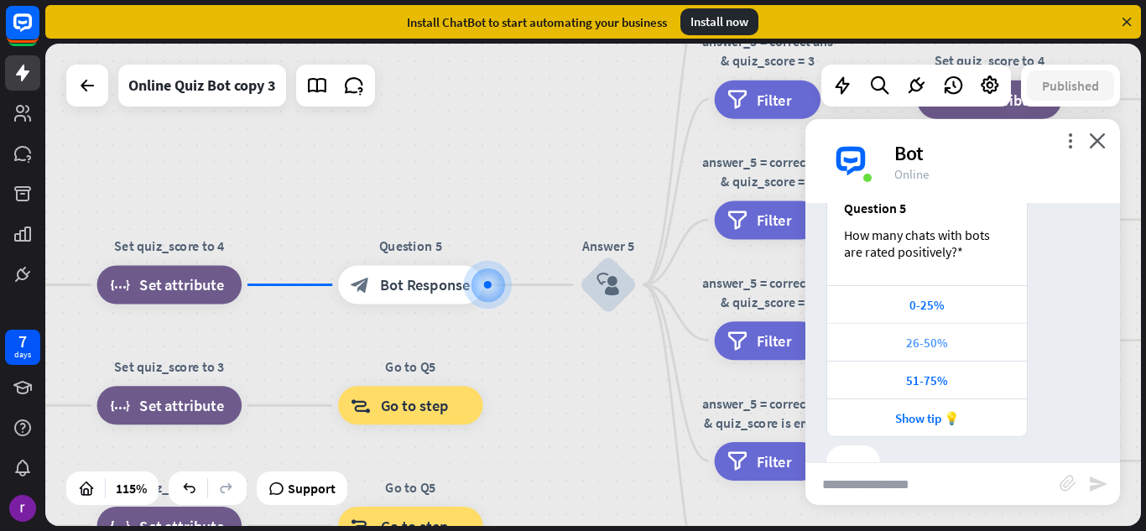
click at [959, 323] on div "26-50%" at bounding box center [927, 342] width 200 height 38
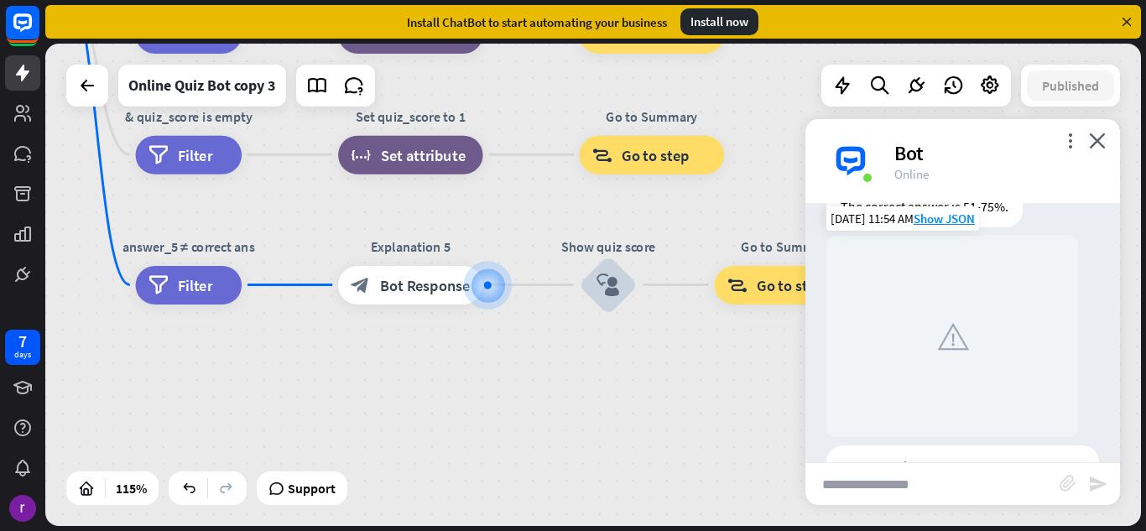
scroll to position [4963, 0]
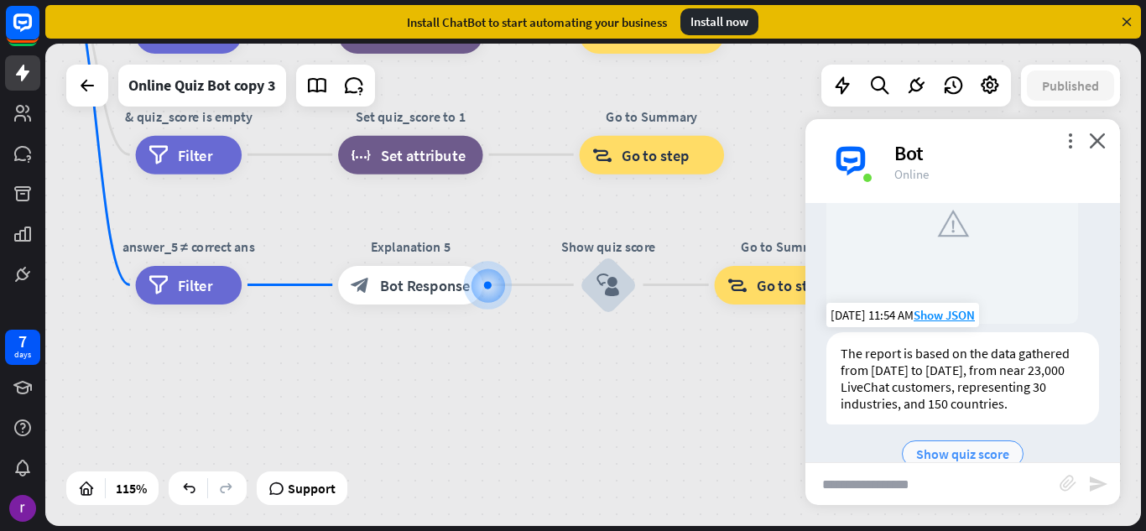
click at [924, 445] on span "Show quiz score" at bounding box center [962, 453] width 93 height 17
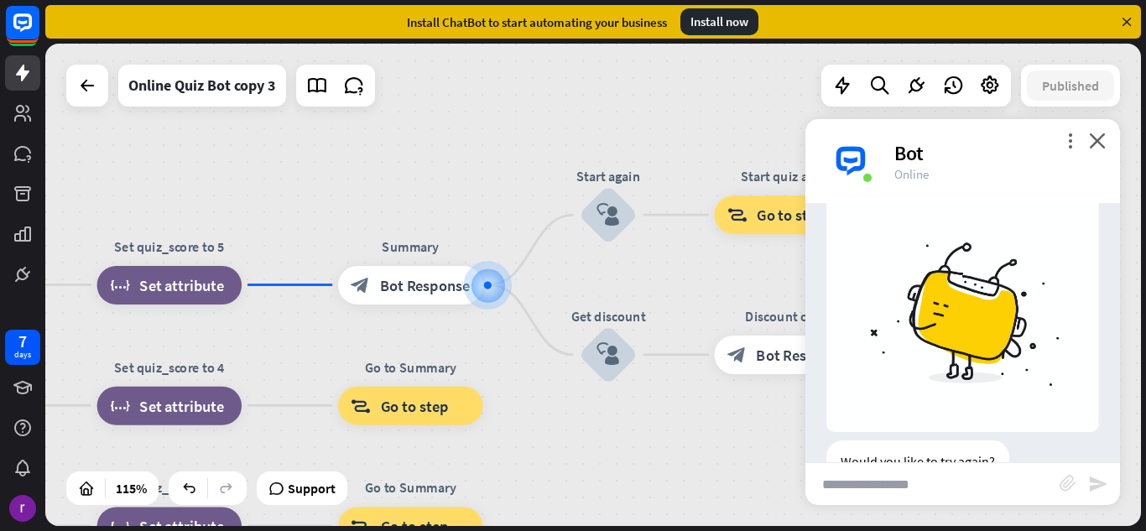
scroll to position [5449, 0]
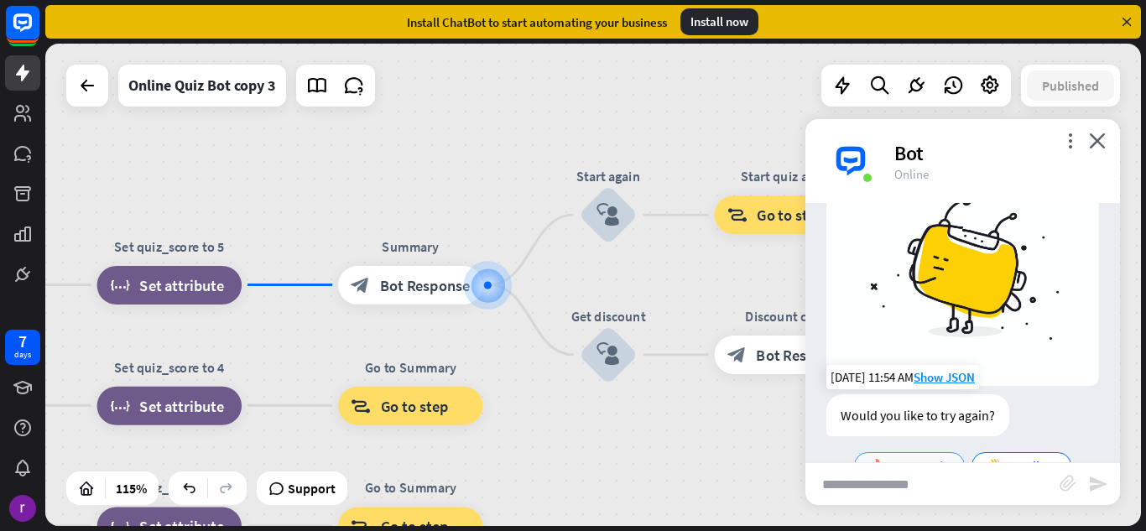
click at [916, 457] on span "🔥 Start again" at bounding box center [909, 465] width 82 height 17
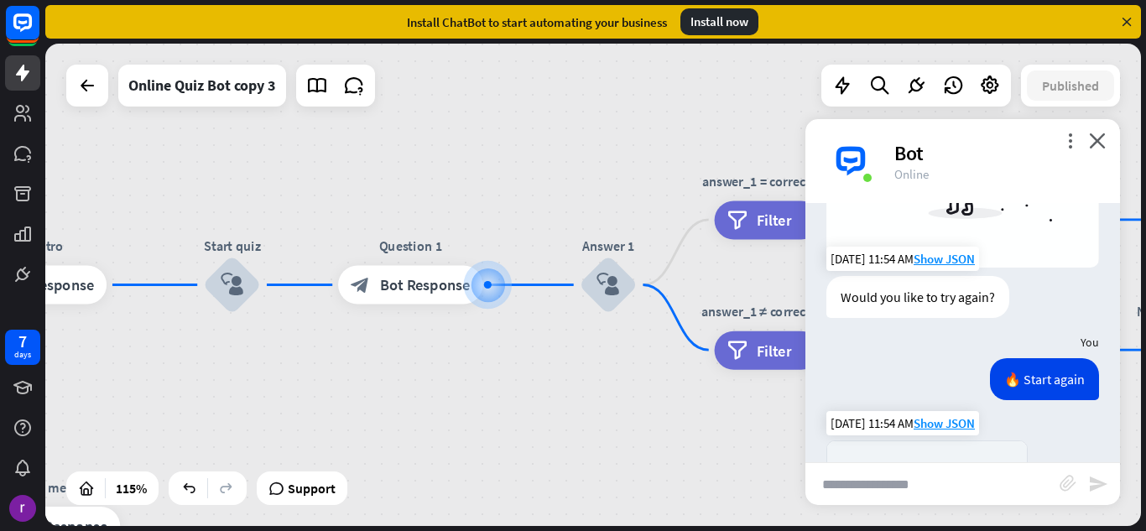
scroll to position [5899, 0]
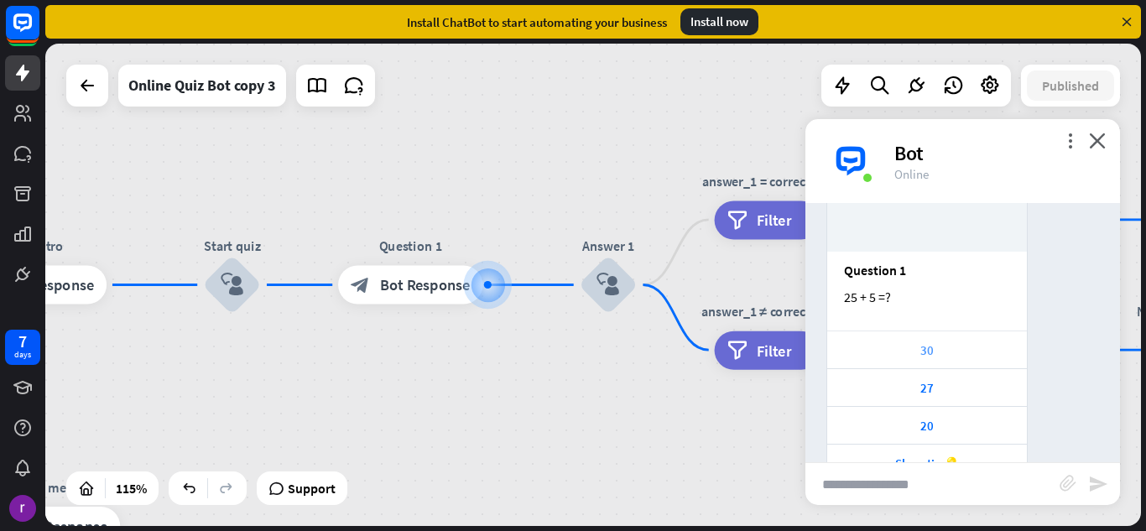
click at [949, 342] on div "30" at bounding box center [926, 350] width 183 height 16
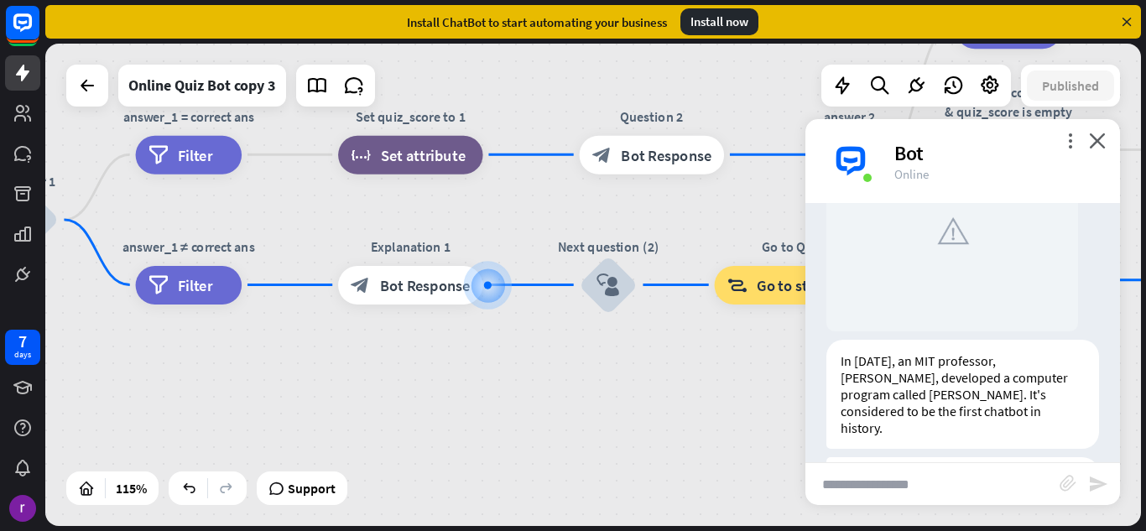
scroll to position [6487, 0]
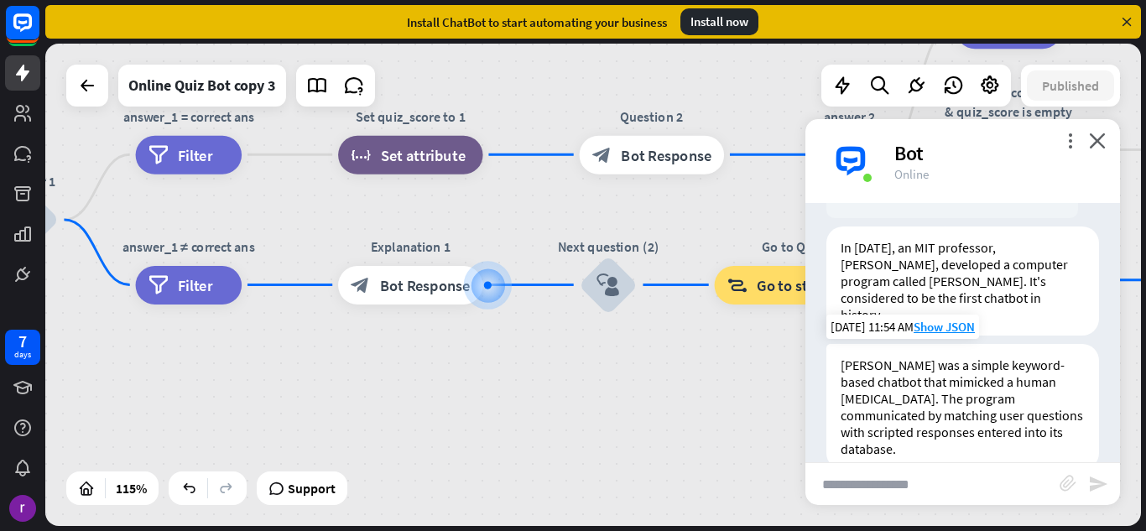
click at [991, 491] on span "Next question (2) ➡" at bounding box center [963, 499] width 112 height 17
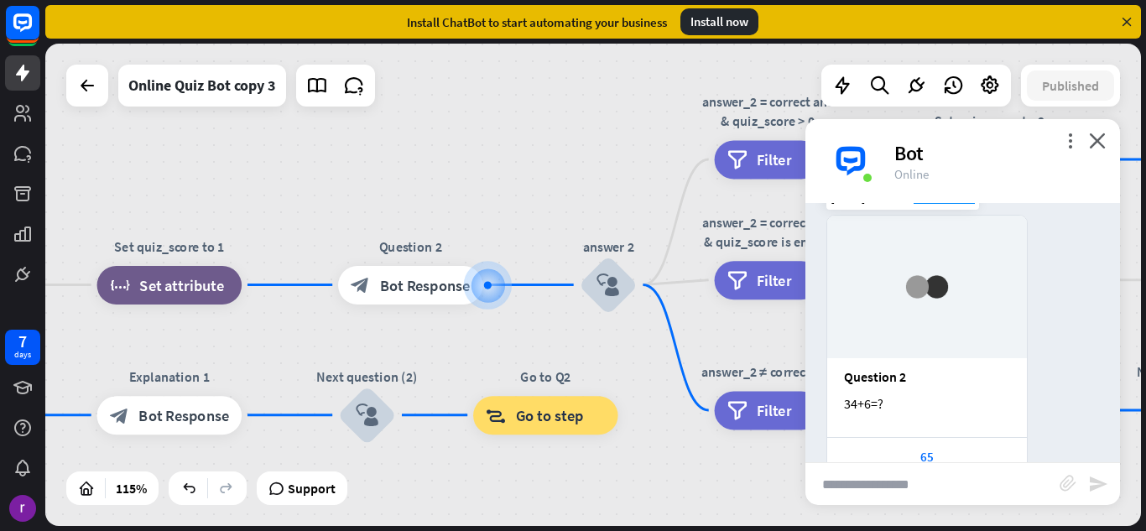
scroll to position [6937, 0]
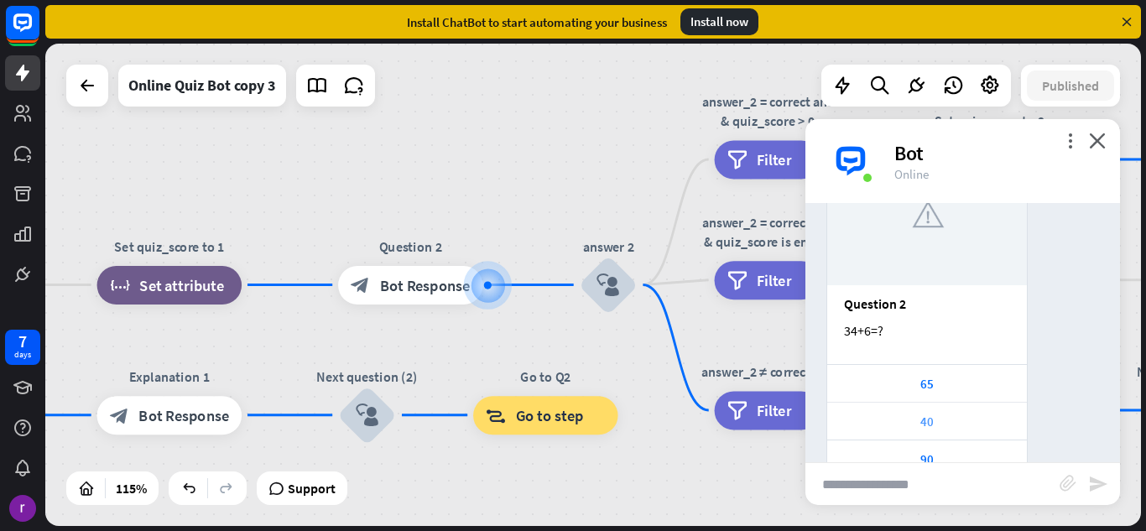
click at [938, 413] on div "40" at bounding box center [926, 421] width 183 height 16
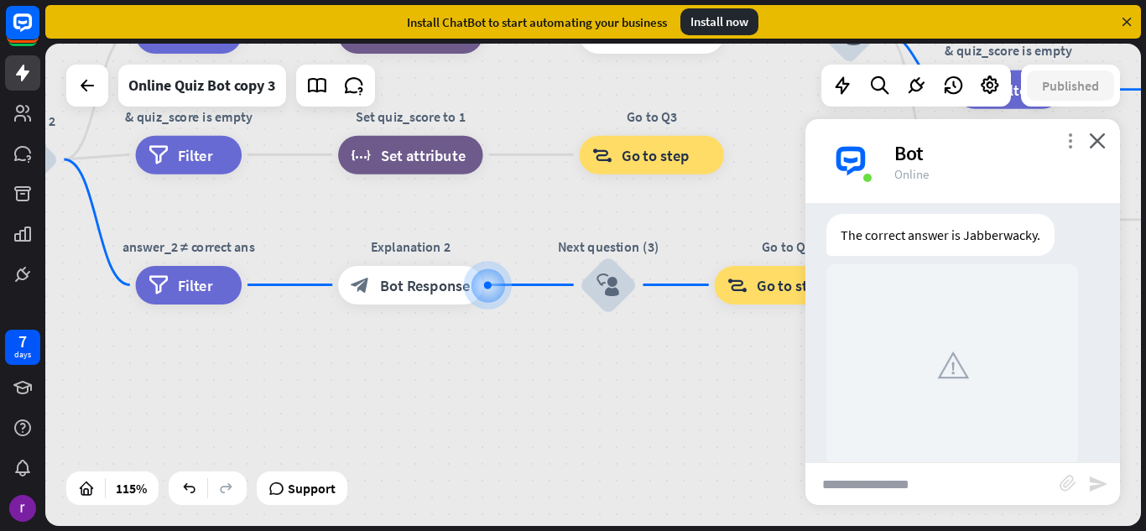
scroll to position [7491, 0]
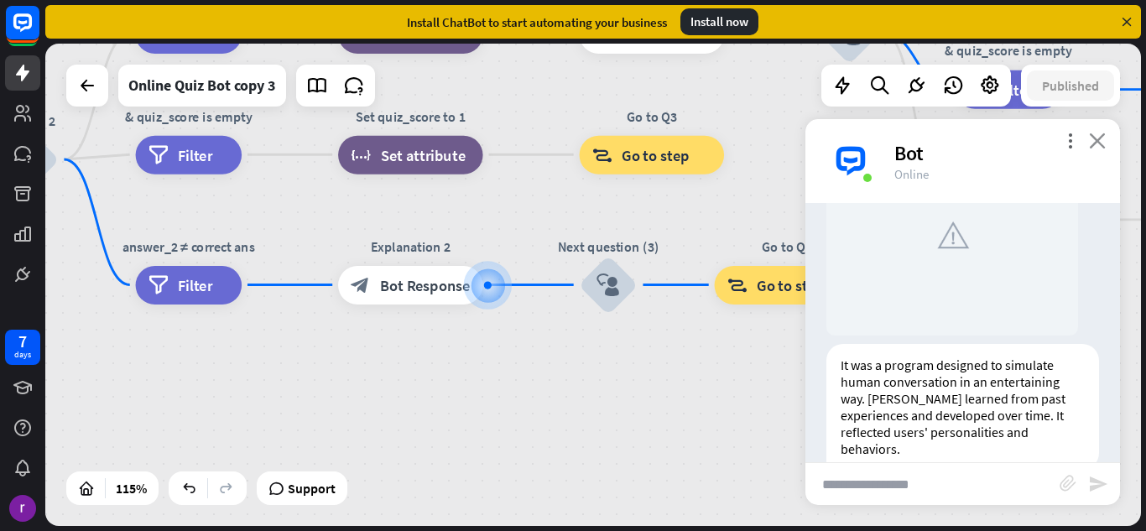
click at [1091, 133] on icon "close" at bounding box center [1097, 141] width 17 height 16
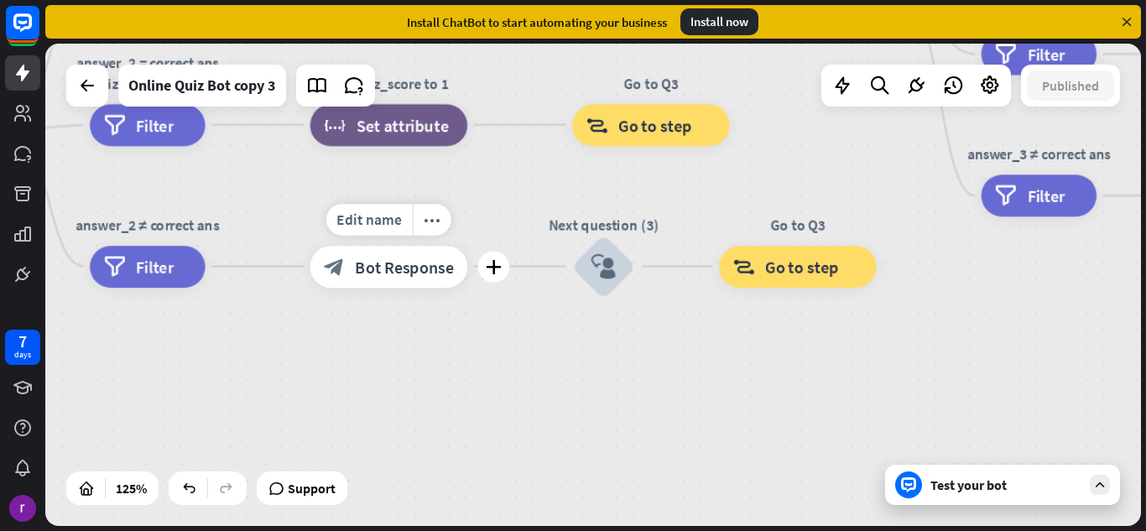
click at [446, 284] on div "block_bot_response Bot Response" at bounding box center [389, 267] width 158 height 42
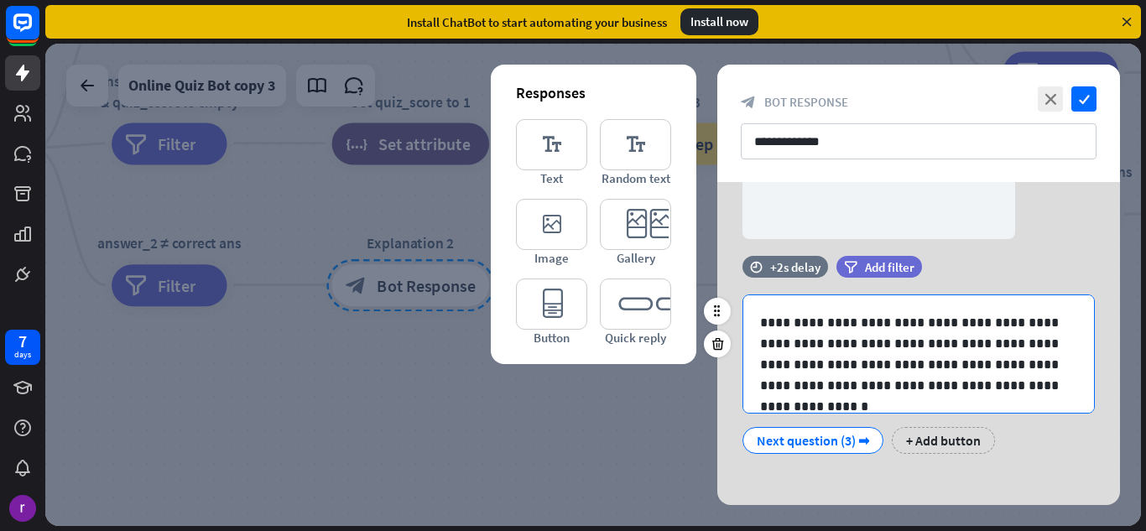
scroll to position [351, 0]
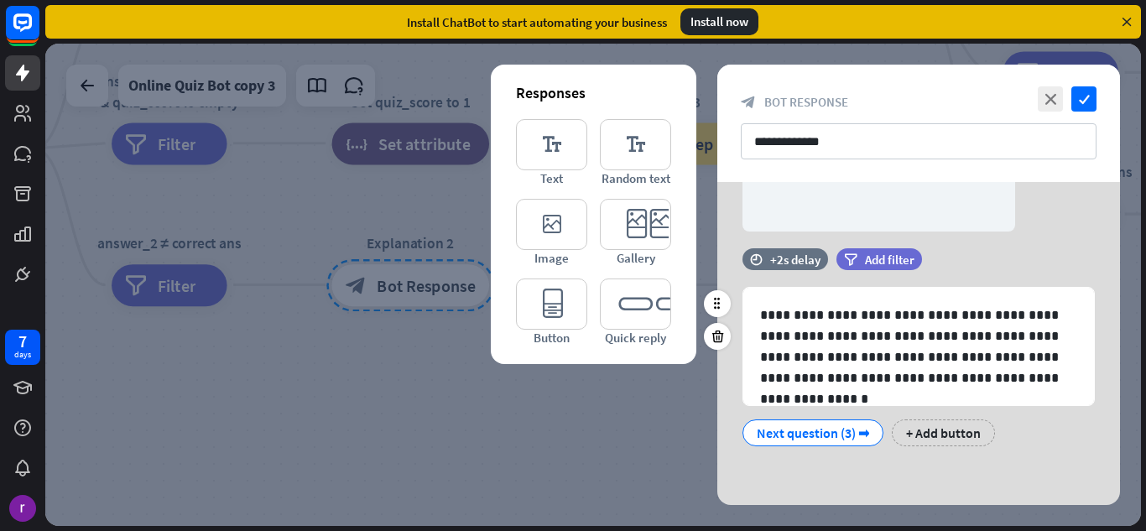
click at [853, 440] on div "Next question (3) ➡" at bounding box center [812, 432] width 112 height 25
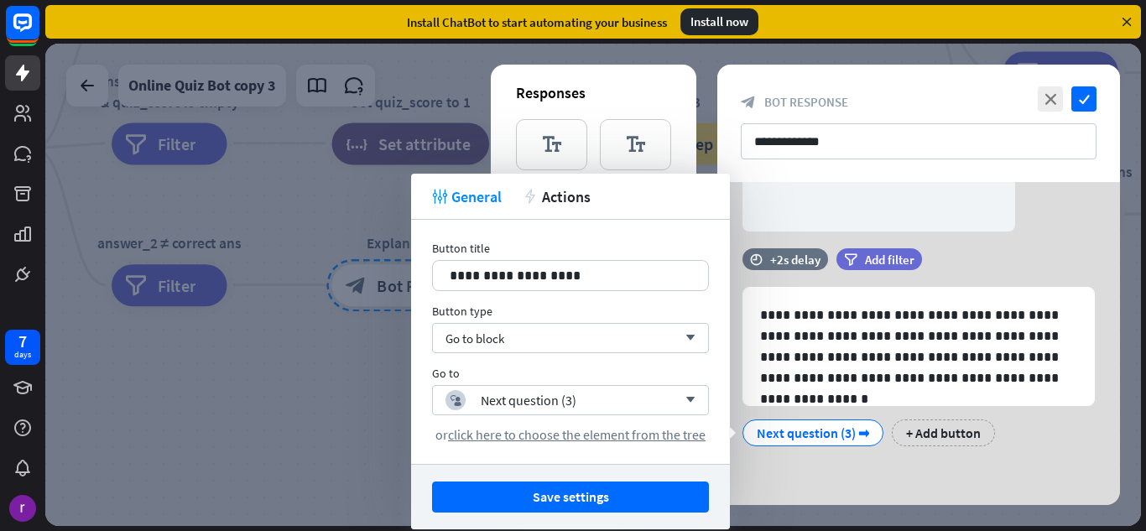
click at [1097, 85] on div "**********" at bounding box center [918, 123] width 403 height 117
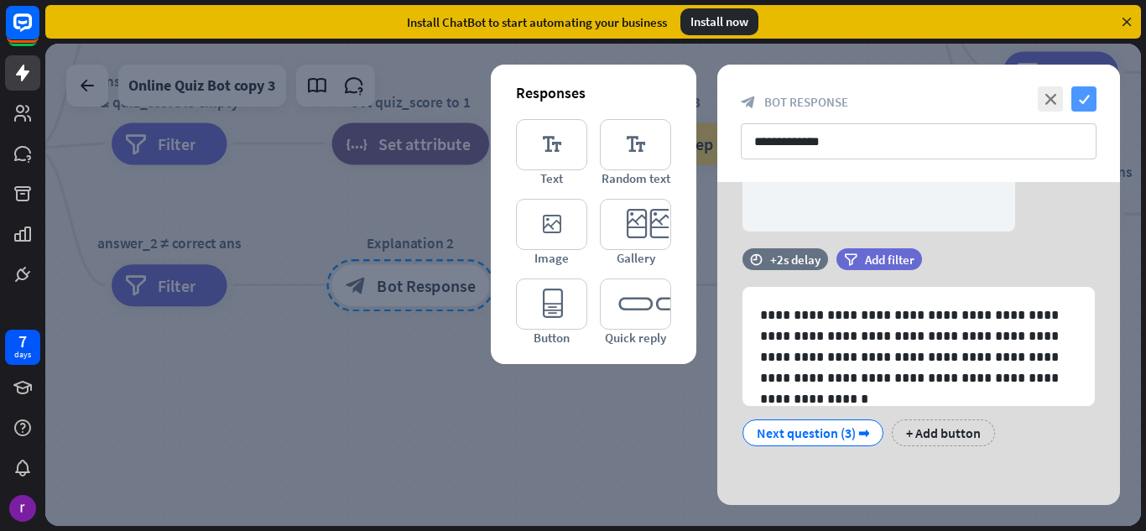
click at [1082, 109] on icon "check" at bounding box center [1083, 98] width 25 height 25
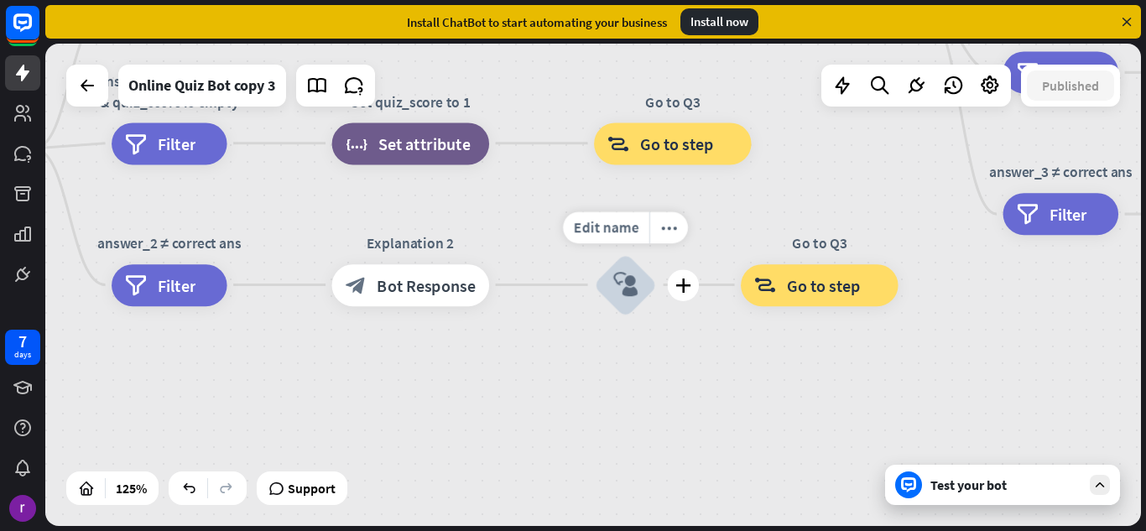
click at [621, 311] on div "block_user_input" at bounding box center [625, 284] width 63 height 63
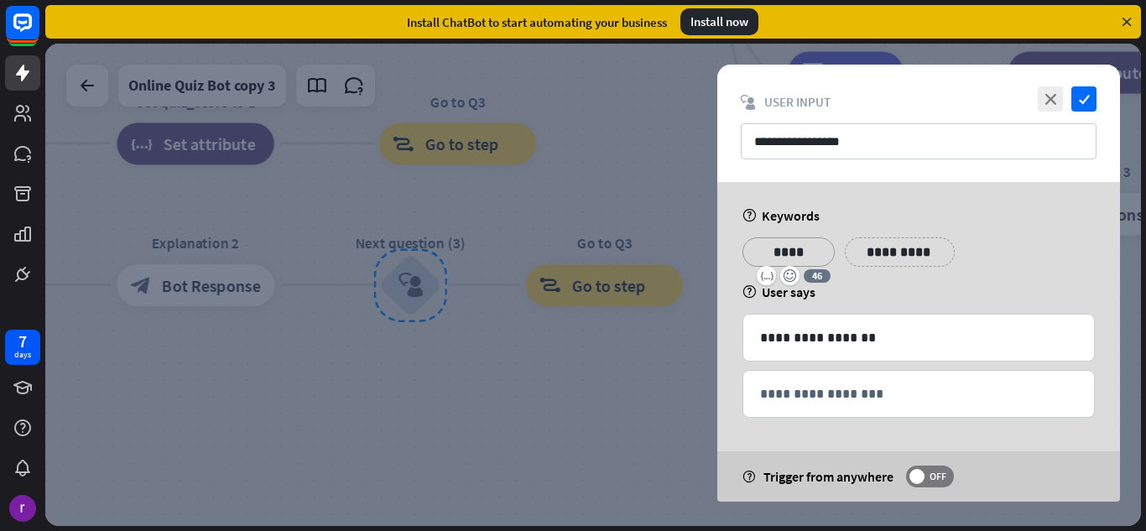
click at [790, 253] on p "****" at bounding box center [788, 252] width 67 height 21
click at [1062, 91] on icon "close" at bounding box center [1049, 98] width 25 height 25
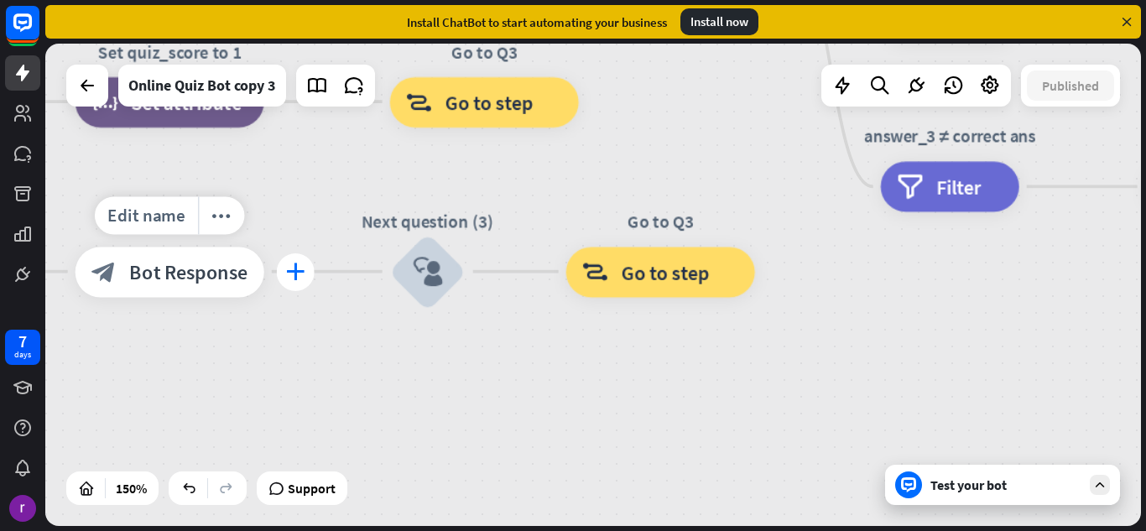
click at [285, 268] on div "plus" at bounding box center [296, 271] width 38 height 38
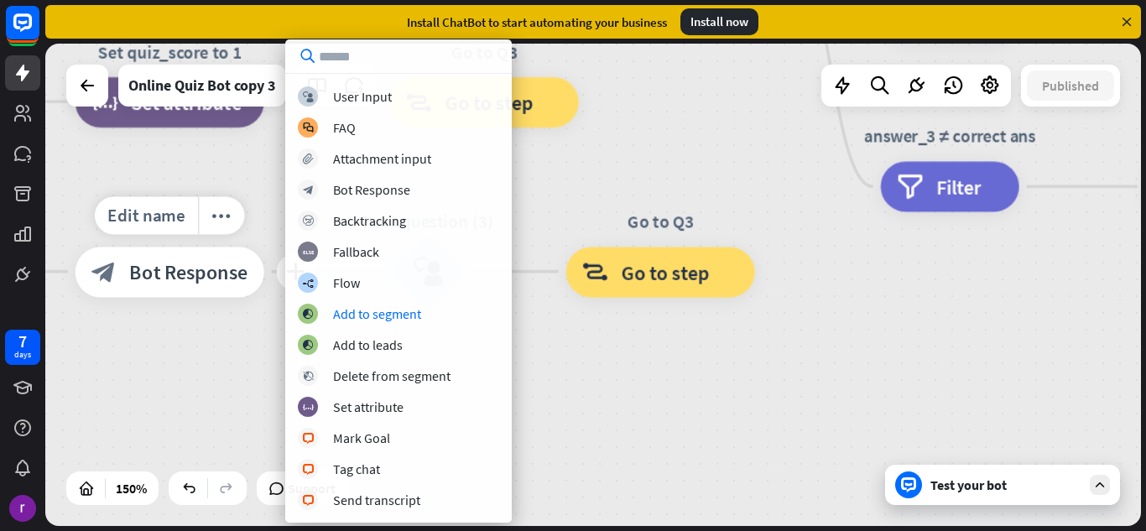
click at [236, 283] on div "block_bot_response Bot Response" at bounding box center [169, 272] width 189 height 50
